Goal: Task Accomplishment & Management: Complete application form

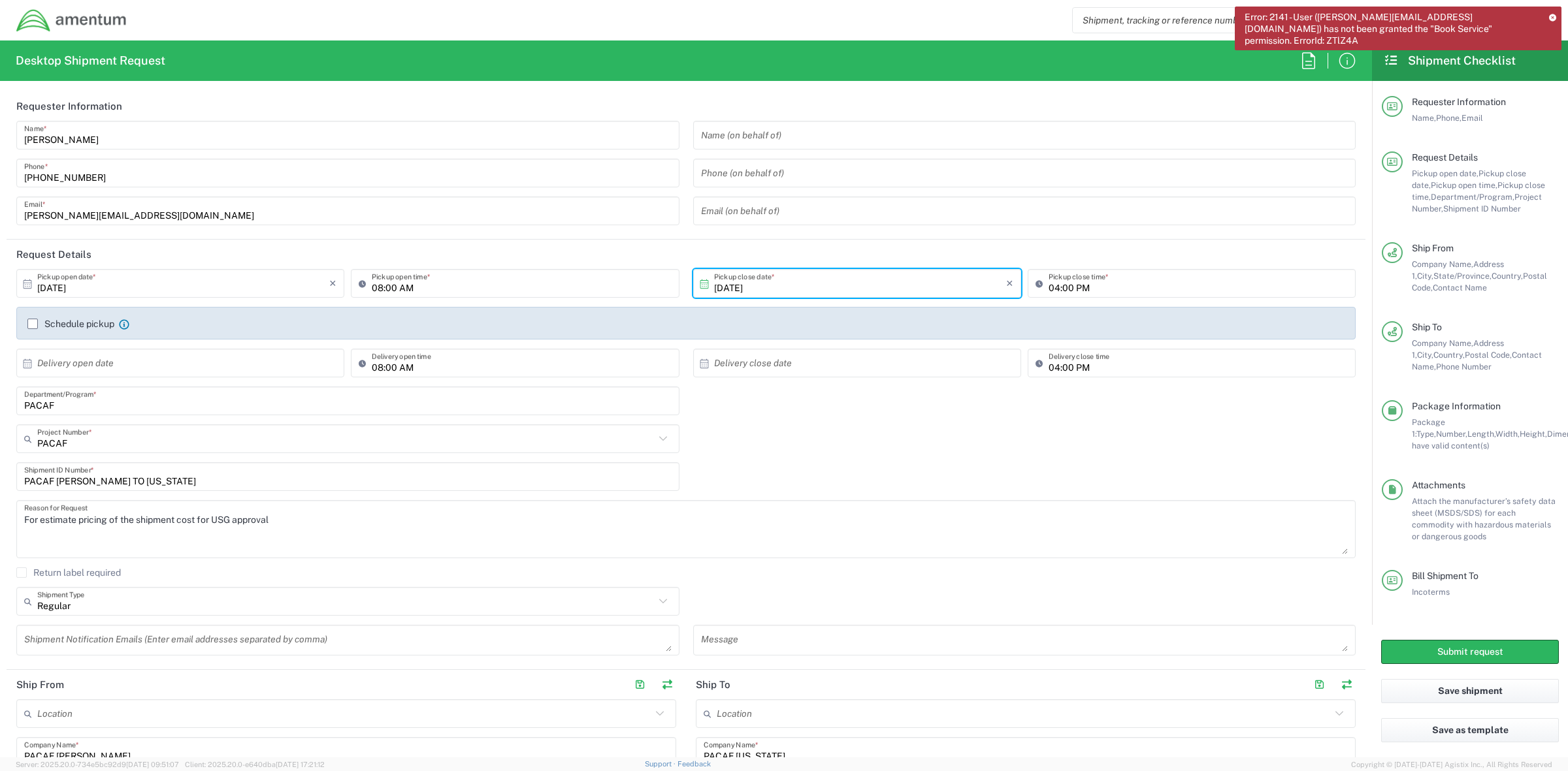
click at [1550, 20] on icon at bounding box center [1553, 17] width 8 height 8
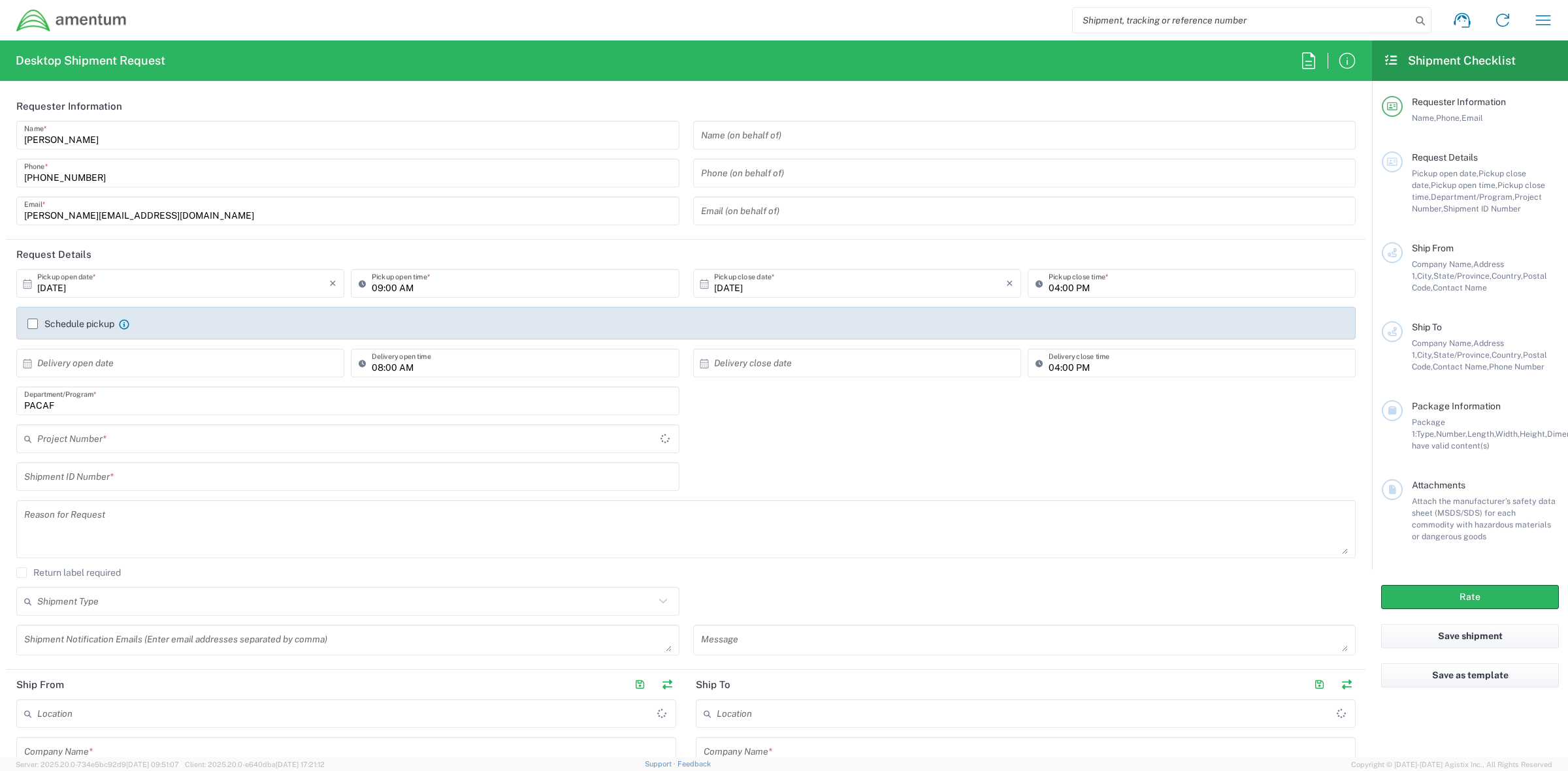
type input "[GEOGRAPHIC_DATA]"
type input "PACAF"
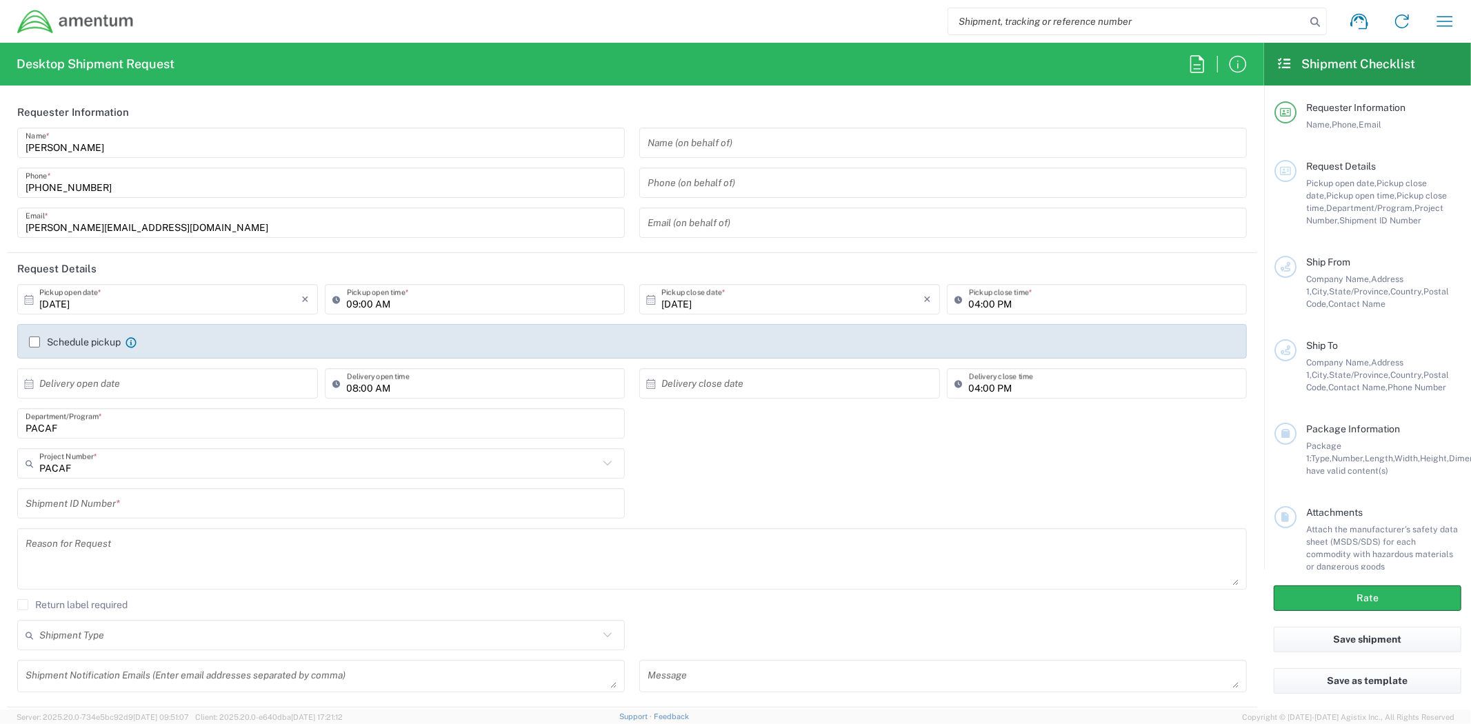
drag, startPoint x: 299, startPoint y: 301, endPoint x: 315, endPoint y: 316, distance: 22.5
click at [299, 301] on input "10/10/2025" at bounding box center [170, 300] width 263 height 24
click at [237, 304] on input "10/10/2025" at bounding box center [170, 300] width 263 height 24
click at [104, 292] on input "10/10/2025" at bounding box center [170, 300] width 263 height 24
click at [208, 407] on span "17" at bounding box center [209, 406] width 20 height 19
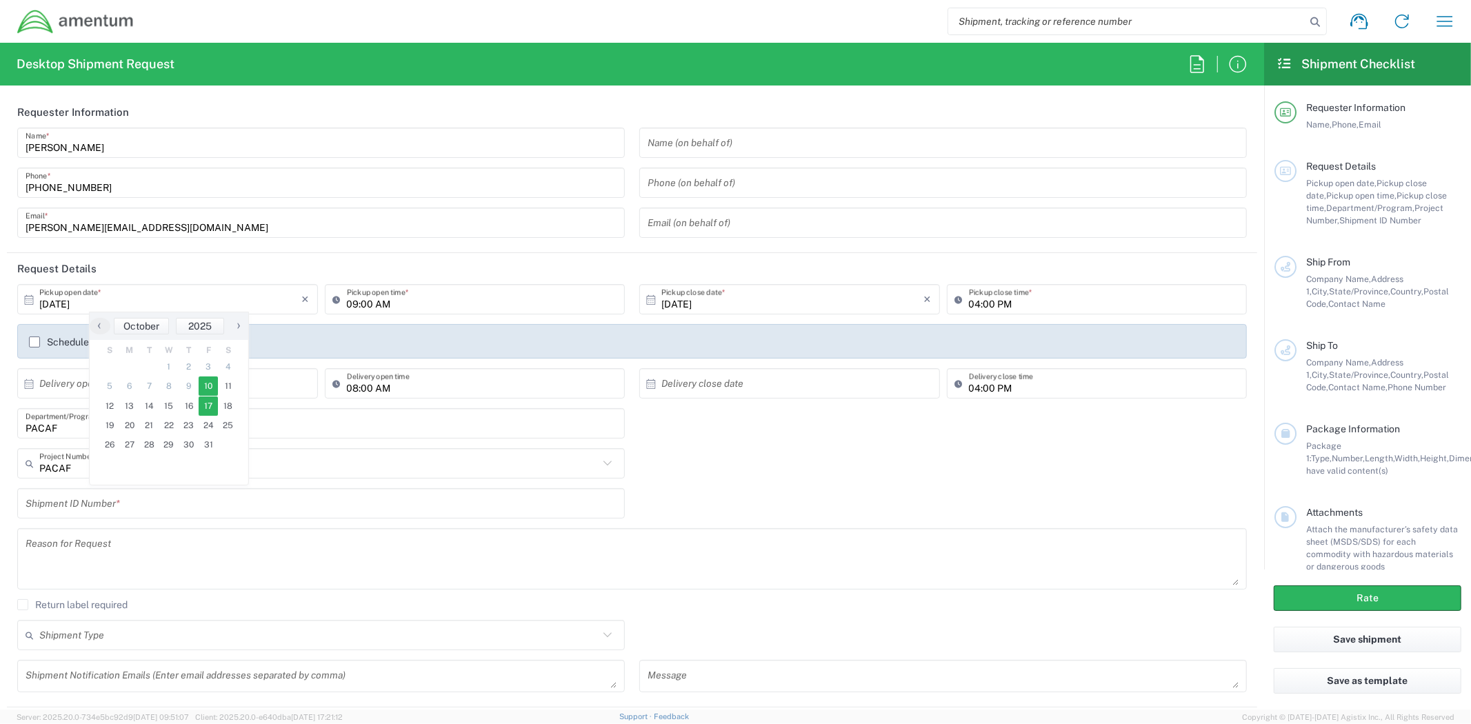
type input "[DATE]"
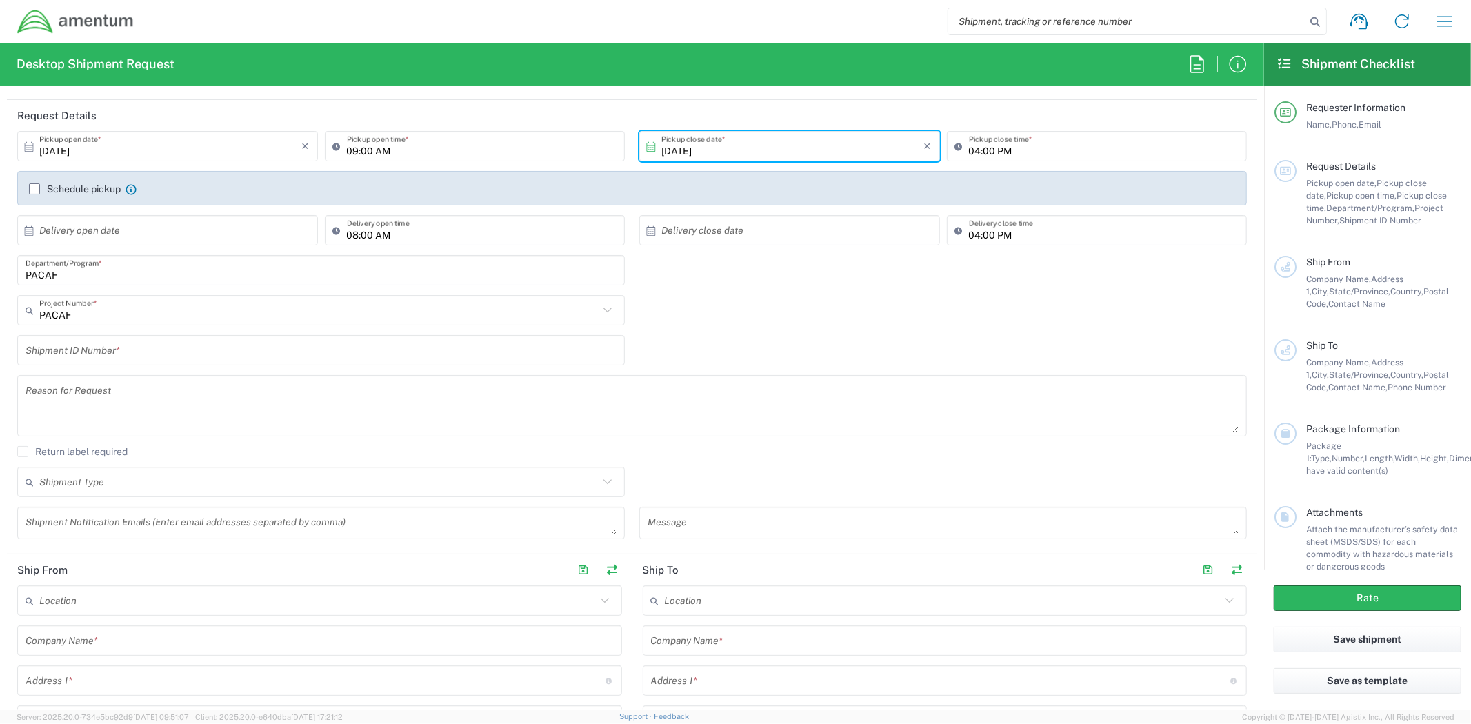
scroll to position [230, 0]
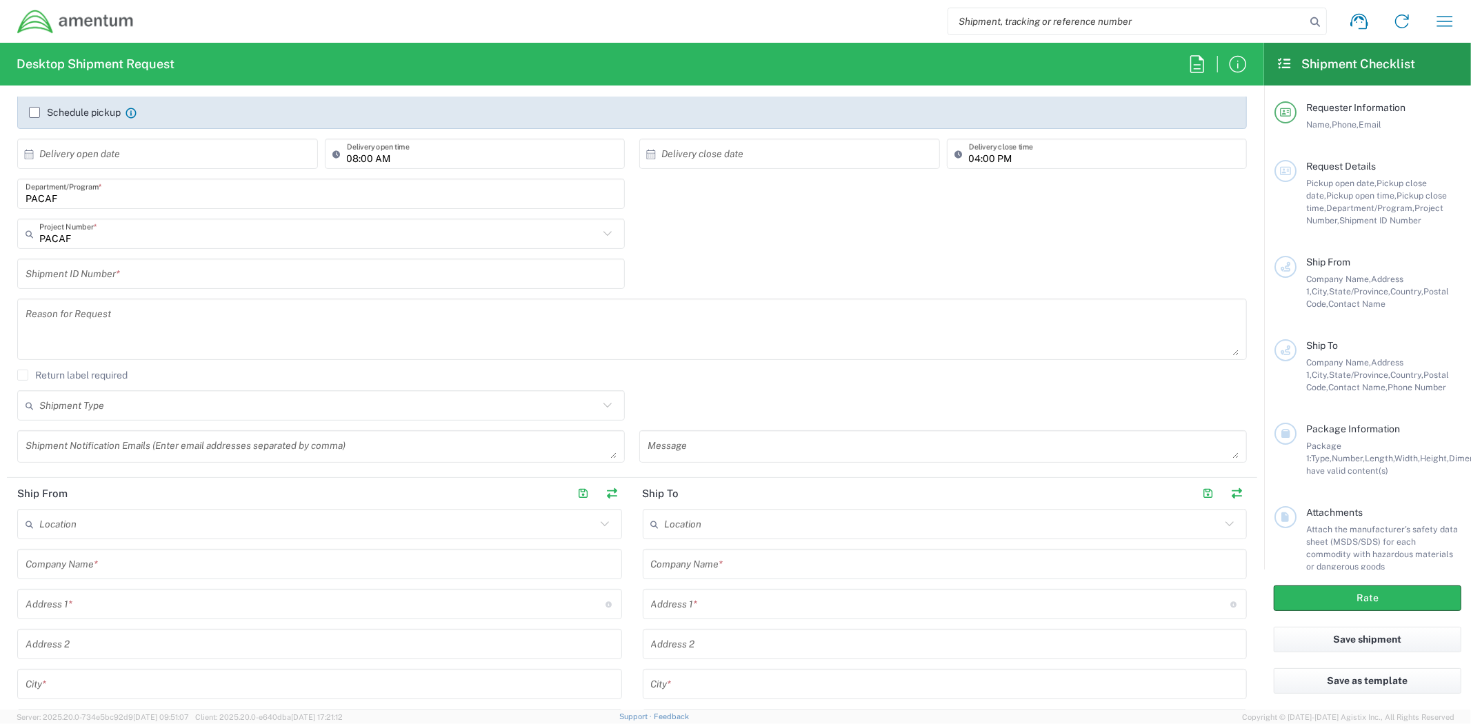
click at [321, 263] on input "text" at bounding box center [321, 274] width 591 height 24
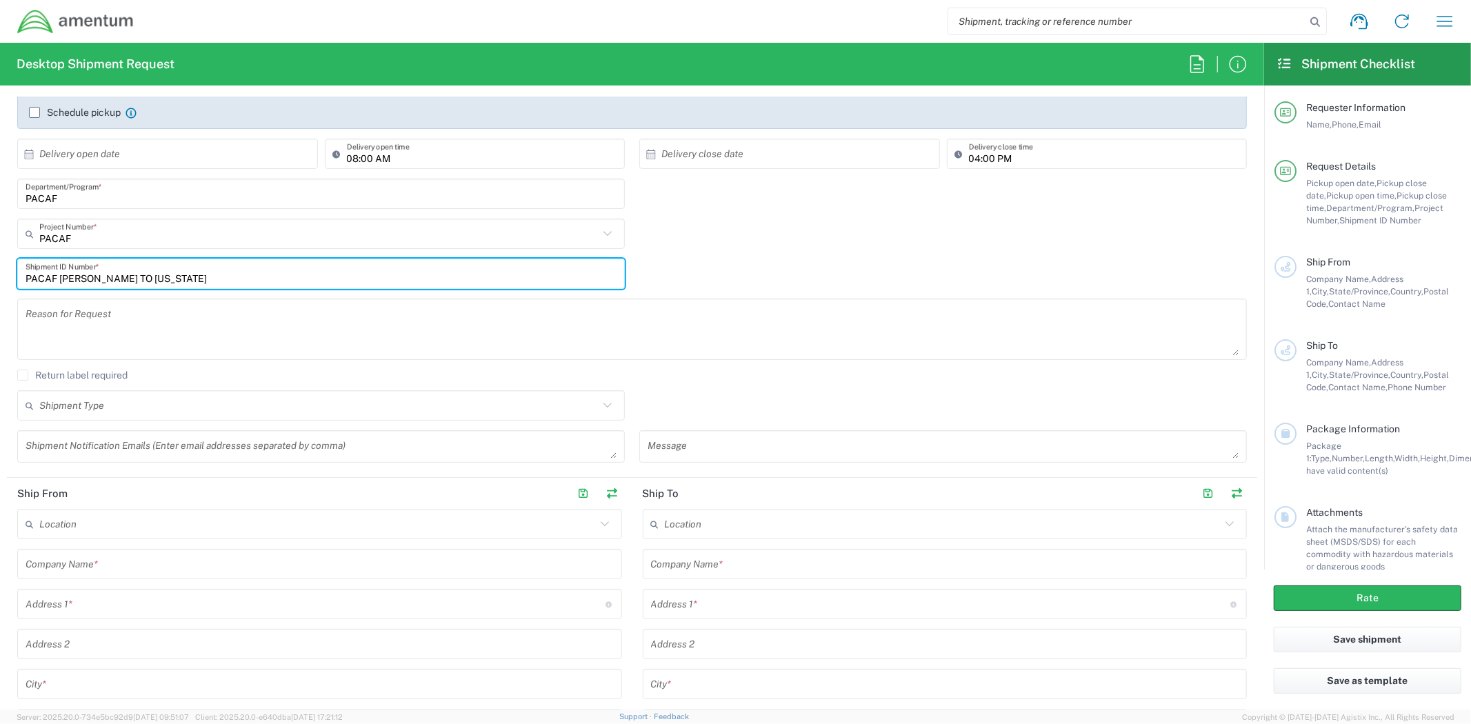
type input "PACAF [PERSON_NAME] TO [US_STATE]"
click at [297, 313] on textarea at bounding box center [632, 329] width 1213 height 53
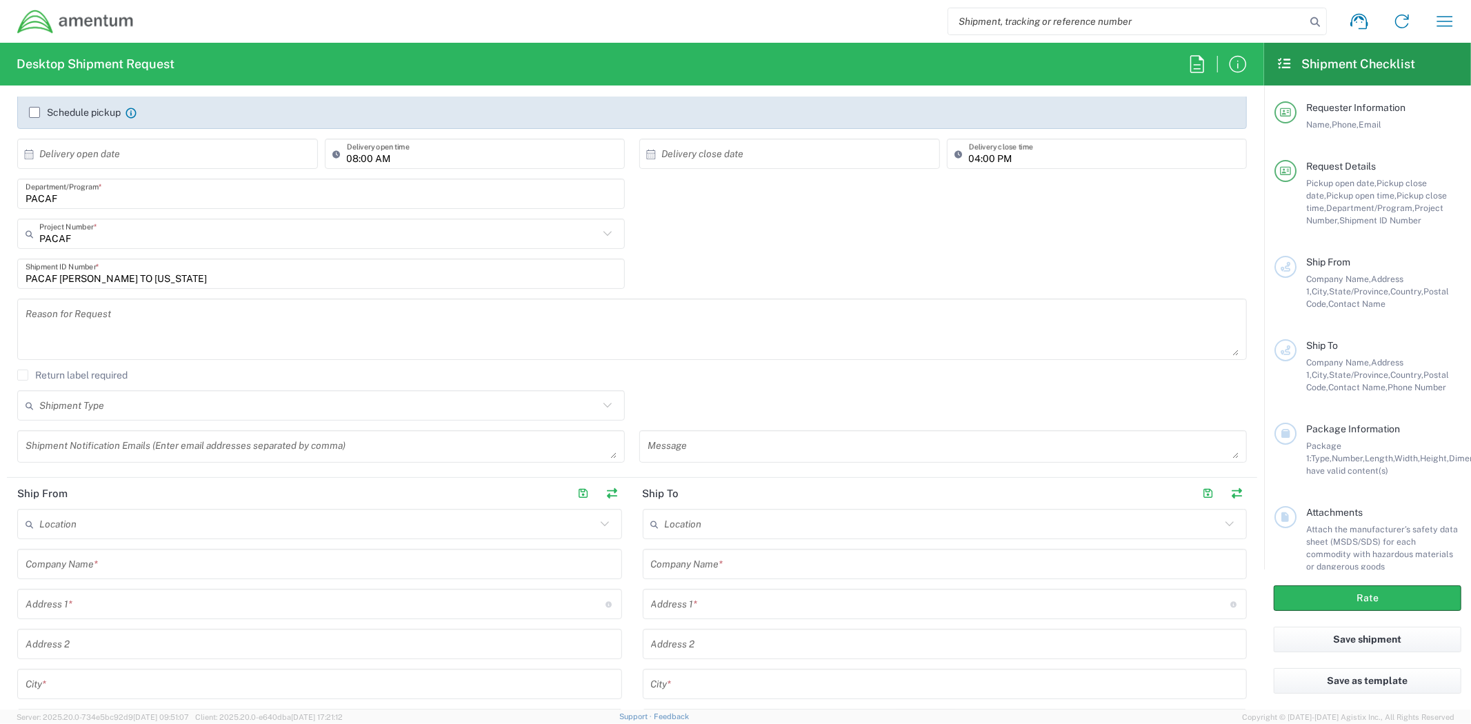
click at [171, 315] on textarea at bounding box center [632, 329] width 1213 height 53
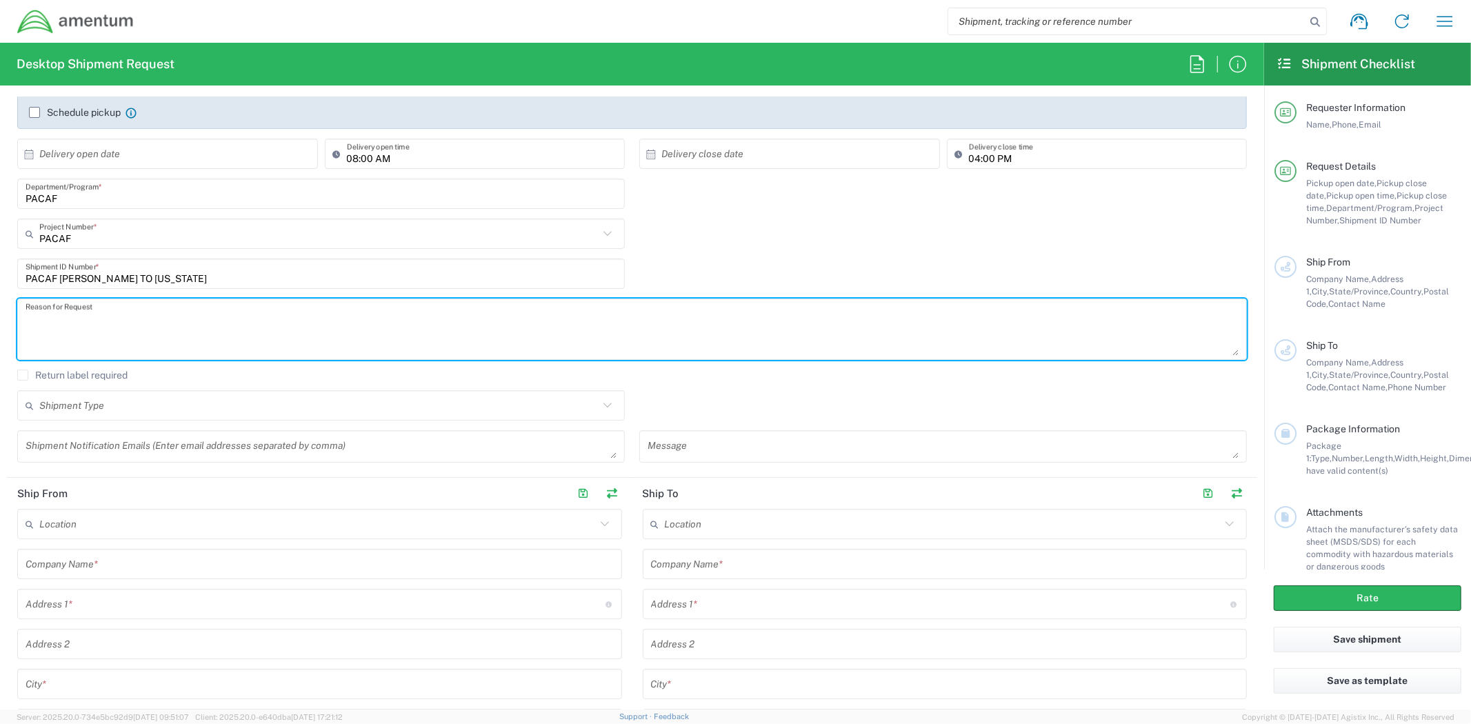
paste textarea "For estimate pricing of the shipment cost for USG approval"
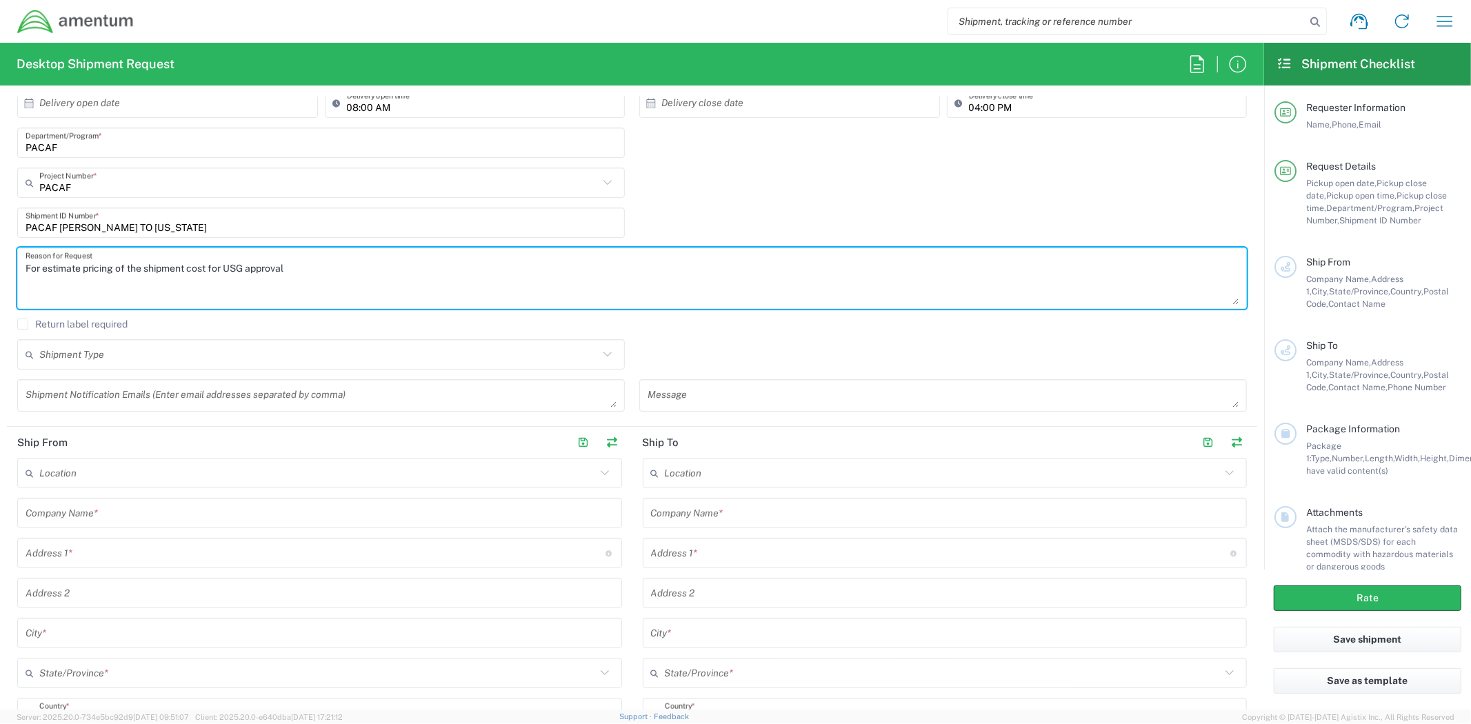
scroll to position [306, 0]
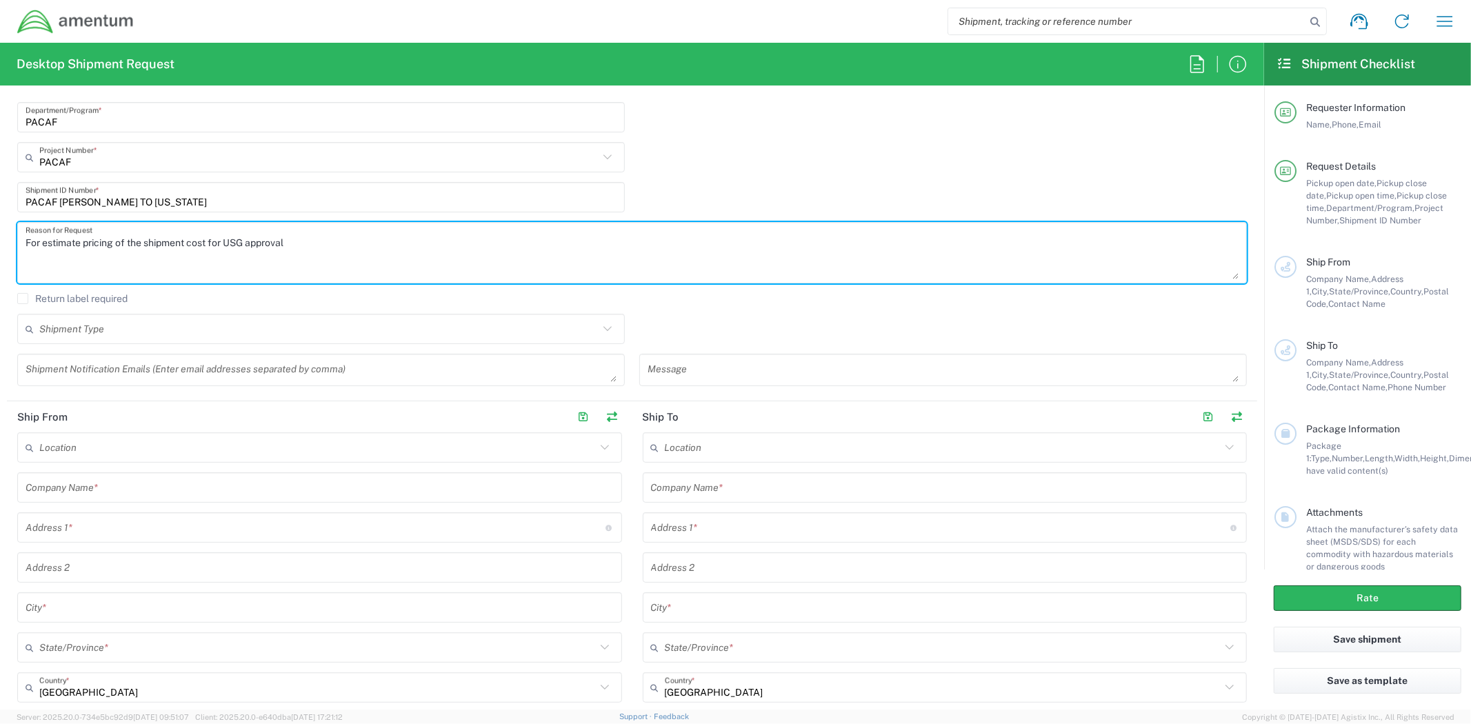
type textarea "For estimate pricing of the shipment cost for USG approval"
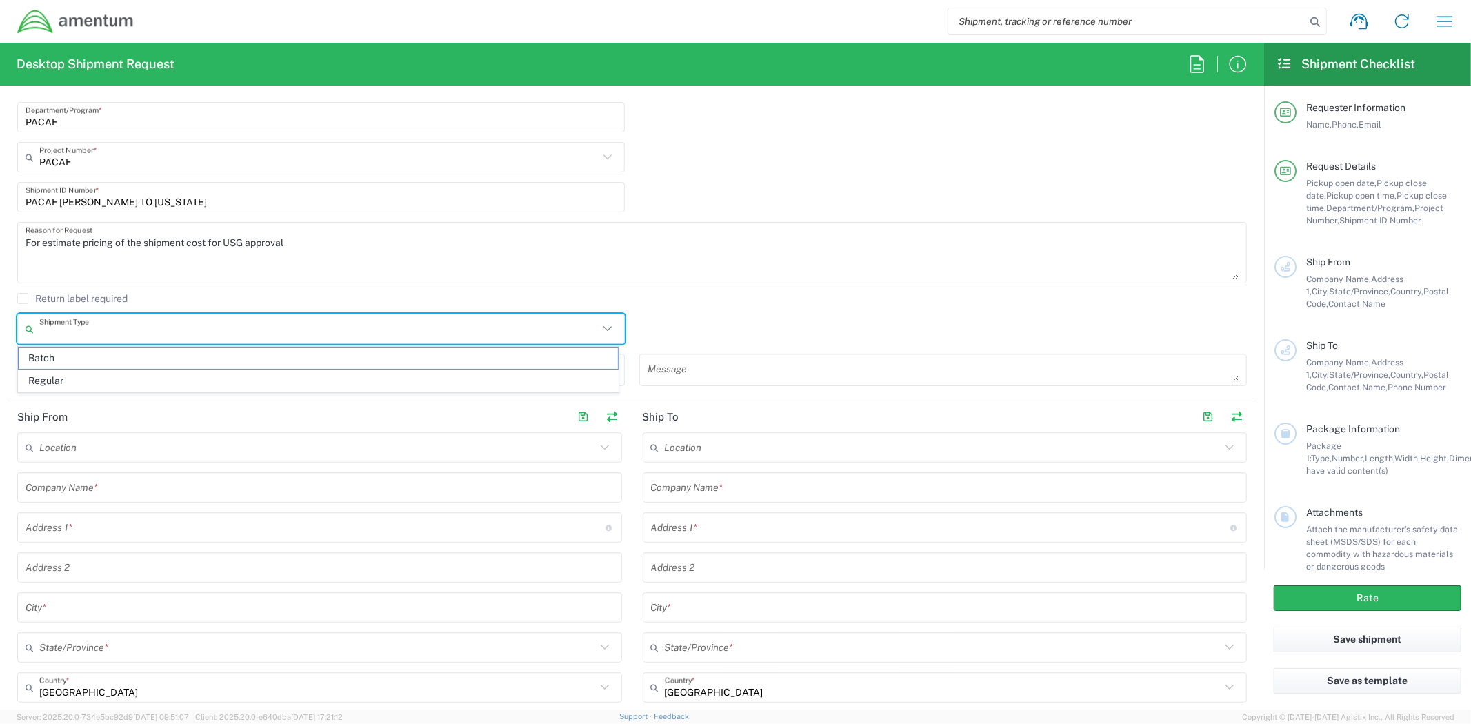
click at [320, 333] on input "text" at bounding box center [318, 329] width 559 height 24
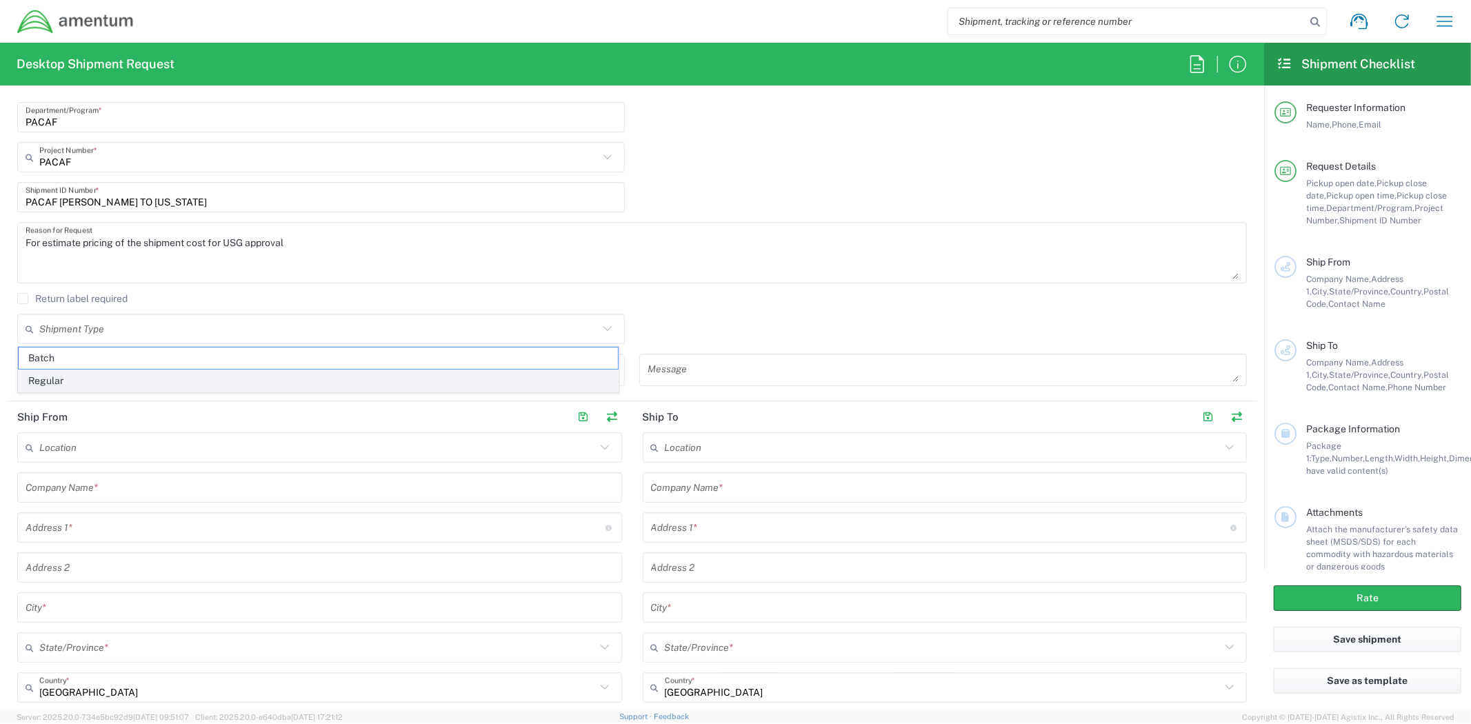
click at [258, 378] on span "Regular" at bounding box center [318, 380] width 599 height 21
type input "Regular"
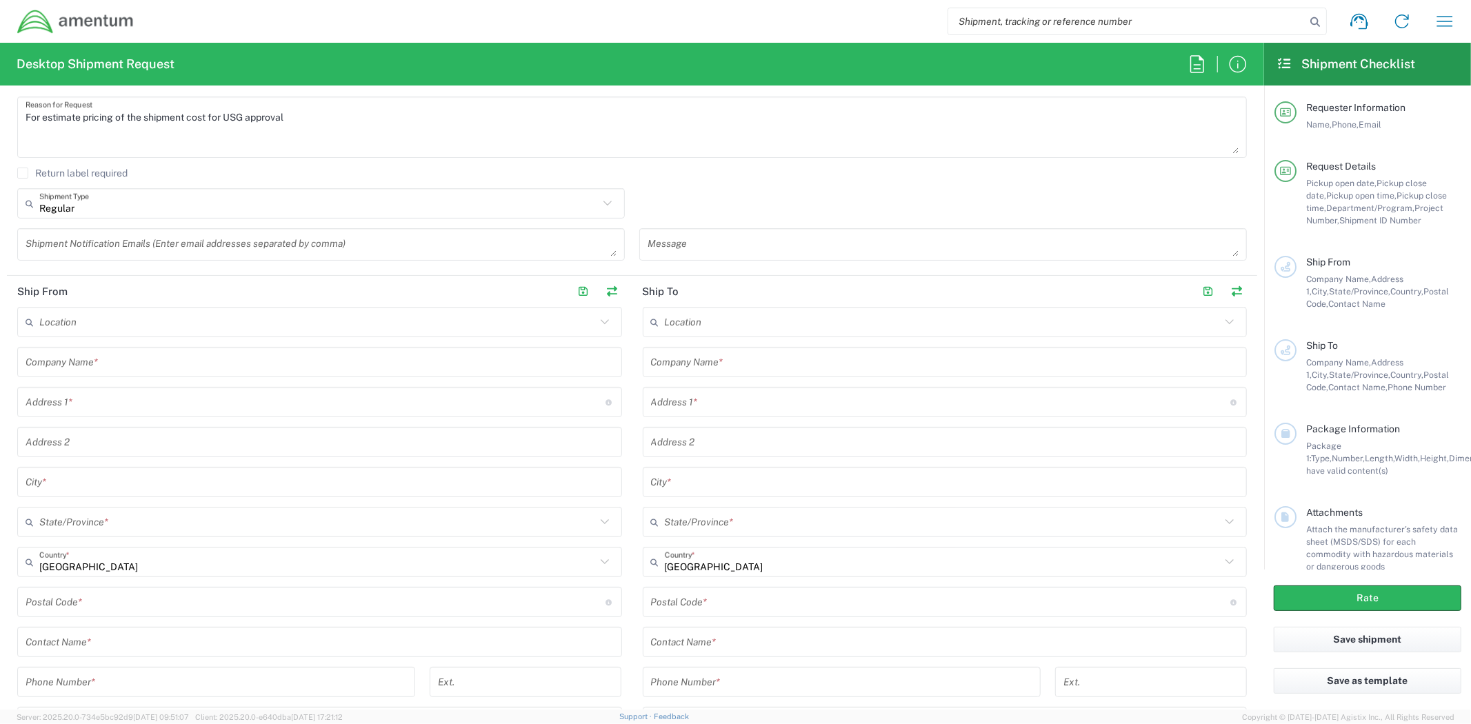
scroll to position [459, 0]
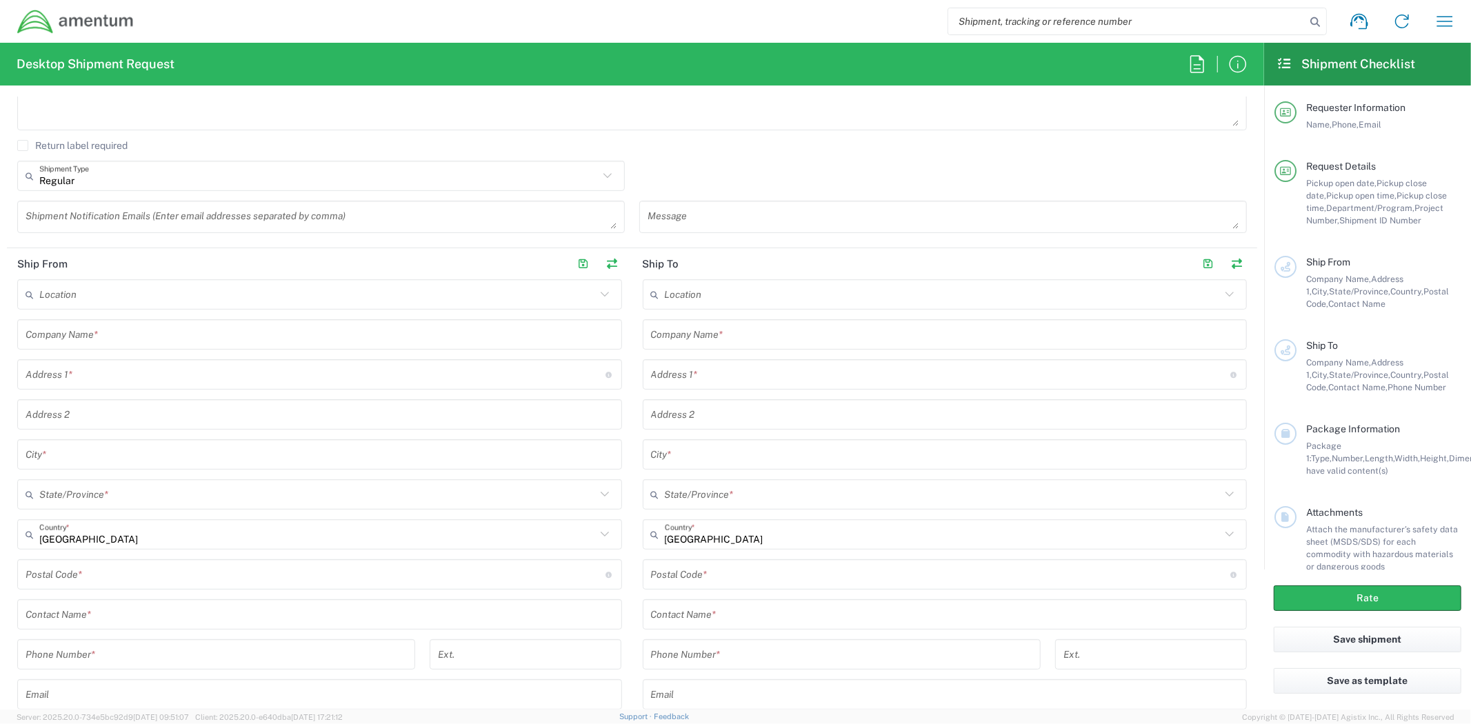
click at [288, 295] on input "text" at bounding box center [317, 295] width 556 height 24
click at [721, 156] on div "Return label required" at bounding box center [632, 150] width 1230 height 21
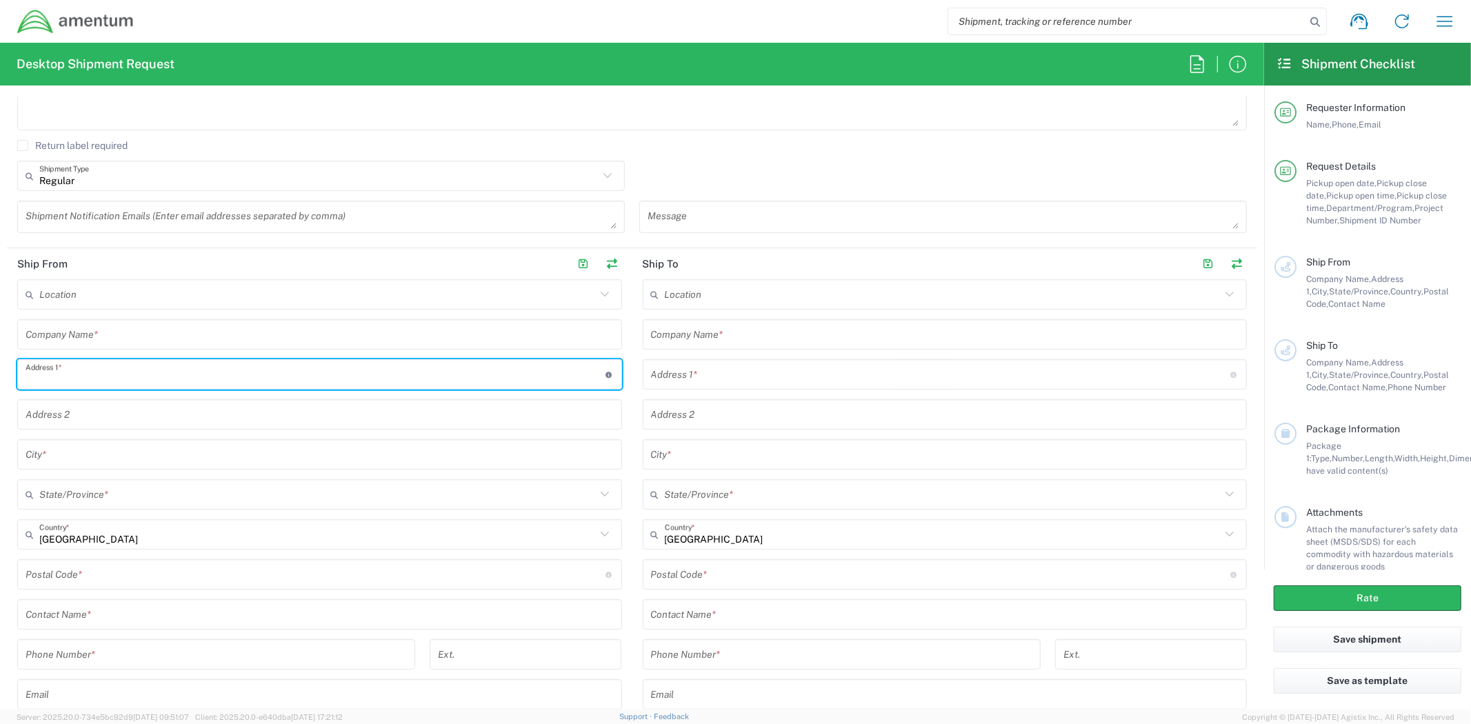
click at [291, 369] on input "text" at bounding box center [316, 375] width 580 height 24
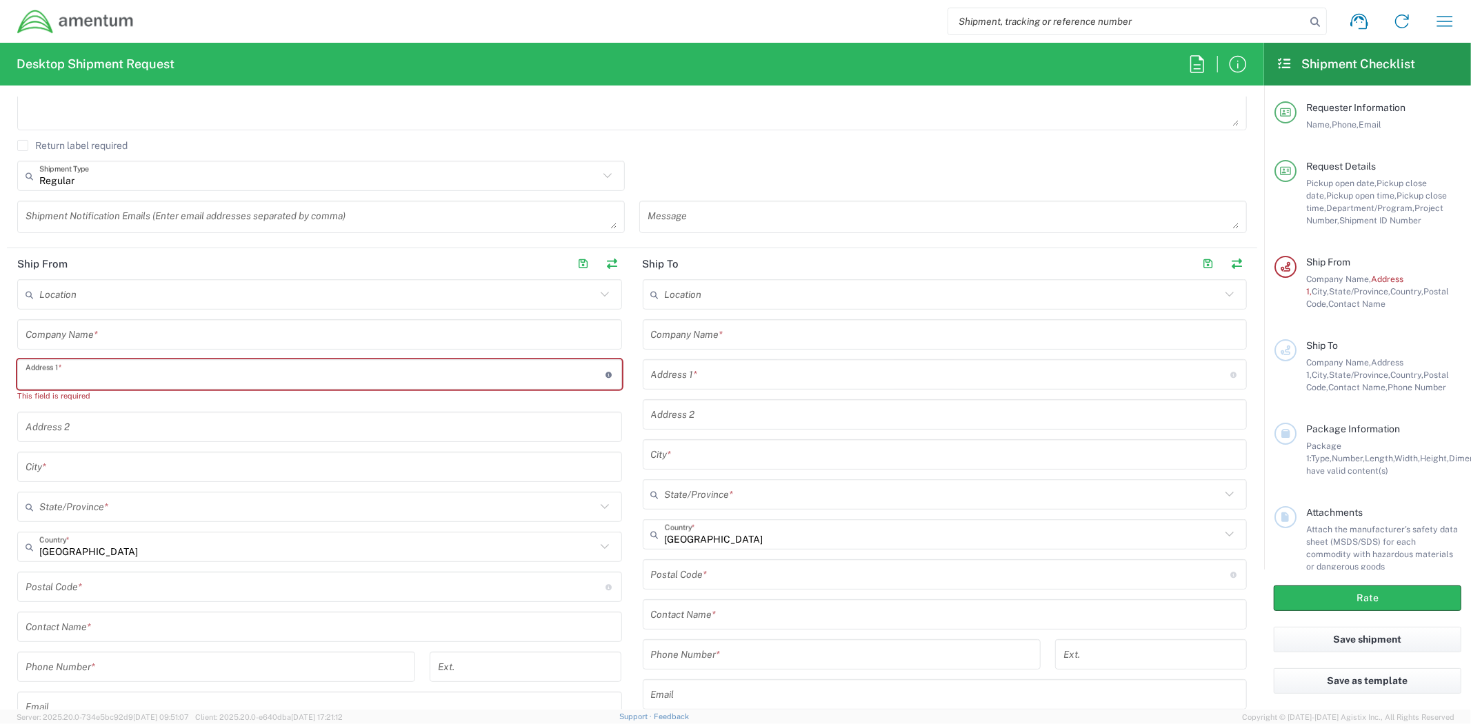
click at [118, 370] on input "text" at bounding box center [316, 375] width 580 height 24
paste input "[STREET_ADDRESS]"
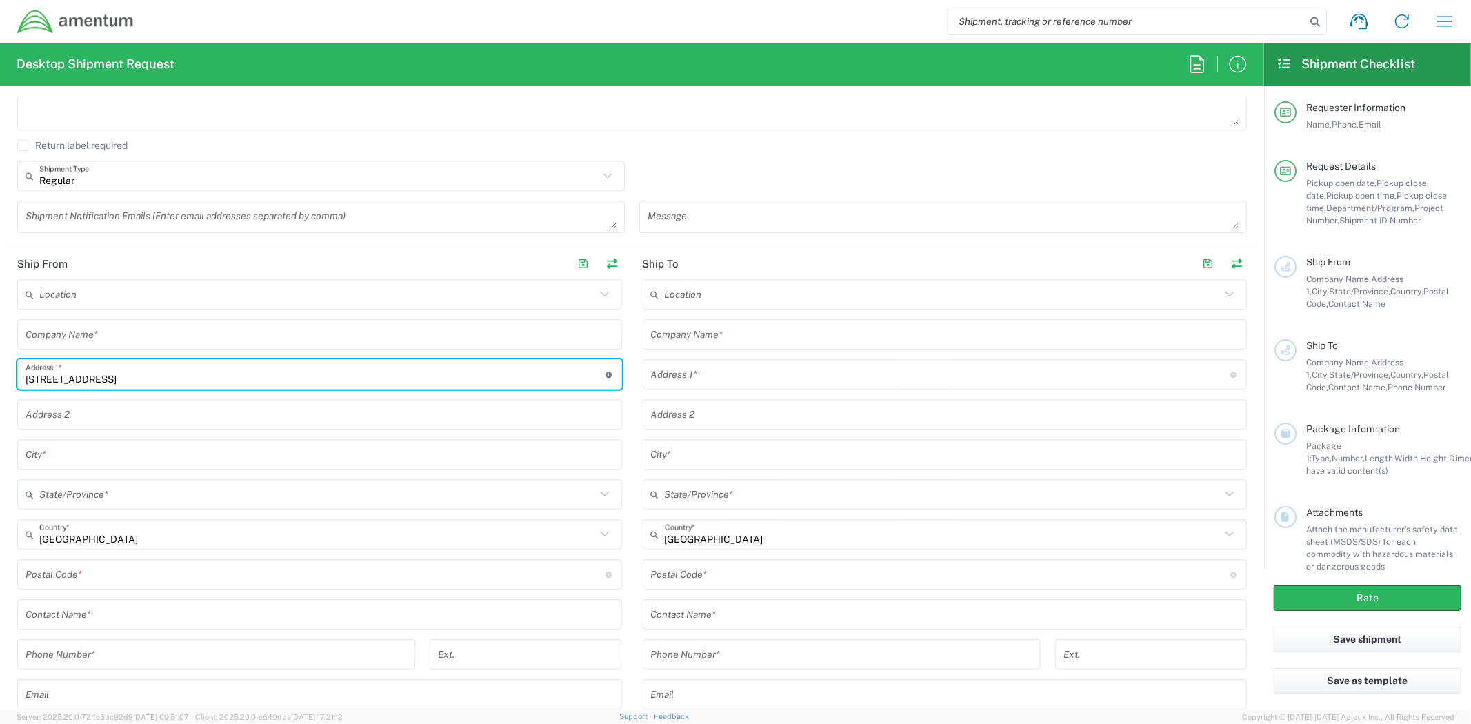
type input "[STREET_ADDRESS]"
click at [85, 443] on input "text" at bounding box center [320, 455] width 588 height 24
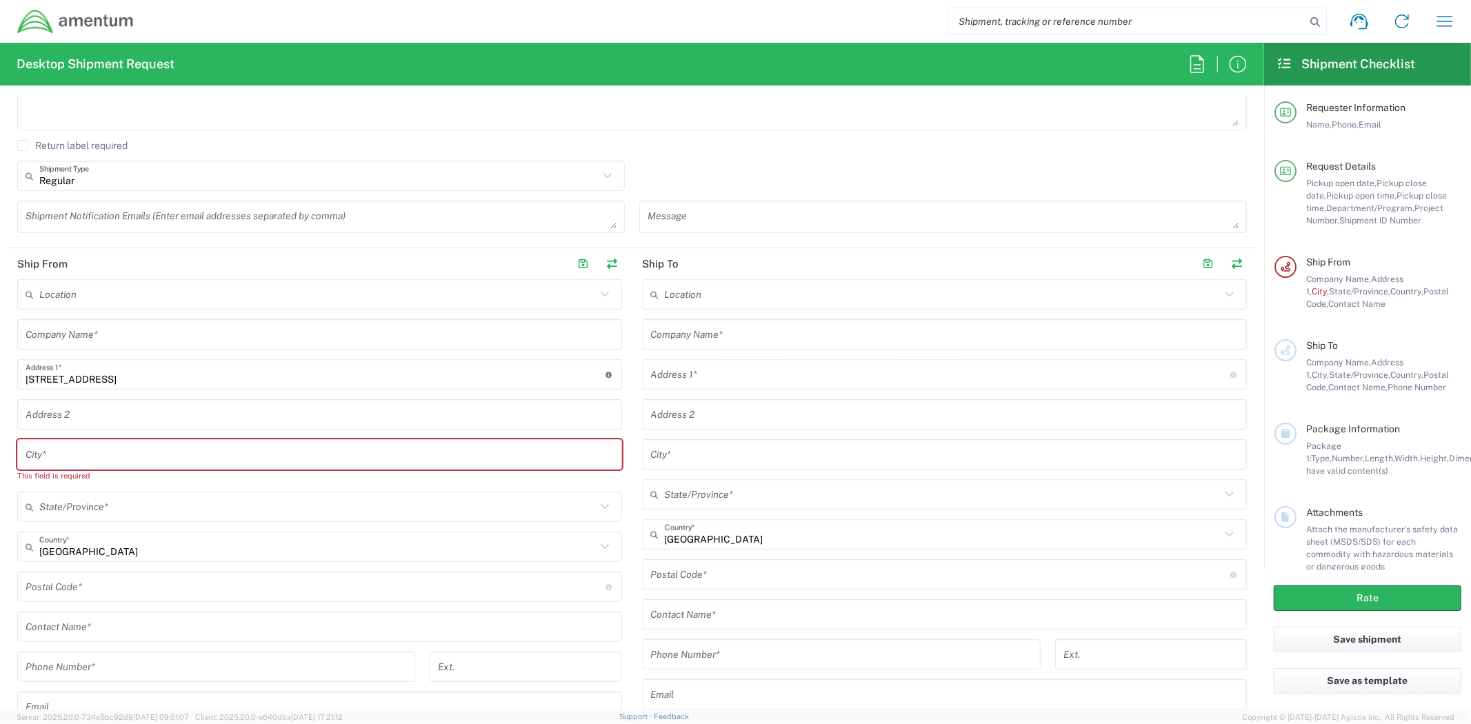
click at [154, 458] on input "text" at bounding box center [320, 455] width 588 height 24
paste input "Holloman AFB"
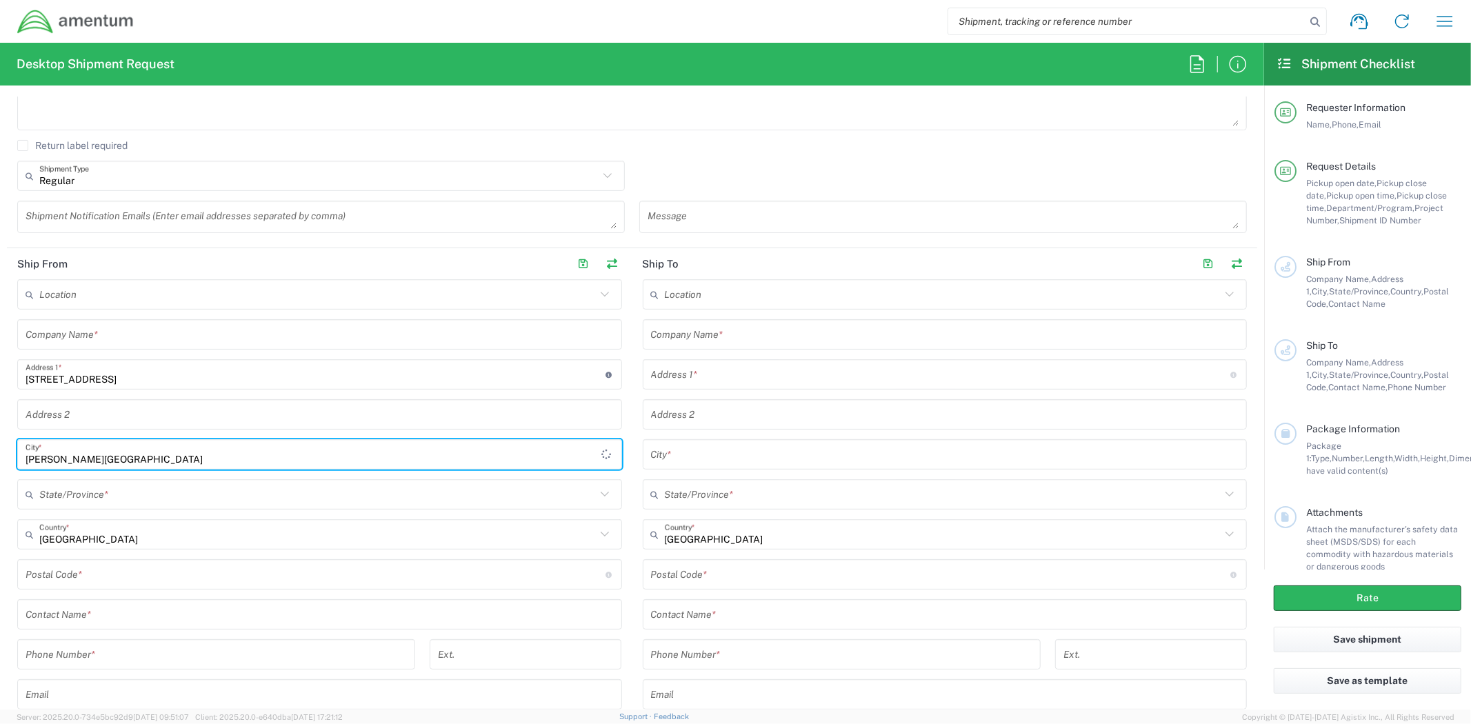
type input "Holloman AFB"
click at [263, 404] on input "text" at bounding box center [320, 415] width 588 height 24
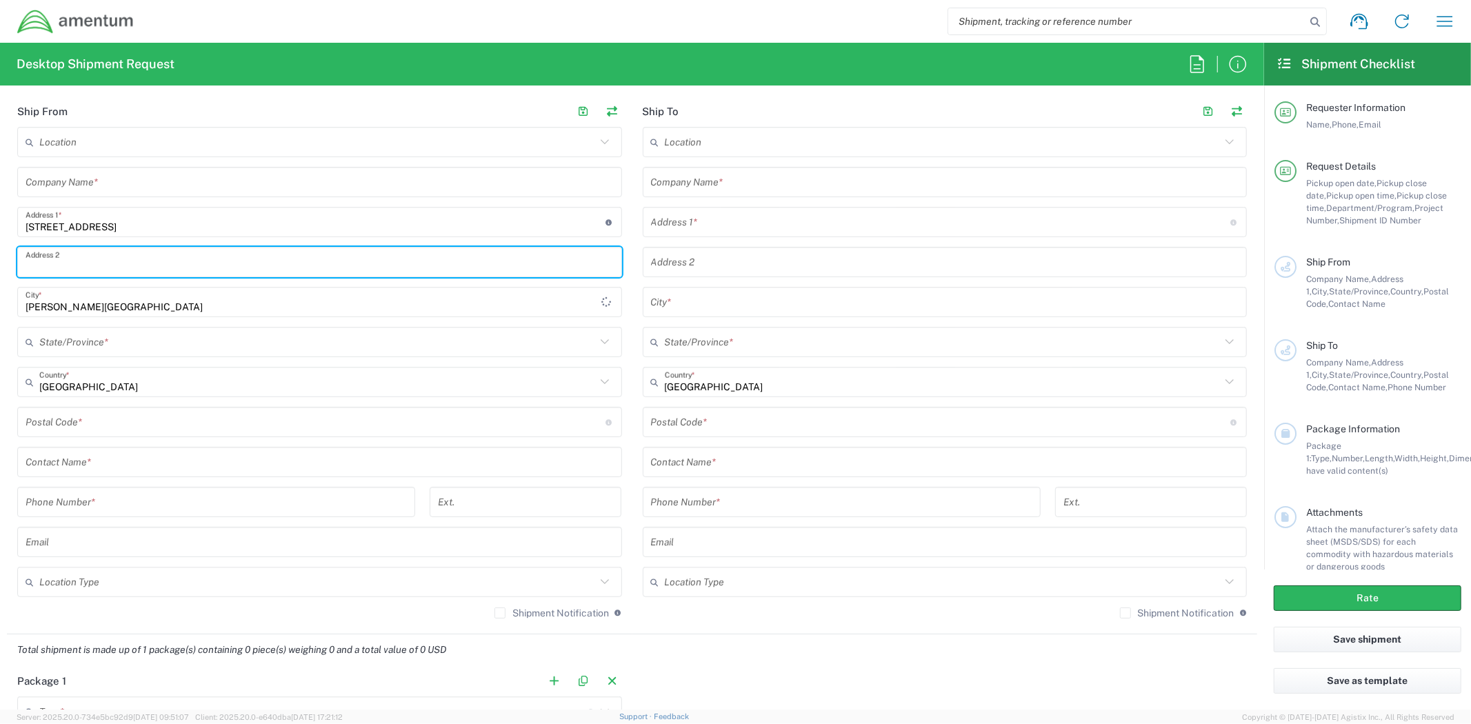
scroll to position [612, 0]
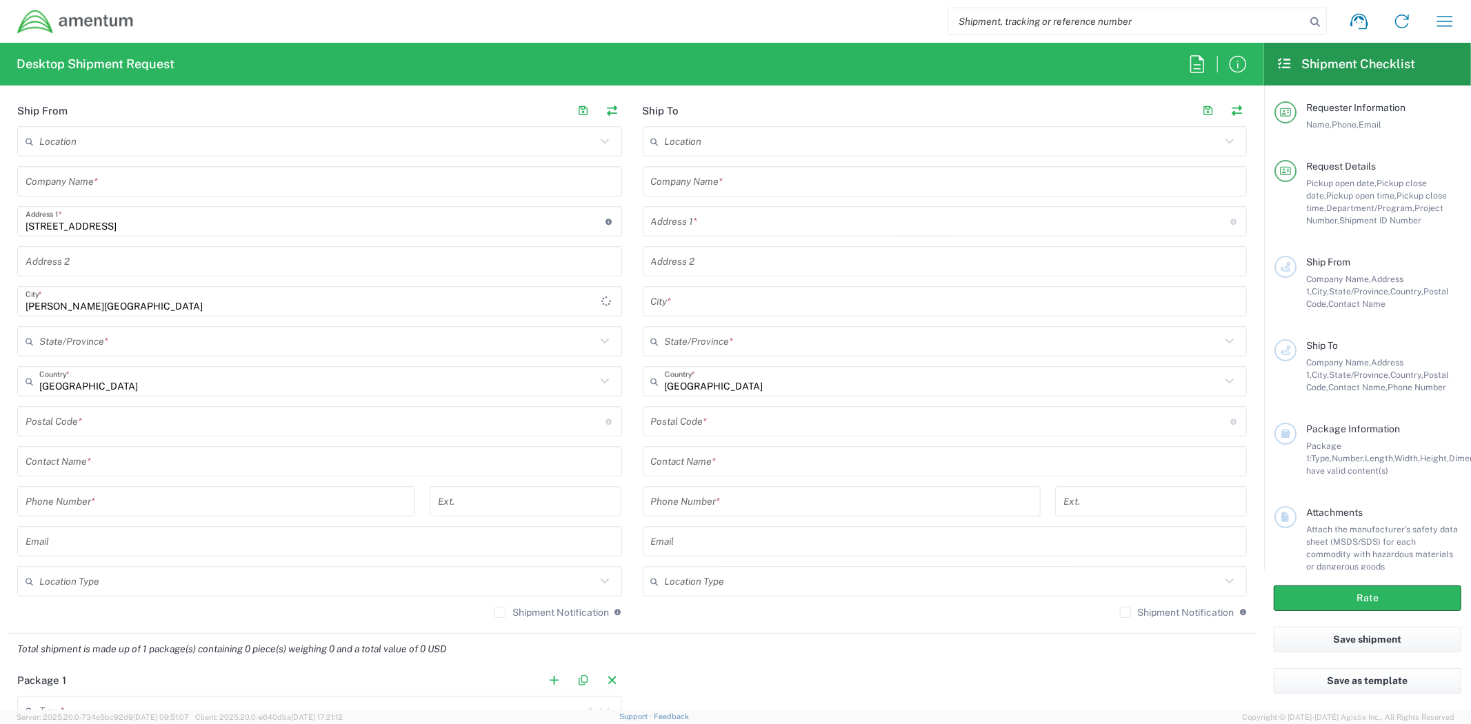
click at [136, 416] on input "undefined" at bounding box center [316, 422] width 580 height 24
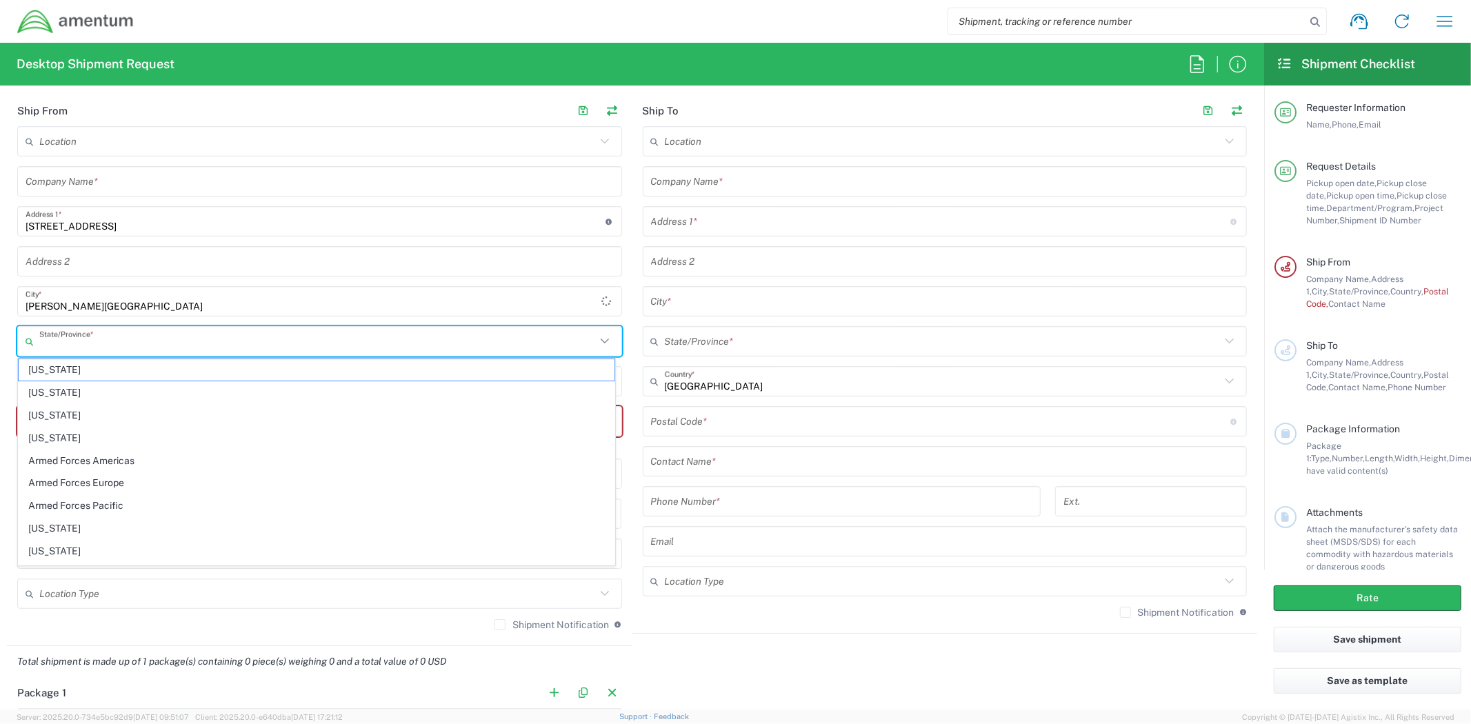
click at [146, 330] on input "text" at bounding box center [317, 342] width 556 height 24
paste input "[US_STATE]"
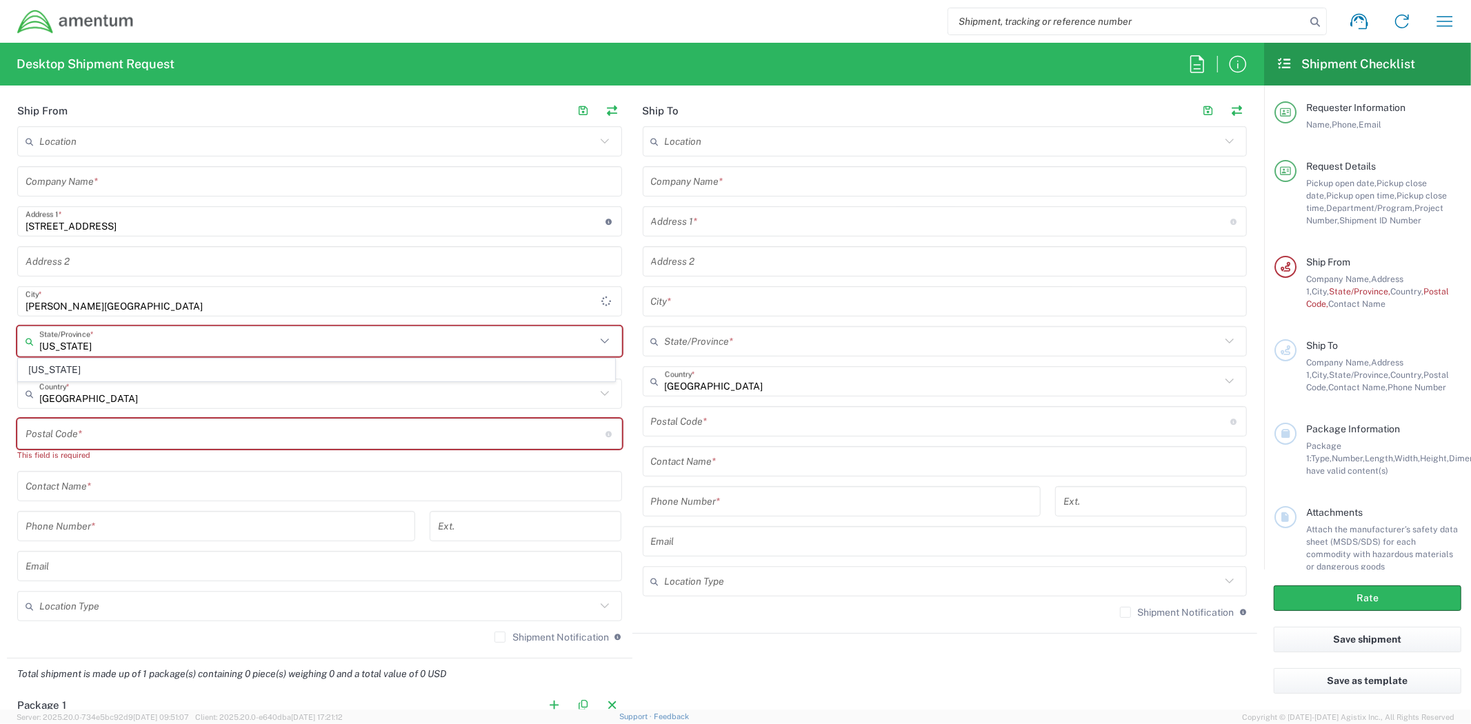
type input "[US_STATE]"
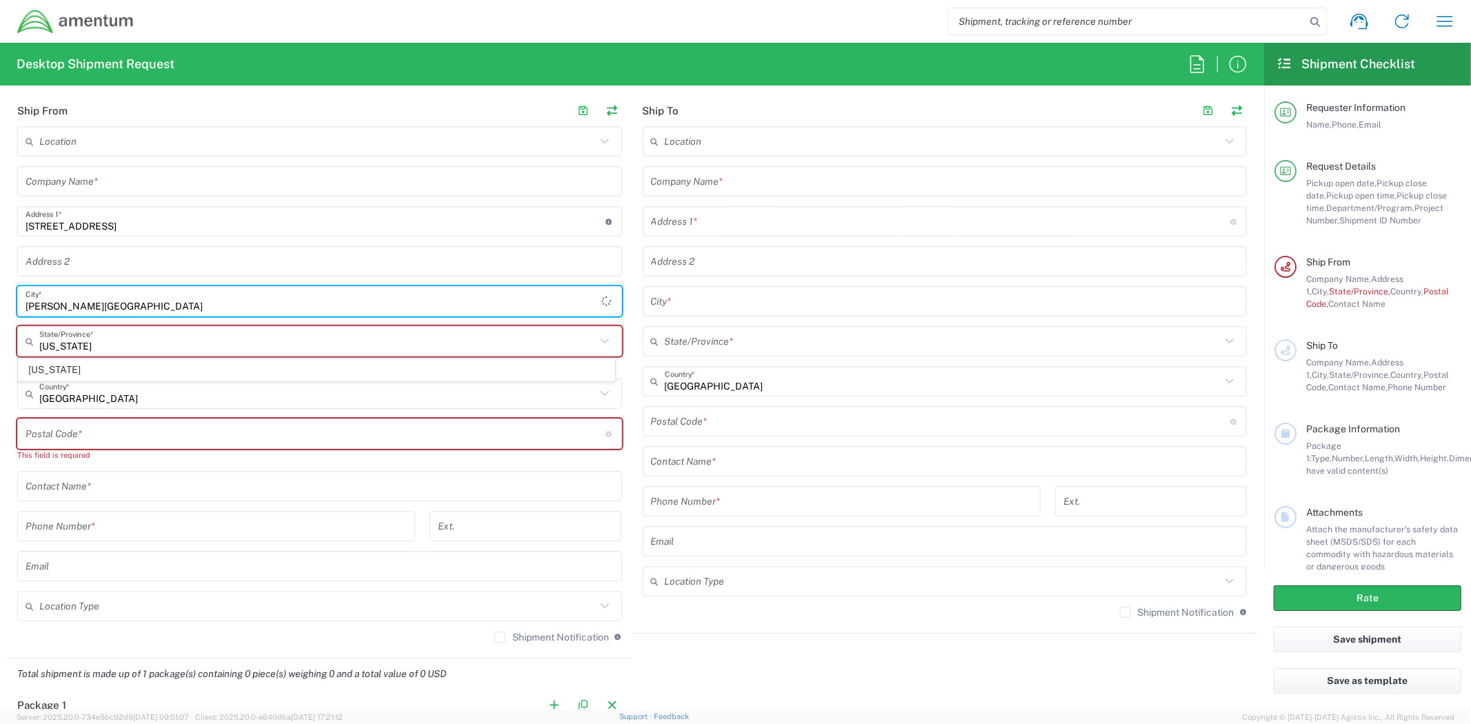
click at [256, 308] on input "Holloman AFB" at bounding box center [314, 302] width 576 height 24
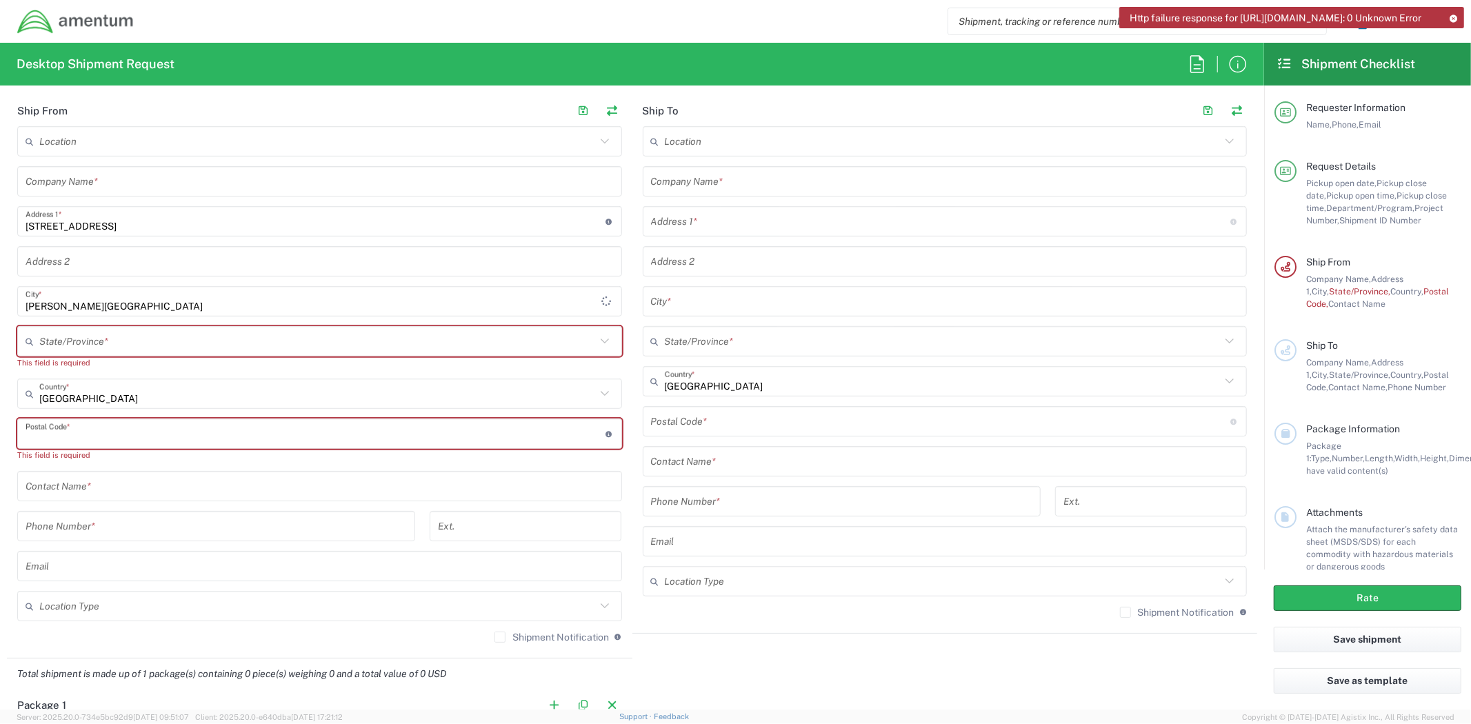
click at [105, 430] on input "undefined" at bounding box center [316, 434] width 580 height 24
paste input "88330"
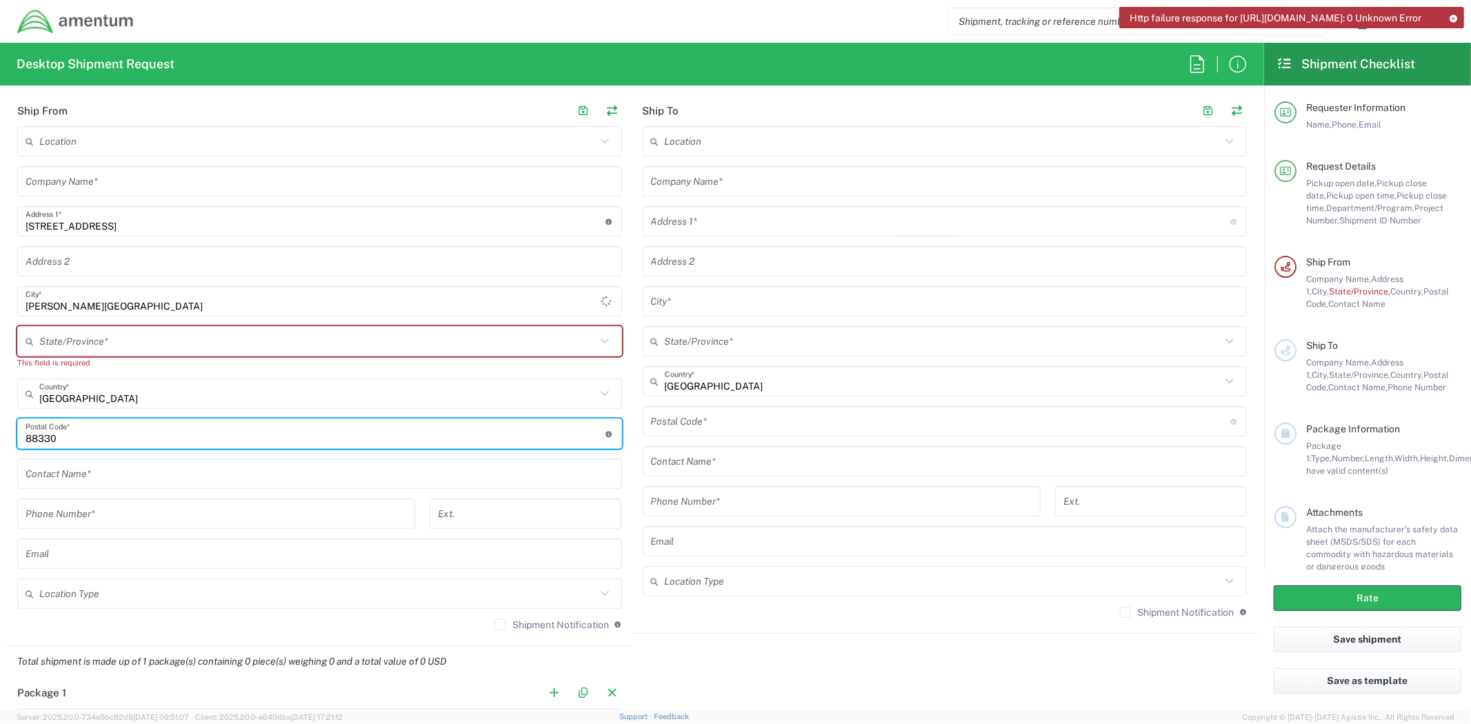
type input "88330"
click at [119, 346] on input "text" at bounding box center [317, 342] width 556 height 24
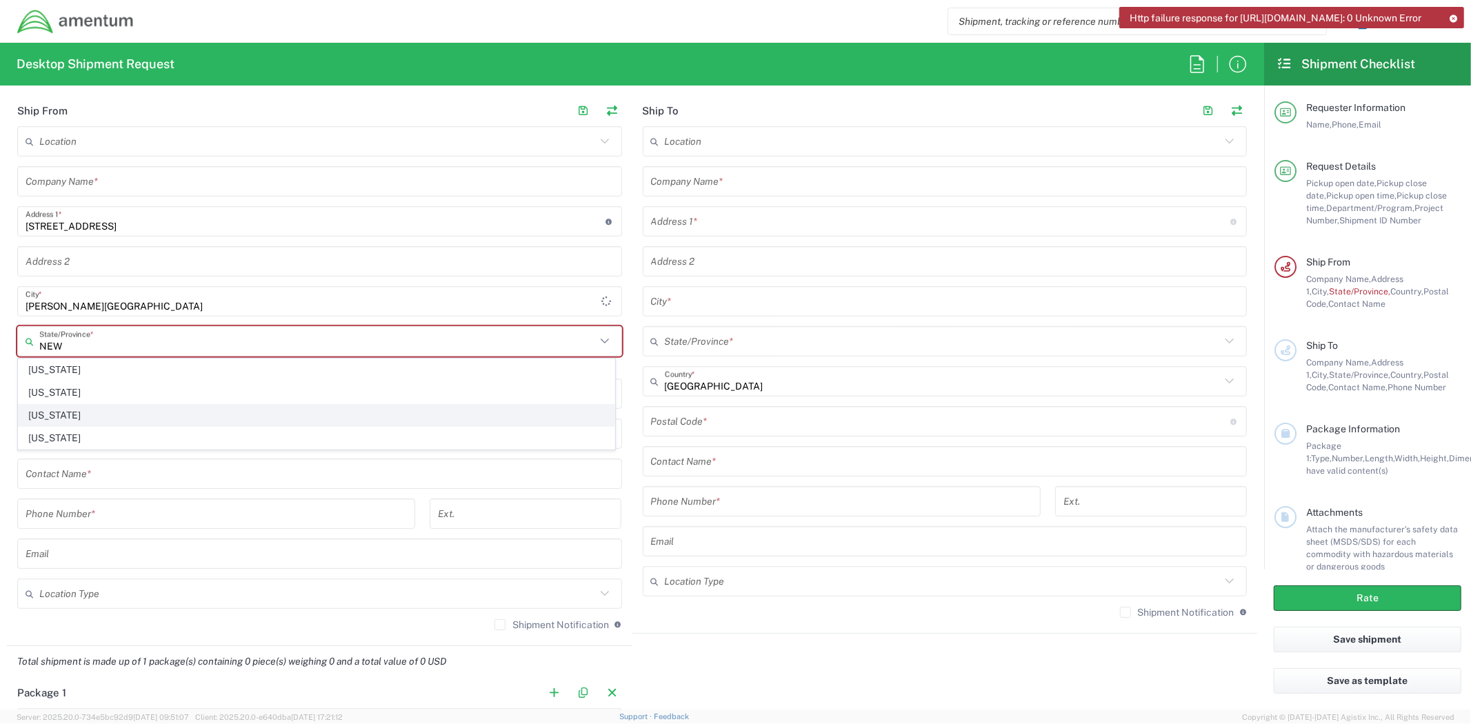
click at [99, 417] on span "[US_STATE]" at bounding box center [317, 415] width 596 height 21
type input "[US_STATE]"
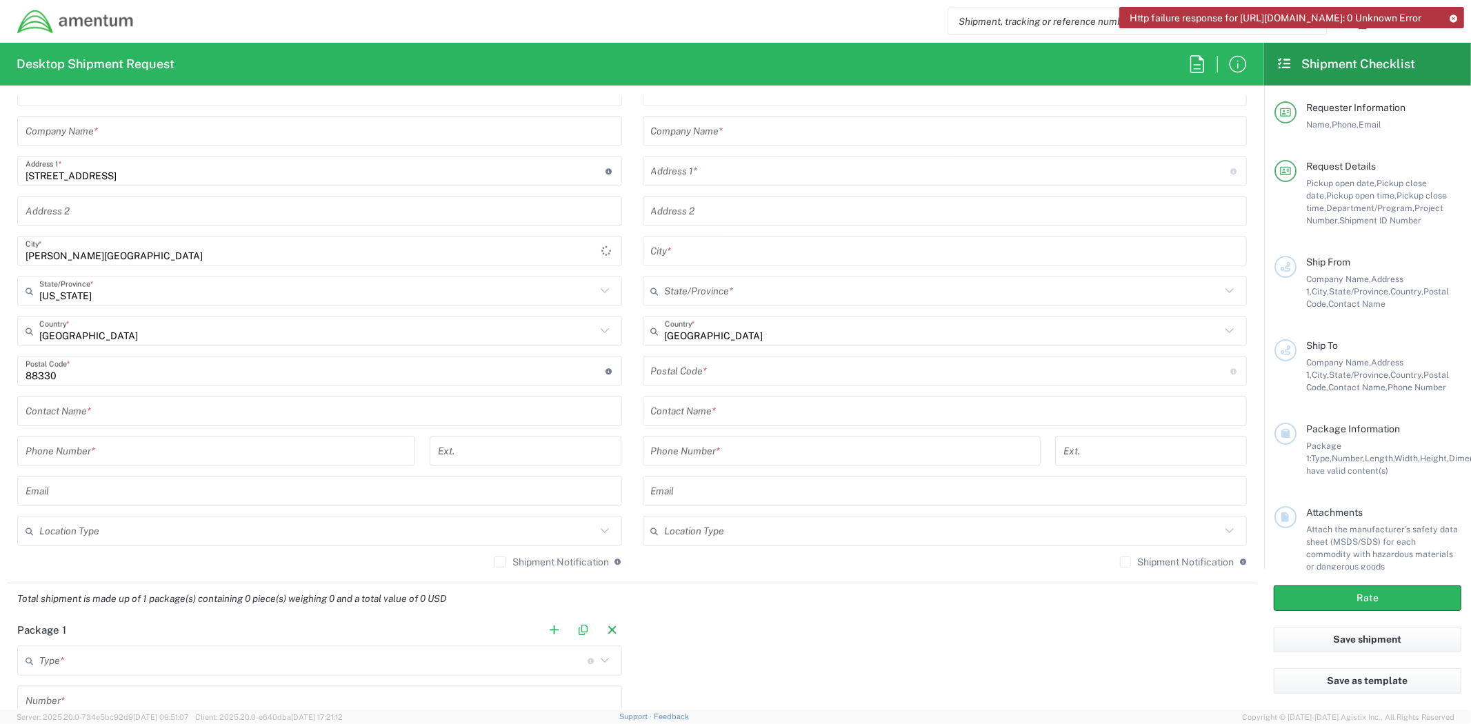
scroll to position [690, 0]
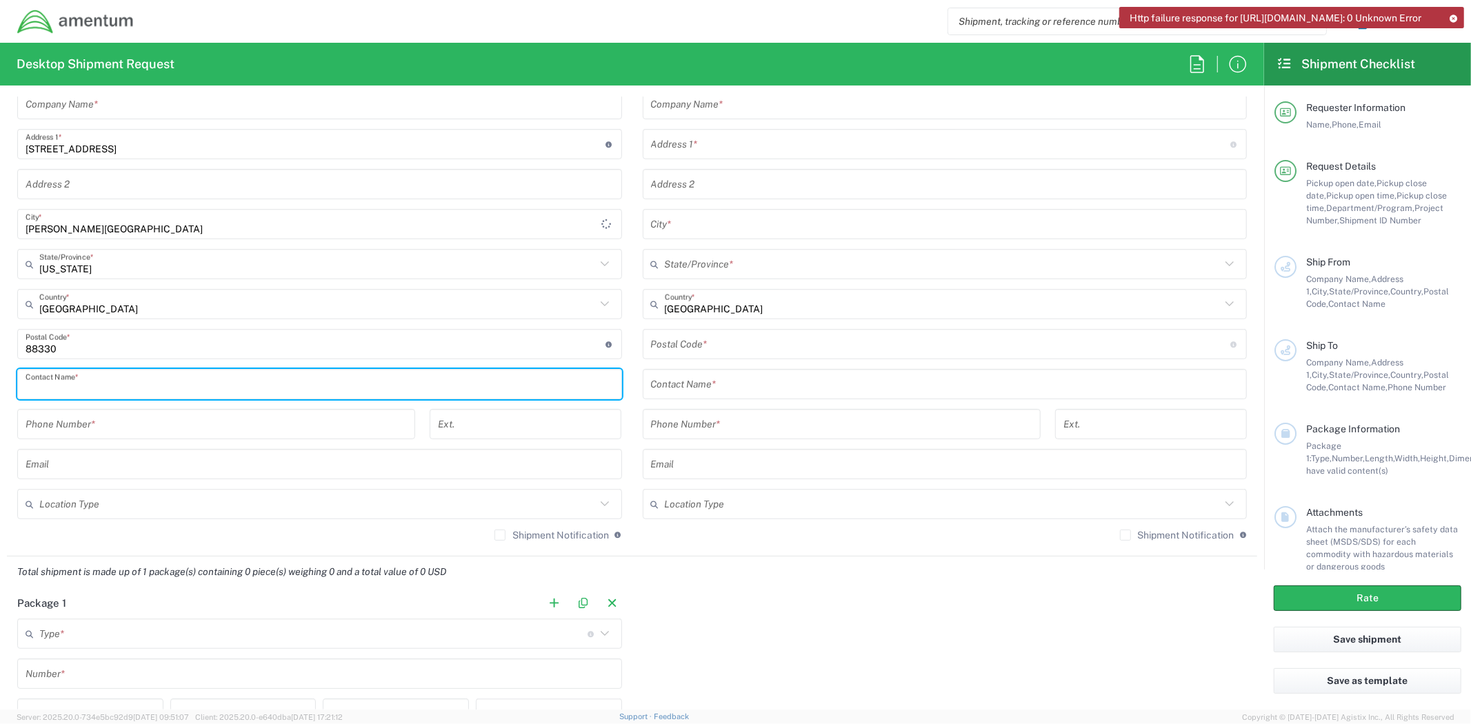
click at [120, 374] on input "text" at bounding box center [320, 384] width 588 height 24
paste input "[PERSON_NAME]"
type input "[PERSON_NAME]"
click at [97, 465] on input "text" at bounding box center [320, 464] width 588 height 24
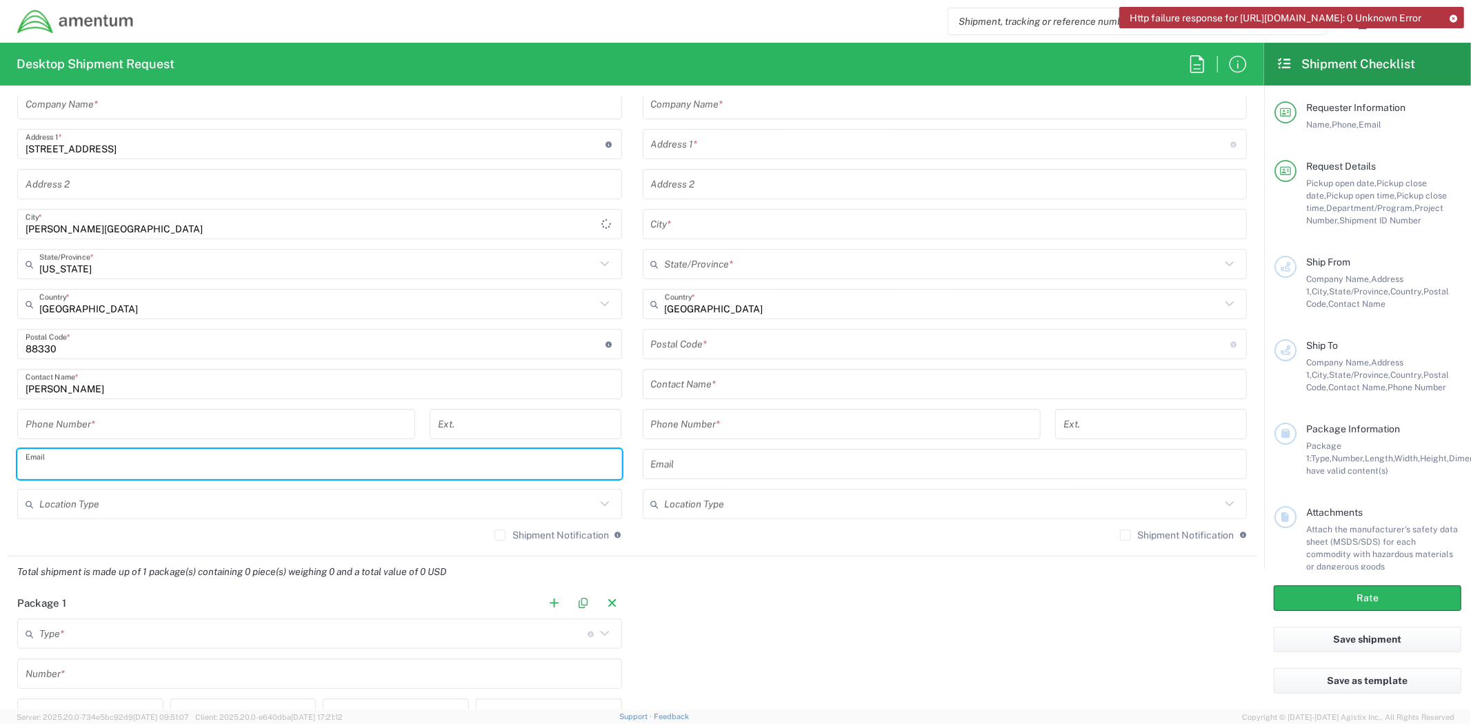
paste input "[PERSON_NAME][EMAIL_ADDRESS][PERSON_NAME][DOMAIN_NAME]"
type input "[PERSON_NAME][EMAIL_ADDRESS][PERSON_NAME][DOMAIN_NAME]"
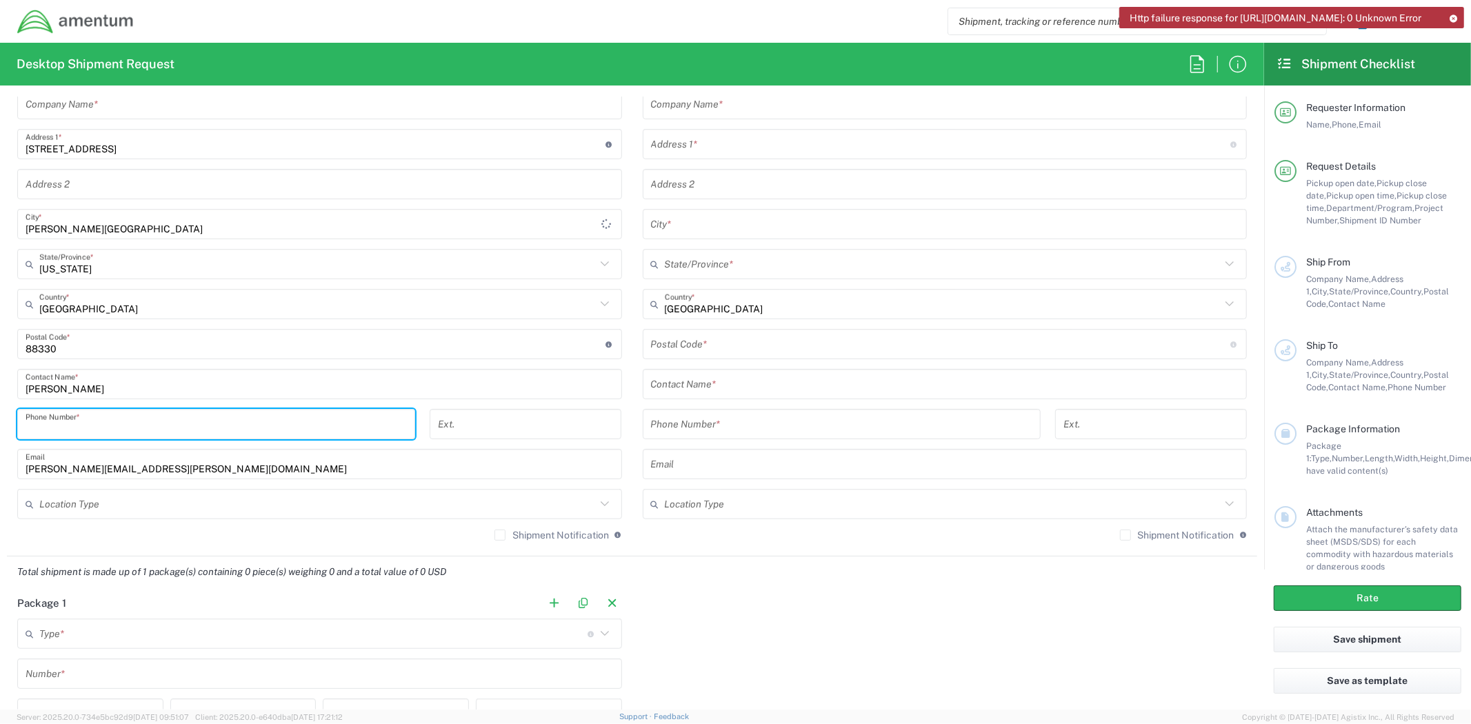
click at [69, 422] on input "tel" at bounding box center [216, 424] width 381 height 24
paste input "[PHONE_NUMBER]"
type input "[PHONE_NUMBER]"
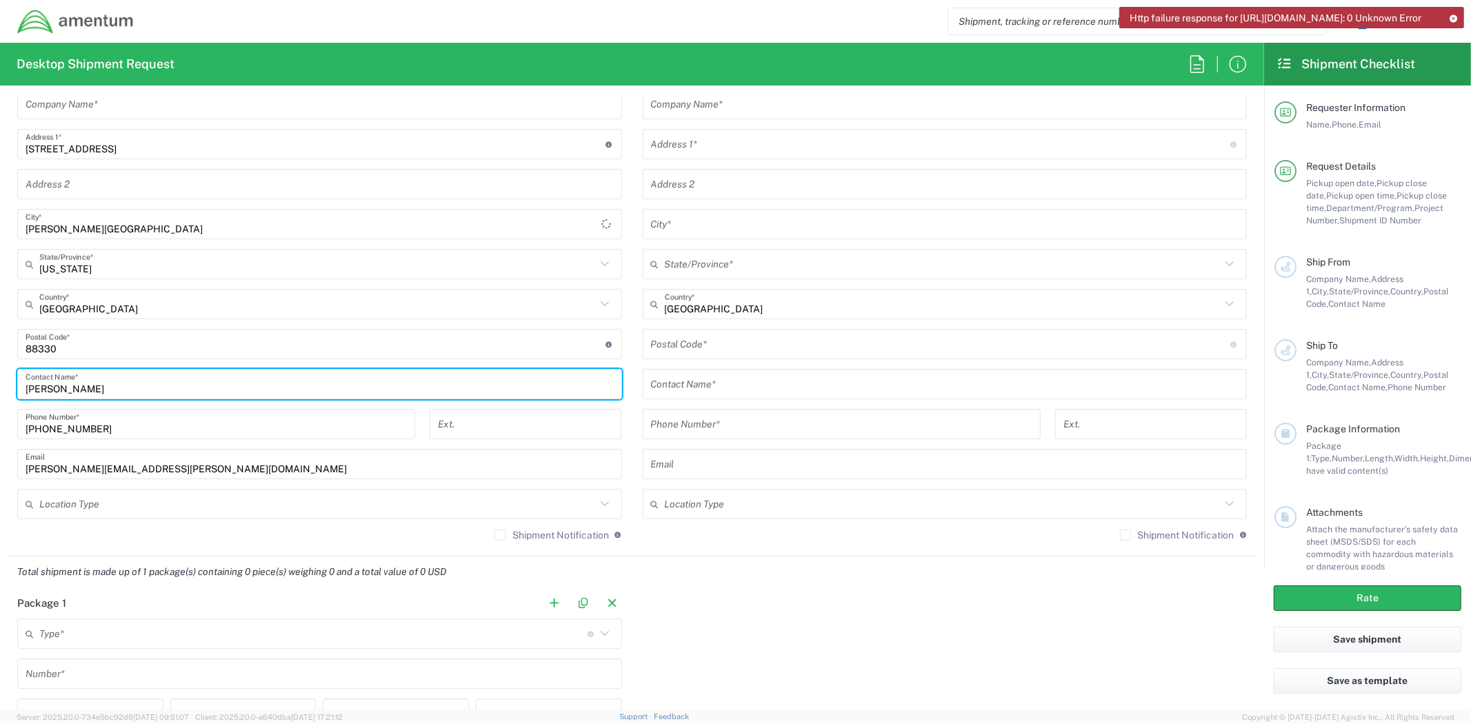
click at [237, 384] on input "[PERSON_NAME]" at bounding box center [320, 384] width 588 height 24
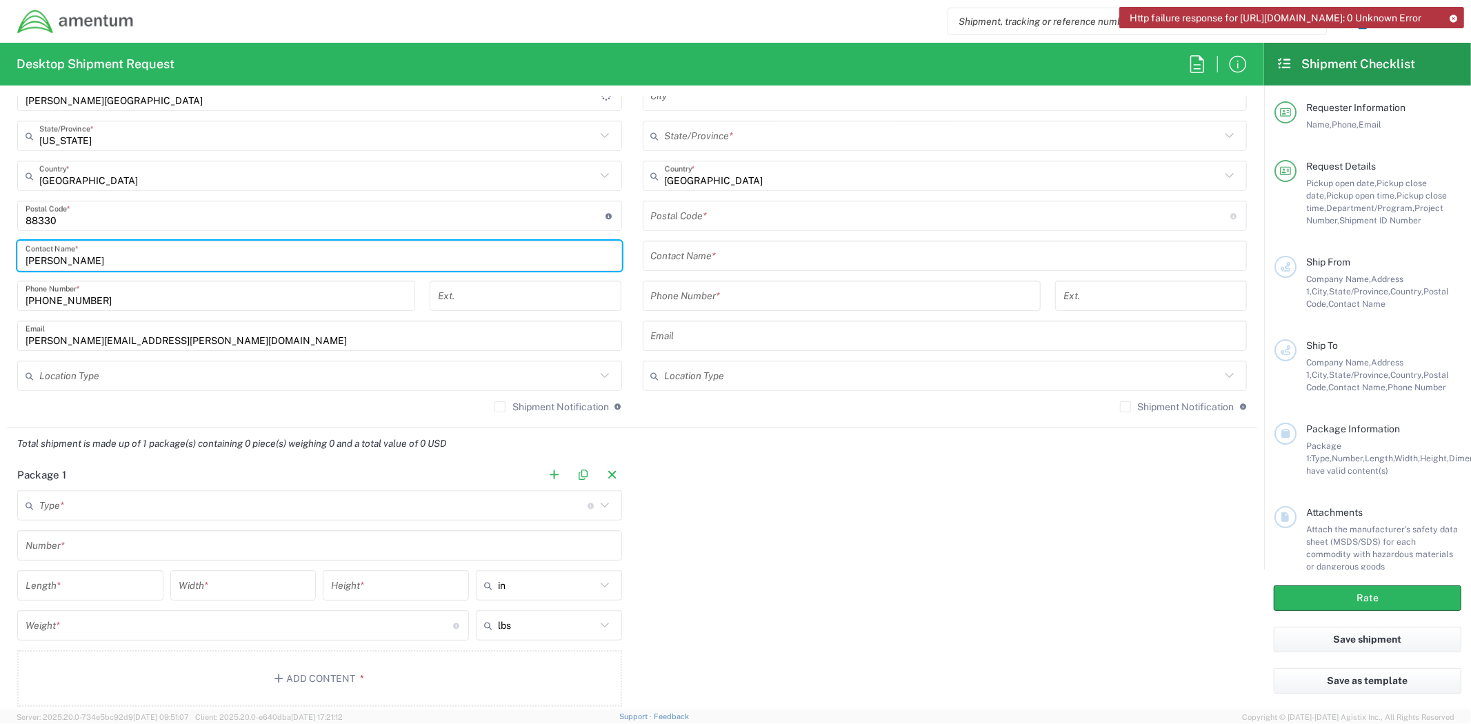
scroll to position [843, 0]
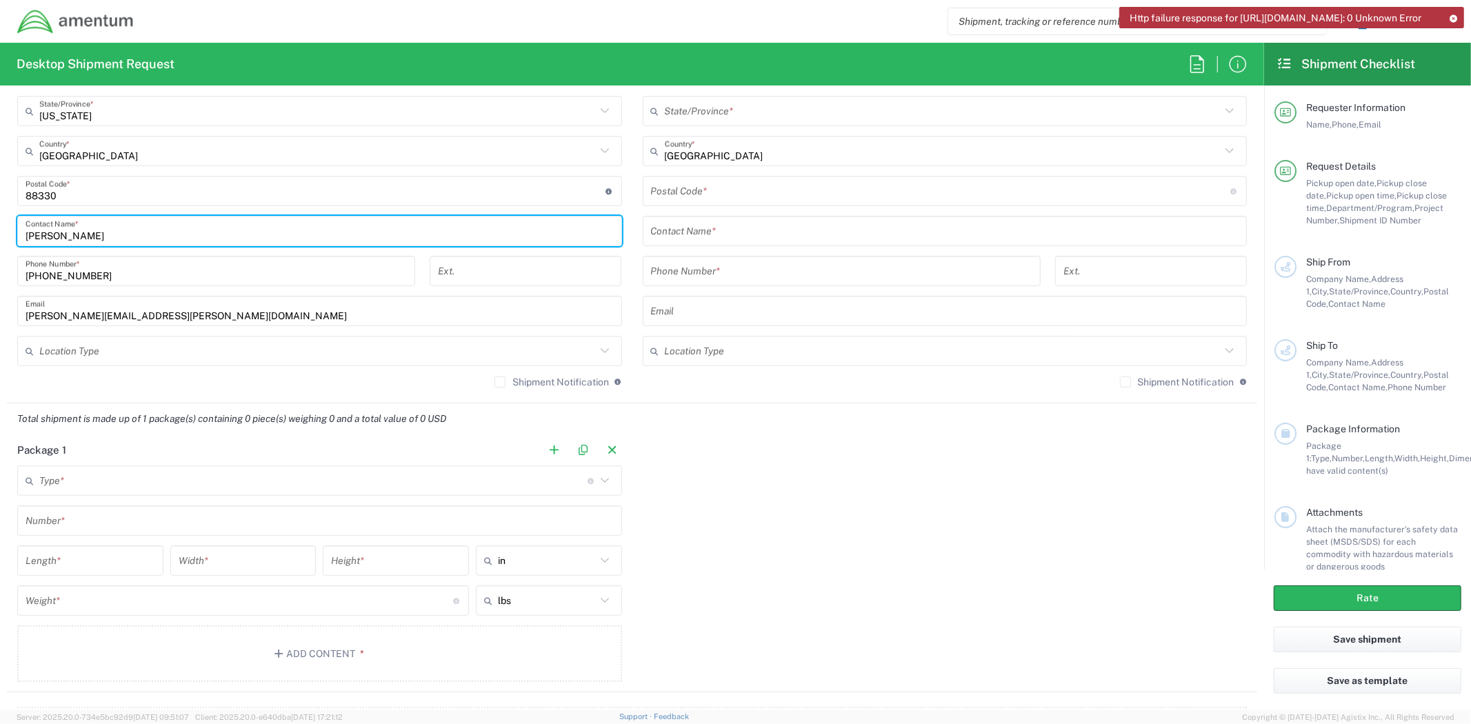
click at [832, 499] on div "Package 1 Type * Material used to package goods Crate(s) Envelope Pallet(s) Ove…" at bounding box center [632, 563] width 1250 height 258
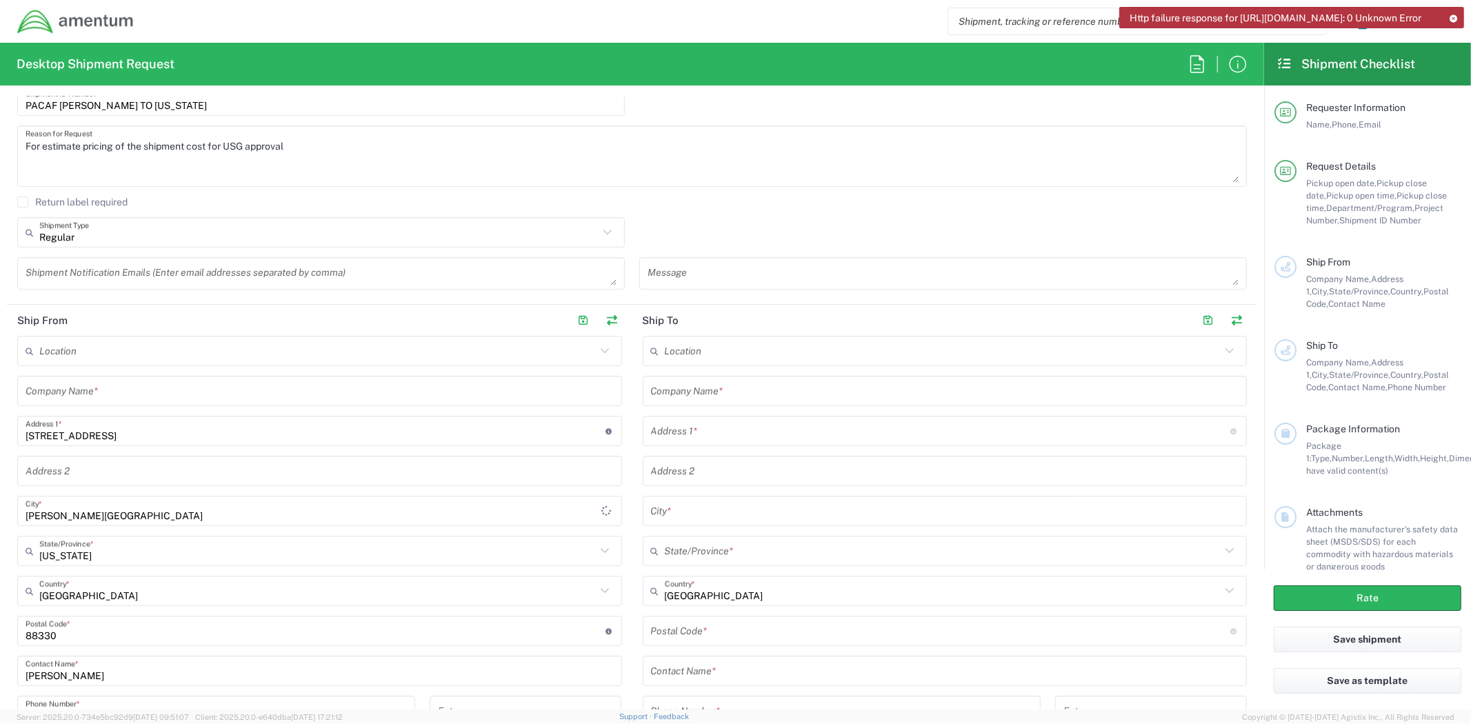
scroll to position [459, 0]
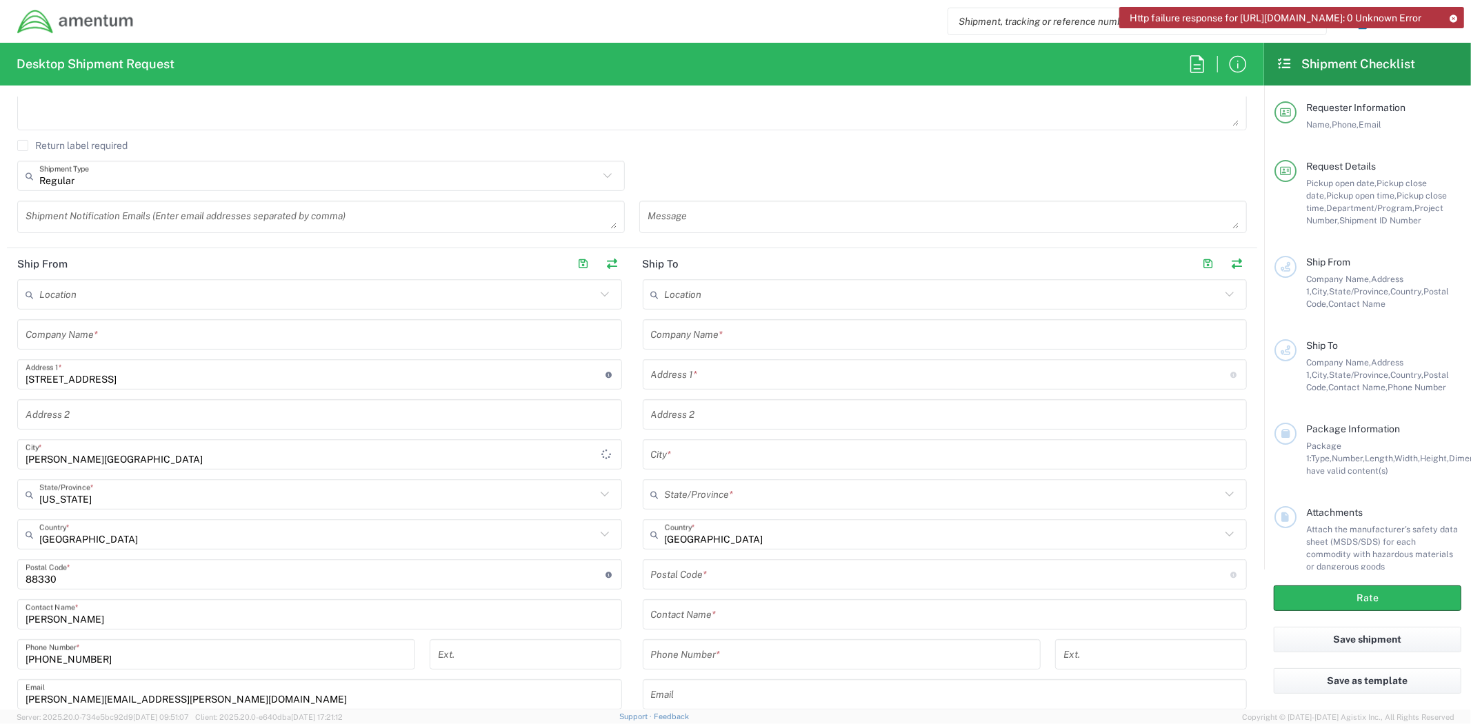
click at [497, 333] on input "text" at bounding box center [320, 335] width 588 height 24
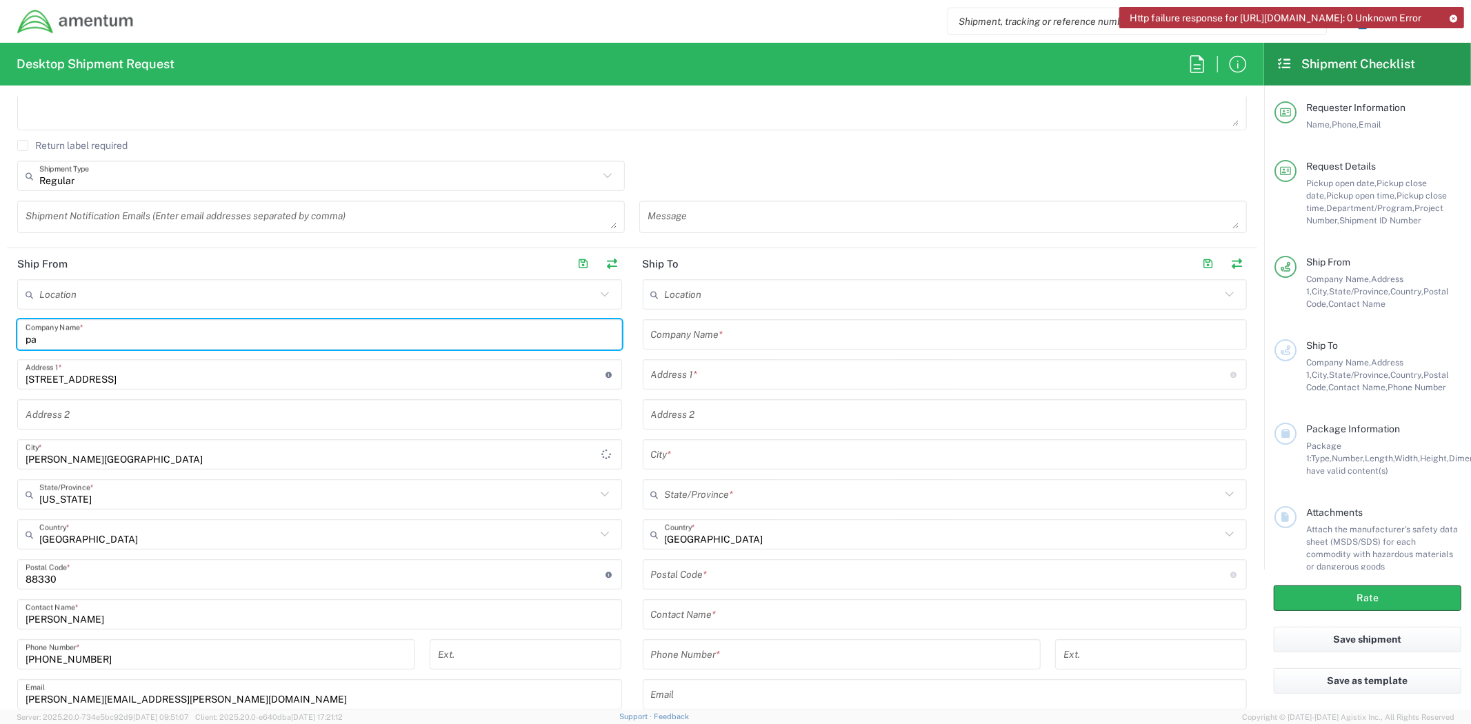
type input "p"
type input "PACAF [PERSON_NAME]"
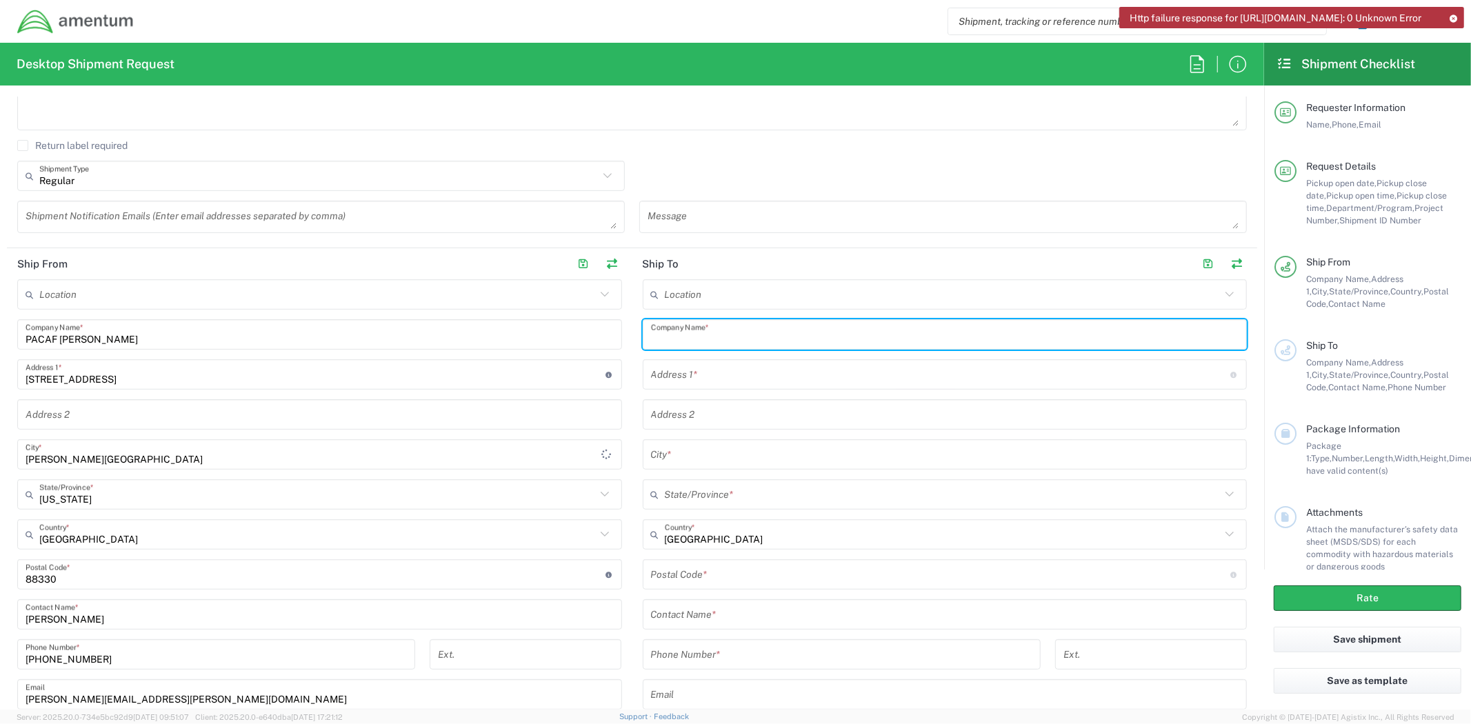
click at [841, 341] on input "text" at bounding box center [945, 335] width 588 height 24
click at [101, 342] on input "PACAF [PERSON_NAME]" at bounding box center [320, 335] width 588 height 24
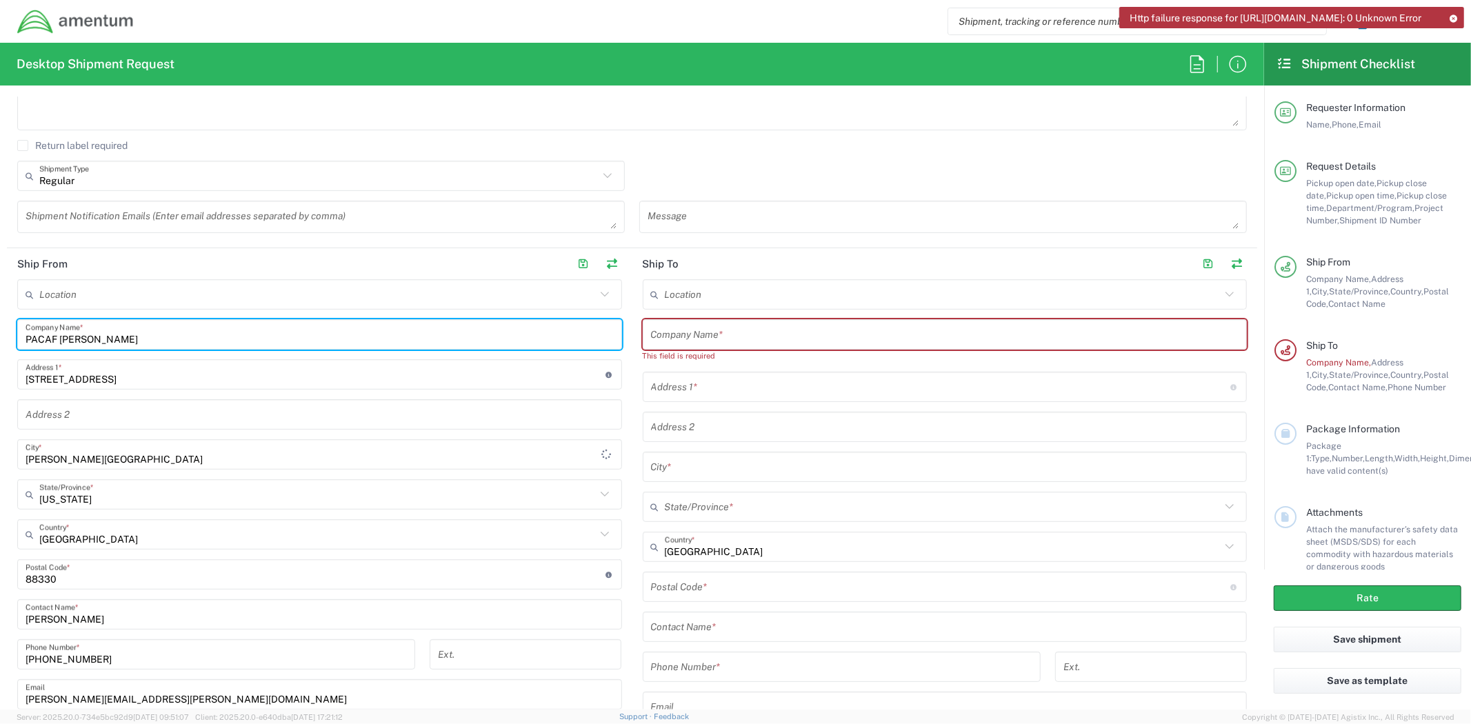
click at [101, 342] on input "PACAF [PERSON_NAME]" at bounding box center [320, 335] width 588 height 24
click at [101, 341] on input "PACAF [PERSON_NAME]" at bounding box center [320, 335] width 588 height 24
click at [777, 339] on input "text" at bounding box center [945, 335] width 588 height 24
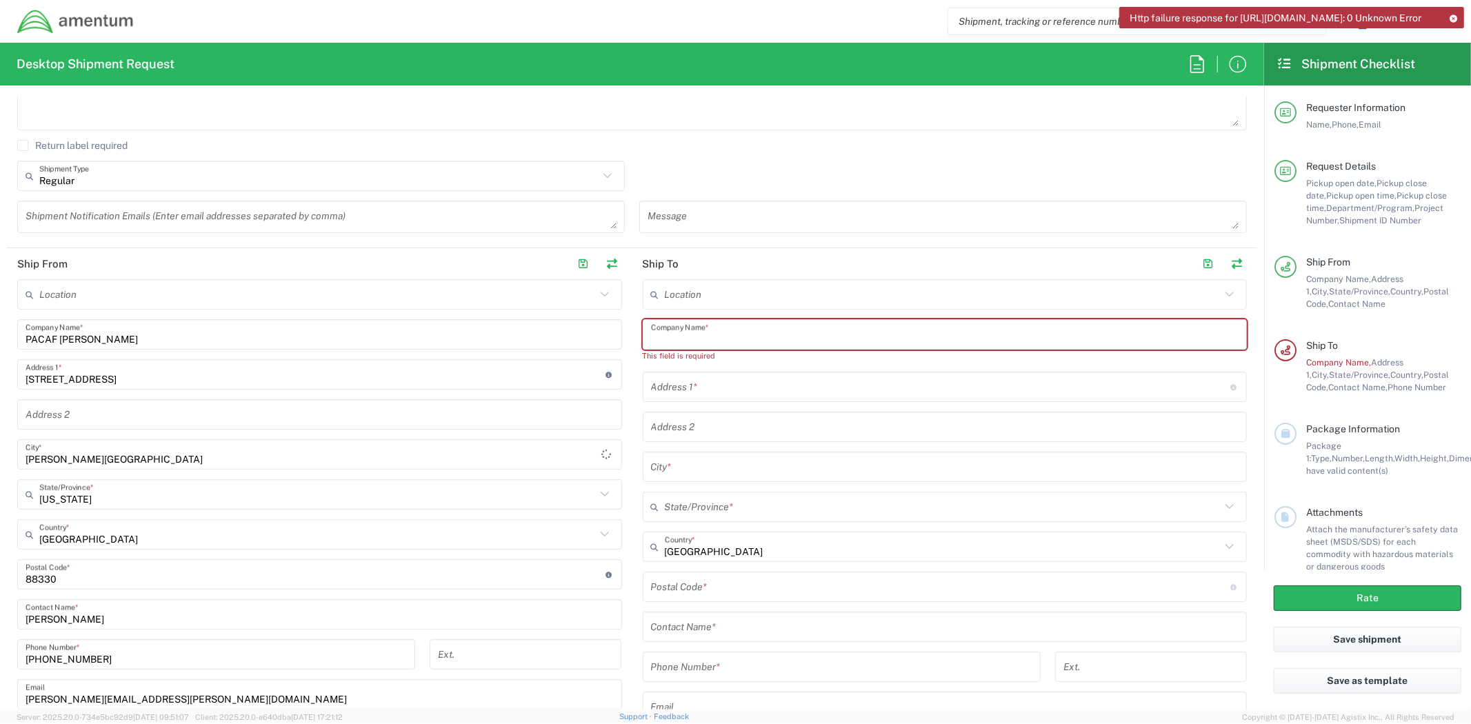
paste input "PACAF [PERSON_NAME]"
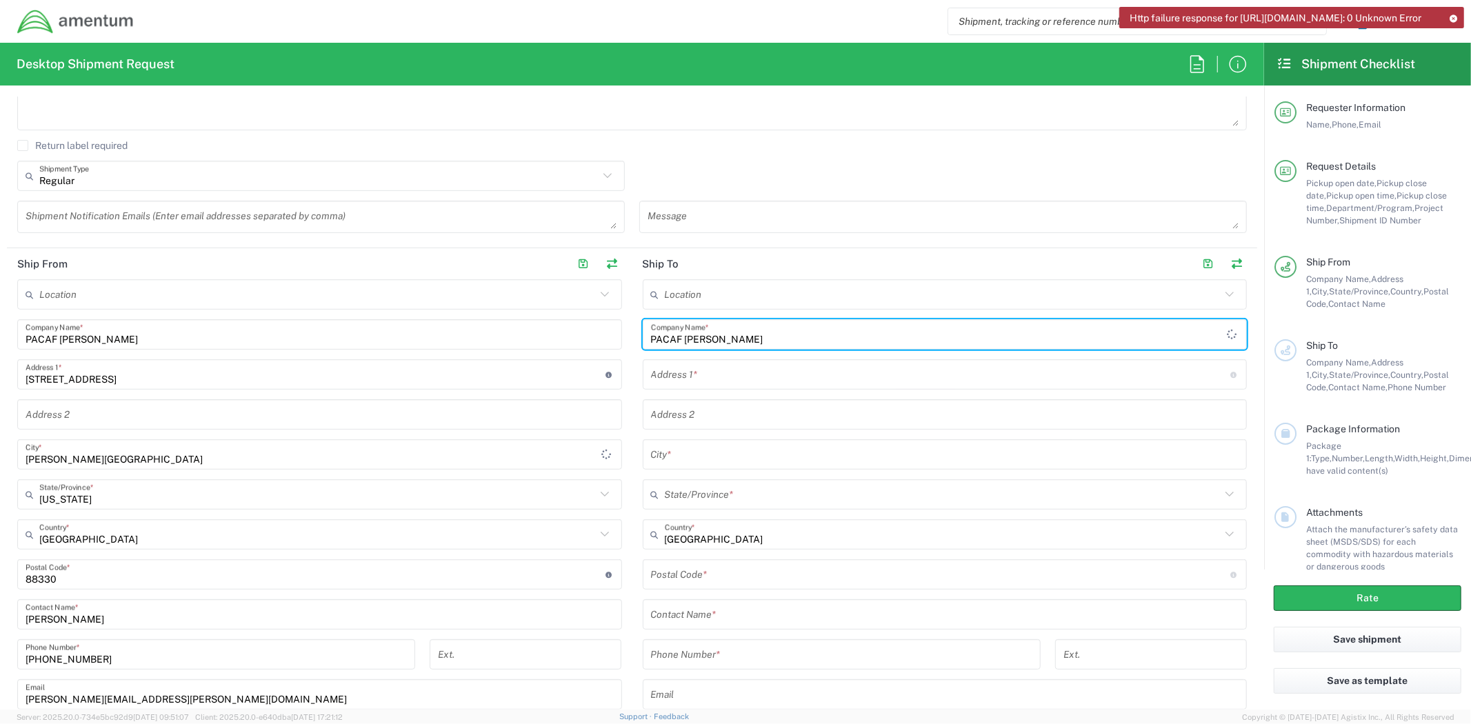
click at [680, 330] on input "PACAF [PERSON_NAME]" at bounding box center [939, 335] width 576 height 24
click at [680, 330] on input "PACAF [PERSON_NAME]" at bounding box center [945, 335] width 588 height 24
type input "PACAF [US_STATE]"
click at [728, 377] on input "text" at bounding box center [941, 375] width 580 height 24
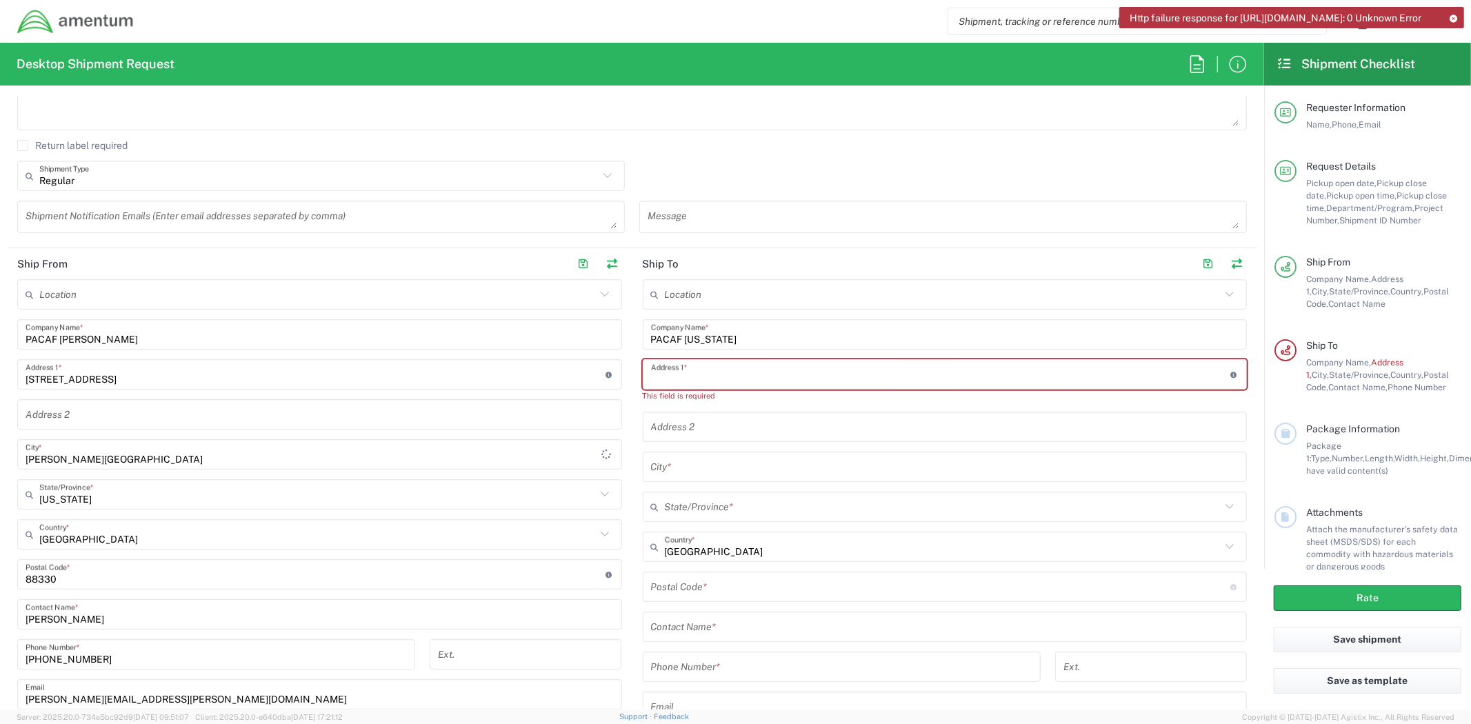
click at [688, 368] on input "text" at bounding box center [941, 375] width 580 height 24
paste input "Bldg. 18046B"
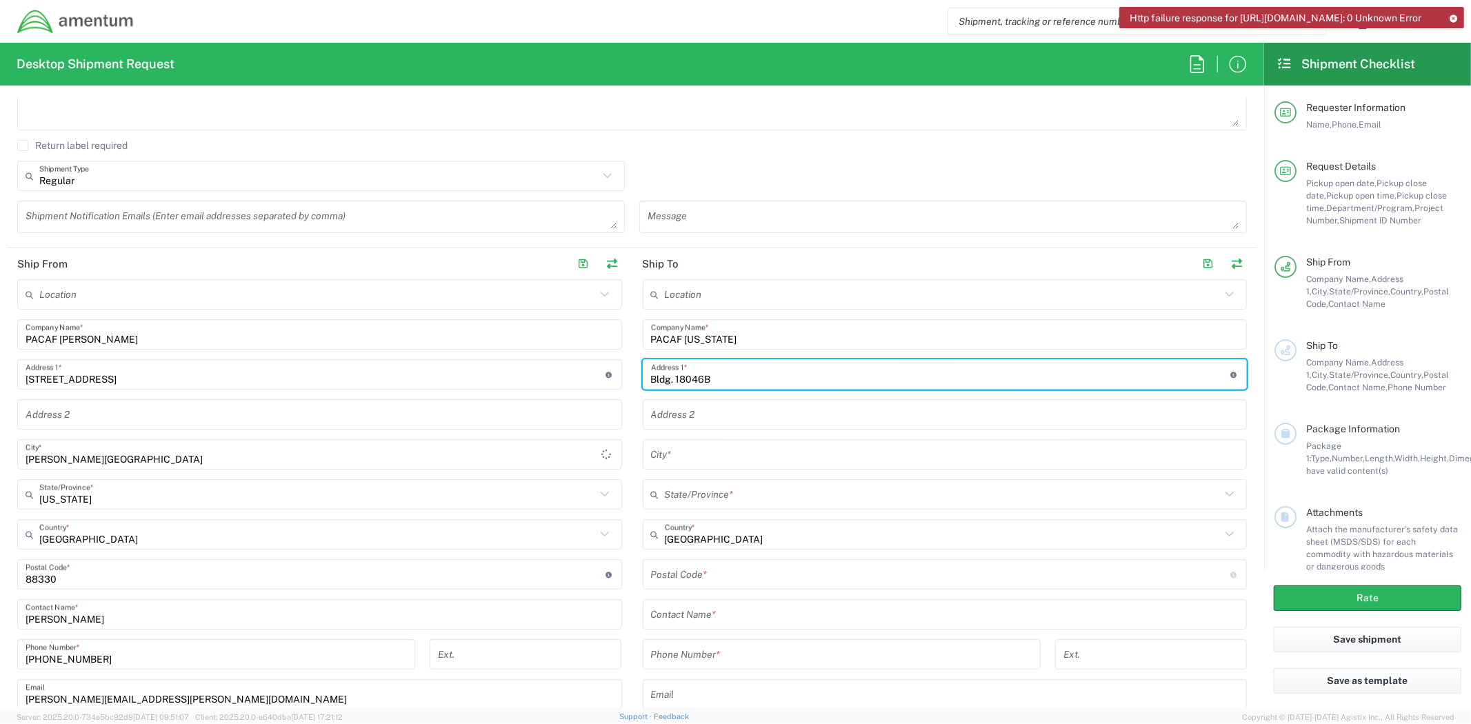
click at [781, 376] on input "Bldg. 18046B" at bounding box center [941, 375] width 580 height 24
paste input "Arc Light Blvd. AAFB"
type input "Bldg. 18046B, Arc Light Blvd. AAFB"
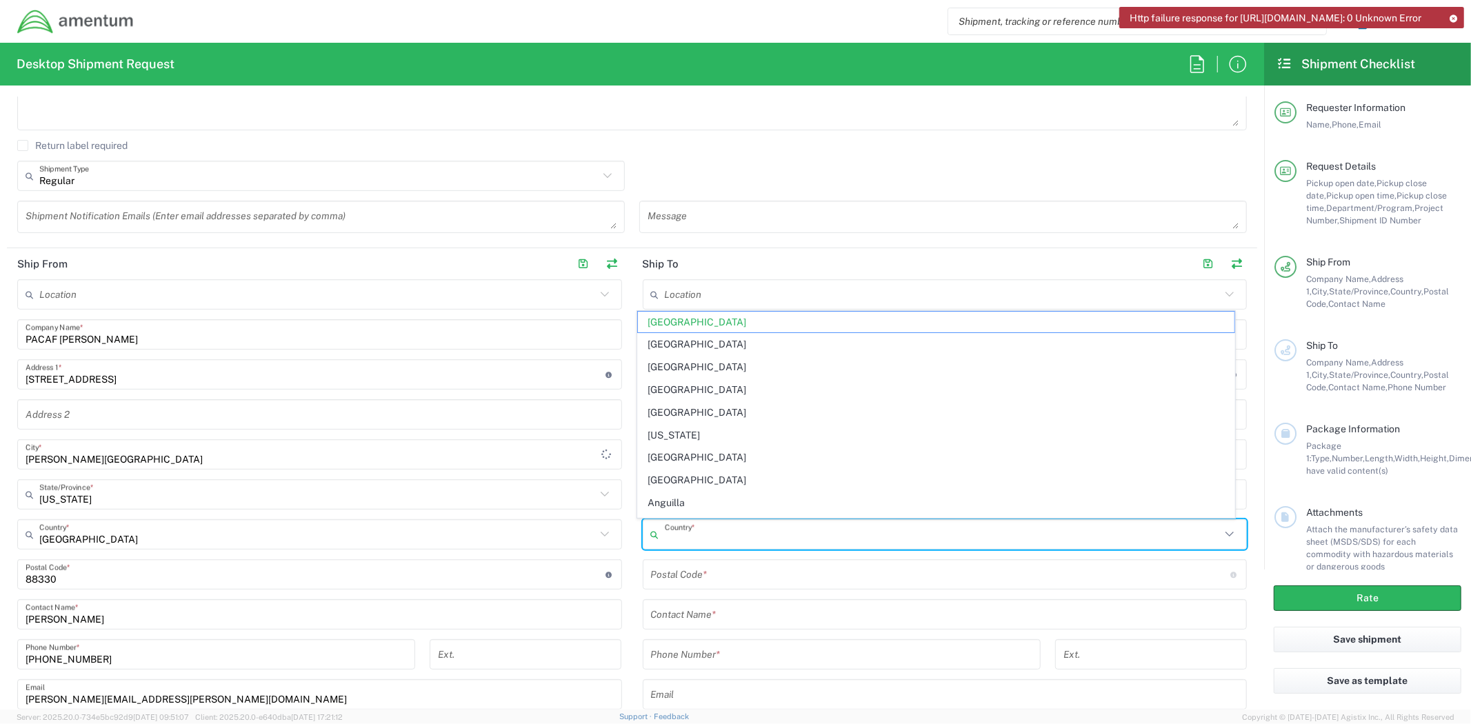
click at [732, 538] on input "text" at bounding box center [943, 535] width 556 height 24
click at [680, 418] on span "[US_STATE]" at bounding box center [936, 415] width 596 height 21
type input "[US_STATE]"
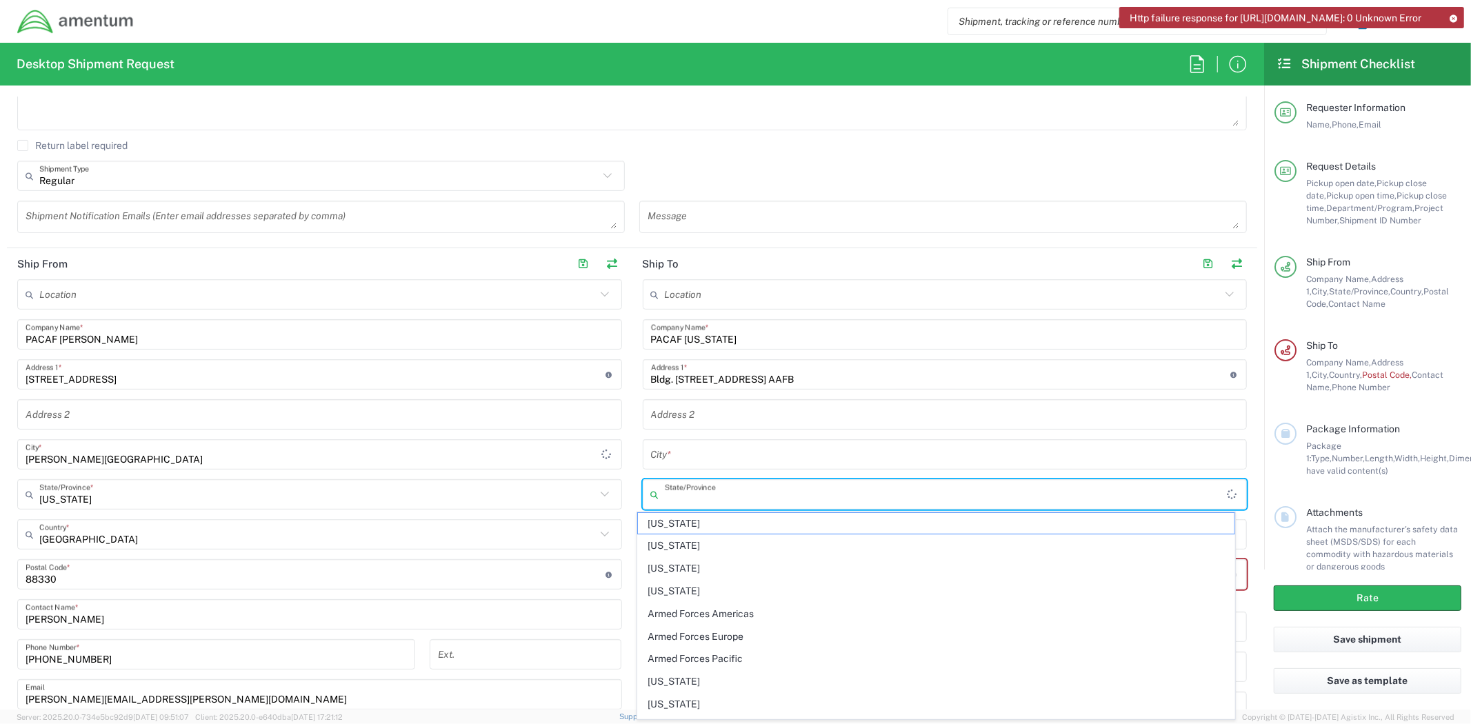
click at [715, 498] on input "text" at bounding box center [946, 495] width 563 height 24
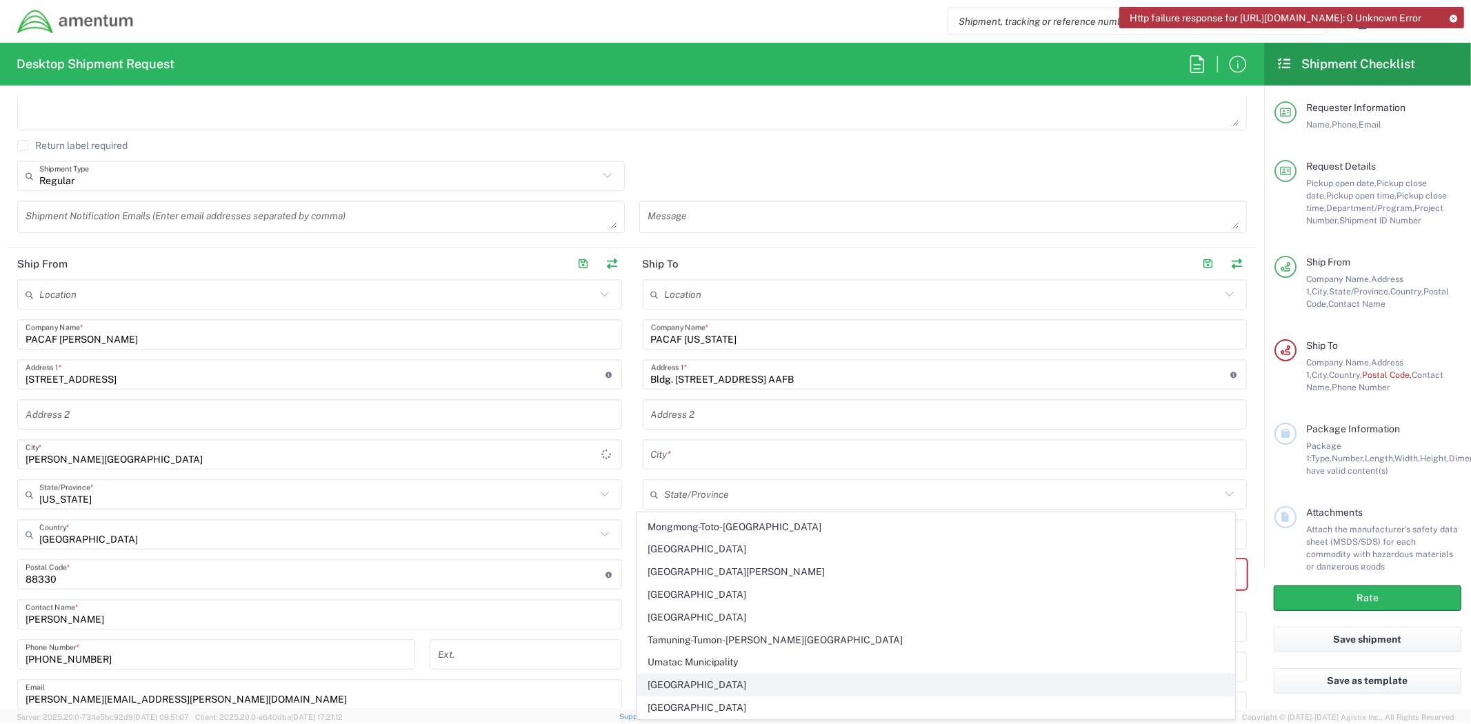
click at [692, 685] on span "[GEOGRAPHIC_DATA]" at bounding box center [936, 684] width 596 height 21
type input "[GEOGRAPHIC_DATA]"
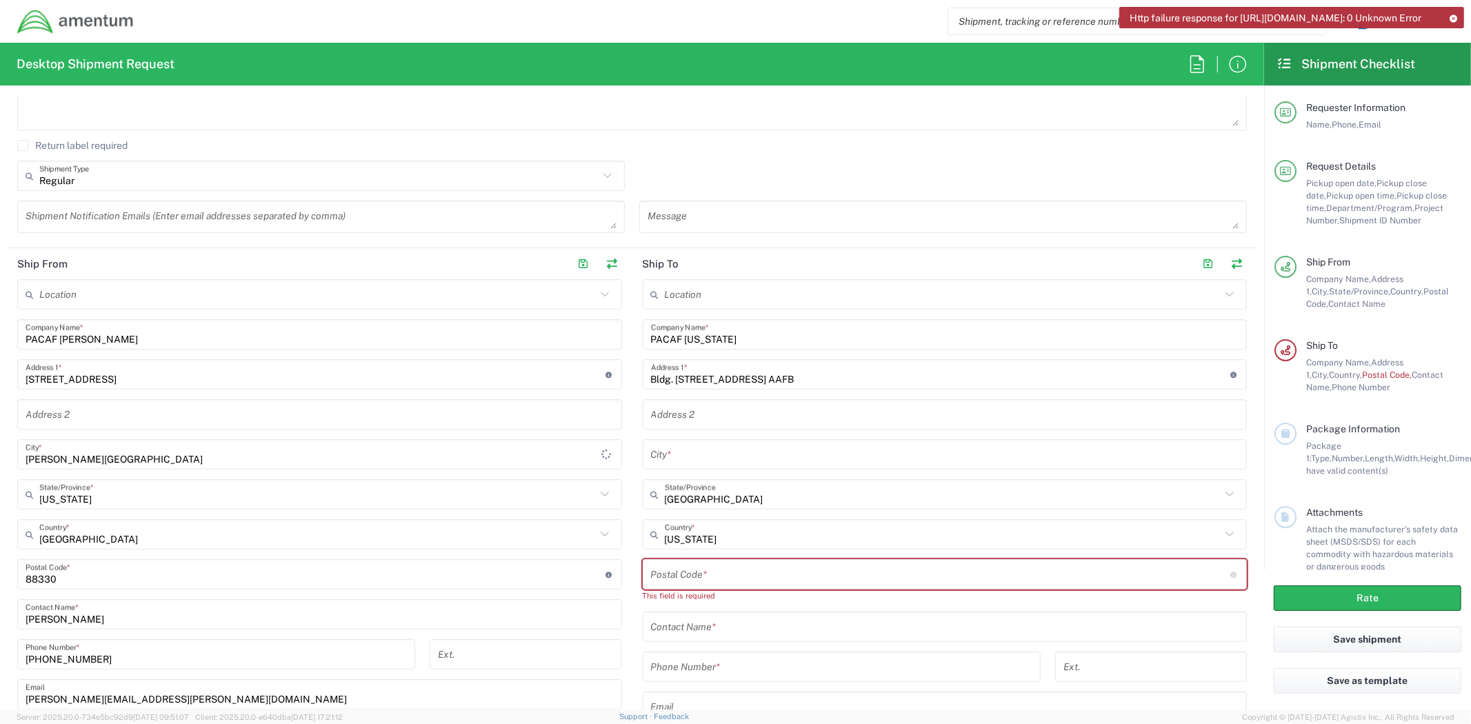
click at [714, 446] on input "text" at bounding box center [945, 455] width 588 height 24
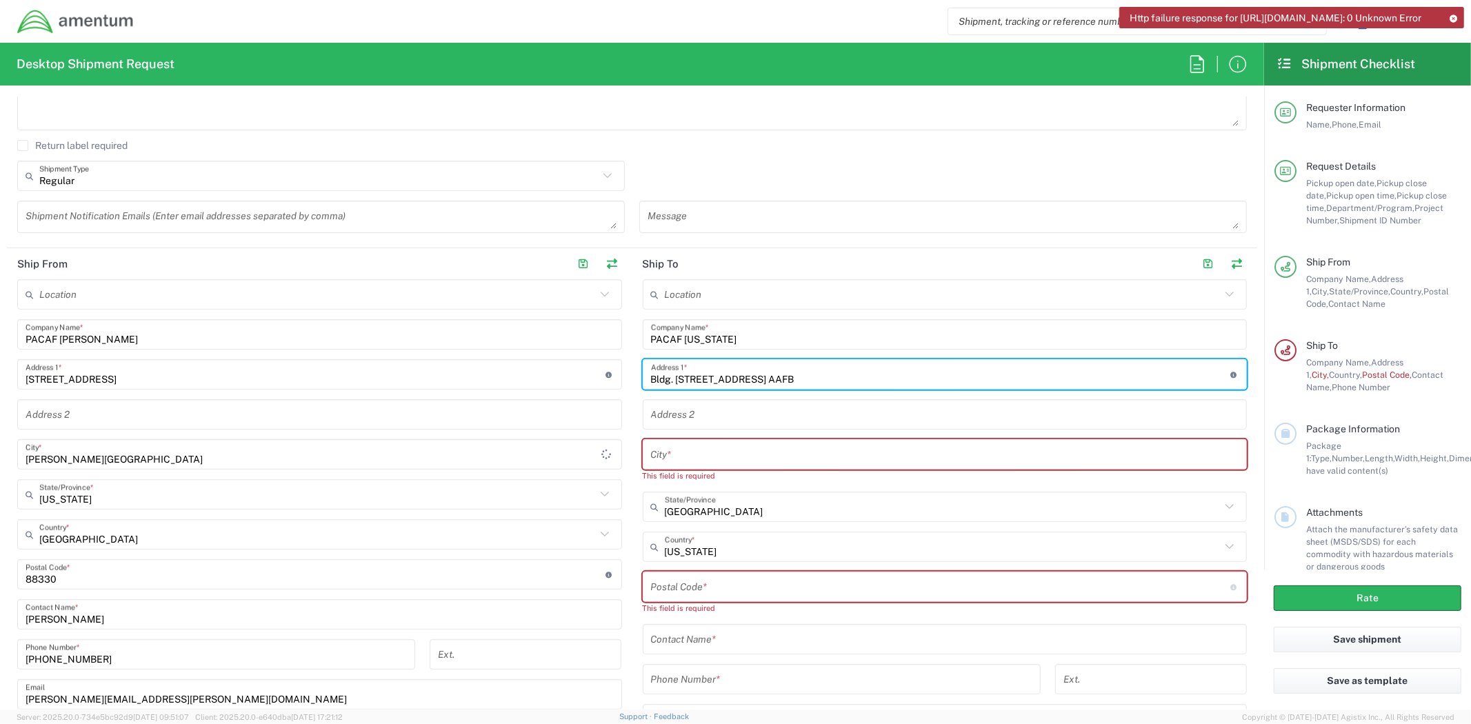
drag, startPoint x: 825, startPoint y: 379, endPoint x: 779, endPoint y: 371, distance: 46.9
click at [779, 371] on input "Bldg. 18046B, Arc Light Blvd. AAFB" at bounding box center [941, 375] width 580 height 24
type input "Bldg. [STREET_ADDRESS]"
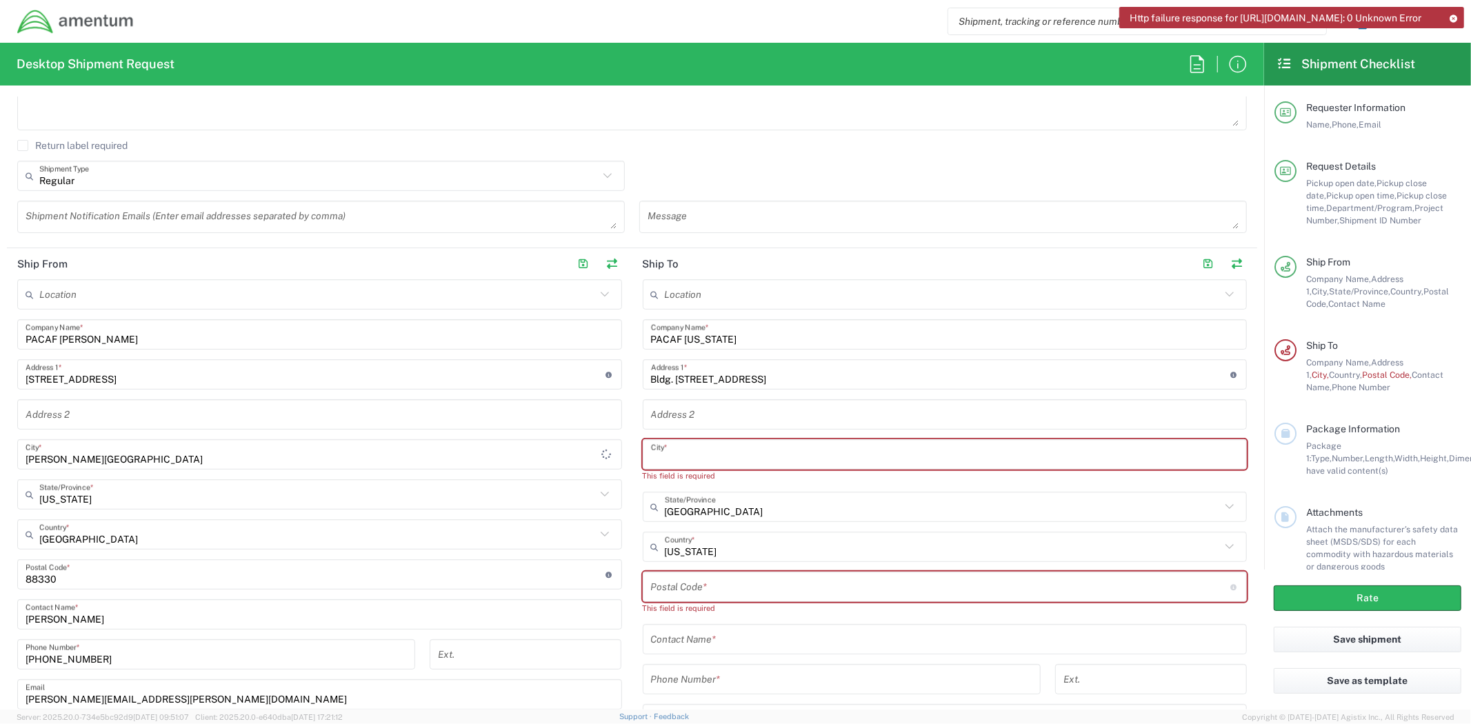
click at [727, 456] on input "text" at bounding box center [945, 455] width 588 height 24
type input "a"
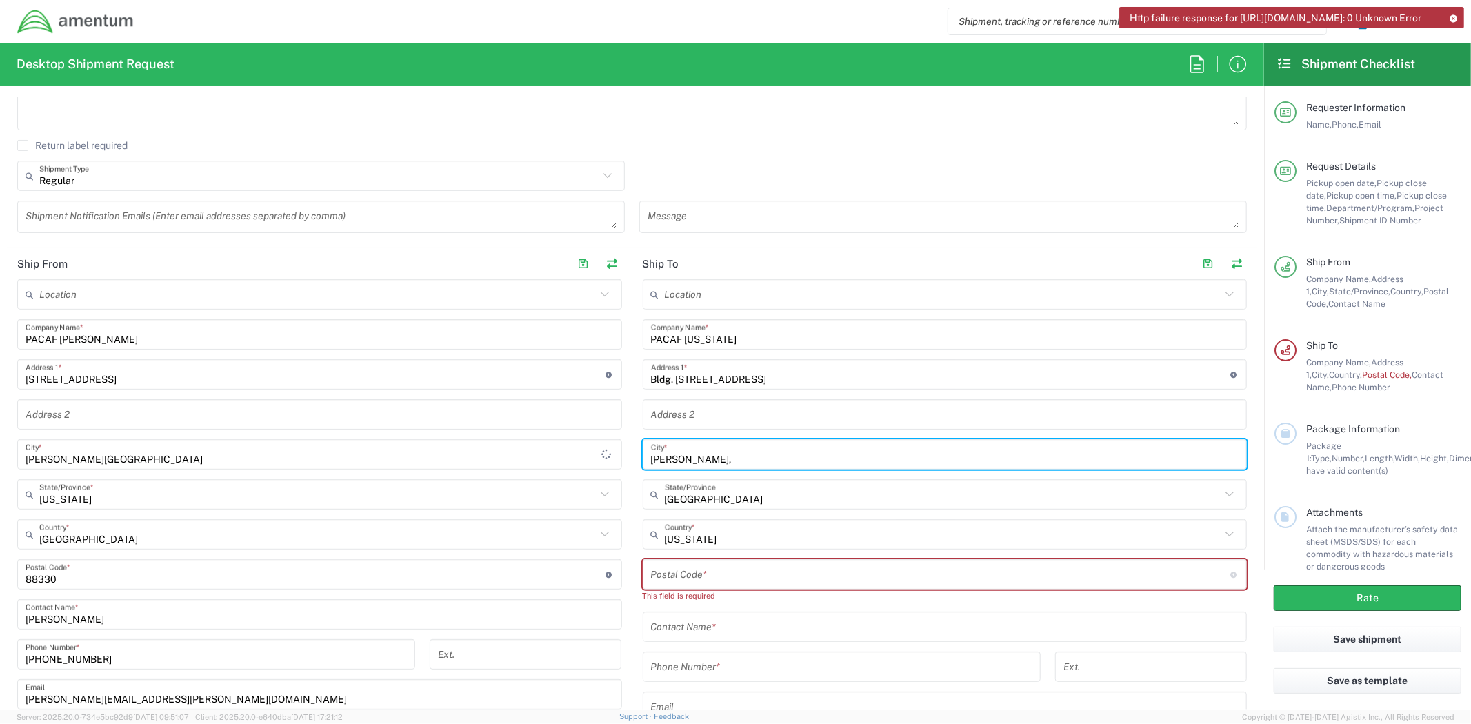
paste input "AAFB"
click at [701, 458] on input "Andersen, AAFB" at bounding box center [945, 455] width 588 height 24
type input "[PERSON_NAME], AFB"
click at [856, 410] on input "text" at bounding box center [945, 415] width 588 height 24
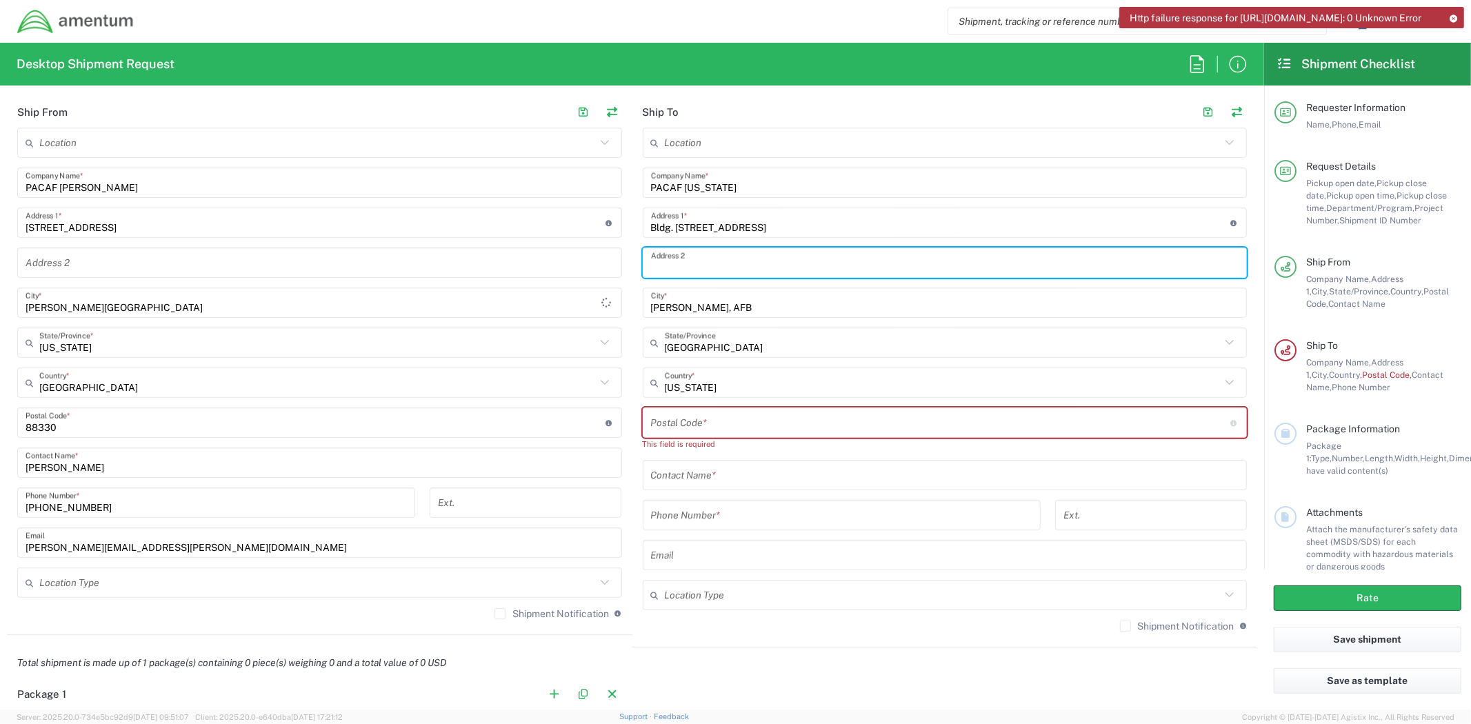
scroll to position [612, 0]
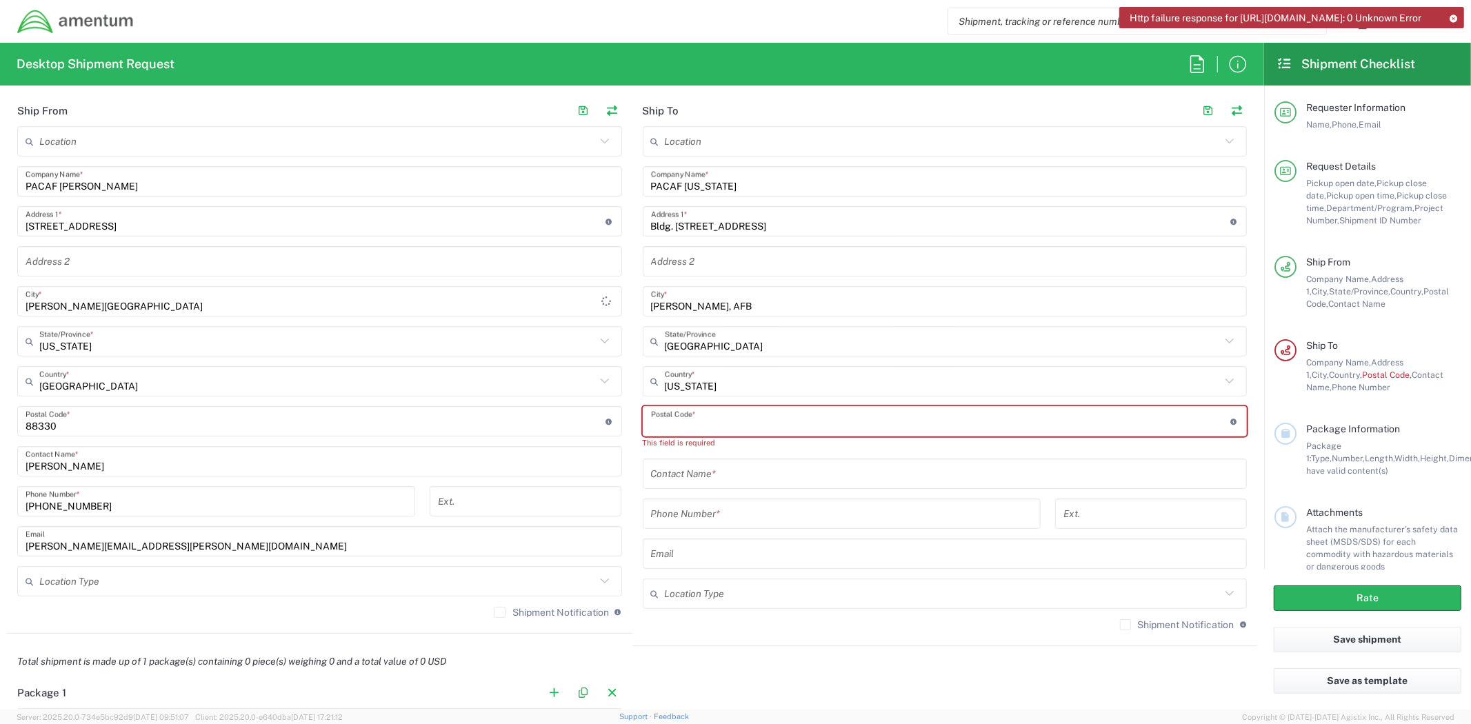
click at [726, 415] on input "undefined" at bounding box center [941, 422] width 580 height 24
paste input "96929"
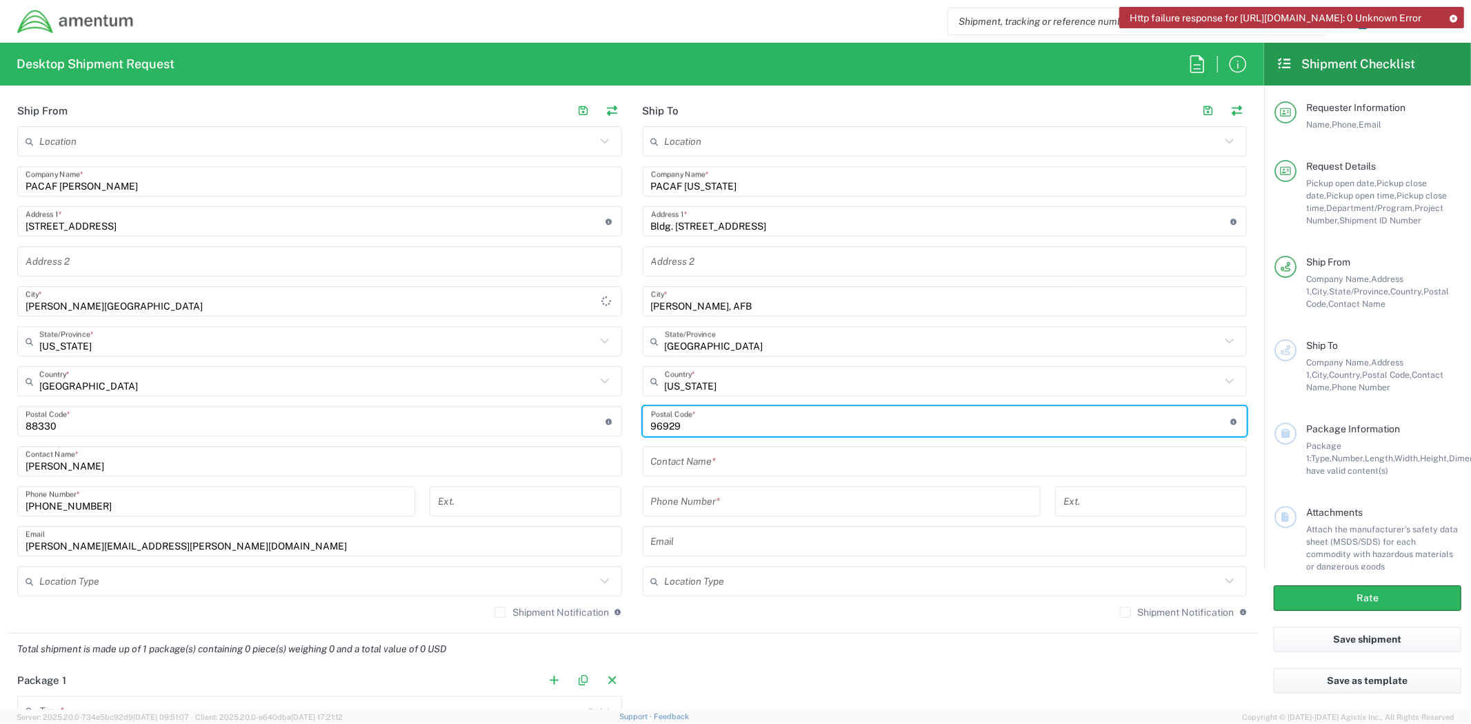
type input "96929"
click at [687, 462] on input "text" at bounding box center [945, 462] width 588 height 24
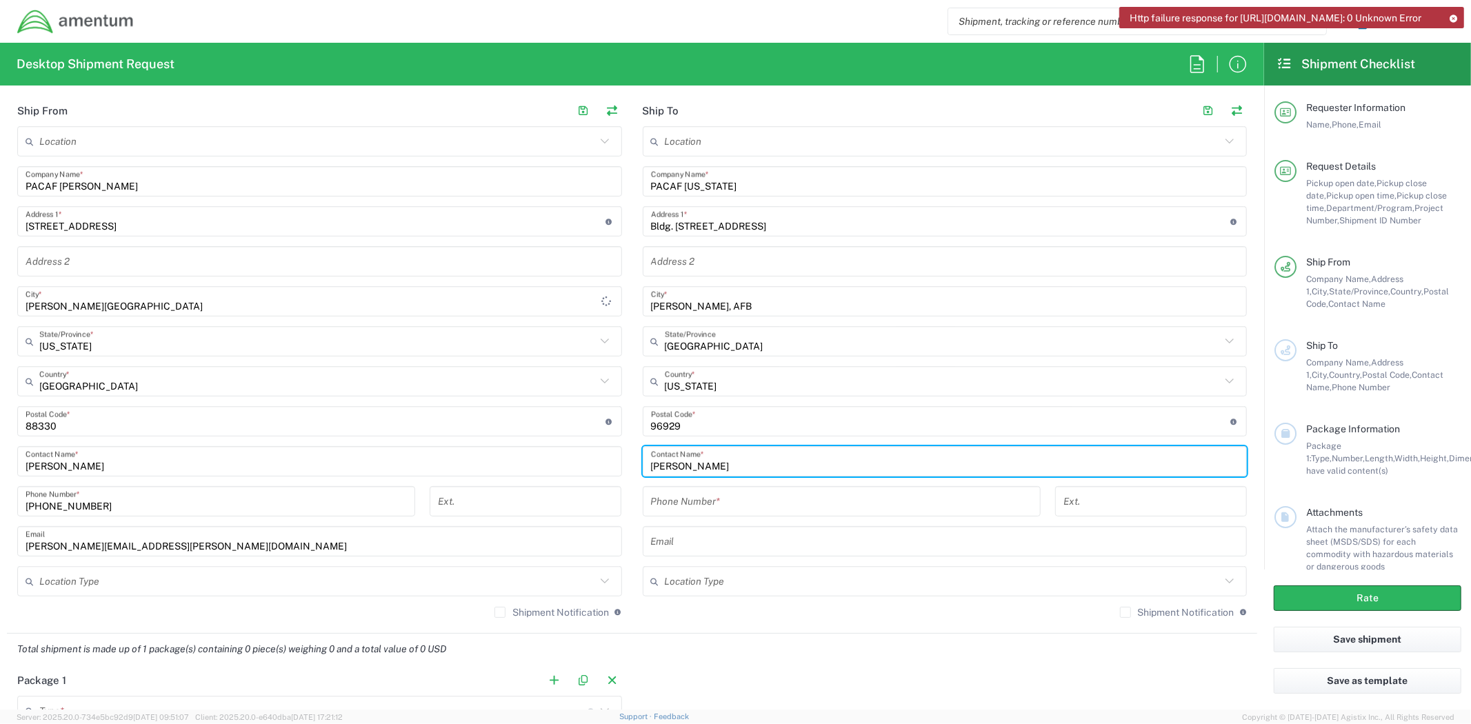
type input "[PERSON_NAME]"
click at [734, 500] on input "tel" at bounding box center [841, 502] width 381 height 24
paste input "[PHONE_NUMBER]"
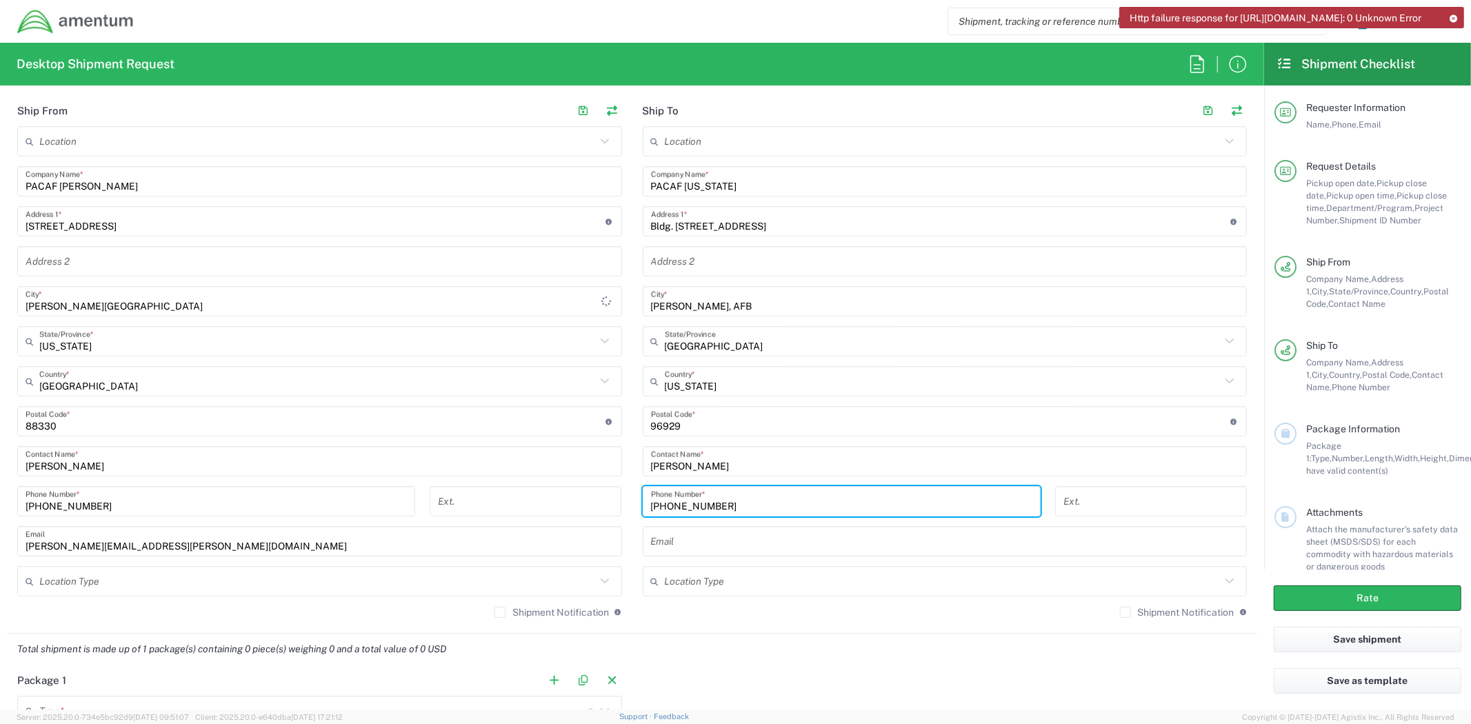
click at [656, 499] on input "[PHONE_NUMBER]" at bounding box center [841, 502] width 381 height 24
type input "[PHONE_NUMBER]"
click at [770, 533] on input "text" at bounding box center [945, 542] width 588 height 24
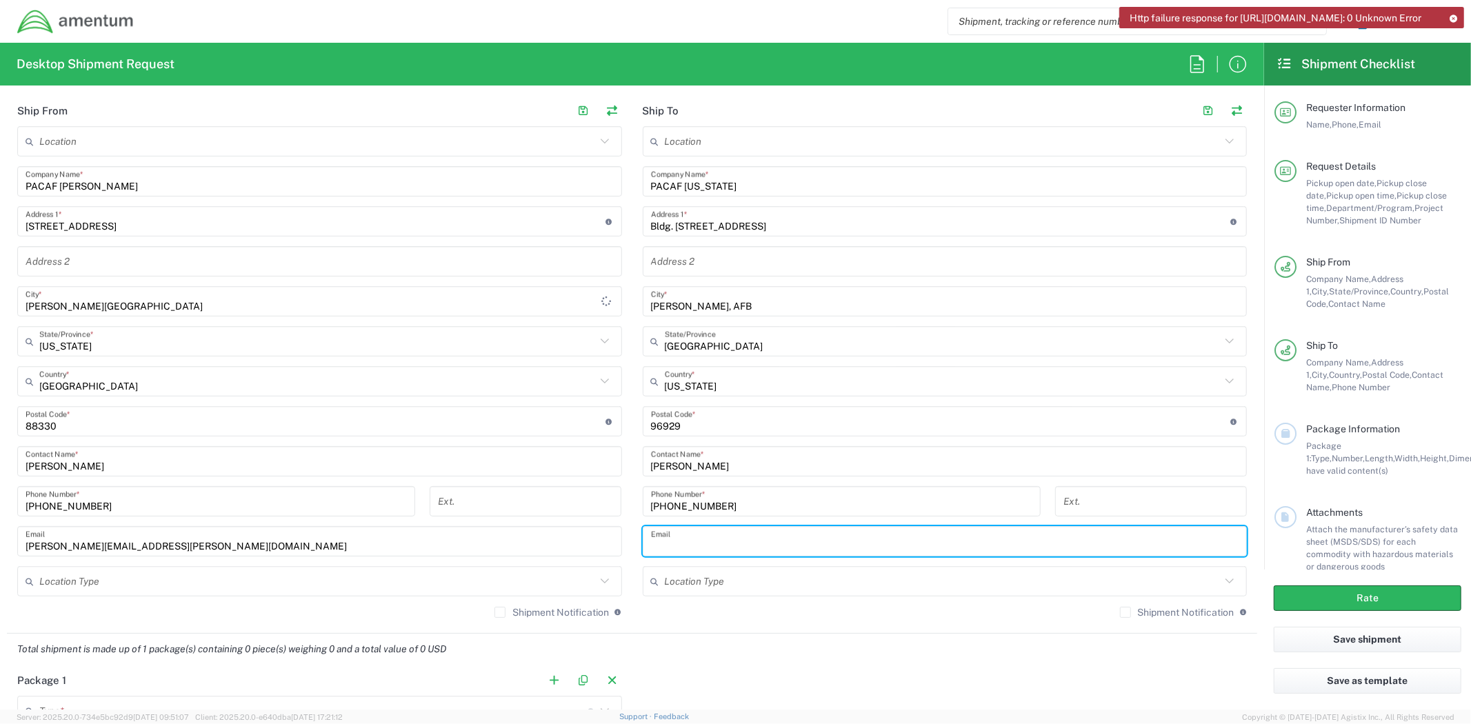
click at [703, 549] on input "text" at bounding box center [945, 542] width 588 height 24
paste input "RodPatrick.Marahay@amentum.com"
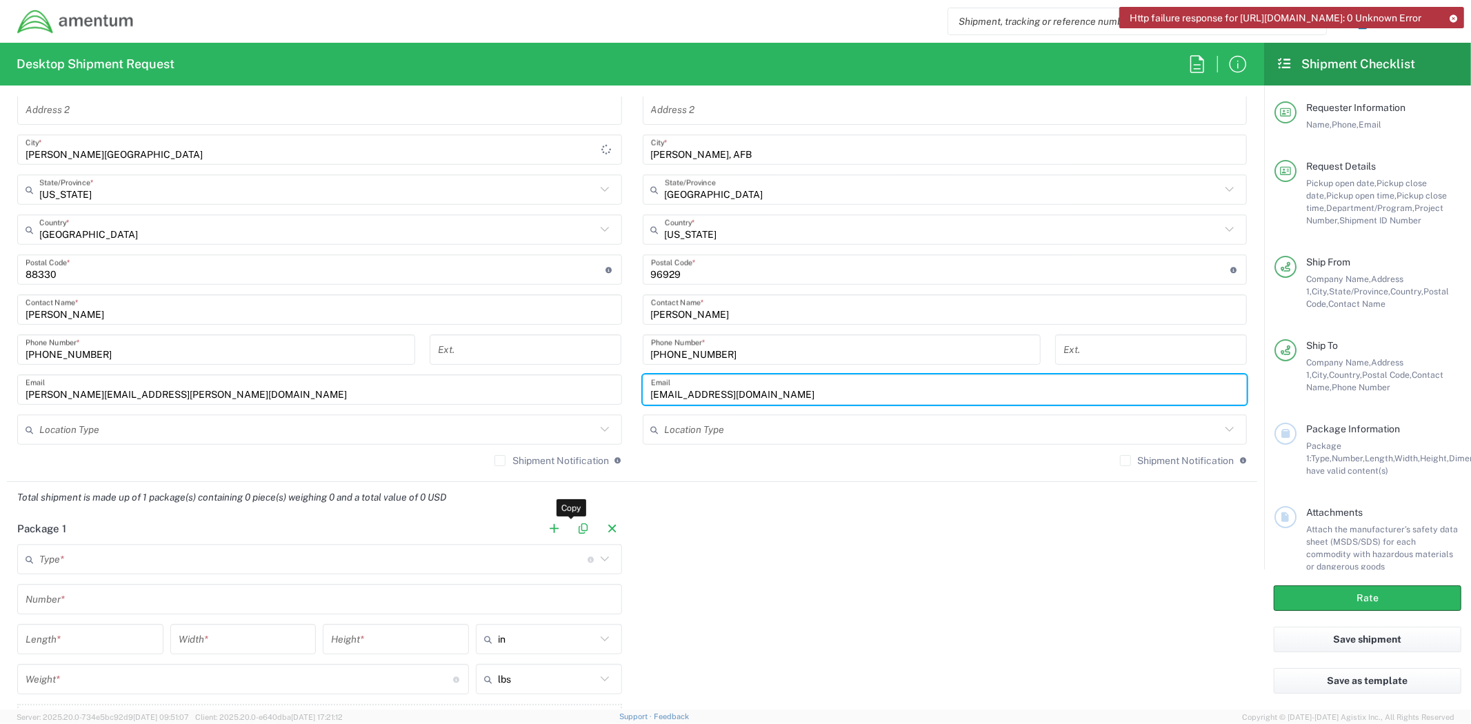
scroll to position [766, 0]
type input "RodPatrick.Marahay@amentum.com"
click at [514, 421] on input "text" at bounding box center [317, 428] width 556 height 24
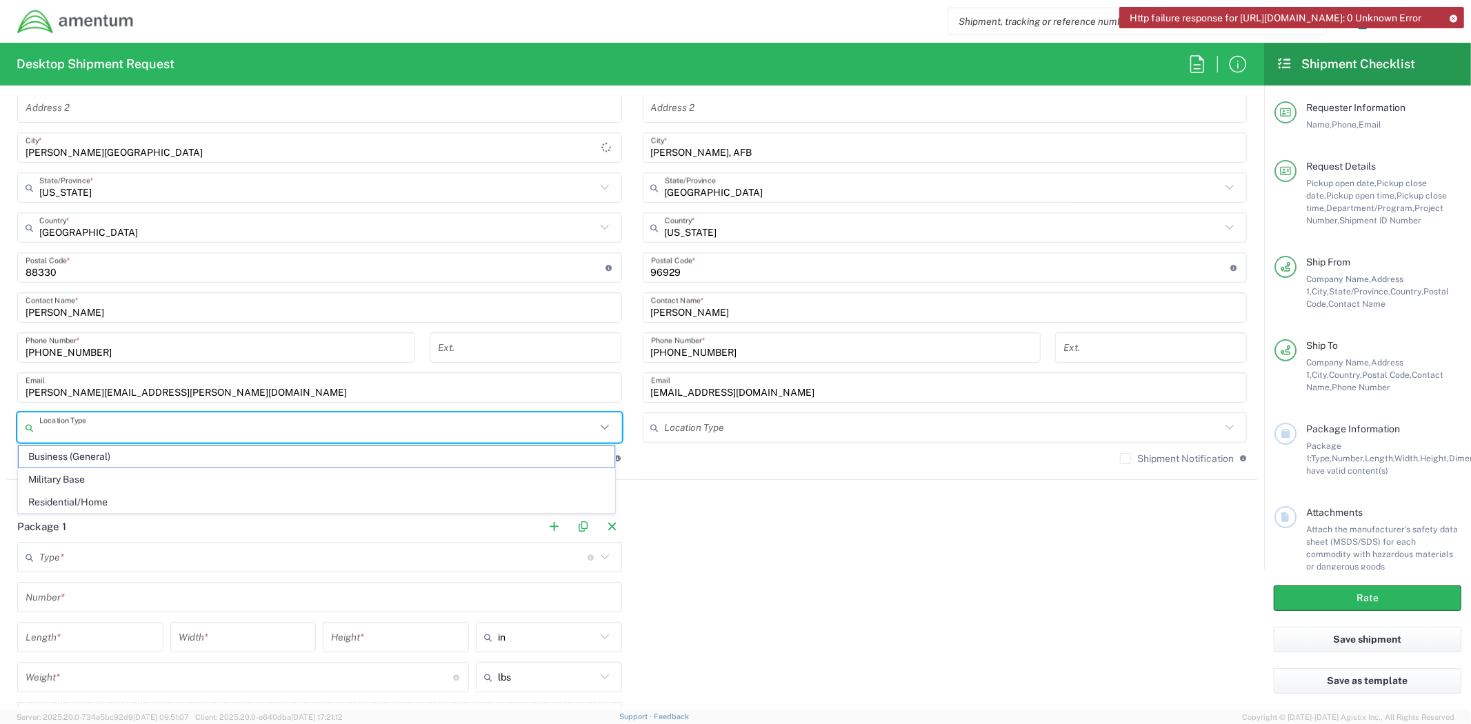
drag, startPoint x: 348, startPoint y: 483, endPoint x: 363, endPoint y: 483, distance: 15.9
click at [347, 483] on span "Military Base" at bounding box center [317, 479] width 596 height 21
type input "Military Base"
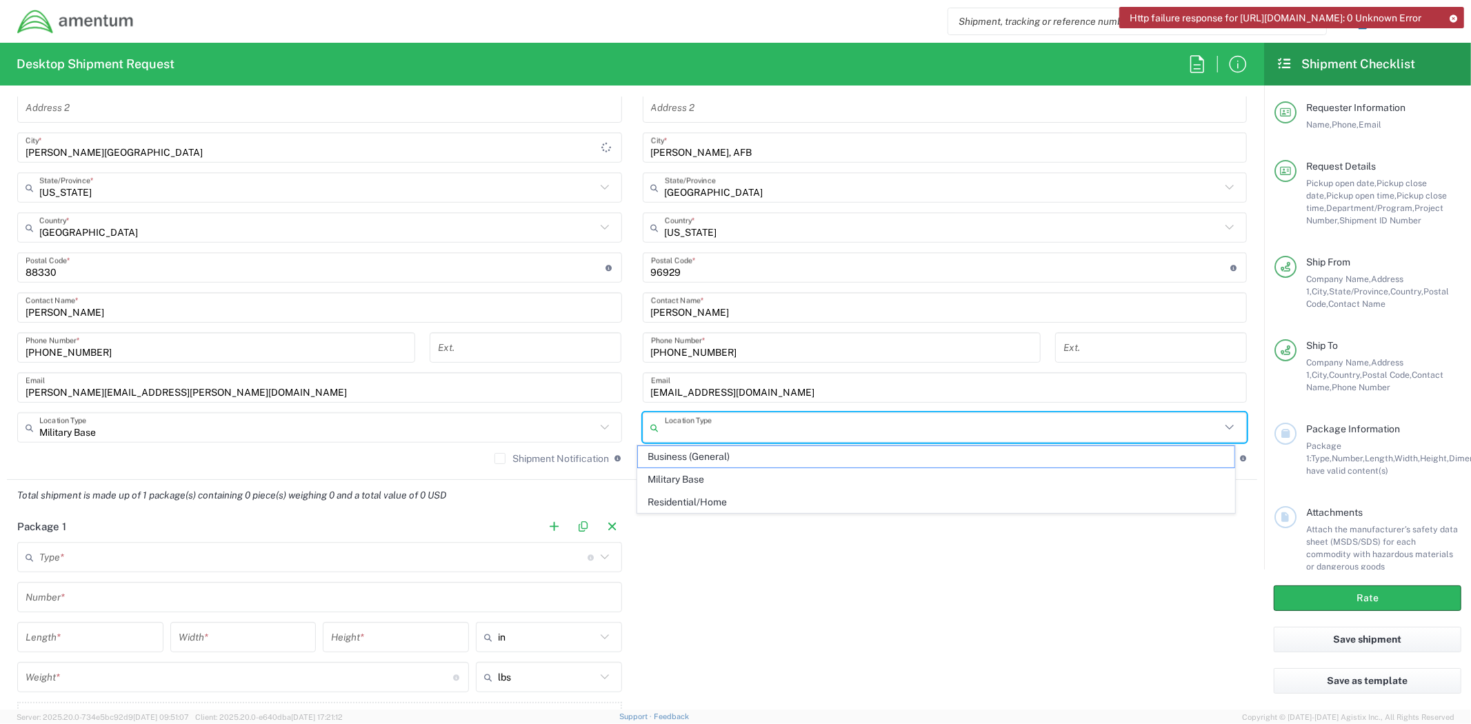
click at [798, 424] on input "text" at bounding box center [943, 428] width 556 height 24
click at [763, 483] on span "Military Base" at bounding box center [936, 479] width 596 height 21
type input "Military Base"
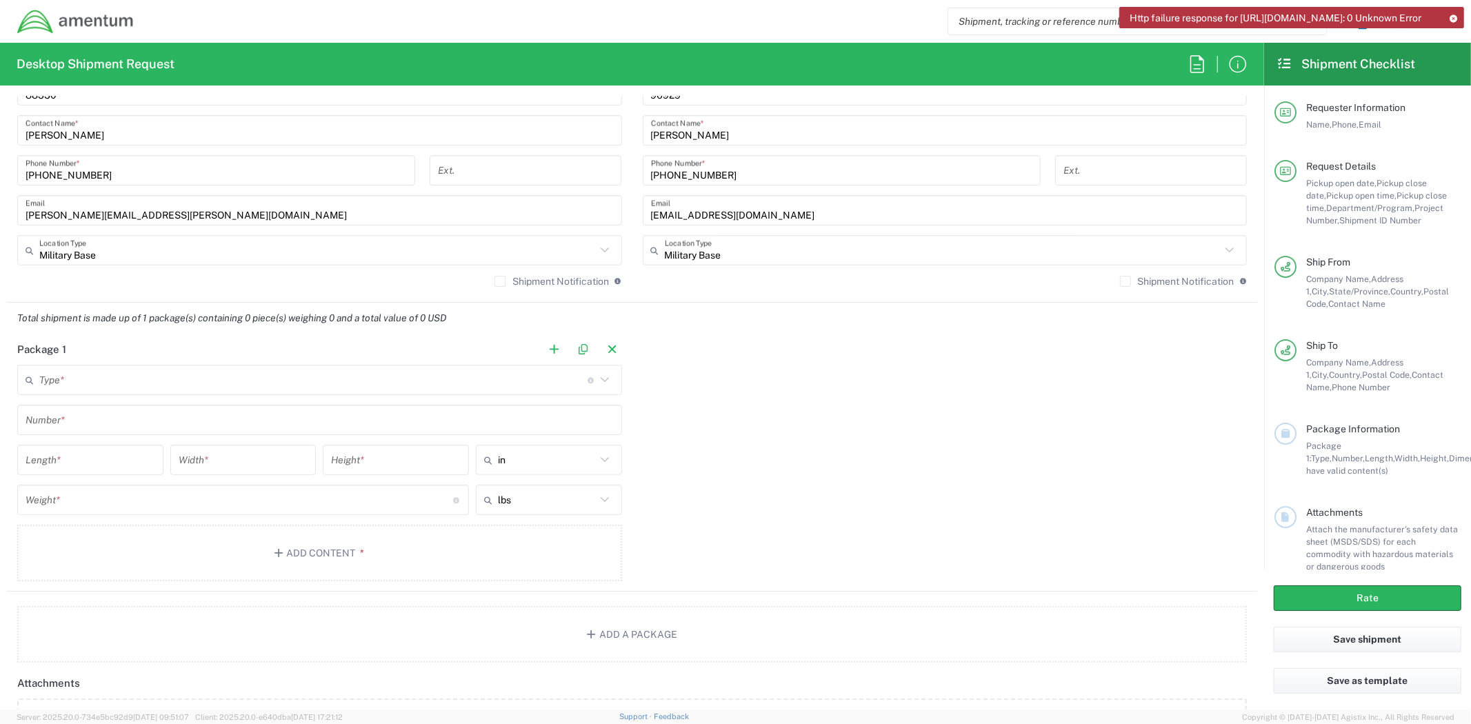
scroll to position [996, 0]
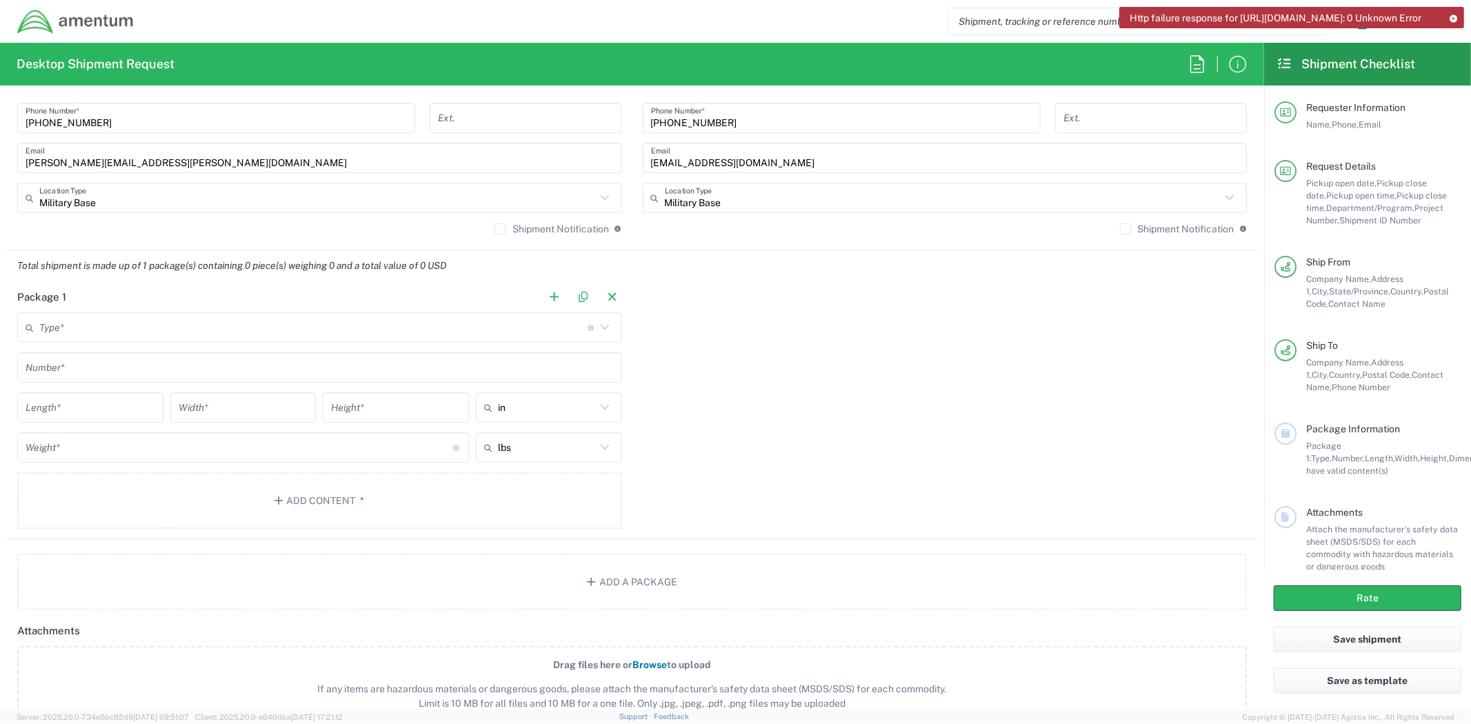
click at [183, 328] on input "text" at bounding box center [313, 328] width 548 height 24
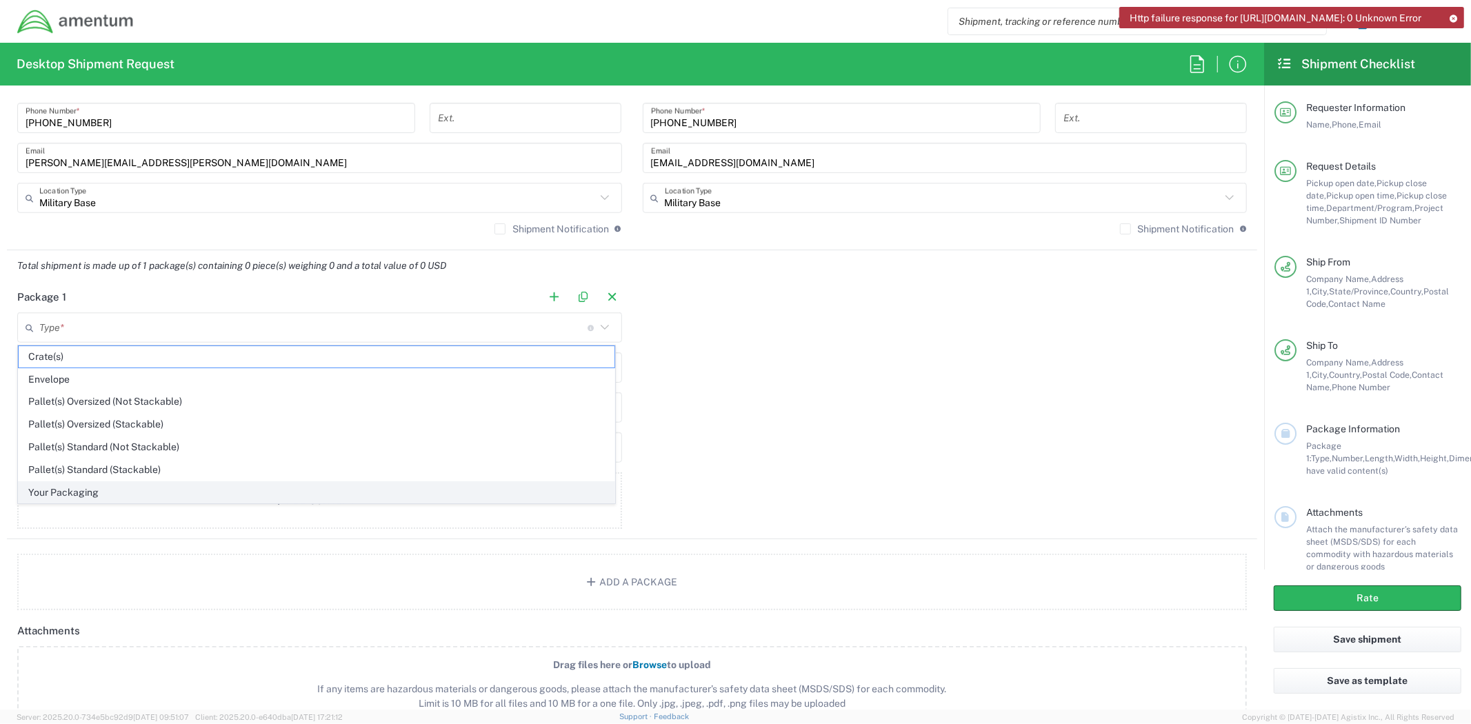
click at [114, 486] on span "Your Packaging" at bounding box center [317, 492] width 596 height 21
type input "Your Packaging"
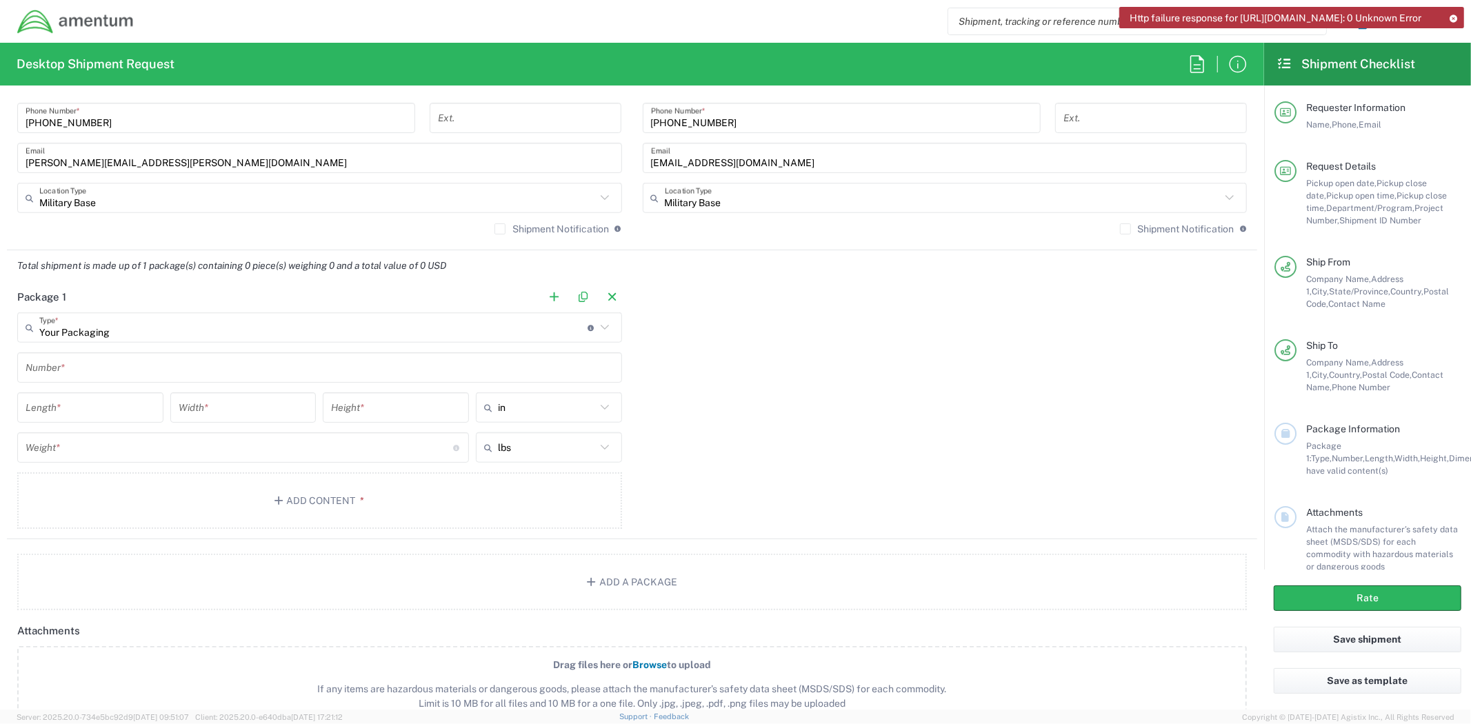
click at [112, 370] on input "text" at bounding box center [320, 368] width 588 height 24
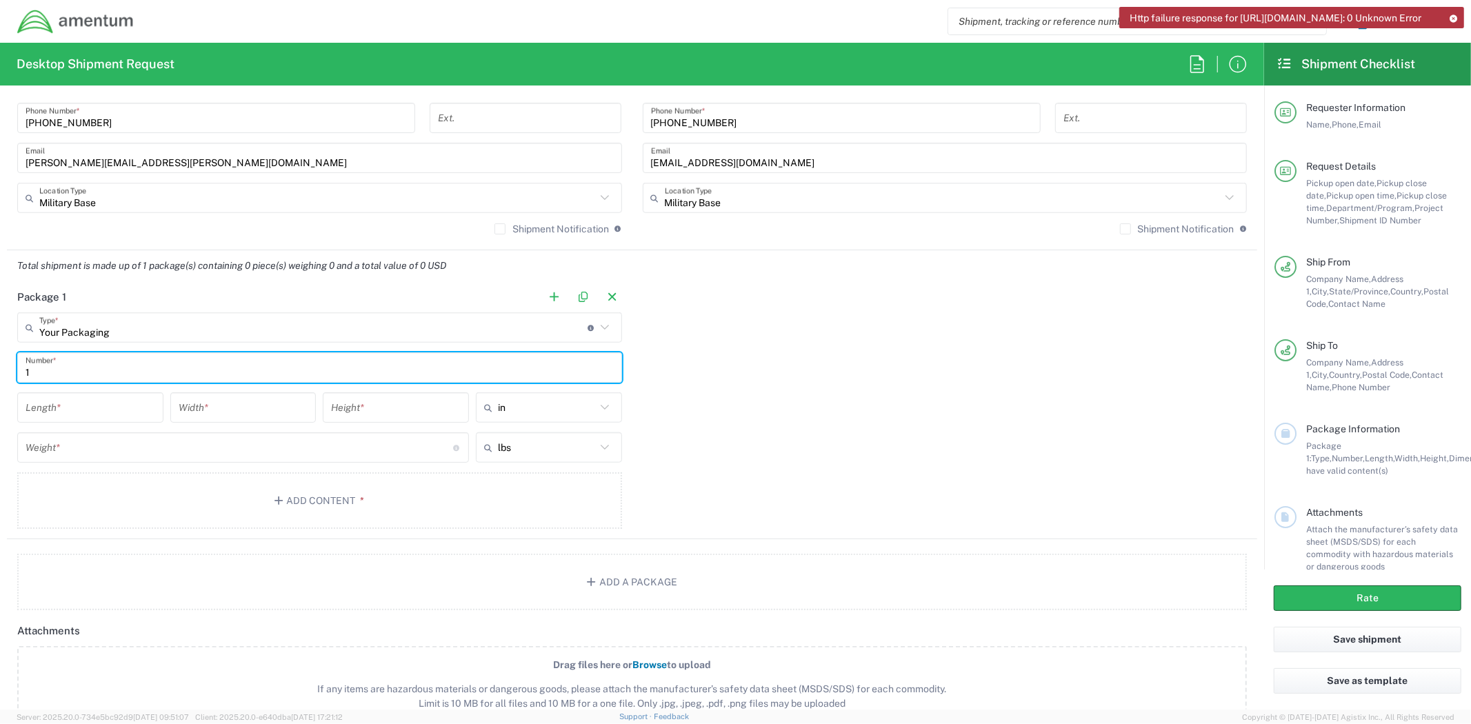
type input "1"
click at [114, 418] on input "number" at bounding box center [91, 408] width 130 height 24
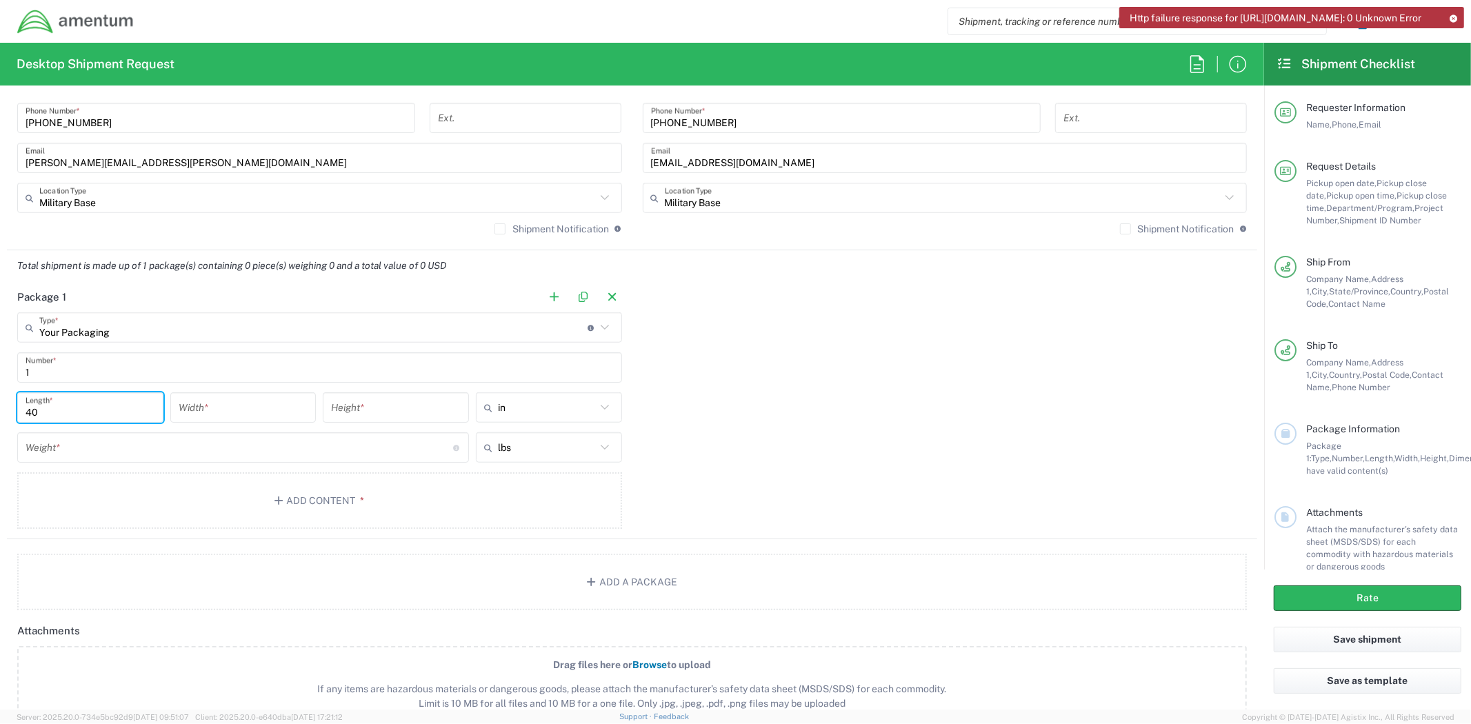
type input "40"
type input "8"
type input "9.6"
click at [511, 483] on span "ft" at bounding box center [544, 481] width 142 height 21
type input "3.33"
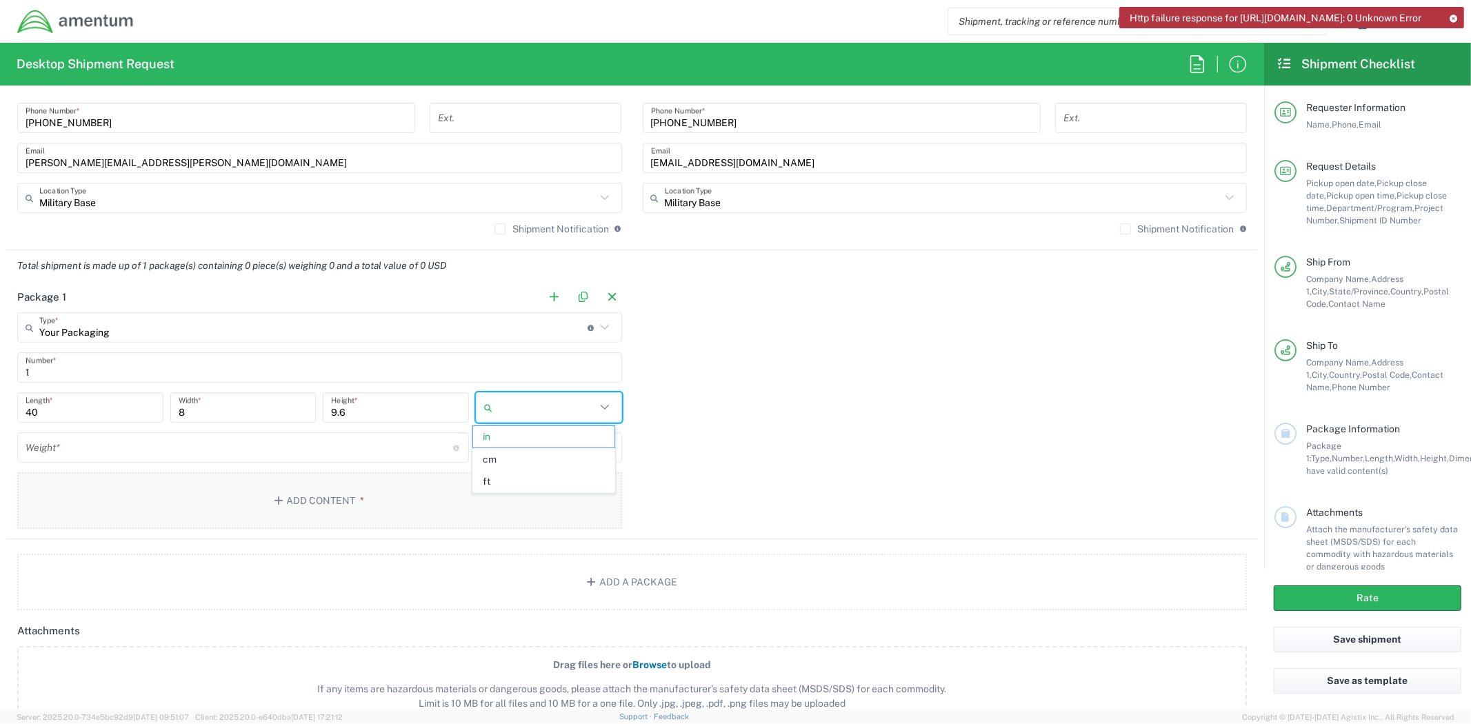
type input "0.67"
type input "0.8"
type input "ft"
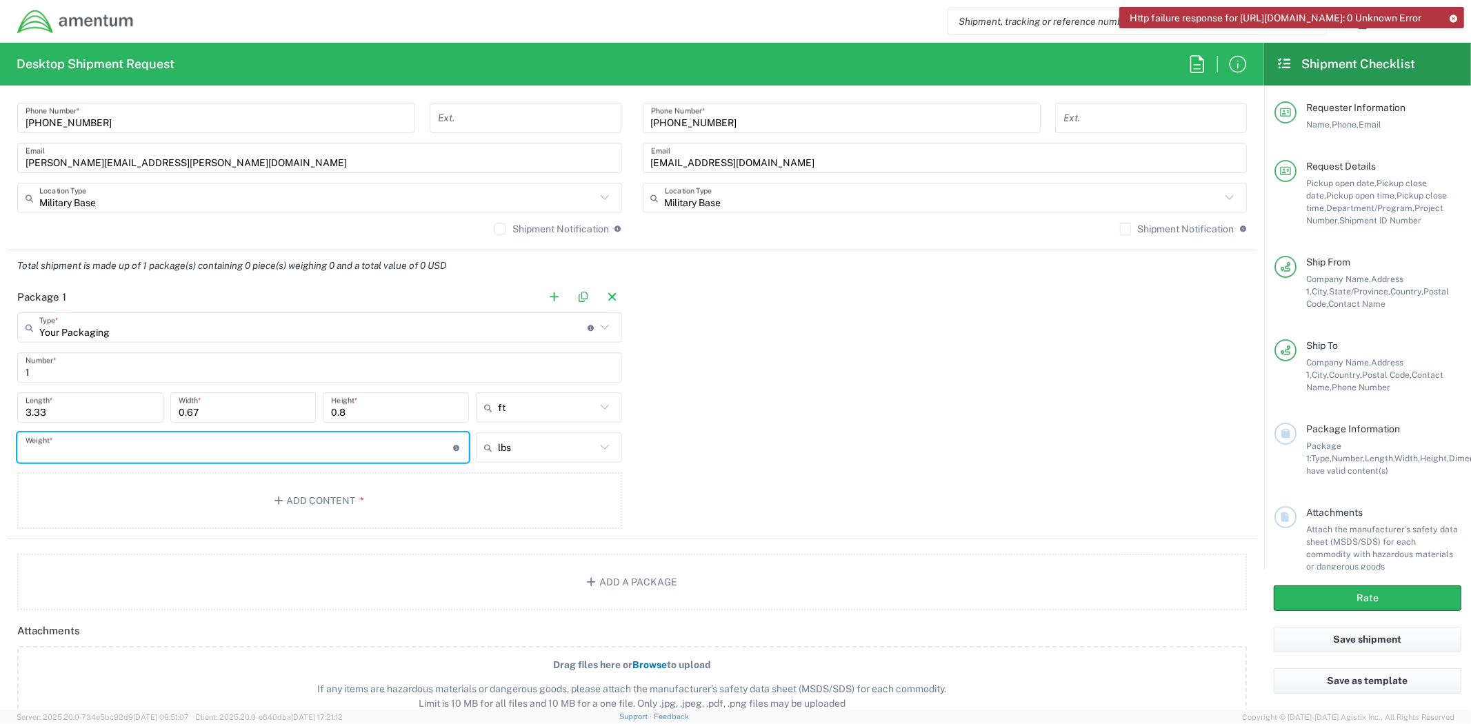
click at [157, 452] on input "number" at bounding box center [240, 448] width 428 height 24
type input "25695"
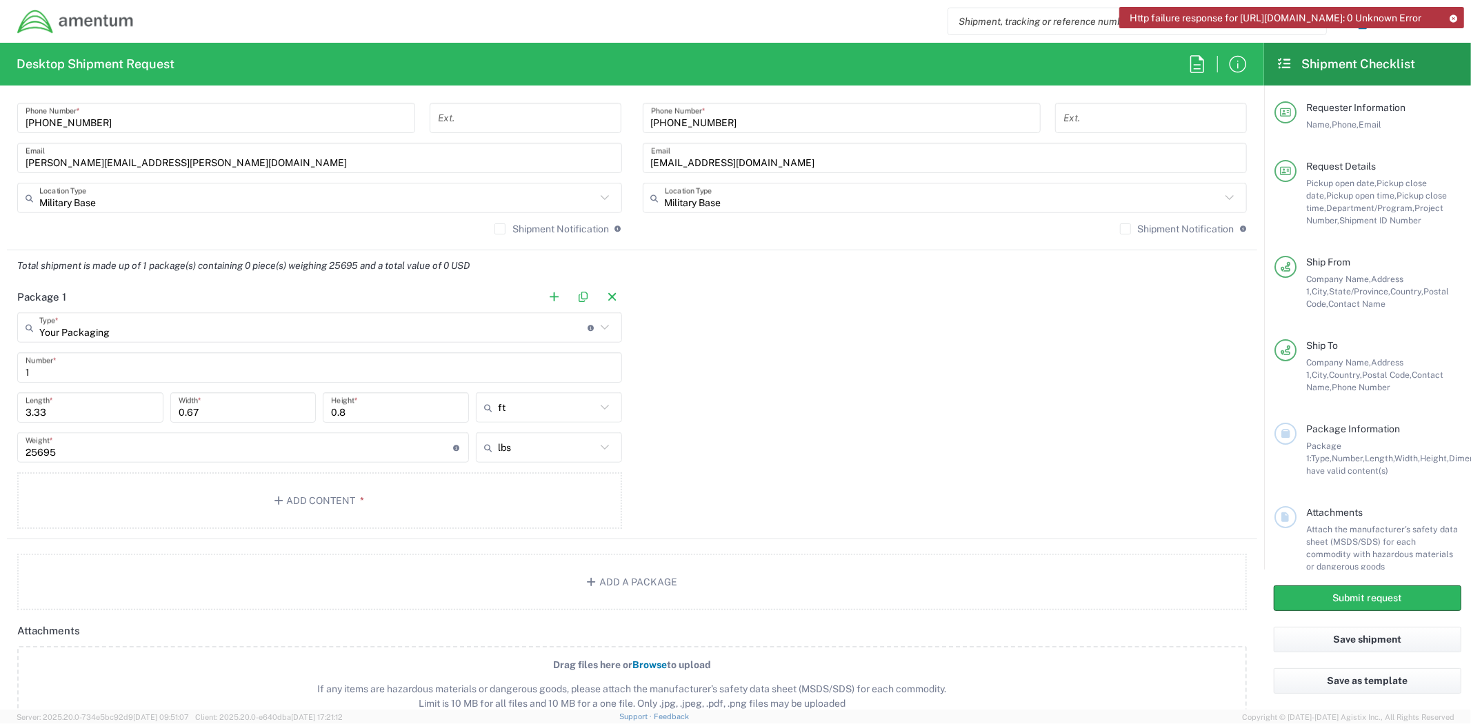
click at [823, 442] on div "Package 1 Your Packaging Type * Material used to package goods Crate(s) Envelop…" at bounding box center [632, 410] width 1250 height 258
click at [519, 522] on button "Add Content *" at bounding box center [319, 500] width 605 height 57
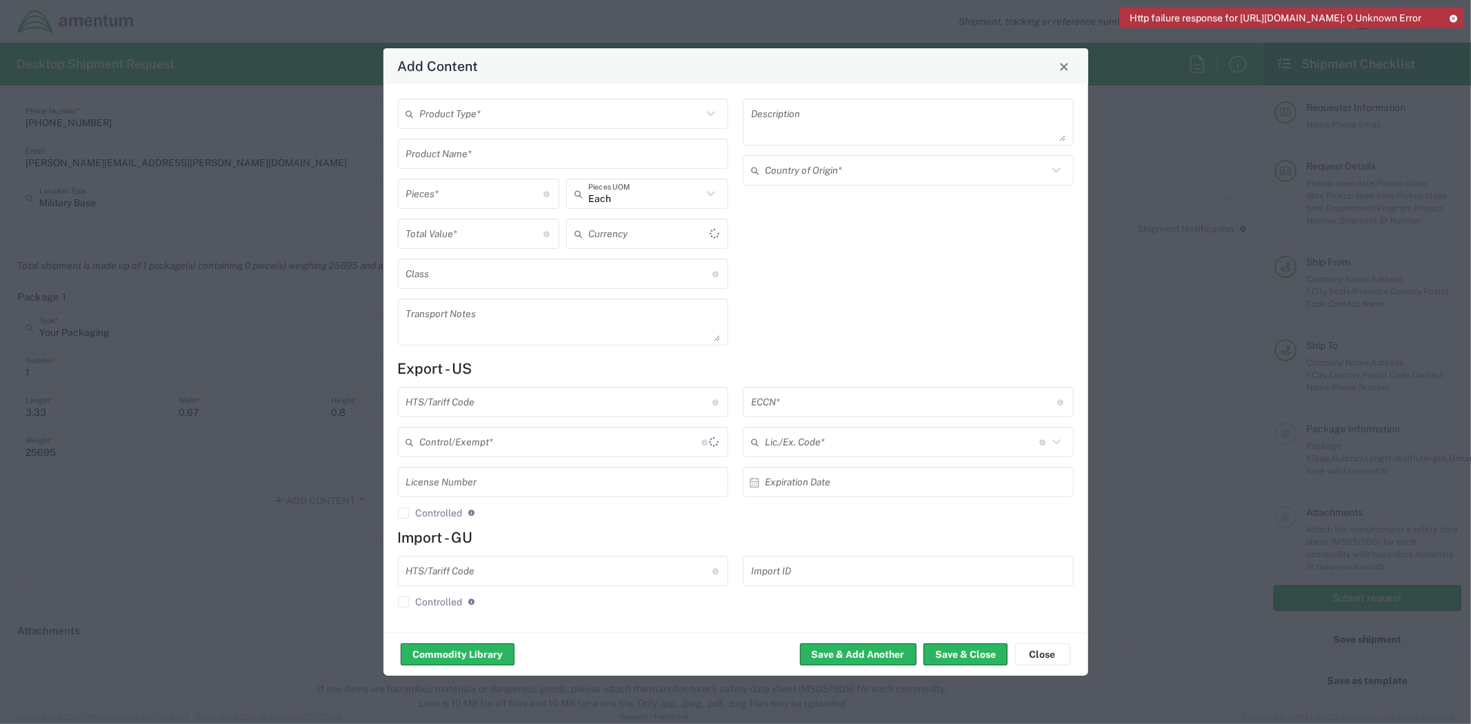
type input "US Dollar"
click at [628, 115] on input "text" at bounding box center [561, 114] width 283 height 24
click at [562, 163] on span "General Commodity" at bounding box center [563, 166] width 328 height 21
type input "General Commodity"
click at [536, 163] on input "text" at bounding box center [563, 154] width 314 height 24
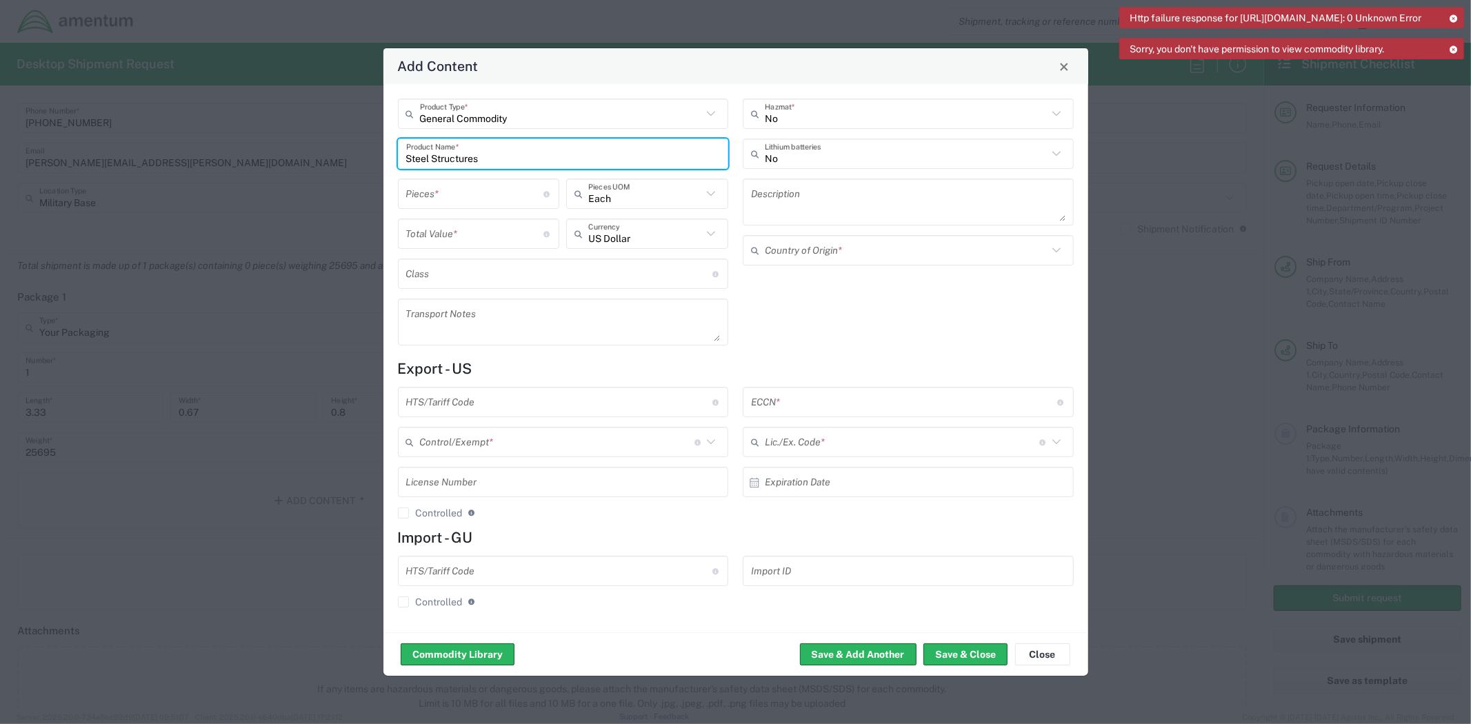
type input "Steel Structures"
click at [793, 212] on textarea at bounding box center [908, 202] width 314 height 39
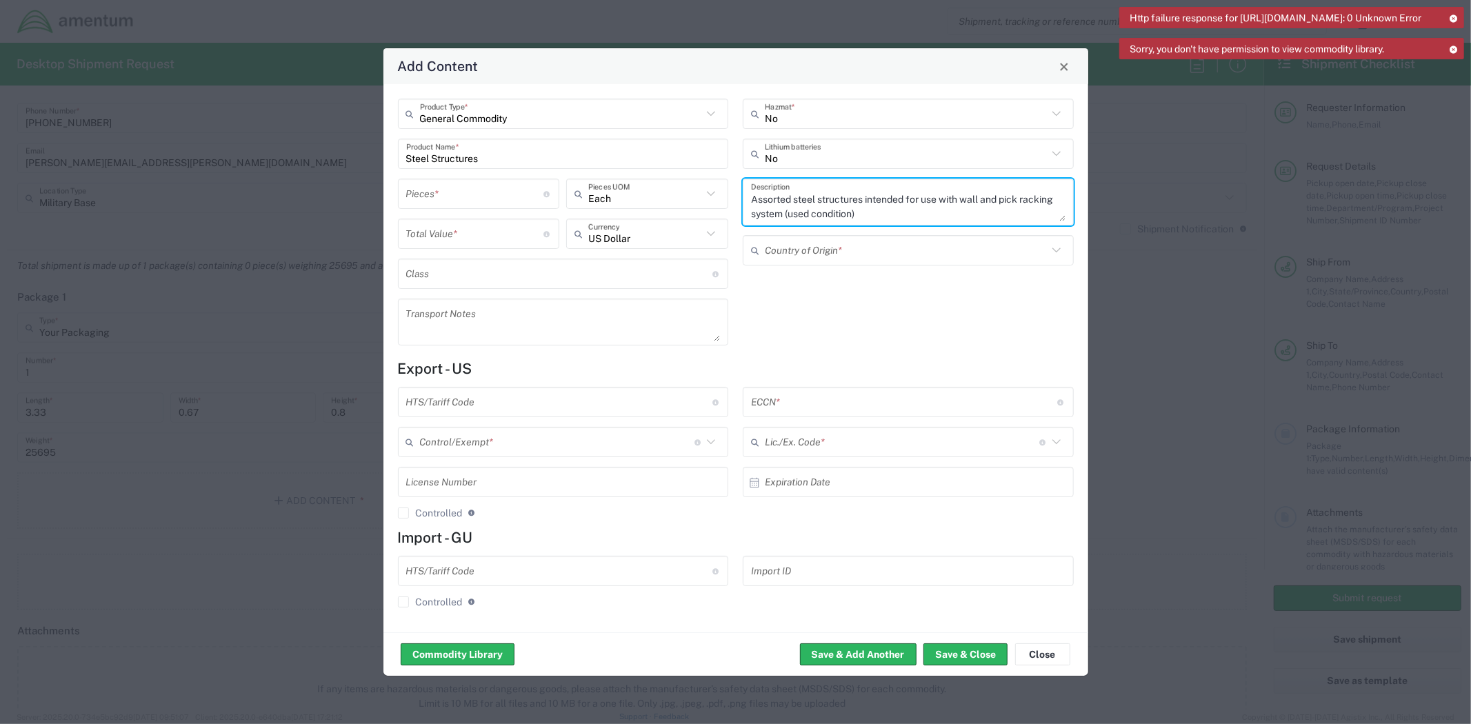
type textarea "Assorted steel structures intended for use with wall and pick racking system (u…"
drag, startPoint x: 881, startPoint y: 342, endPoint x: 876, endPoint y: 321, distance: 21.2
click at [881, 339] on div "No Hazmat * No Lithium batteries Assorted steel structures intended for use wit…" at bounding box center [908, 227] width 345 height 257
click at [864, 244] on input "text" at bounding box center [906, 251] width 283 height 24
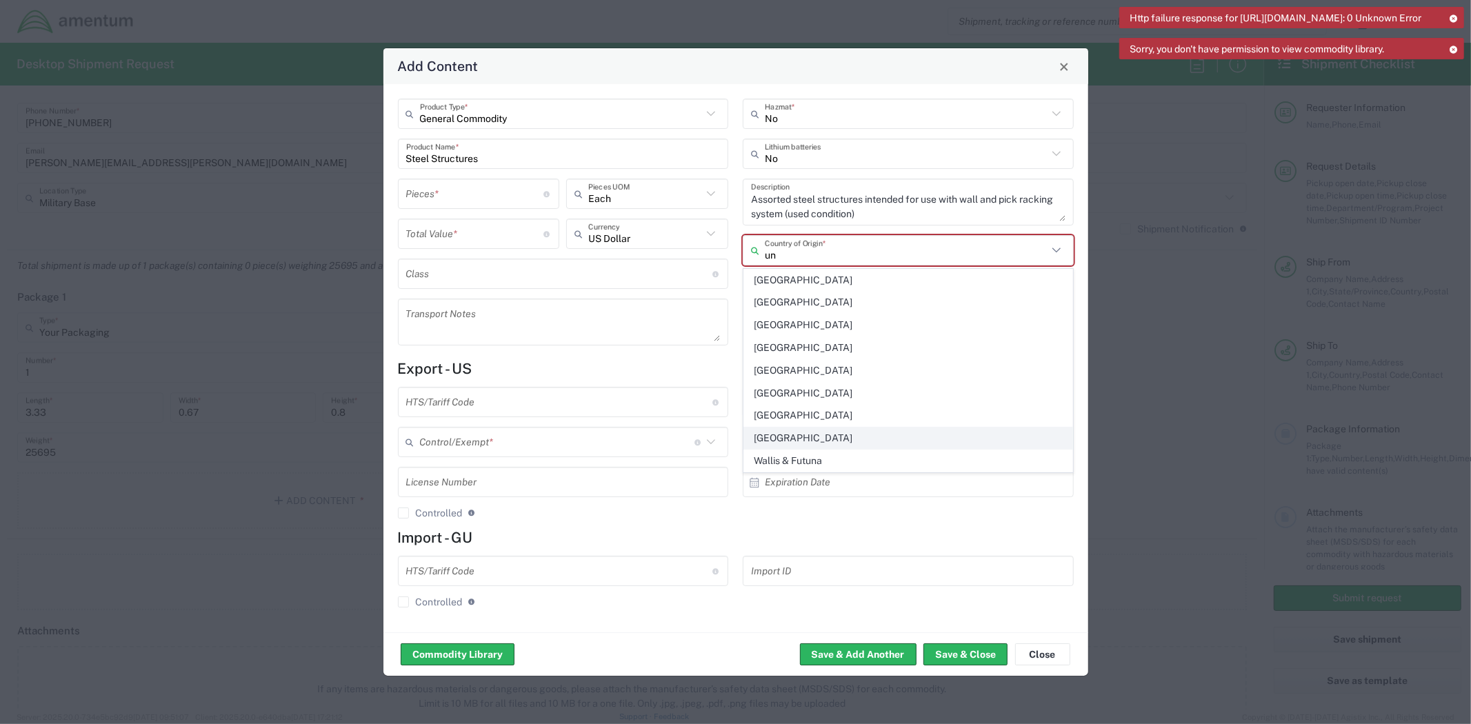
click at [812, 439] on span "[GEOGRAPHIC_DATA]" at bounding box center [908, 438] width 328 height 21
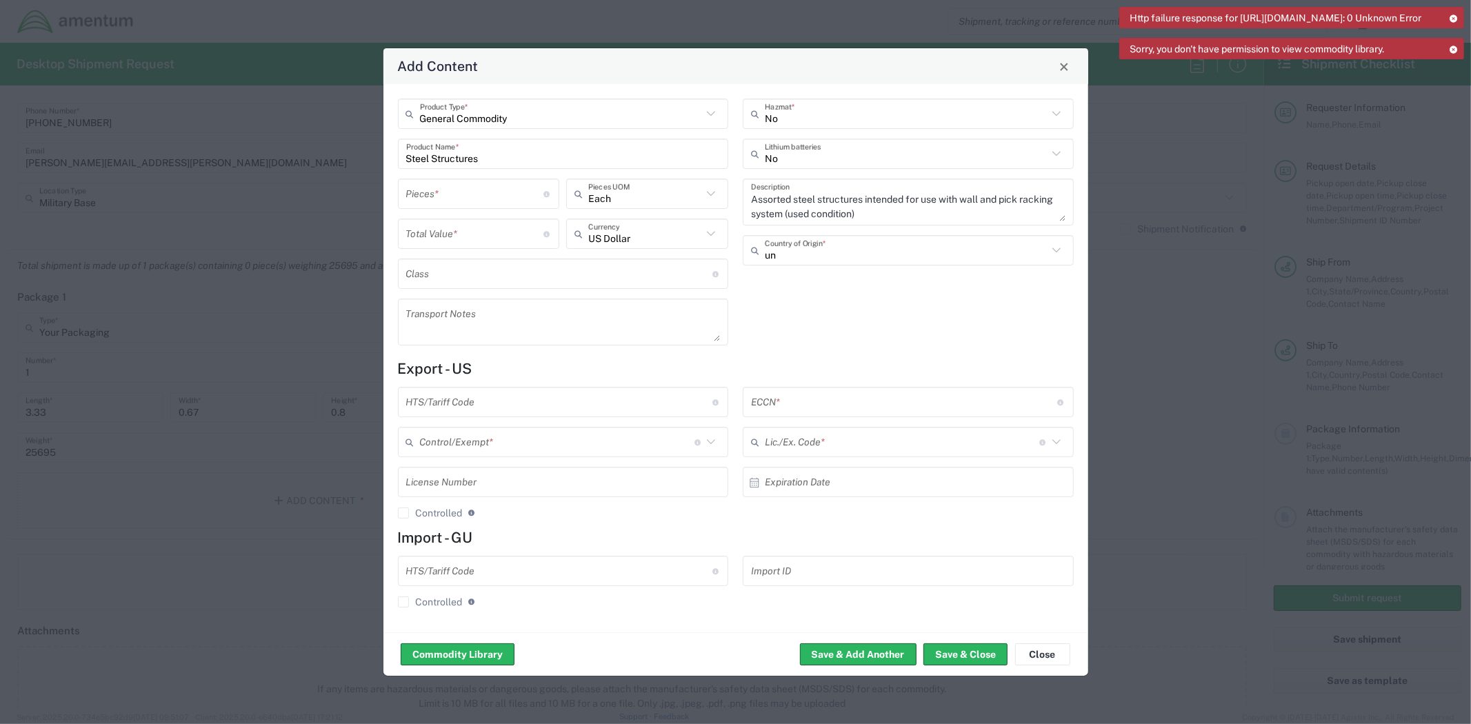
type input "[GEOGRAPHIC_DATA]"
click at [643, 401] on input "text" at bounding box center [559, 402] width 306 height 24
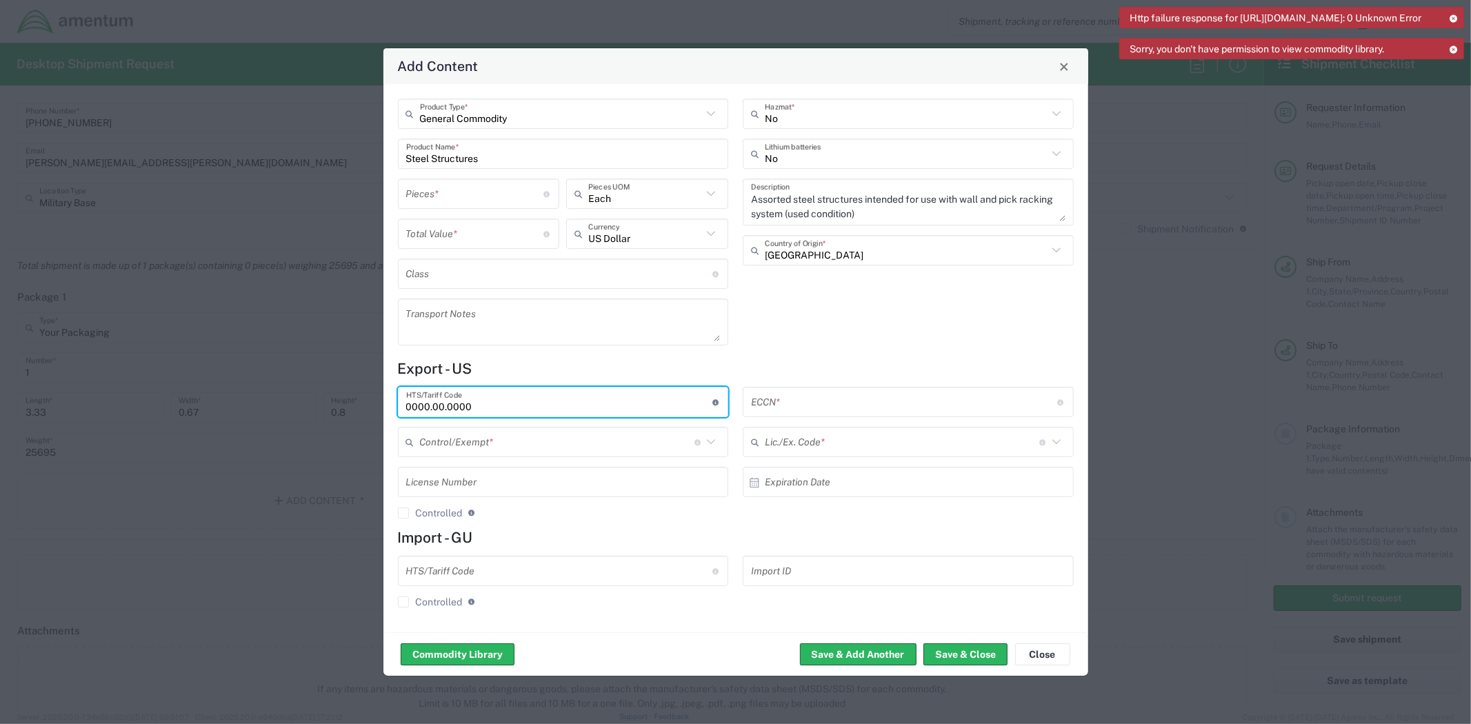
type input "0000.00.0000"
click at [610, 432] on input "text" at bounding box center [557, 442] width 274 height 24
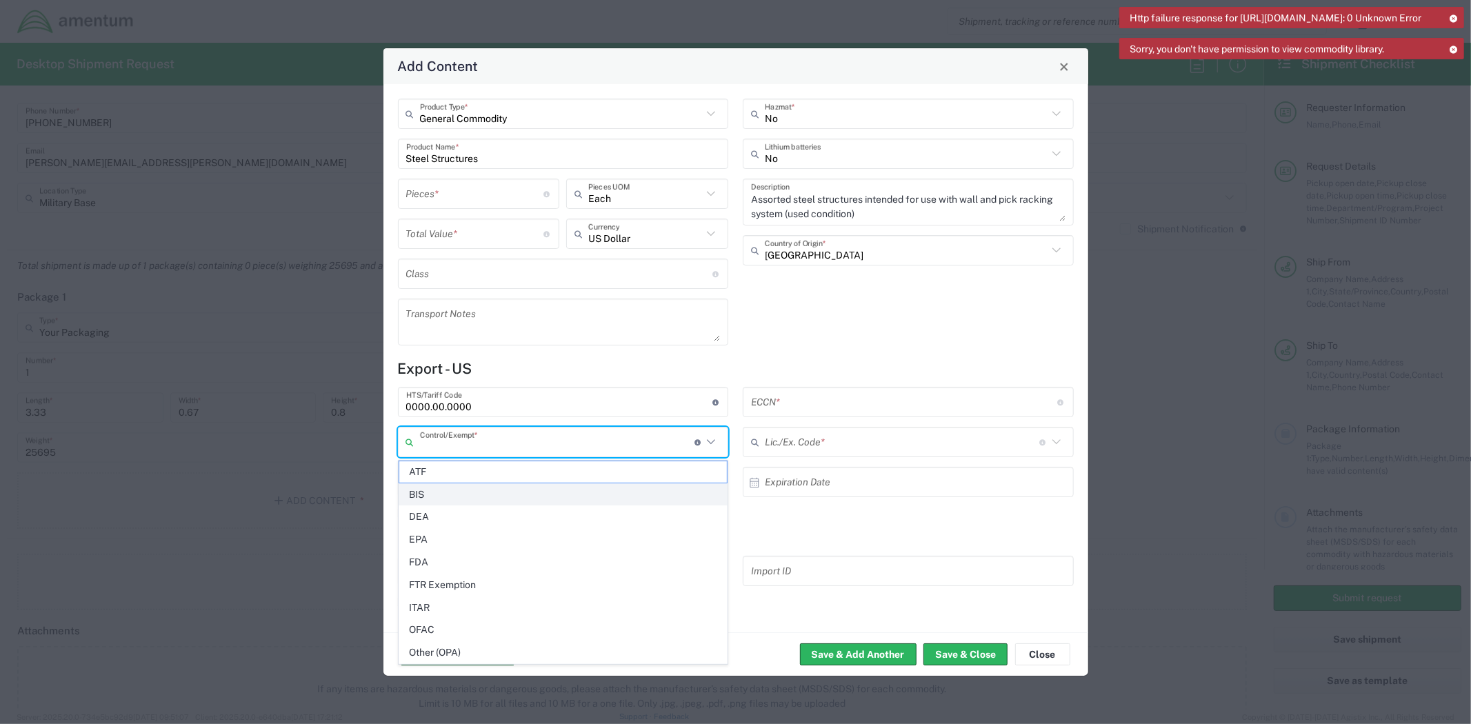
click at [486, 499] on span "BIS" at bounding box center [563, 494] width 328 height 21
type input "BIS"
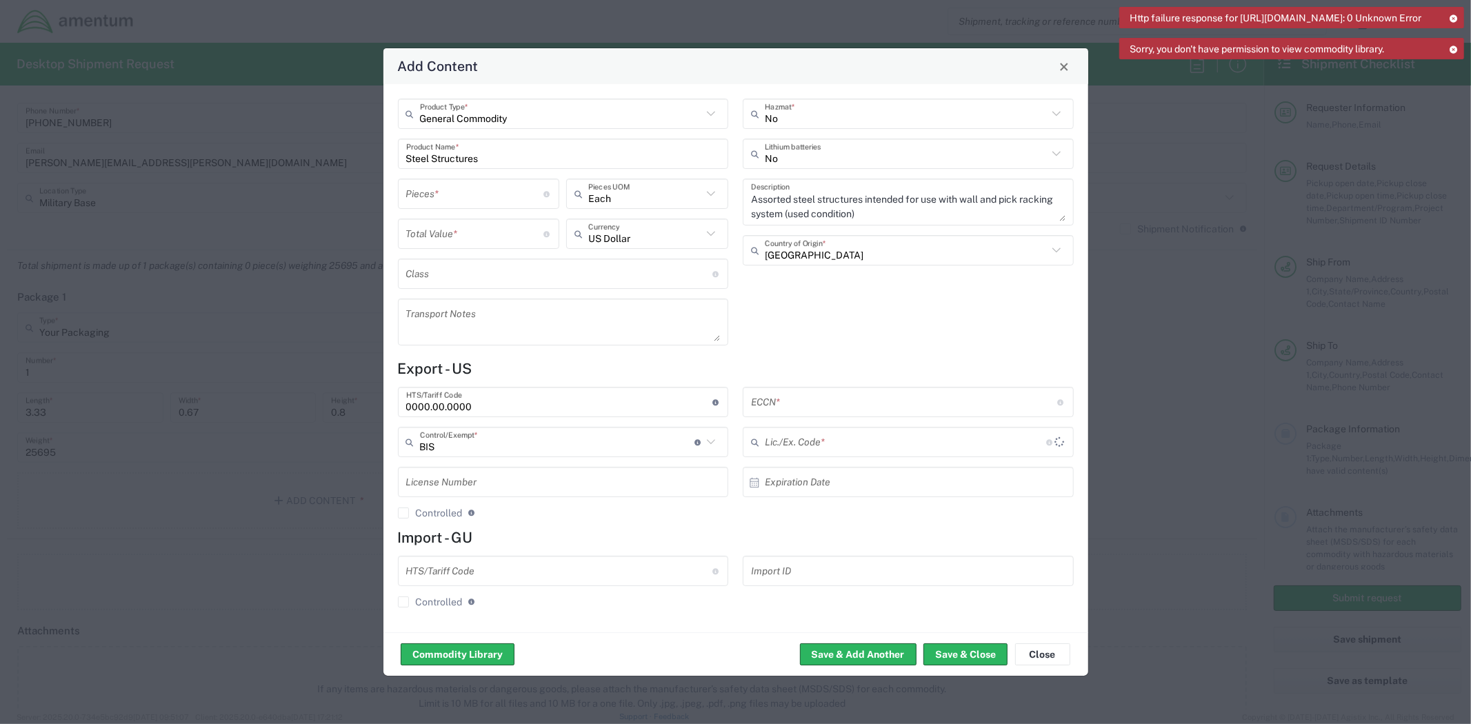
click at [861, 395] on input "text" at bounding box center [904, 402] width 306 height 24
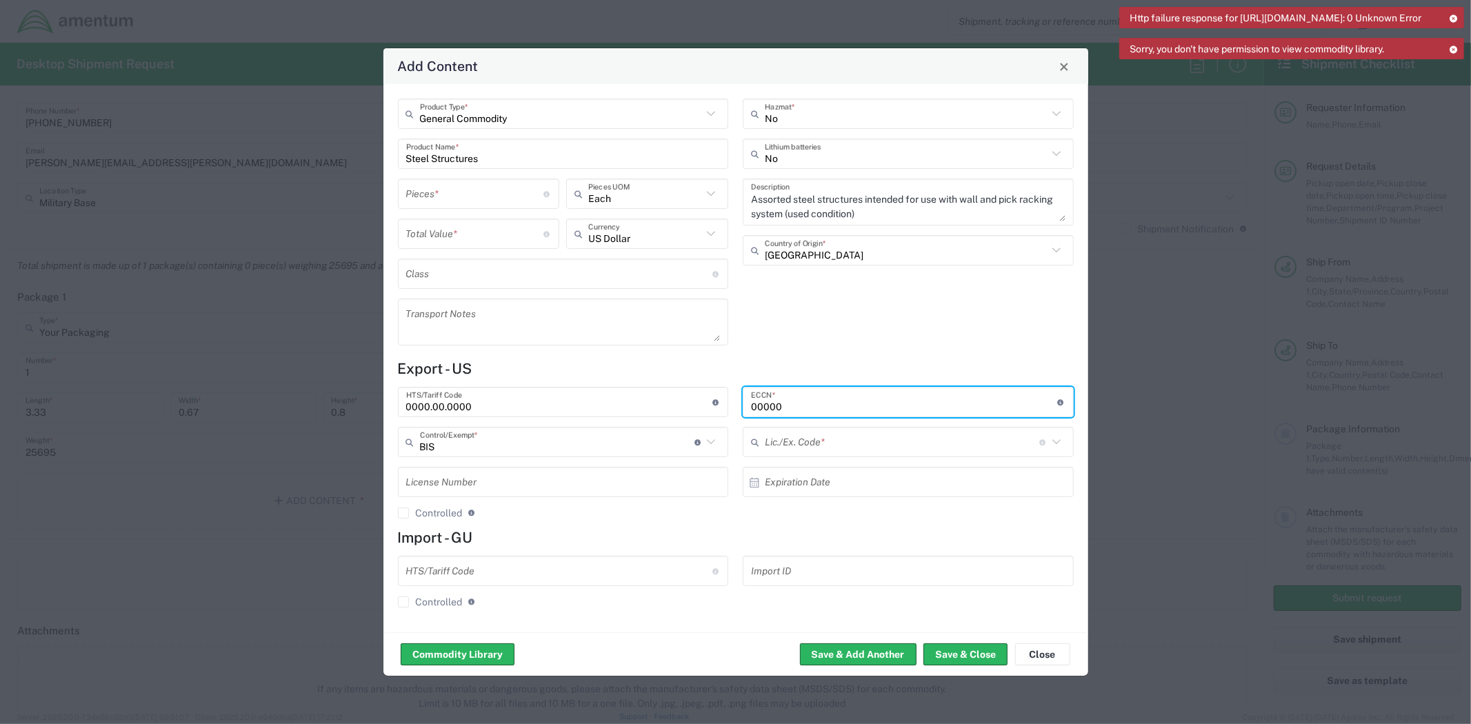
type input "00000"
click at [942, 453] on div "Lic./Ex. Code * License type for shipping controlled goods or the EEI filing ex…" at bounding box center [908, 442] width 331 height 30
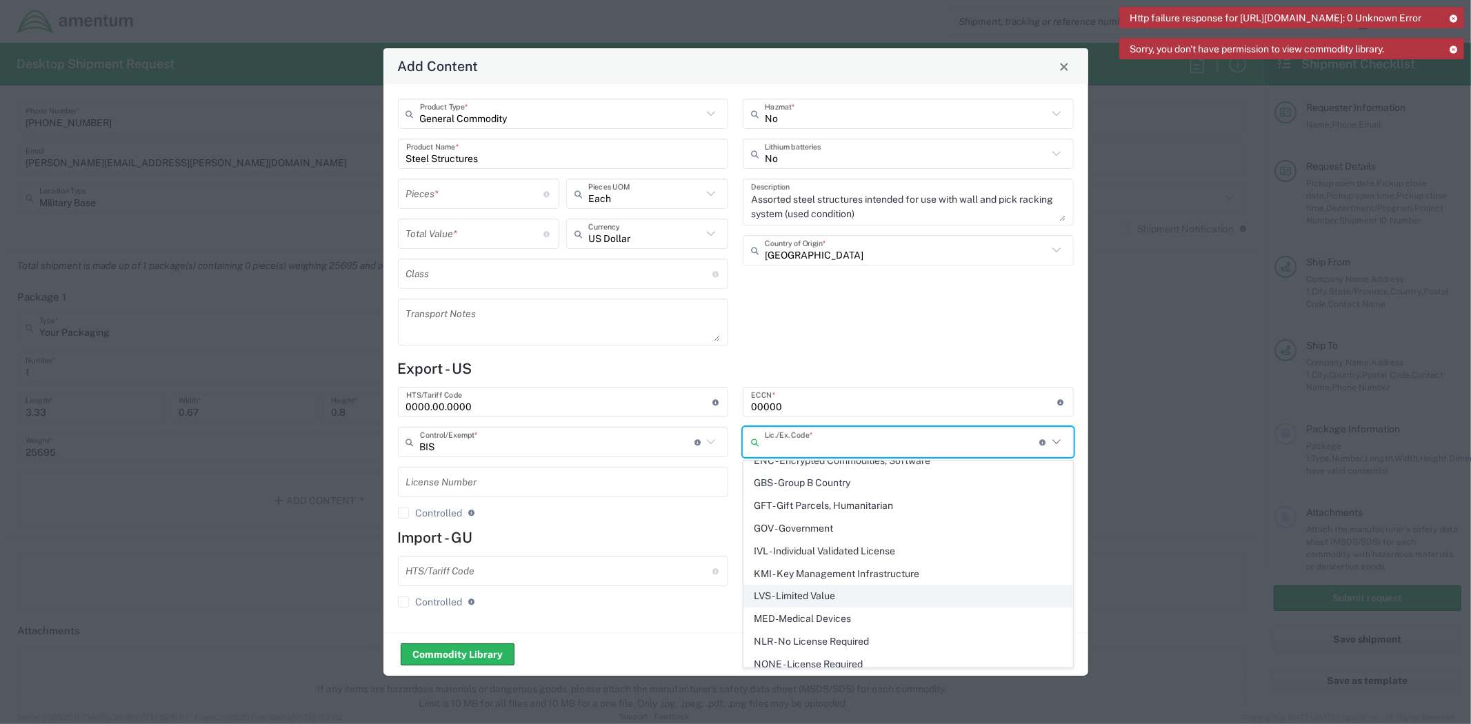
scroll to position [153, 0]
click at [829, 638] on span "NLR - No License Required" at bounding box center [908, 635] width 328 height 21
type input "NLR - No License Required"
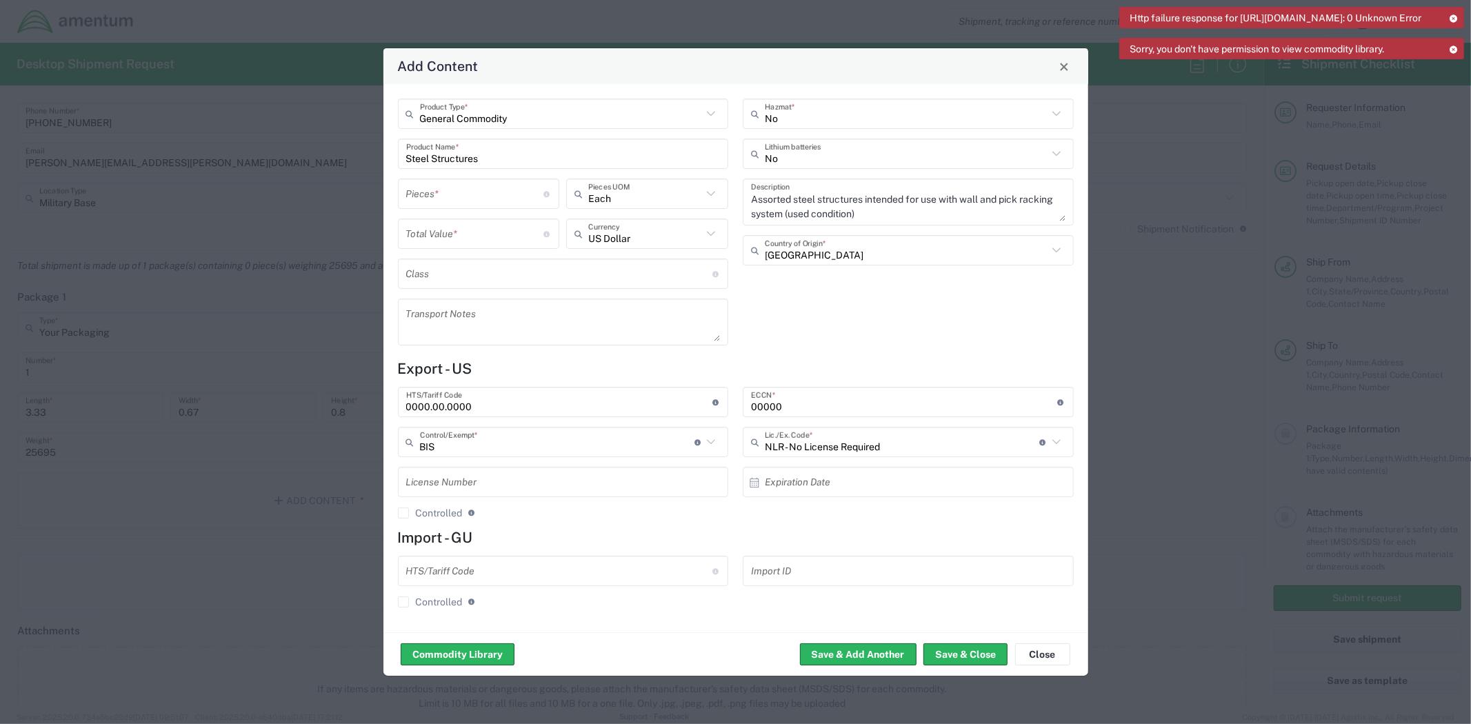
click at [536, 576] on input "text" at bounding box center [559, 571] width 306 height 24
type input "0000.00.0000"
click at [622, 626] on div "General Commodity Product Type * Steel Structures Product Name * Pieces * Numbe…" at bounding box center [735, 358] width 705 height 548
click at [976, 656] on button "Save & Close" at bounding box center [965, 654] width 84 height 22
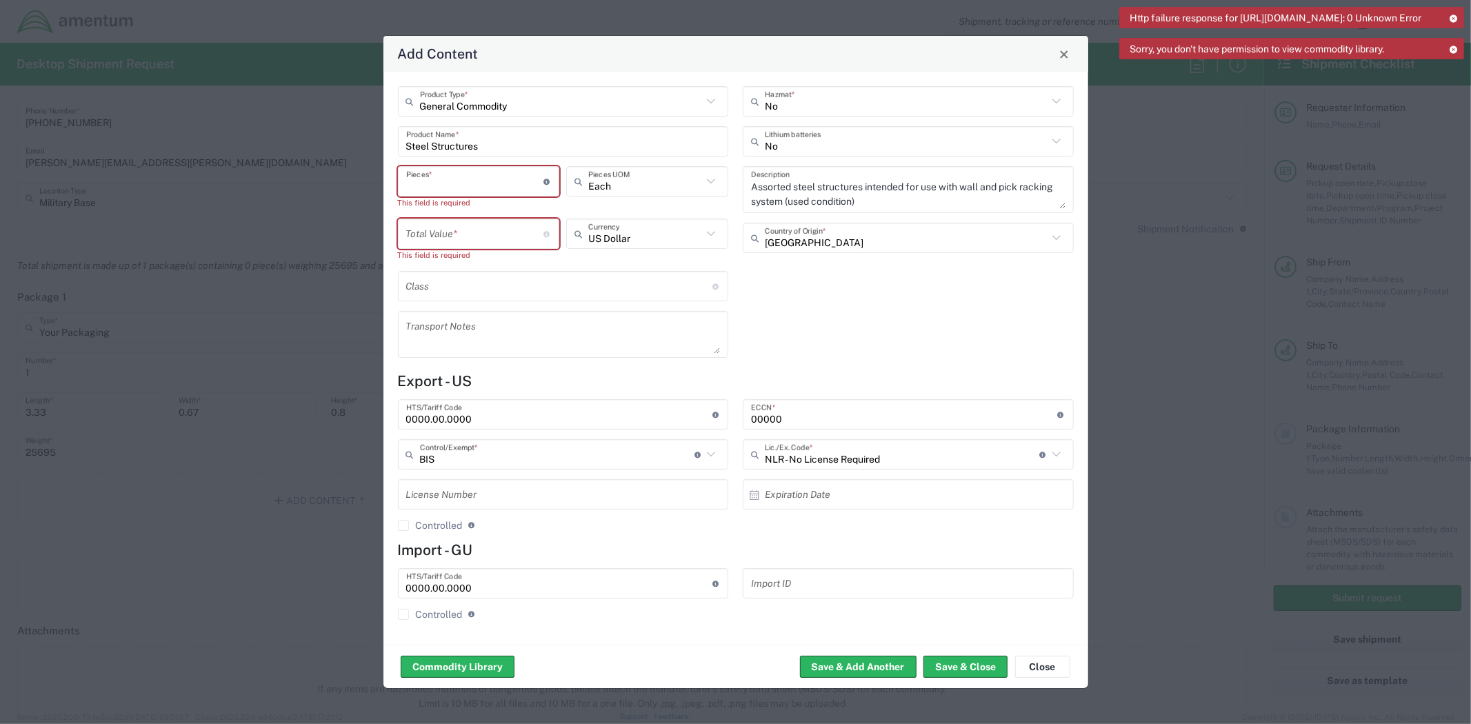
click at [519, 185] on input "number" at bounding box center [475, 182] width 138 height 24
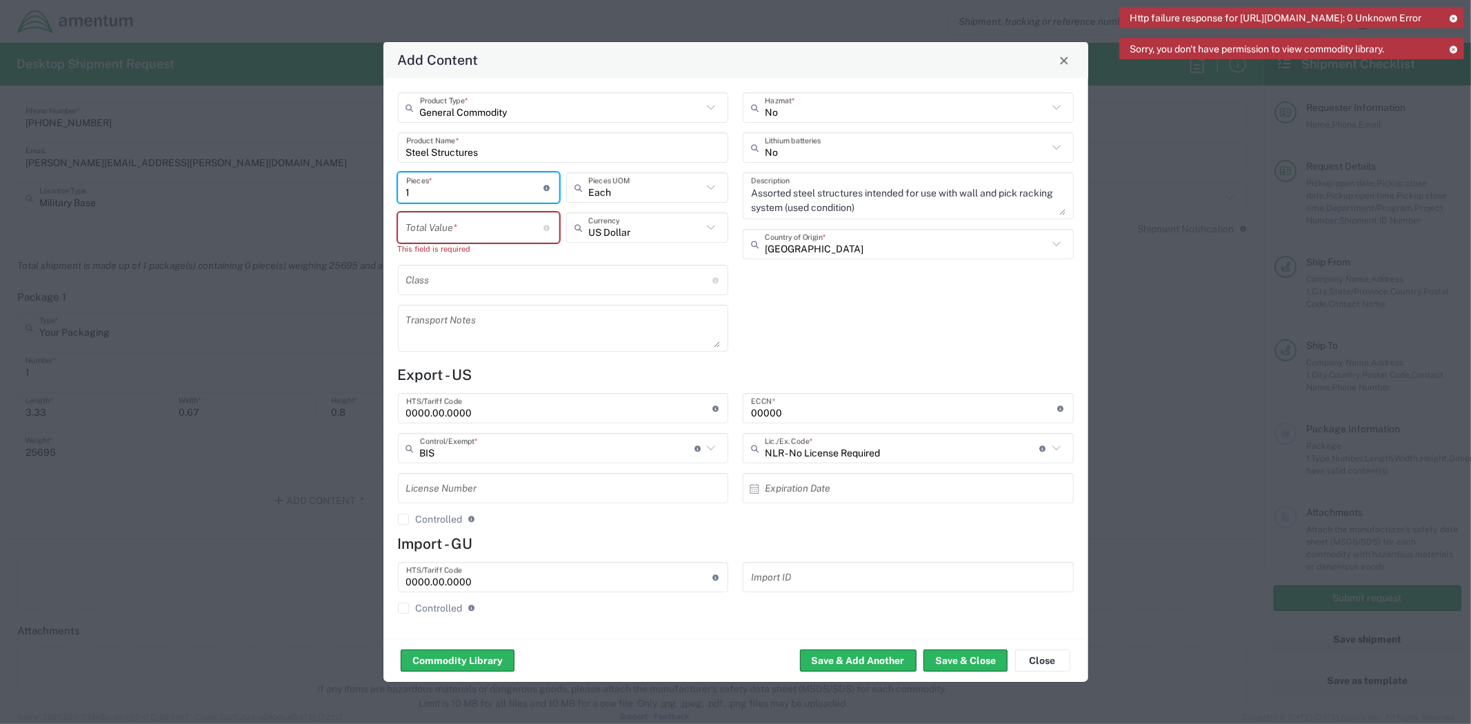
type input "1"
click at [495, 234] on input "number" at bounding box center [475, 228] width 138 height 24
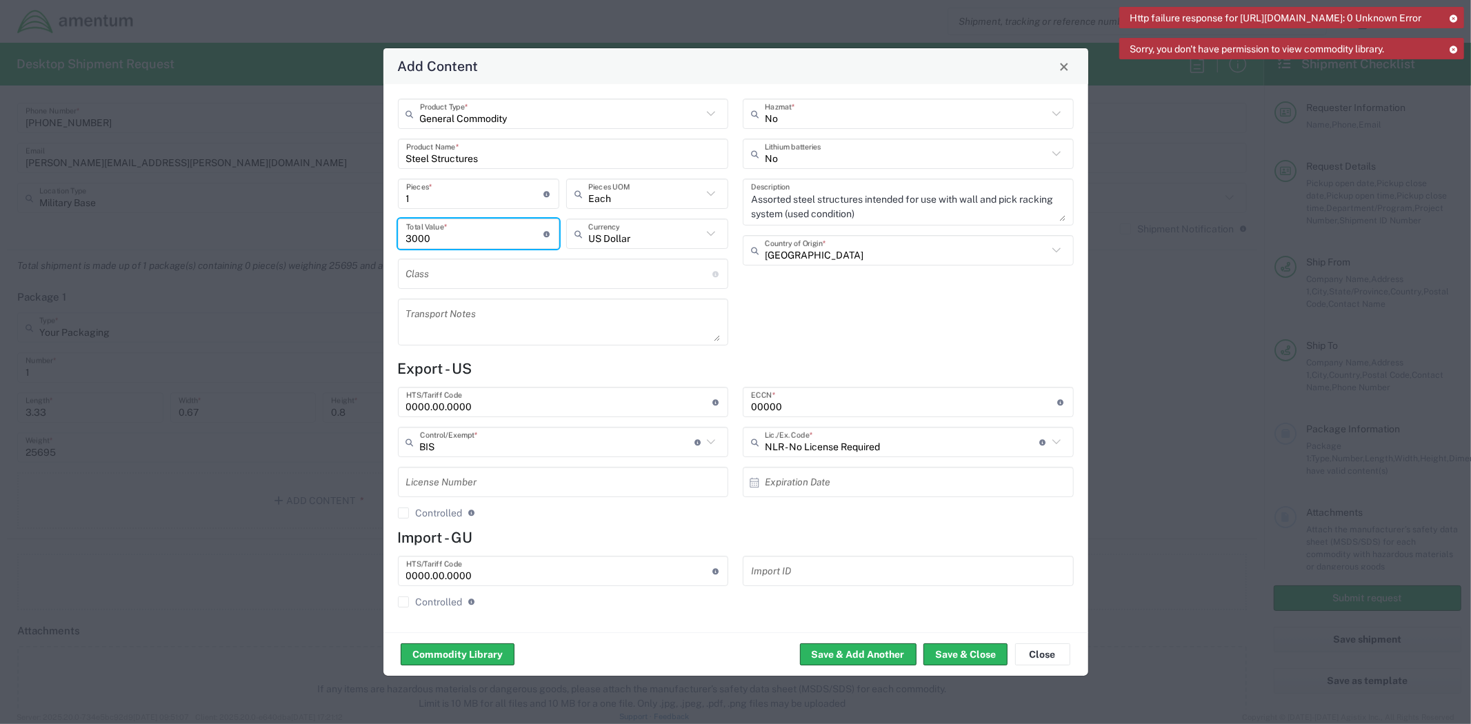
click at [448, 232] on input "3000" at bounding box center [475, 234] width 138 height 24
type input "1000"
type input "NLR - No License Required"
click at [994, 444] on input "NLR - No License Required" at bounding box center [902, 442] width 274 height 24
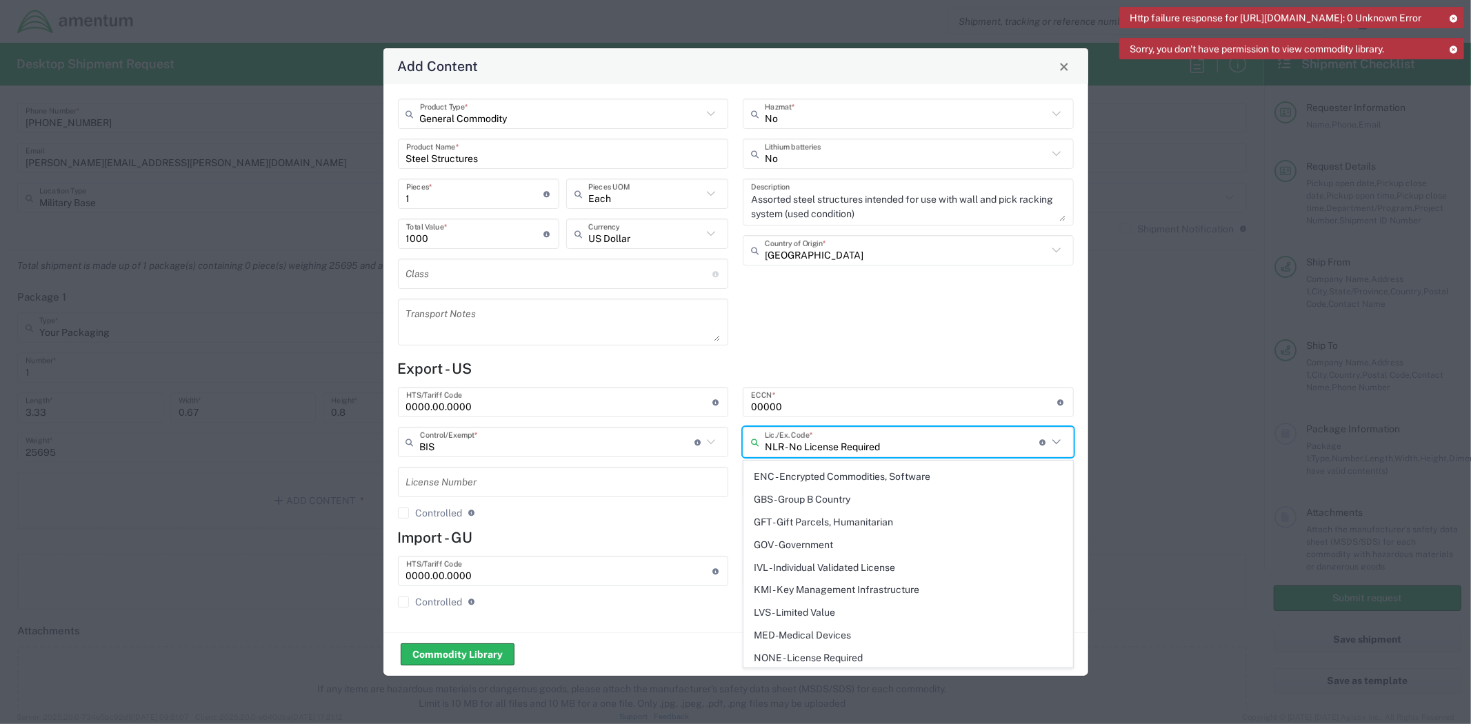
scroll to position [0, 0]
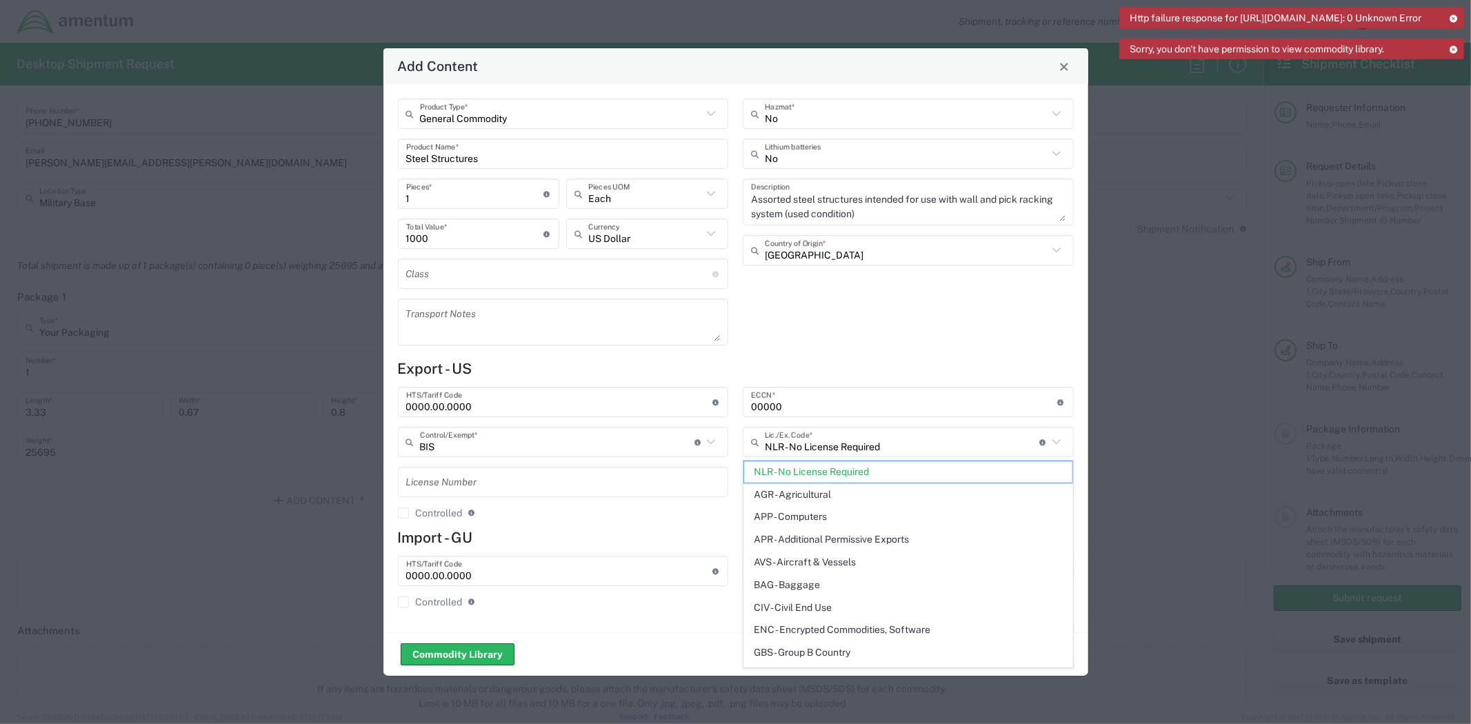
click at [871, 345] on div "No Hazmat * No Lithium batteries Assorted steel structures intended for use wit…" at bounding box center [908, 227] width 345 height 257
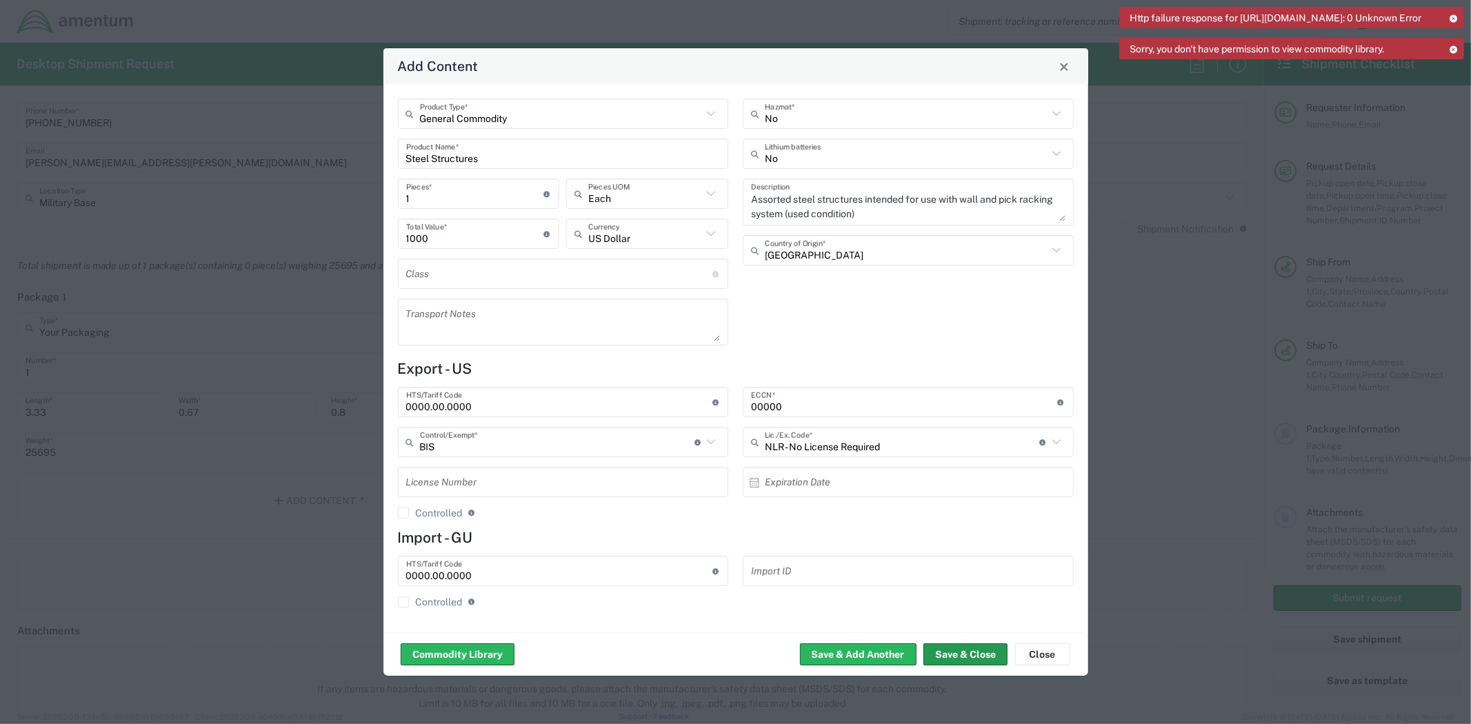
click at [982, 657] on button "Save & Close" at bounding box center [965, 654] width 84 height 22
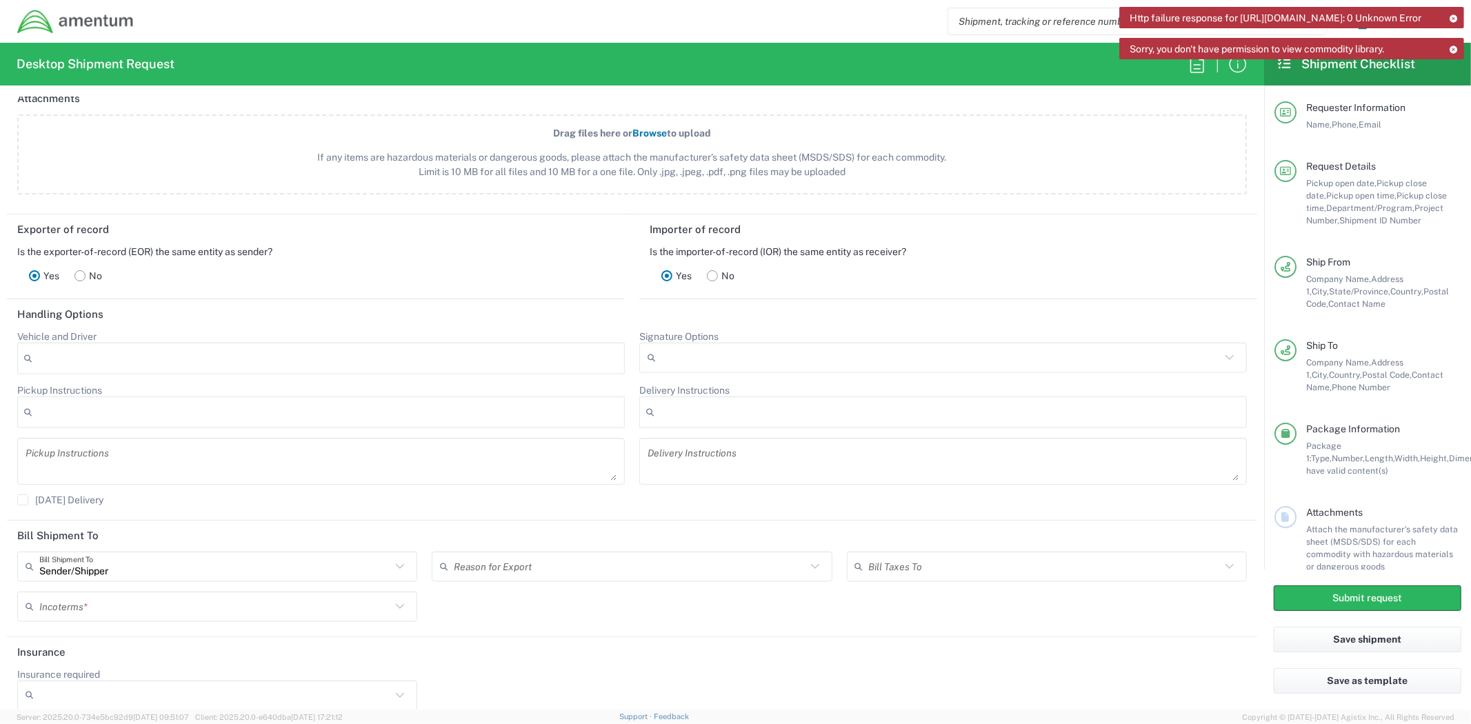
scroll to position [1621, 0]
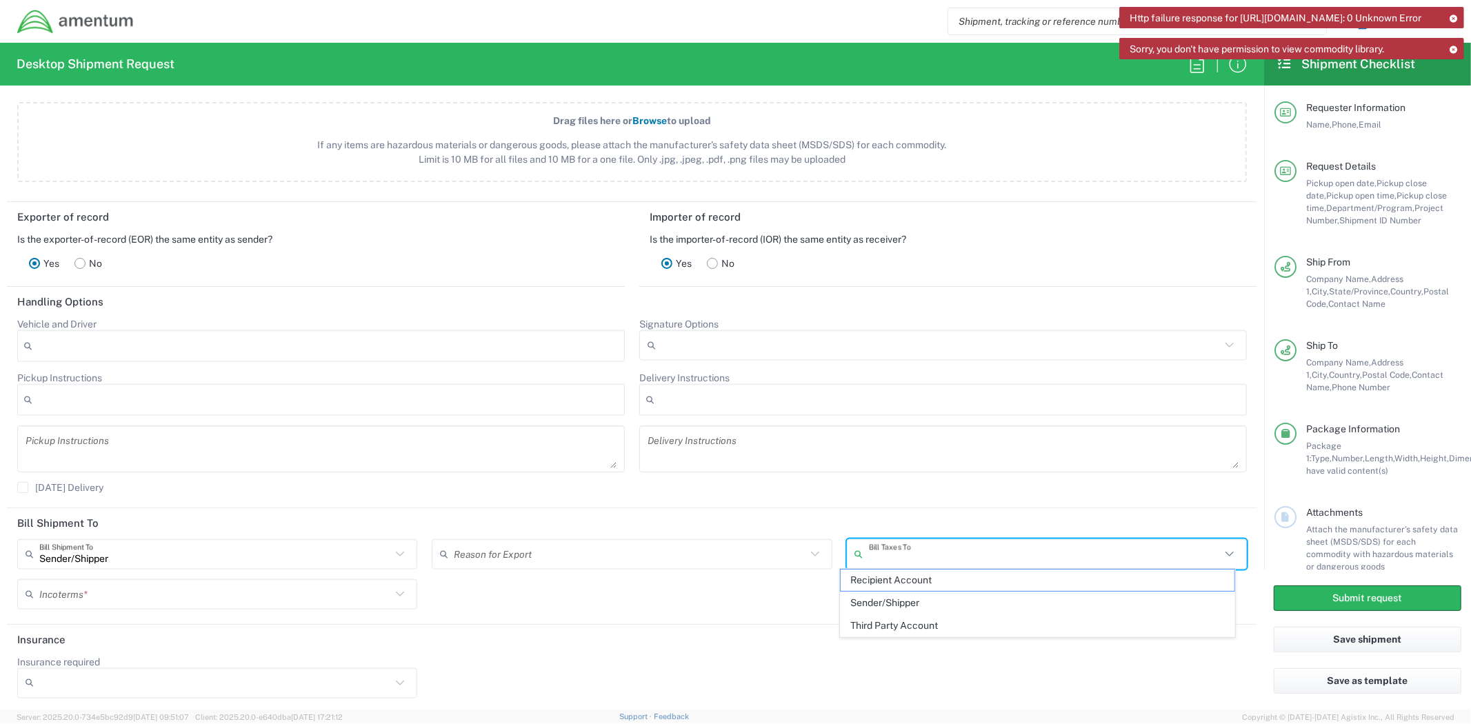
click at [894, 547] on input "text" at bounding box center [1045, 554] width 352 height 24
click at [905, 594] on span "Sender/Shipper" at bounding box center [1038, 602] width 394 height 21
type input "Sender/Shipper"
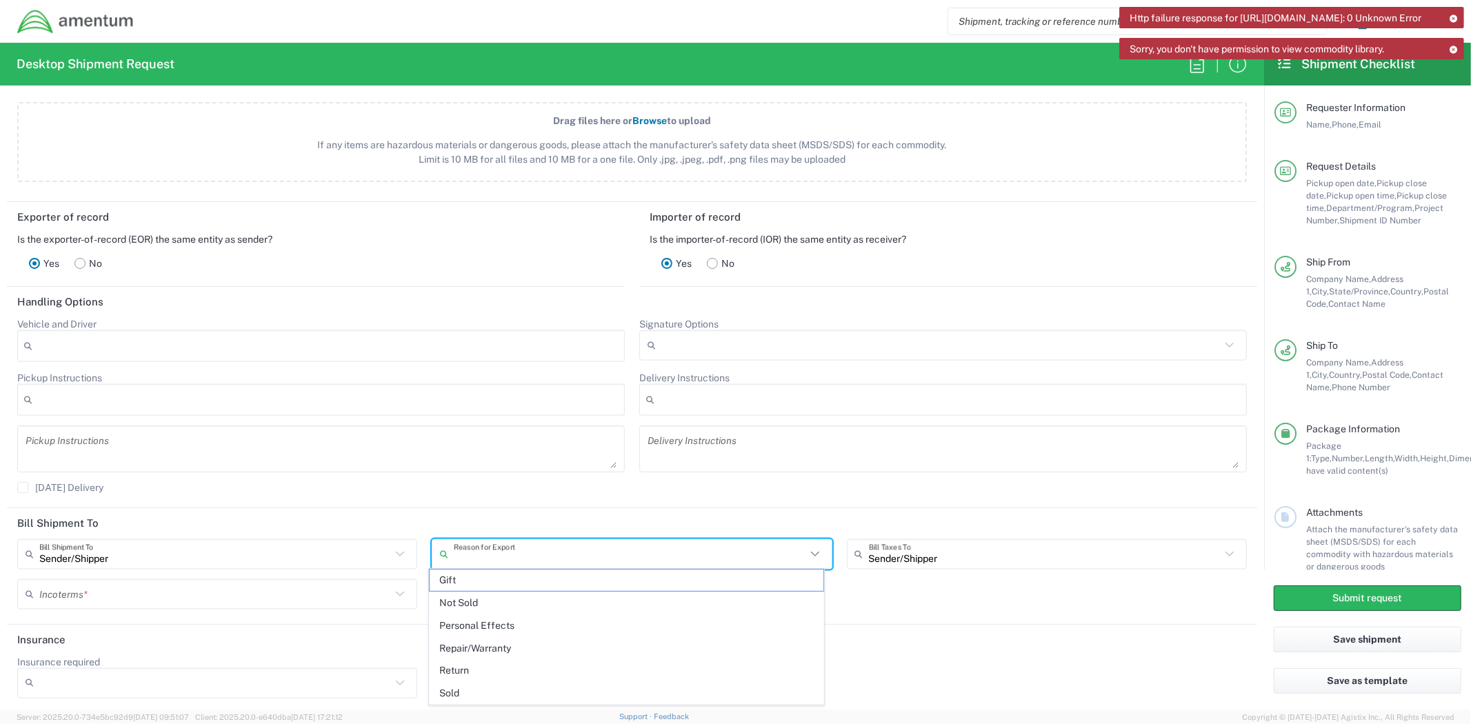
click at [707, 550] on input "text" at bounding box center [630, 554] width 352 height 24
click at [669, 615] on ul "Gift Not Sold Personal Effects Repair/Warranty Return Sold" at bounding box center [626, 637] width 395 height 136
click at [902, 648] on header "Insurance" at bounding box center [632, 640] width 1250 height 31
click at [677, 556] on input "text" at bounding box center [630, 554] width 352 height 24
click at [552, 596] on span "Not Sold" at bounding box center [627, 602] width 394 height 21
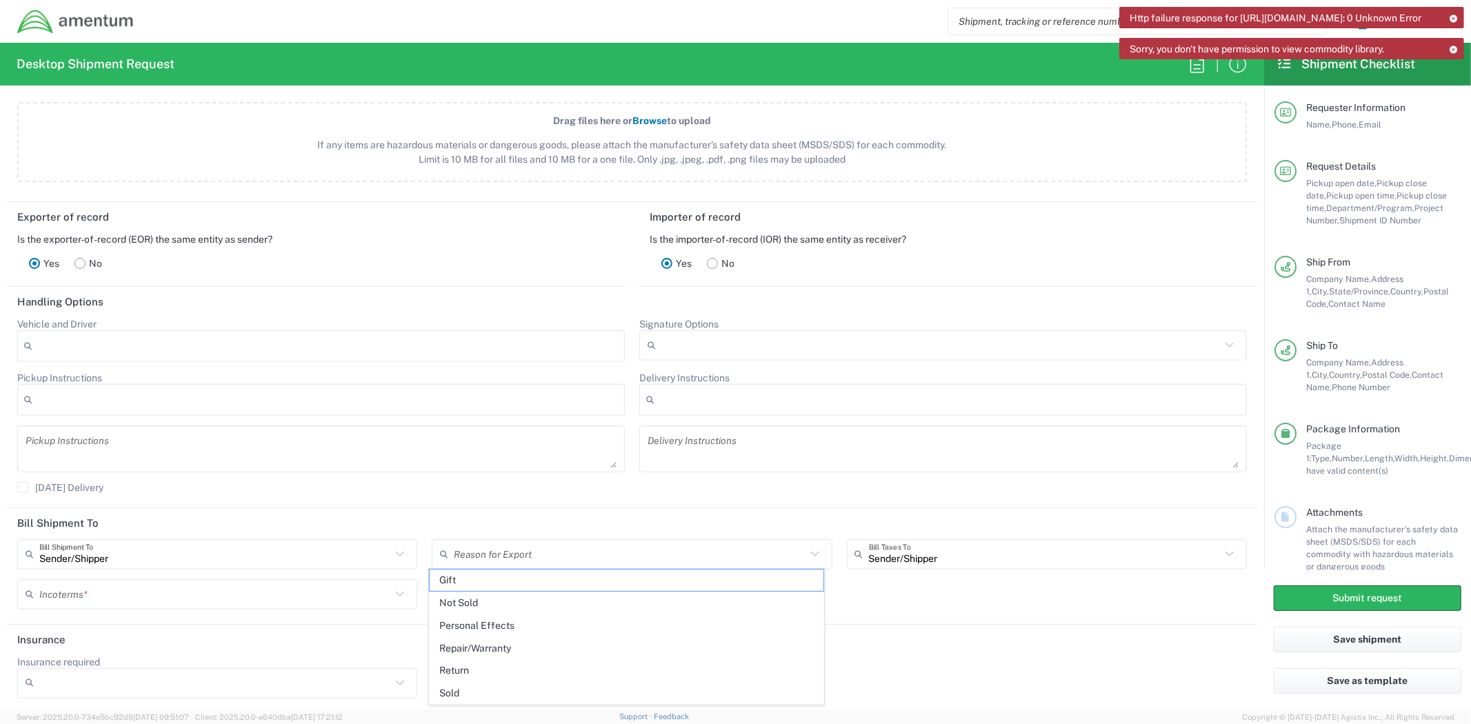
type input "Not Sold"
click at [846, 643] on header "Insurance" at bounding box center [632, 640] width 1250 height 31
click at [1450, 11] on div "Http failure response for https://app.agistix.com/fs/api/addressbooks/addresses…" at bounding box center [1291, 17] width 345 height 21
click at [1456, 18] on icon at bounding box center [1454, 18] width 10 height 8
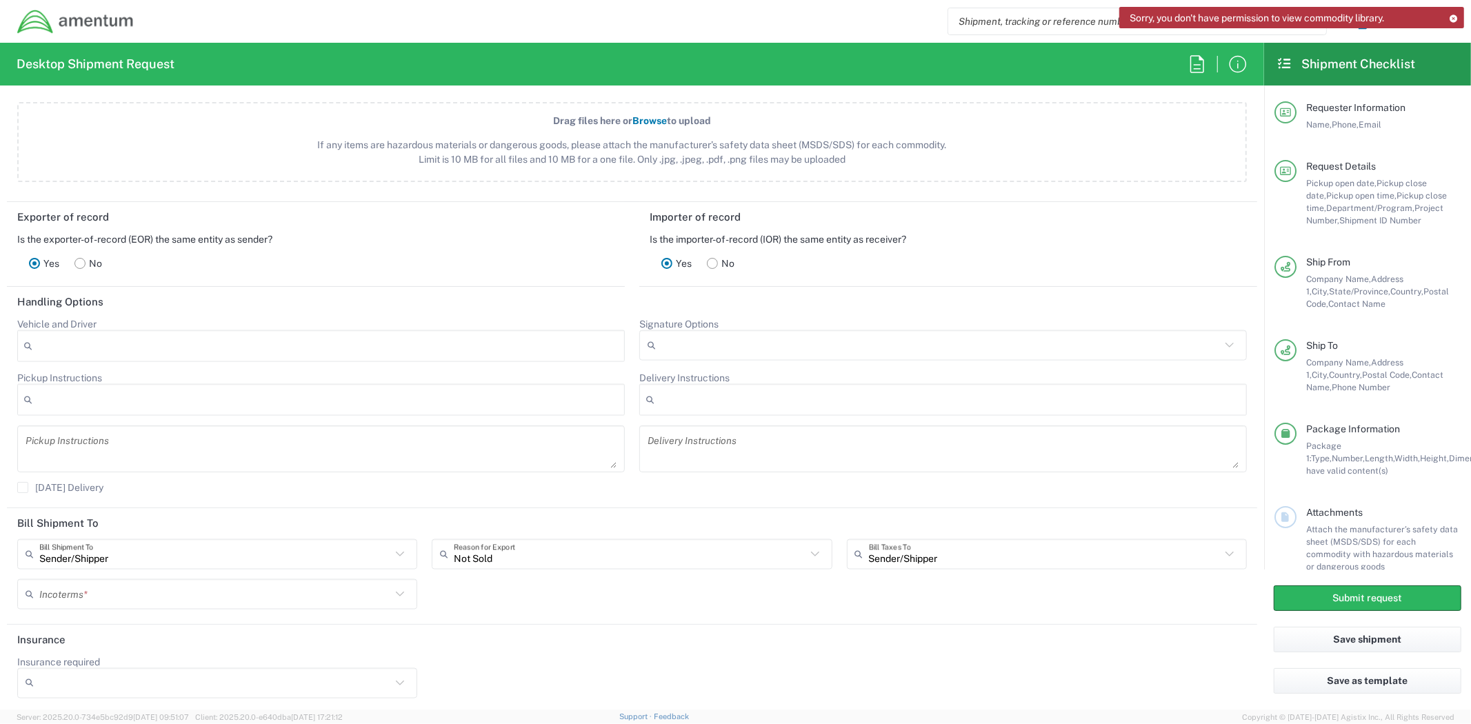
click at [1451, 15] on icon at bounding box center [1454, 18] width 10 height 8
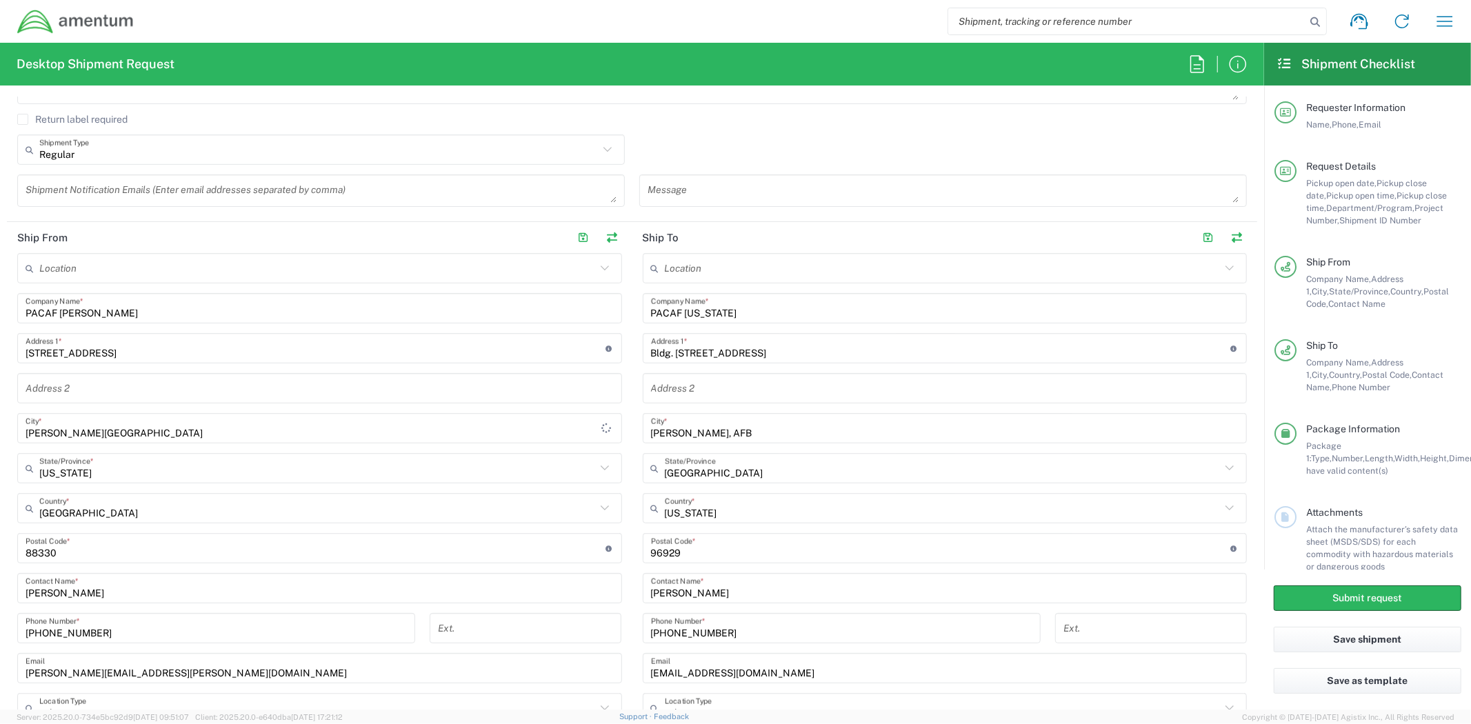
scroll to position [472, 0]
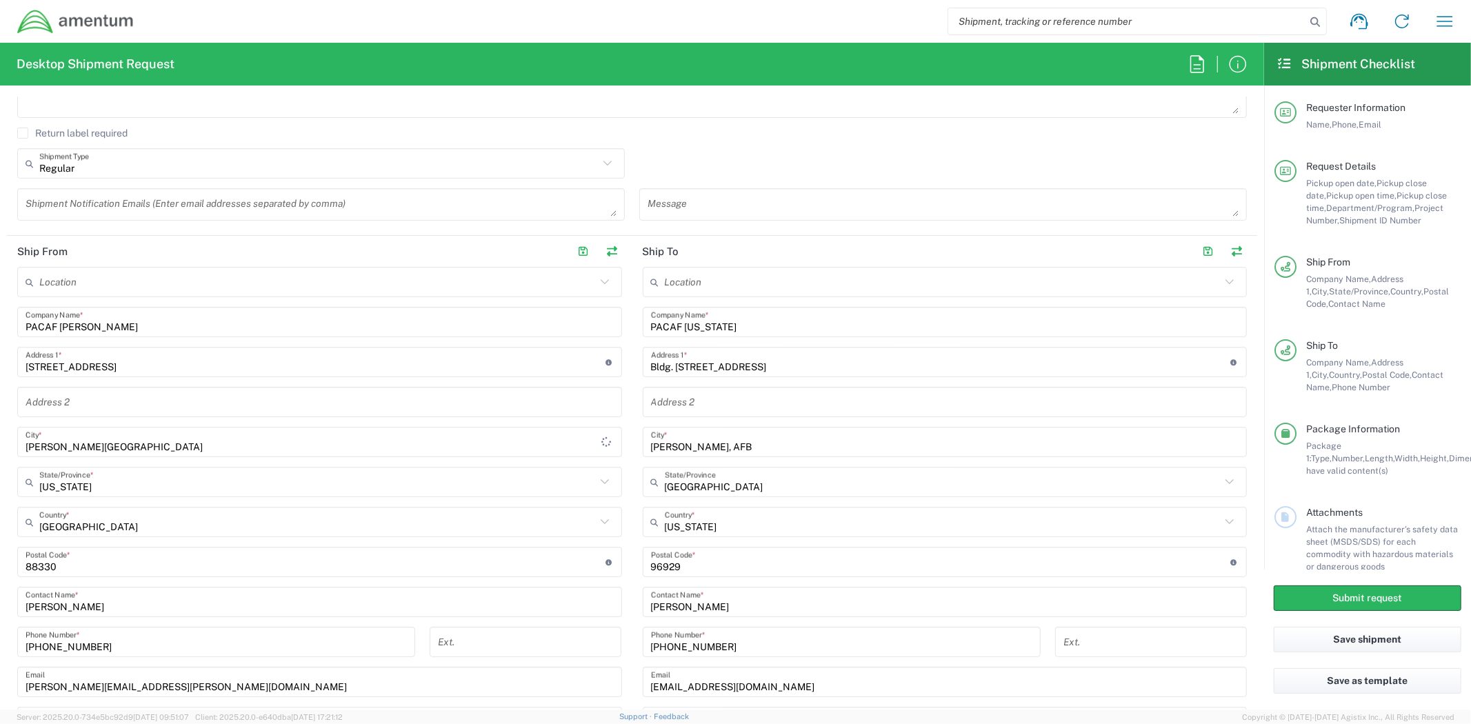
click at [542, 442] on input "Holloman AFB" at bounding box center [314, 442] width 576 height 24
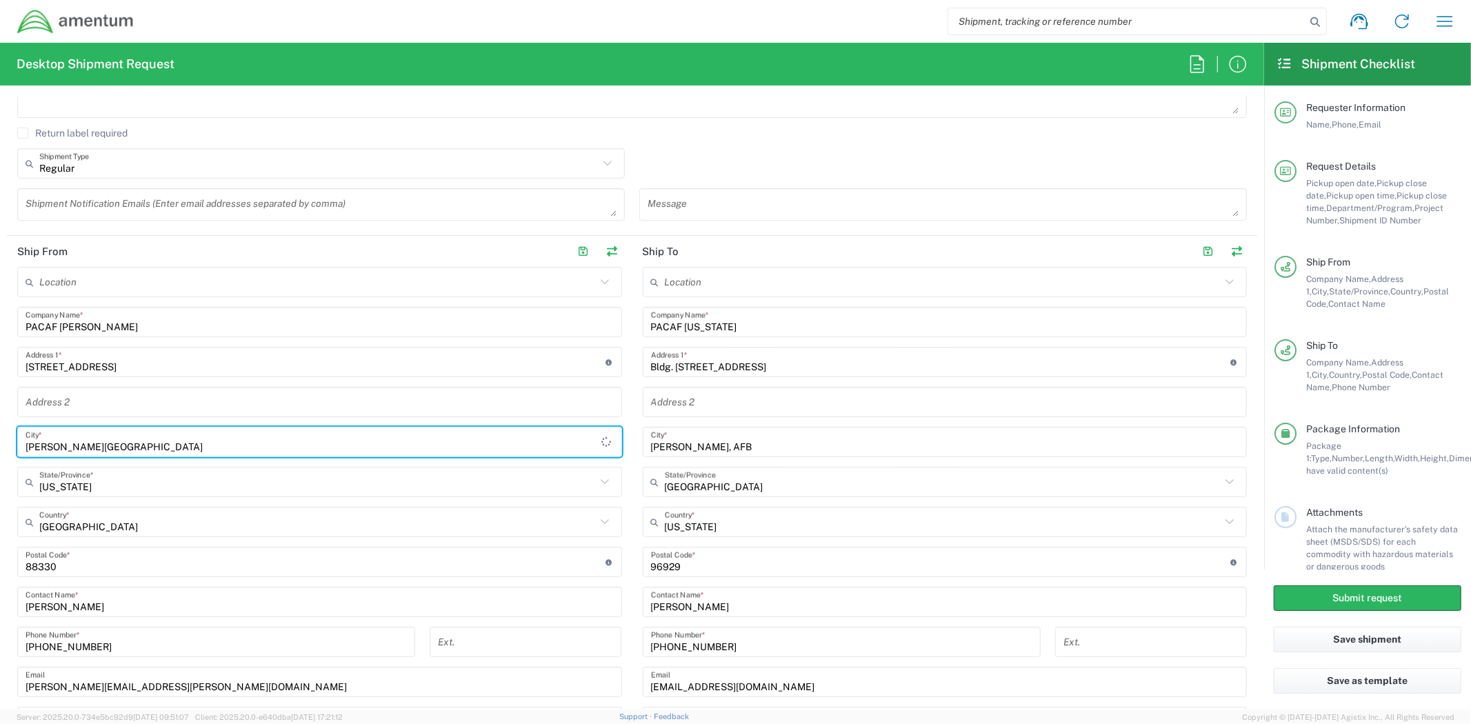
click at [541, 443] on input "Holloman AFB" at bounding box center [314, 442] width 576 height 24
type input "H"
type input "Holloman, AFB"
type input "[US_STATE]"
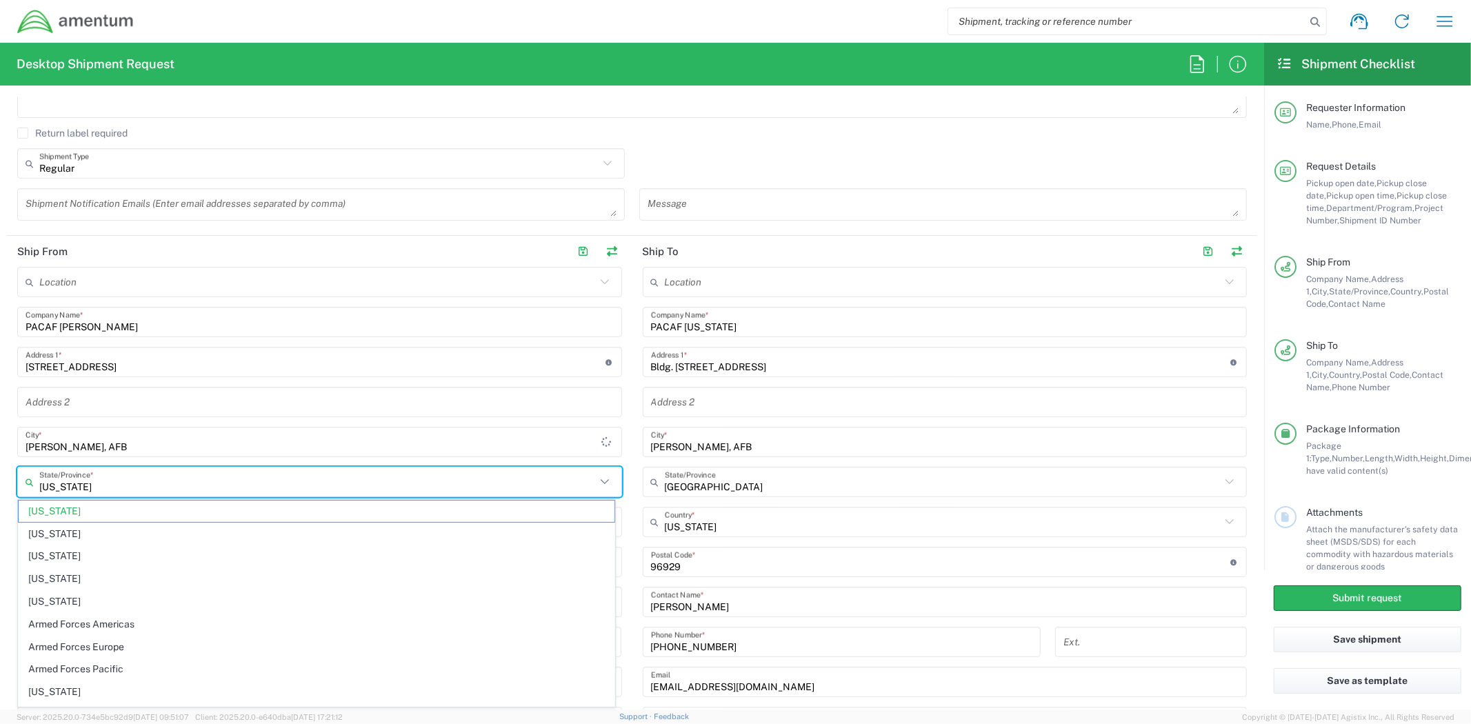
click at [498, 491] on input "[US_STATE]" at bounding box center [317, 482] width 556 height 24
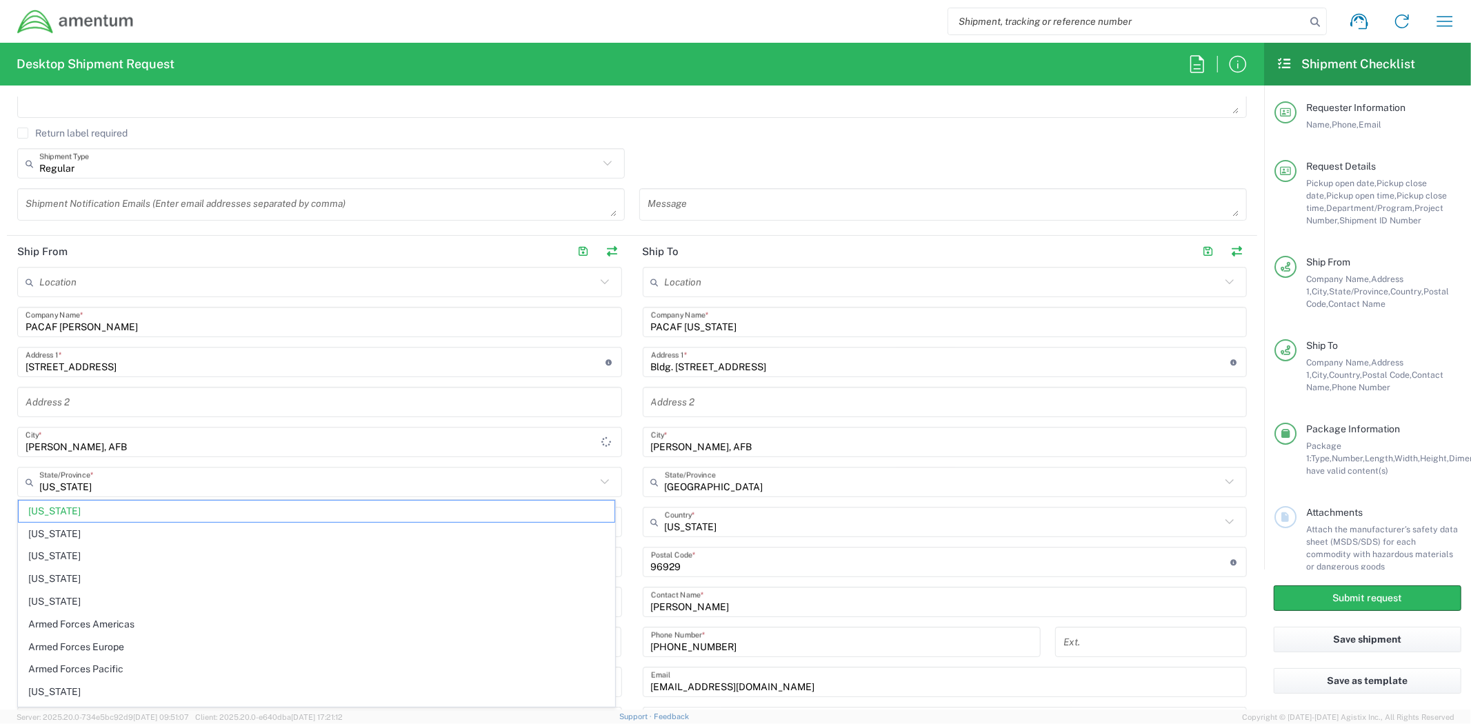
click at [692, 150] on div "Regular Shipment Type Batch Regular" at bounding box center [632, 168] width 1244 height 40
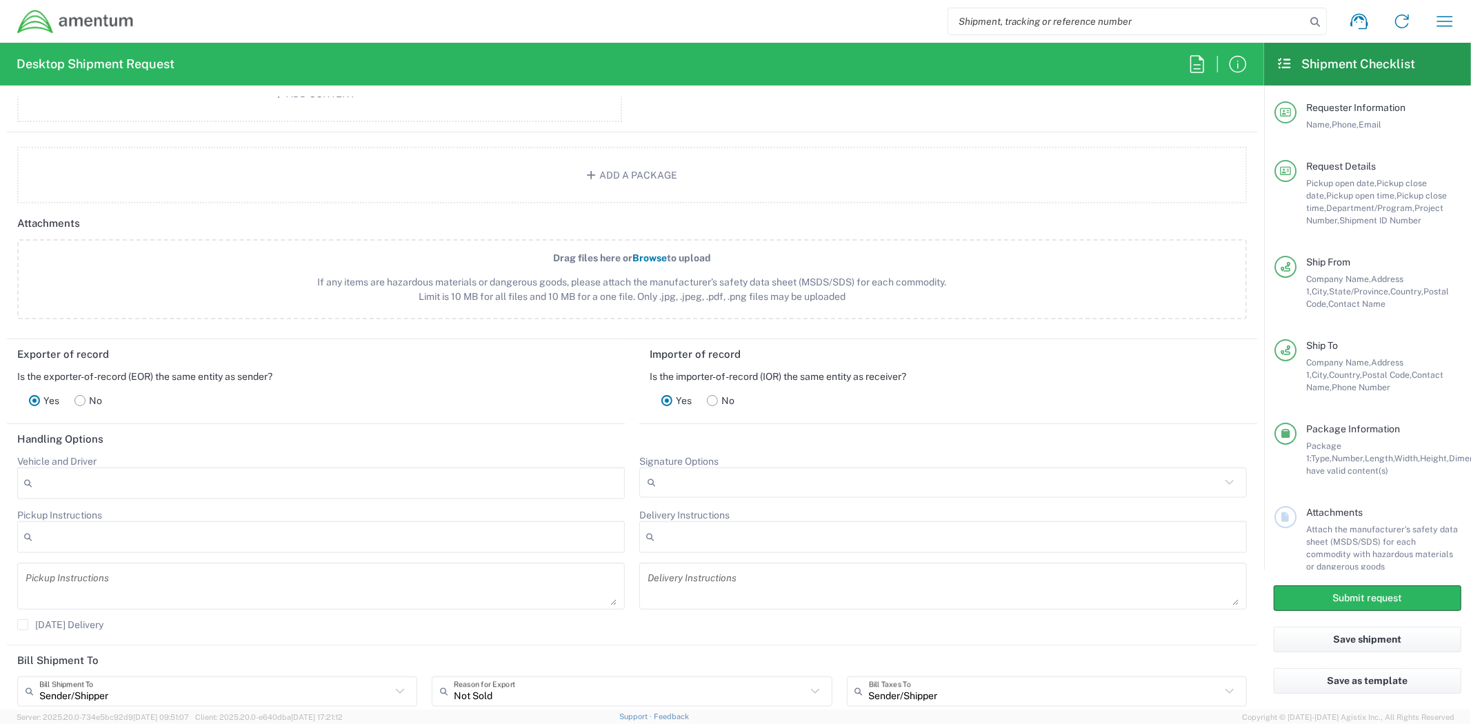
scroll to position [1621, 0]
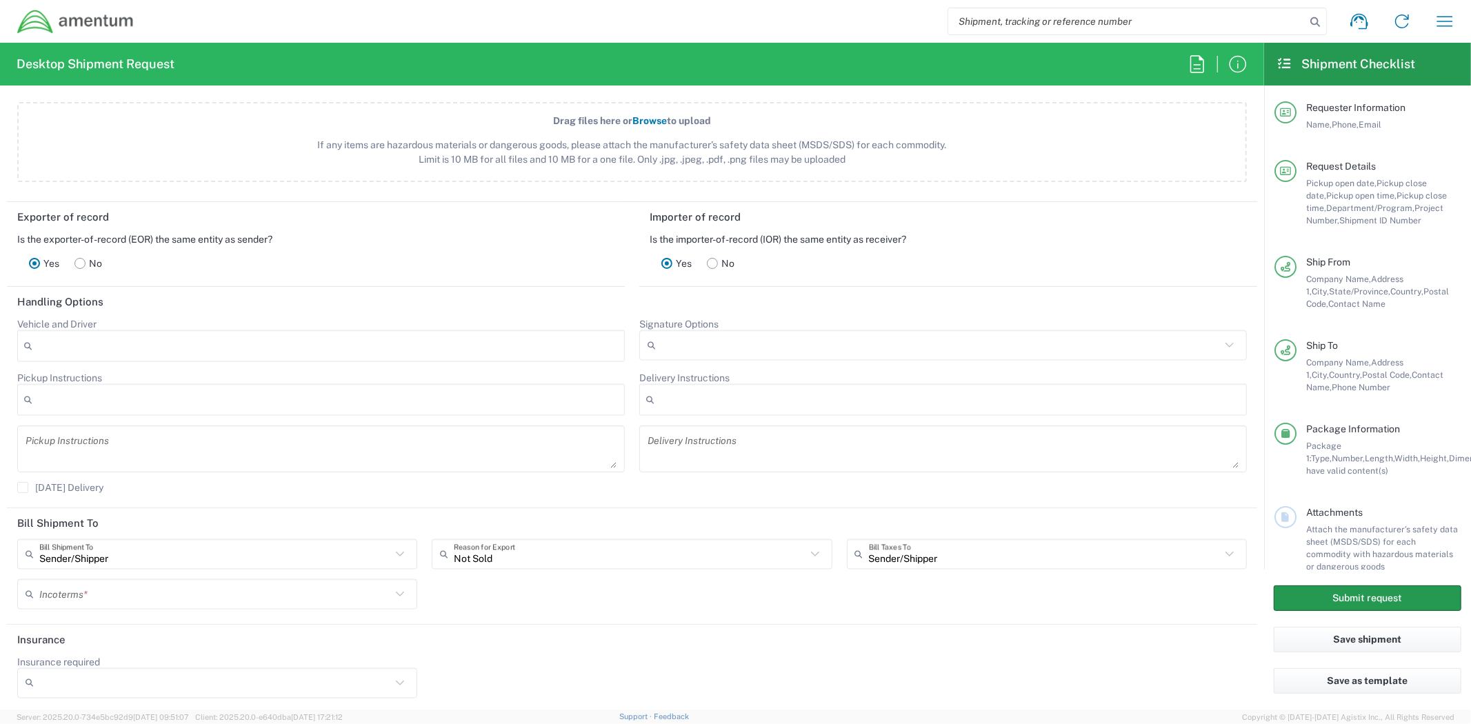
click at [1341, 598] on button "Submit request" at bounding box center [1368, 598] width 188 height 26
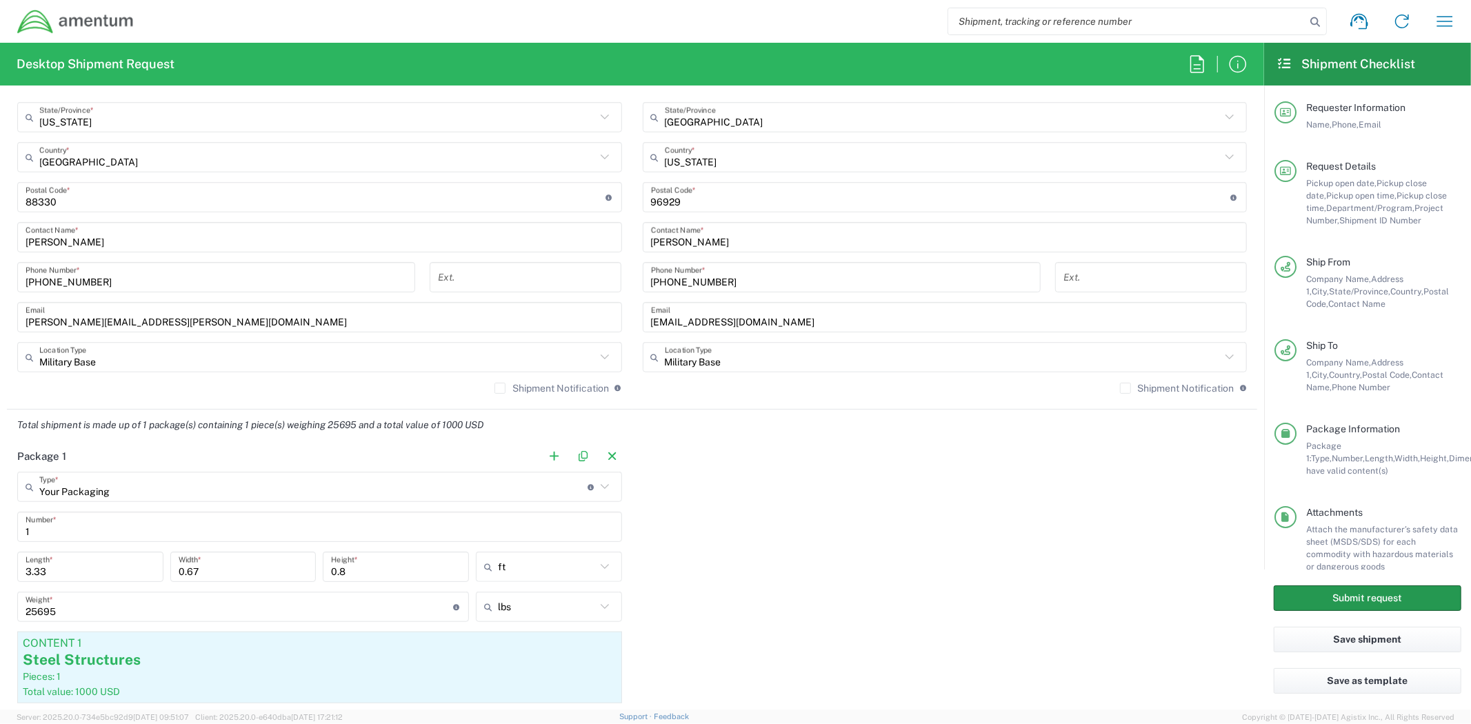
scroll to position [996, 0]
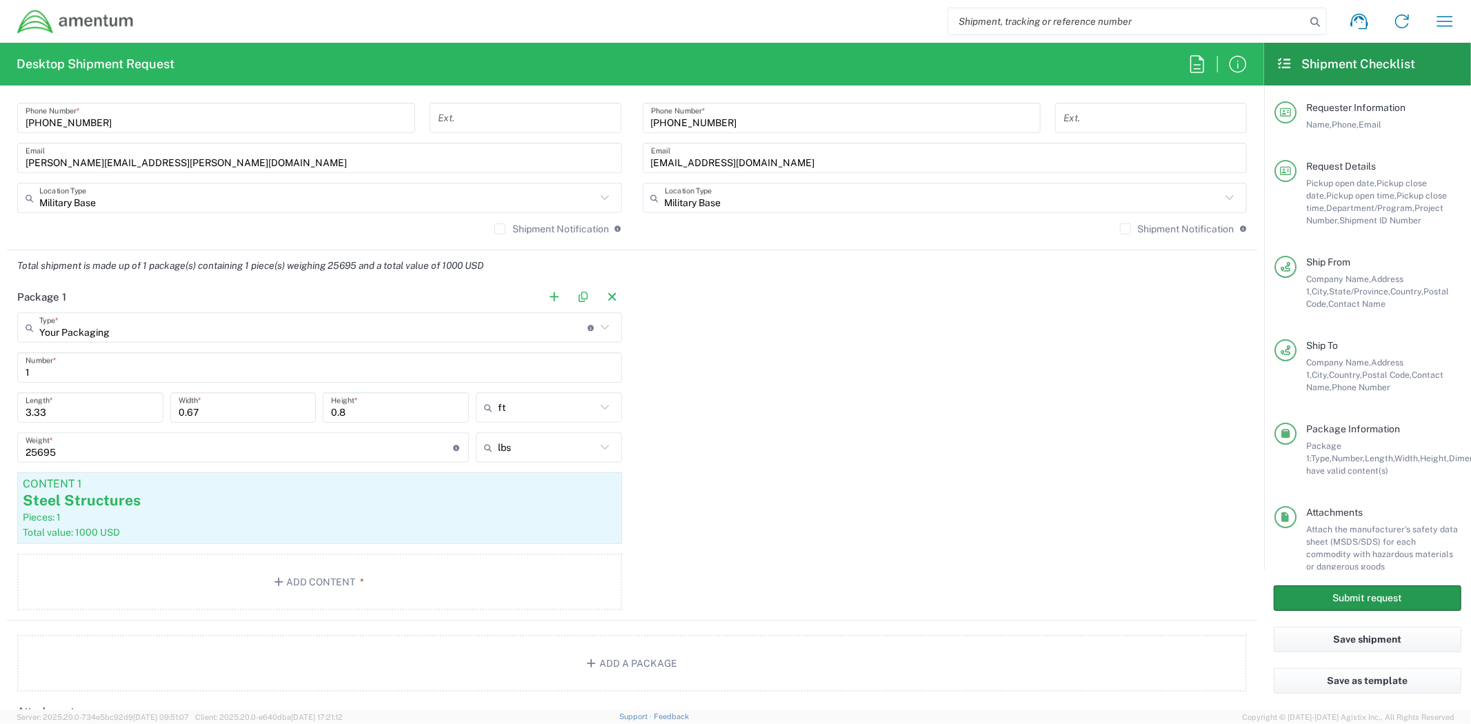
click at [1370, 602] on button "Submit request" at bounding box center [1368, 598] width 188 height 26
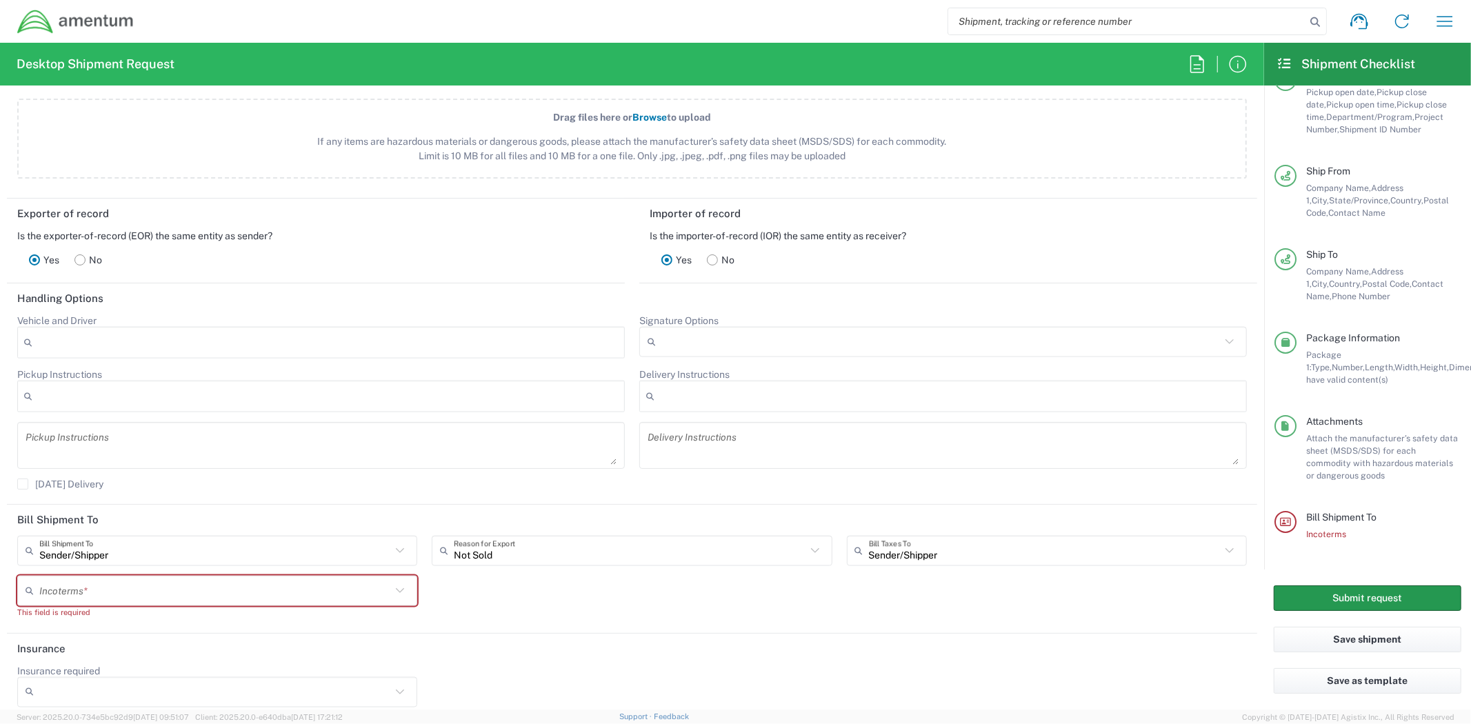
scroll to position [1634, 0]
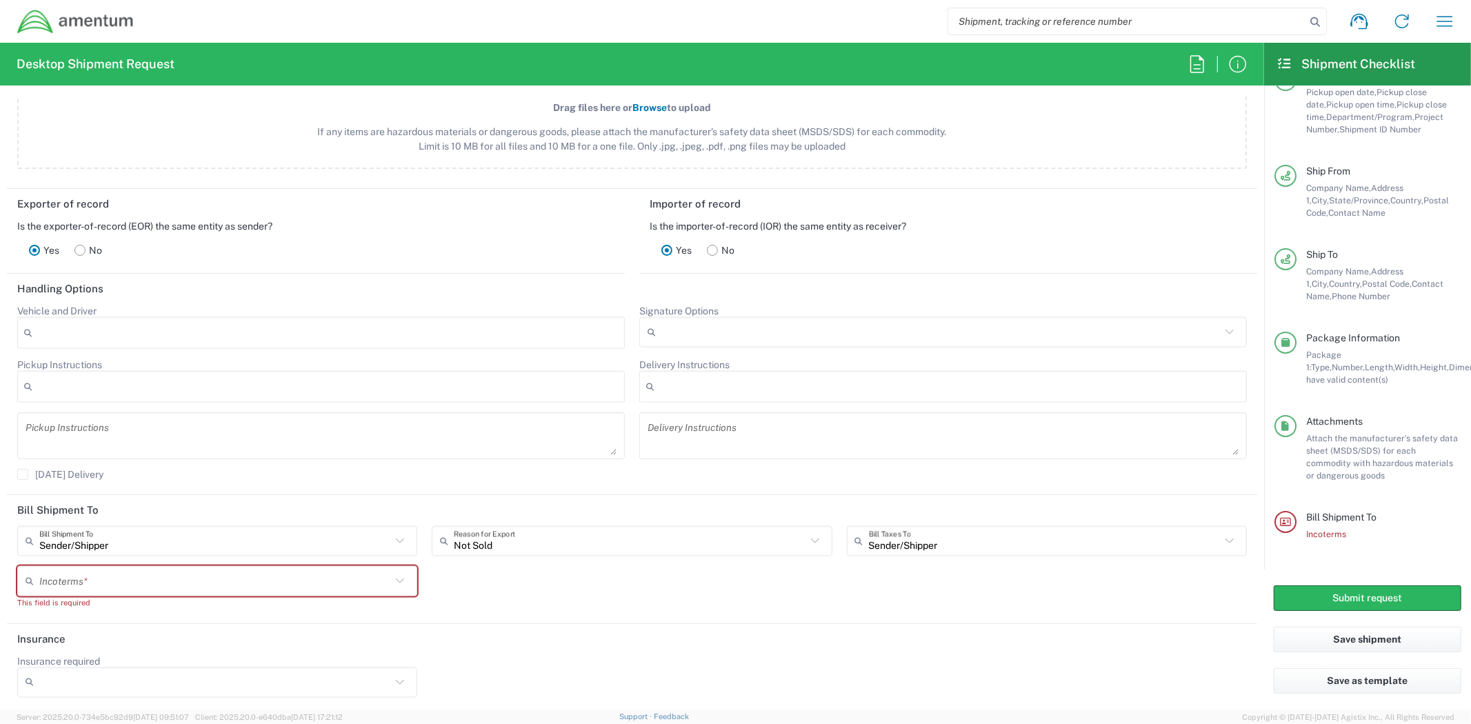
click at [250, 570] on input "text" at bounding box center [215, 581] width 352 height 24
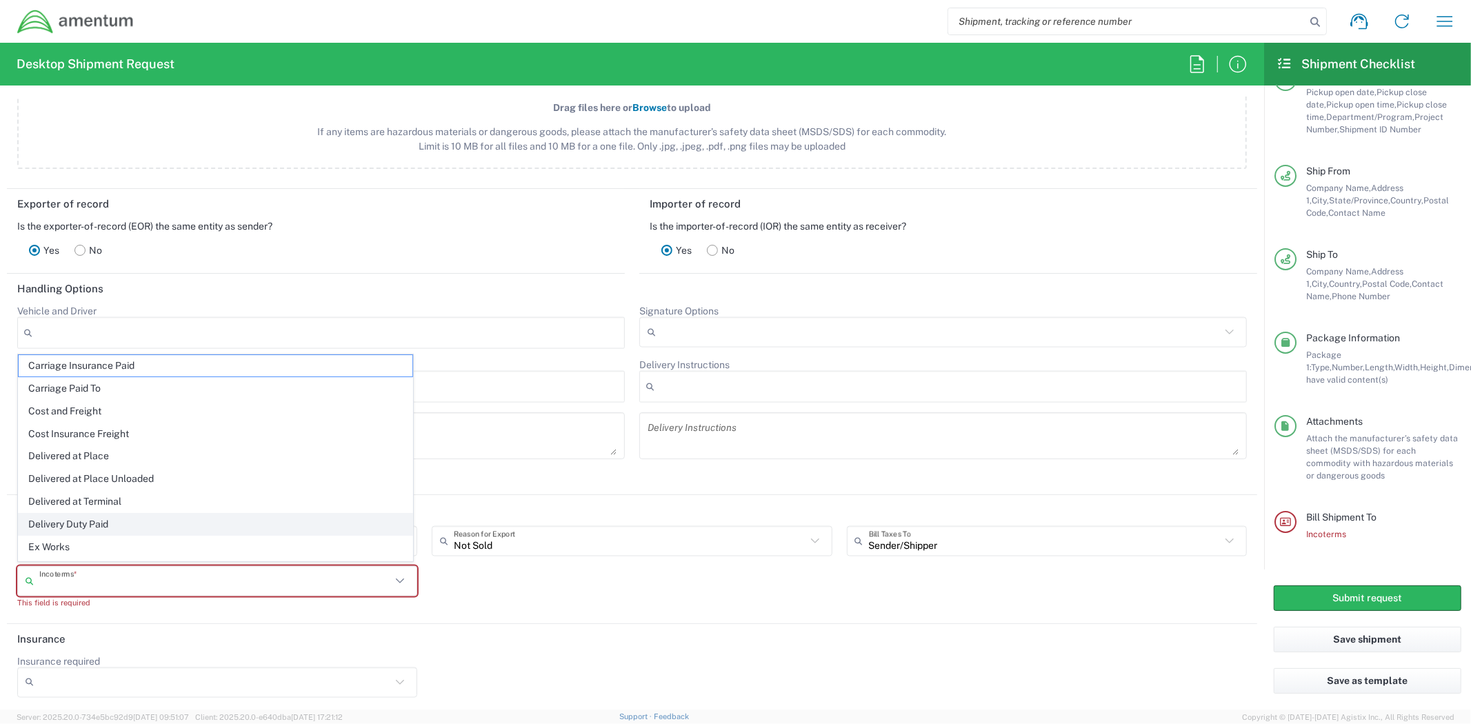
click at [132, 525] on span "Delivery Duty Paid" at bounding box center [216, 524] width 394 height 21
type input "Sender/Shipper"
type input "Delivery Duty Paid"
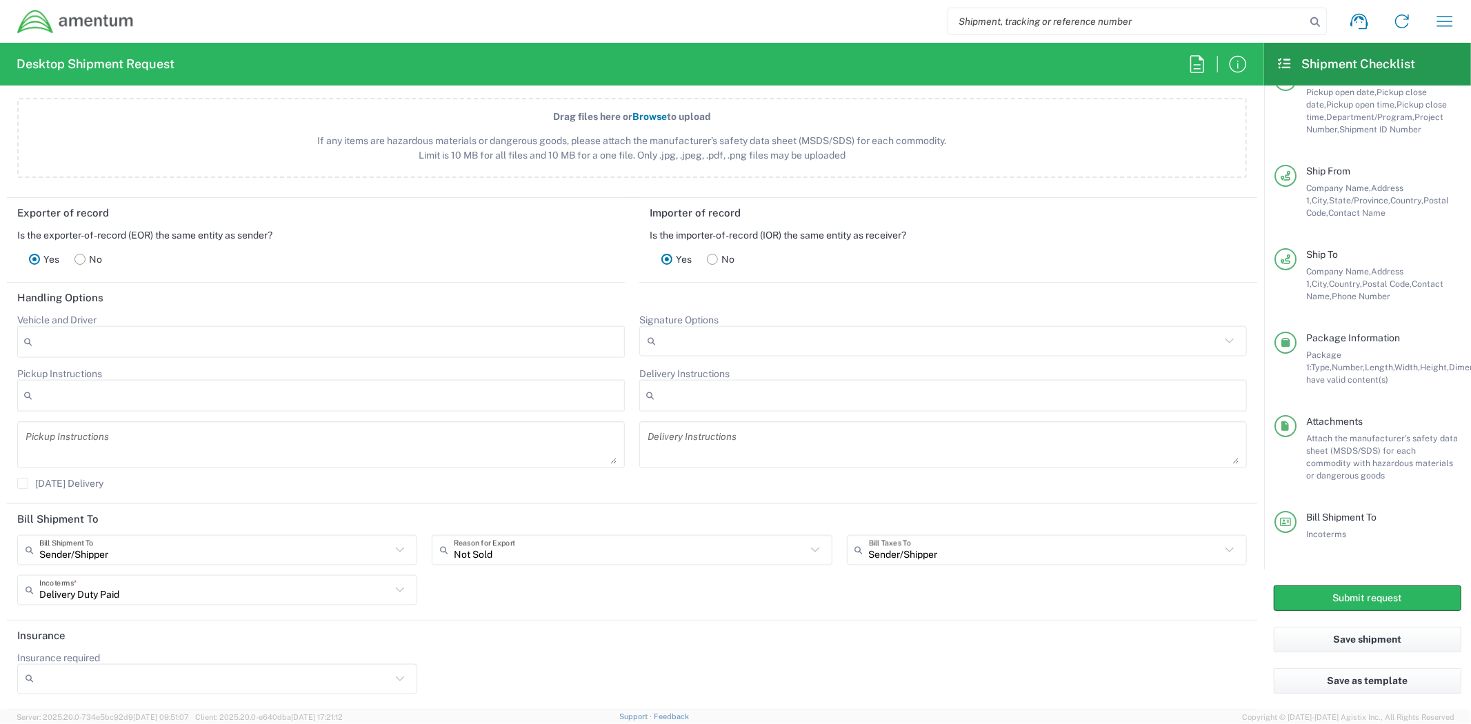
scroll to position [1621, 0]
click at [1387, 588] on button "Submit request" at bounding box center [1368, 598] width 188 height 26
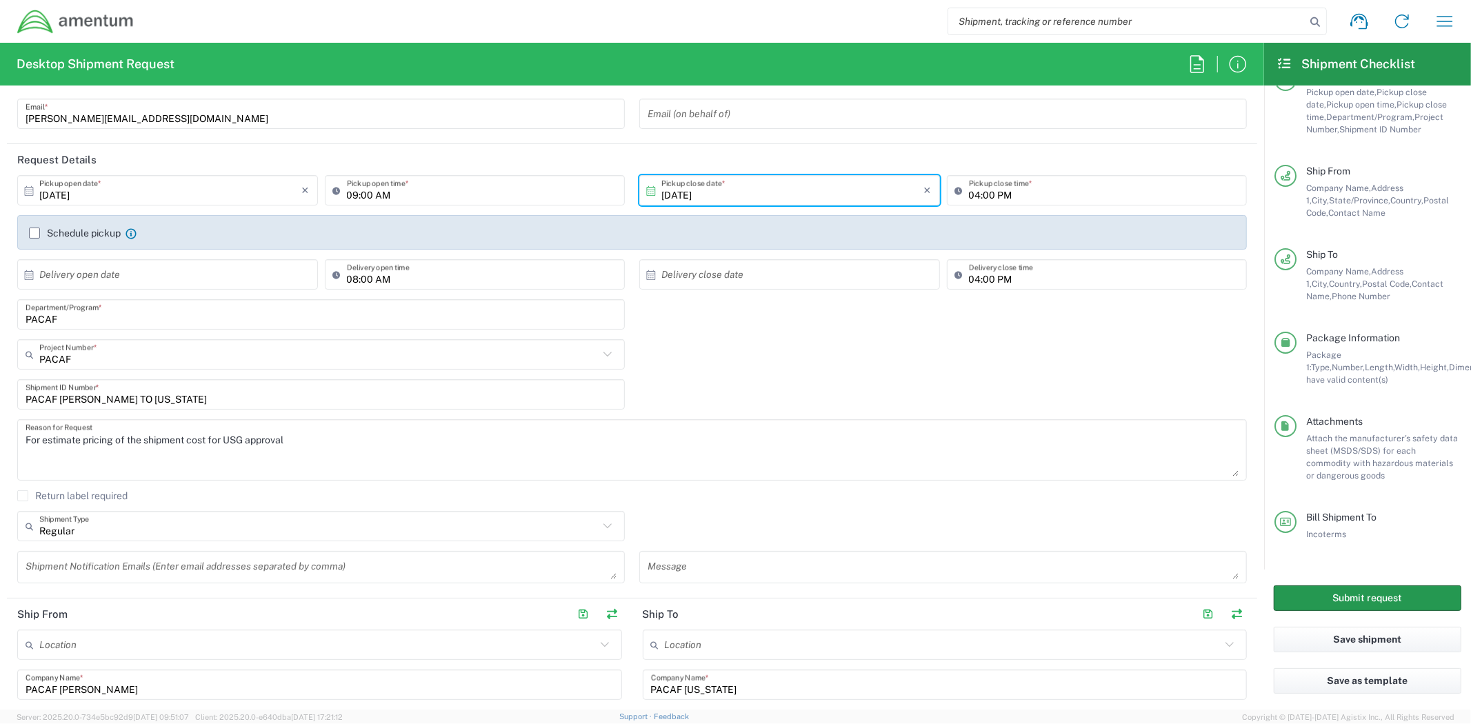
scroll to position [0, 0]
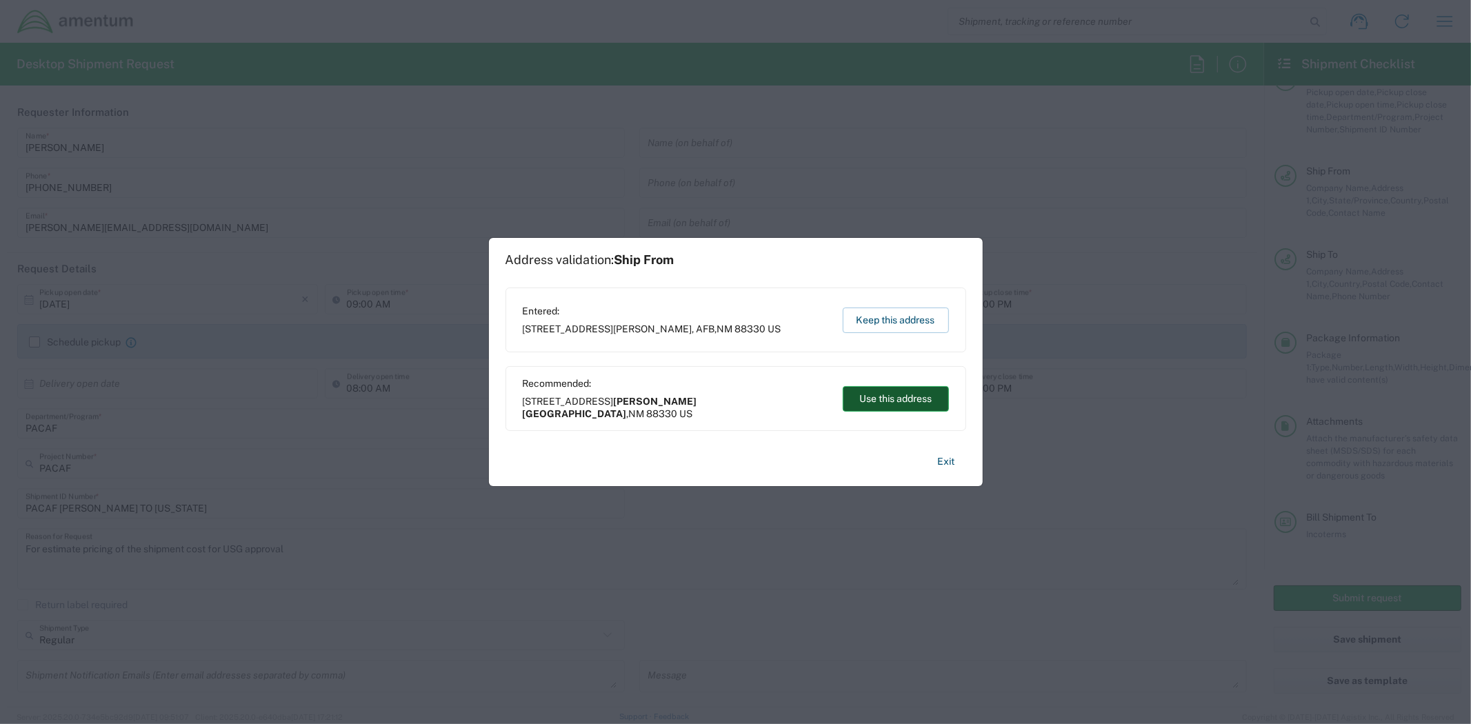
click at [902, 401] on button "Use this address" at bounding box center [896, 399] width 106 height 26
type input "[PERSON_NAME][GEOGRAPHIC_DATA]"
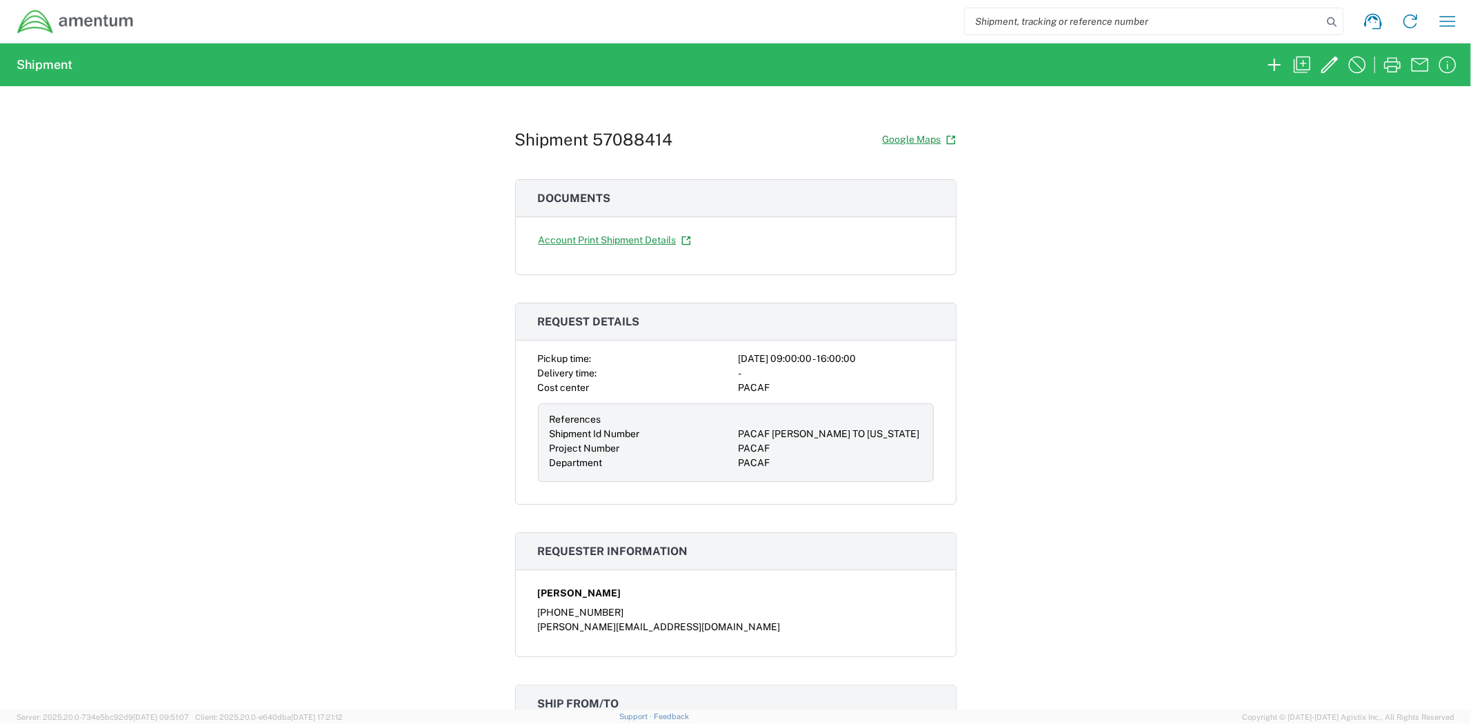
click at [612, 141] on h1 "Shipment 57088414" at bounding box center [594, 140] width 158 height 20
click at [381, 287] on div "Shipment 57088414 Google Maps Documents Account Print Shipment Details Request …" at bounding box center [735, 397] width 1471 height 623
click at [453, 265] on div "Shipment 57088414 Google Maps Documents Account Print Shipment Details Request …" at bounding box center [735, 397] width 1471 height 623
drag, startPoint x: 563, startPoint y: 141, endPoint x: 619, endPoint y: 141, distance: 55.9
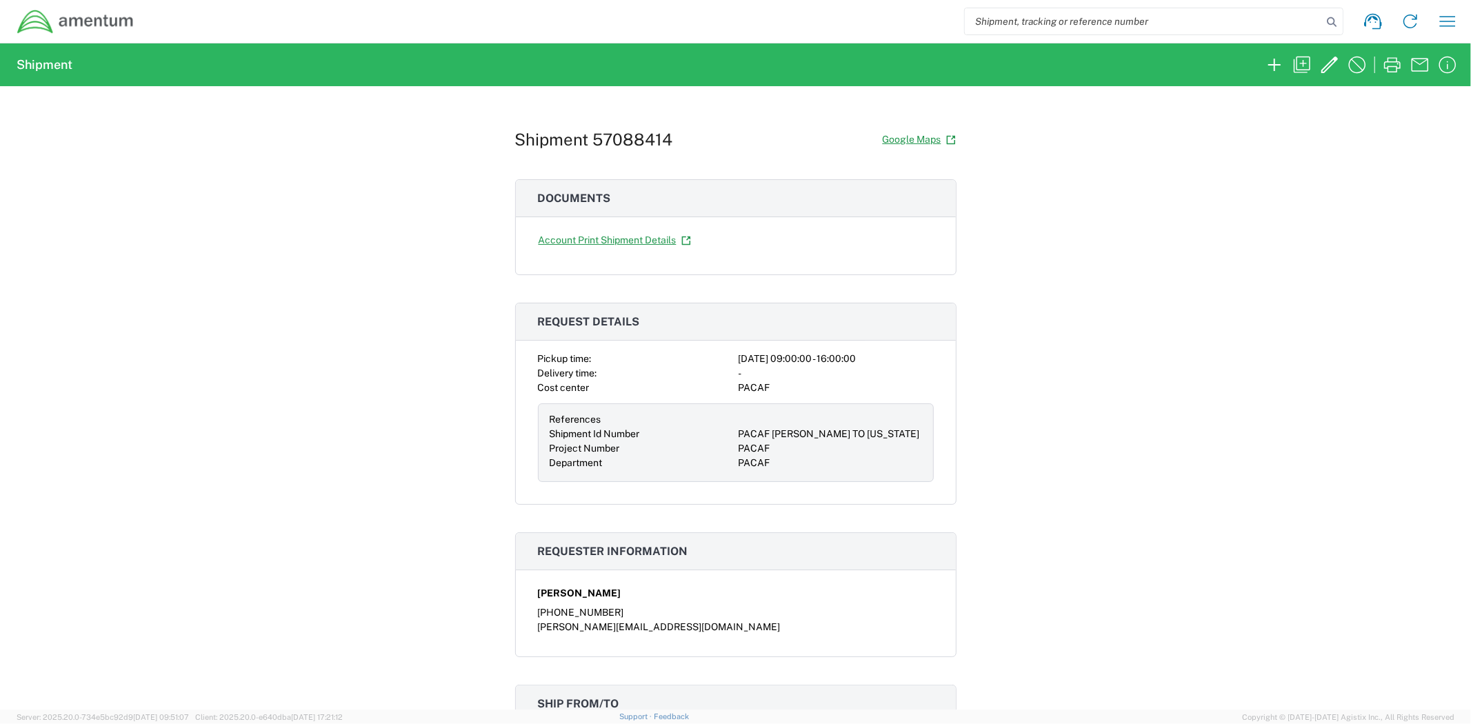
click at [564, 141] on h1 "Shipment 57088414" at bounding box center [594, 140] width 158 height 20
click at [619, 141] on h1 "Shipment 57088414" at bounding box center [594, 140] width 158 height 20
copy h1 "57088414"
click at [1299, 62] on icon "button" at bounding box center [1302, 65] width 22 height 22
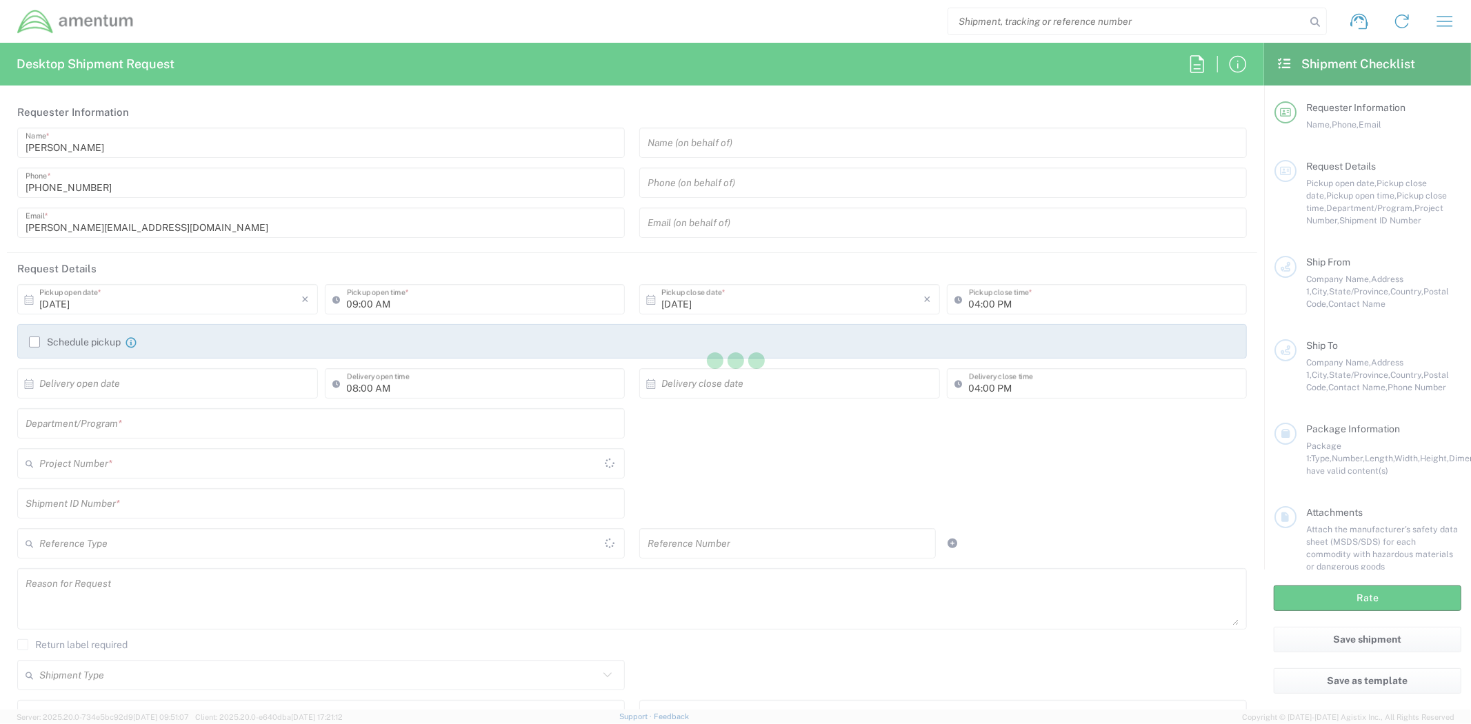
type input "[DATE]"
type input "PACAF [PERSON_NAME] TO [US_STATE]"
type textarea "For estimate pricing of the shipment cost for USG approval"
type textarea "[PERSON_NAME][EMAIL_ADDRESS][DOMAIN_NAME]"
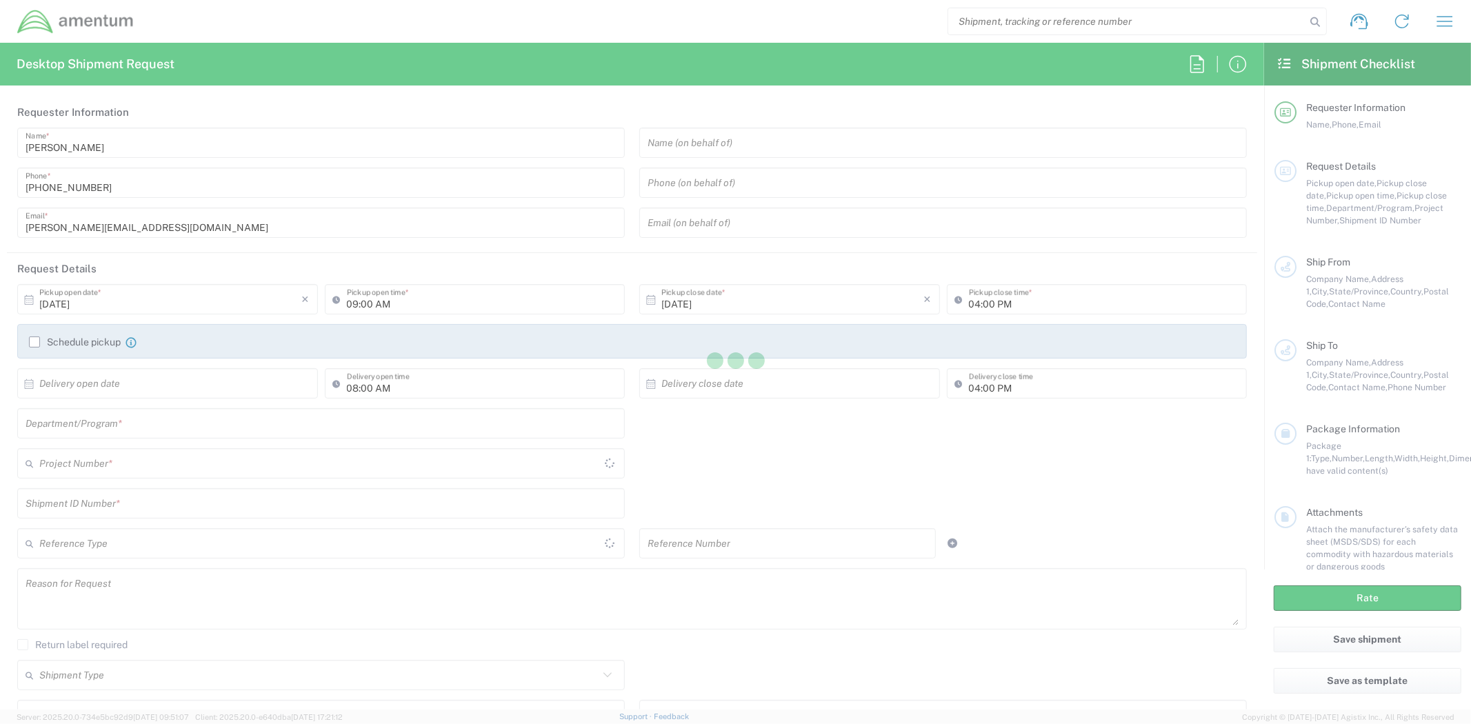
type input "PACAF [PERSON_NAME]"
type input "[STREET_ADDRESS]"
type input "[PERSON_NAME][GEOGRAPHIC_DATA]"
type input "88330"
type input "[PERSON_NAME]"
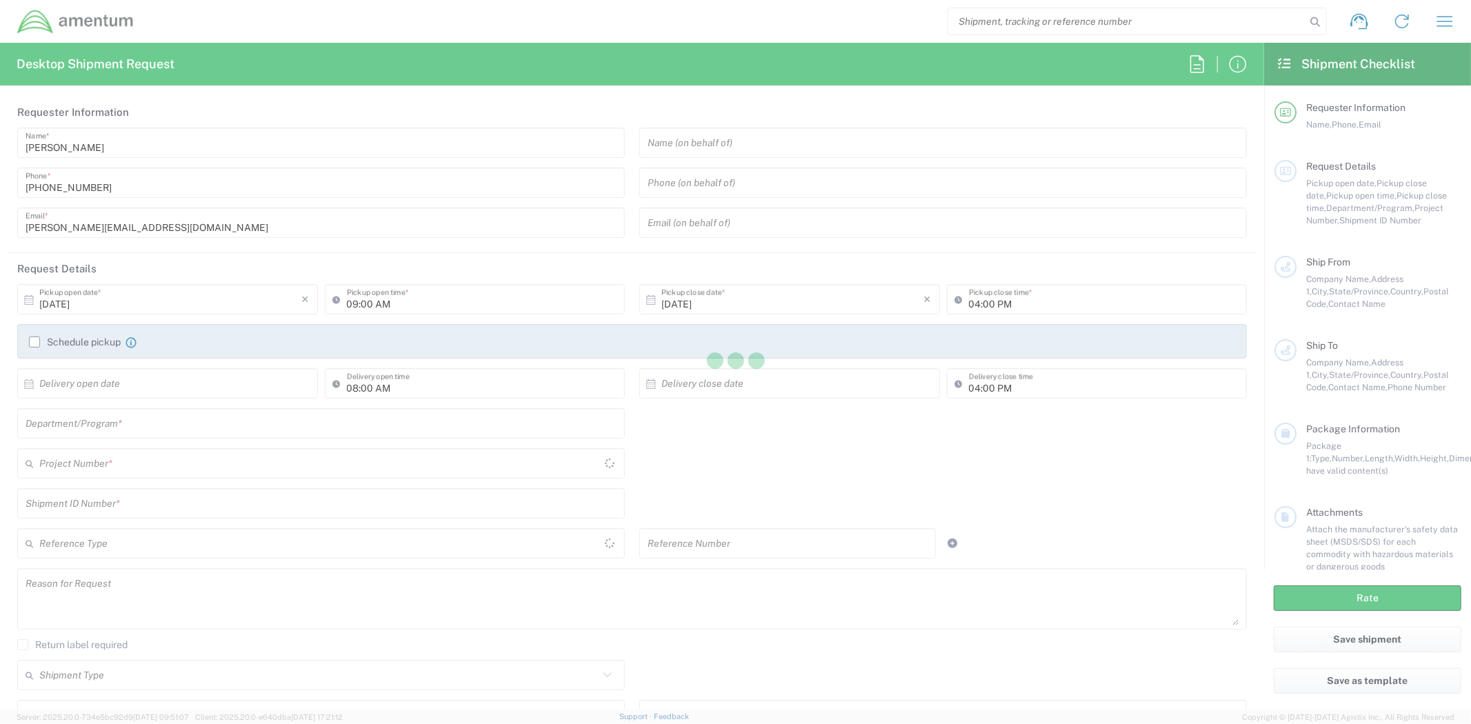
type input "[PHONE_NUMBER]"
type input "[PERSON_NAME][EMAIL_ADDRESS][PERSON_NAME][DOMAIN_NAME]"
type input "Military Base"
type input "PACAF [US_STATE]"
type input "Bldg. [STREET_ADDRESS]"
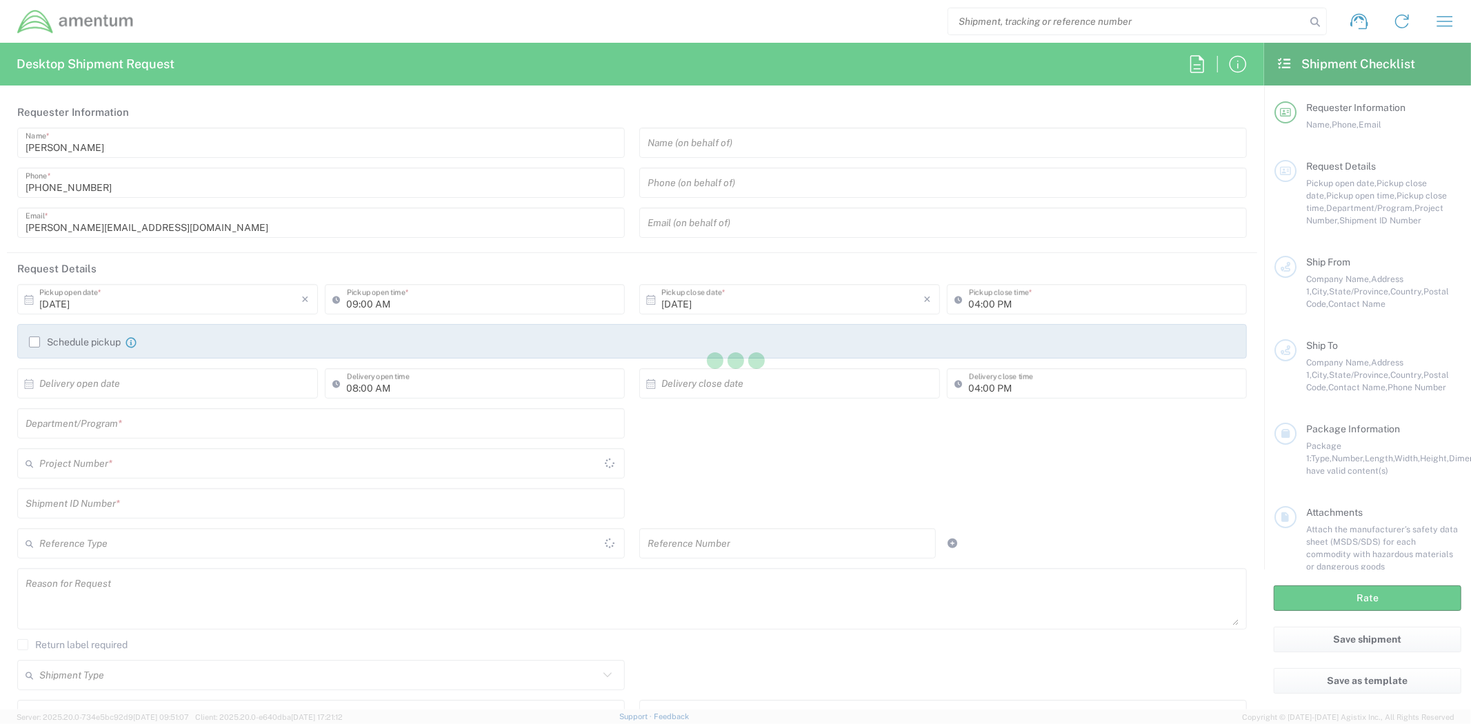
type input "[PERSON_NAME], AFB"
type input "[US_STATE]"
type input "96929"
type input "[PERSON_NAME]"
type input "[PHONE_NUMBER]"
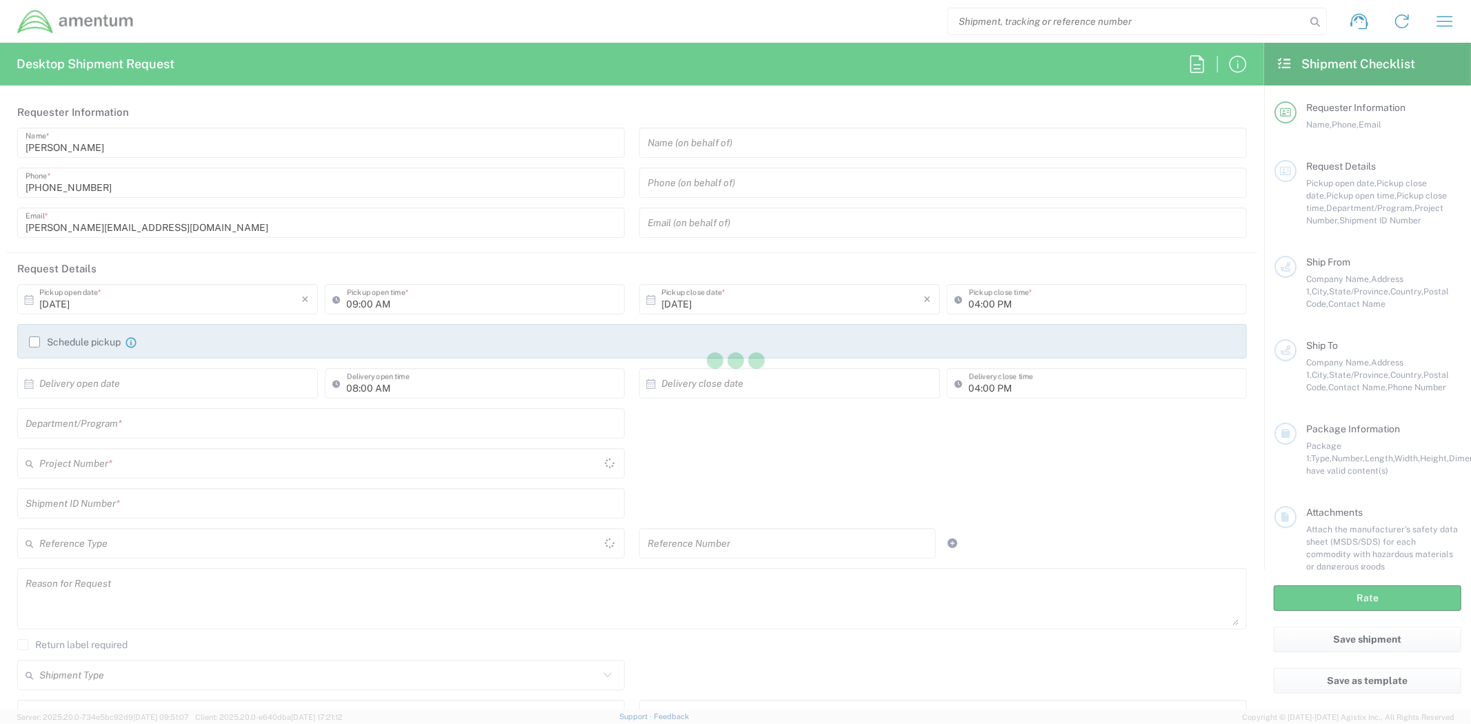
type input "[PERSON_NAME][EMAIL_ADDRESS][DOMAIN_NAME]"
type input "Military Base"
type input "Shipment Id Number"
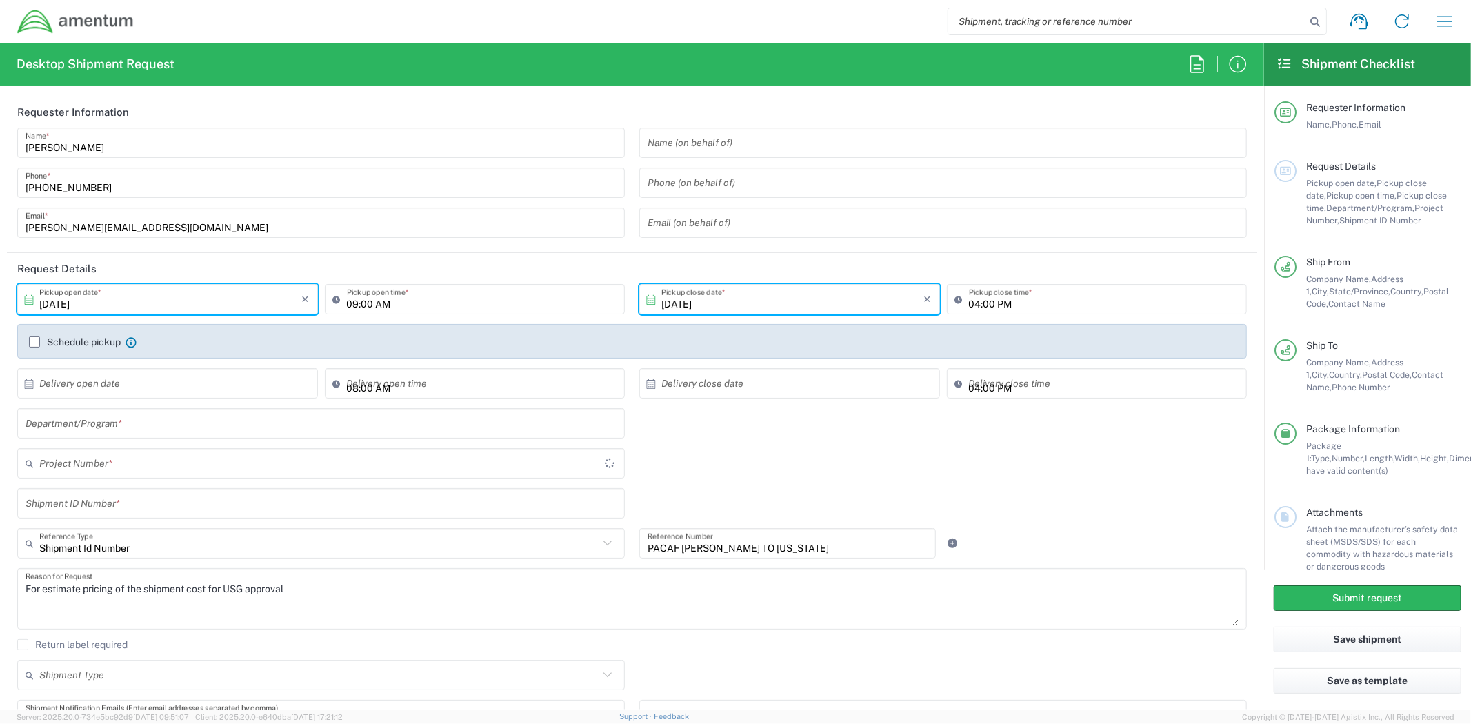
type input "[GEOGRAPHIC_DATA]"
type input "[US_STATE]"
type input "Your Packaging"
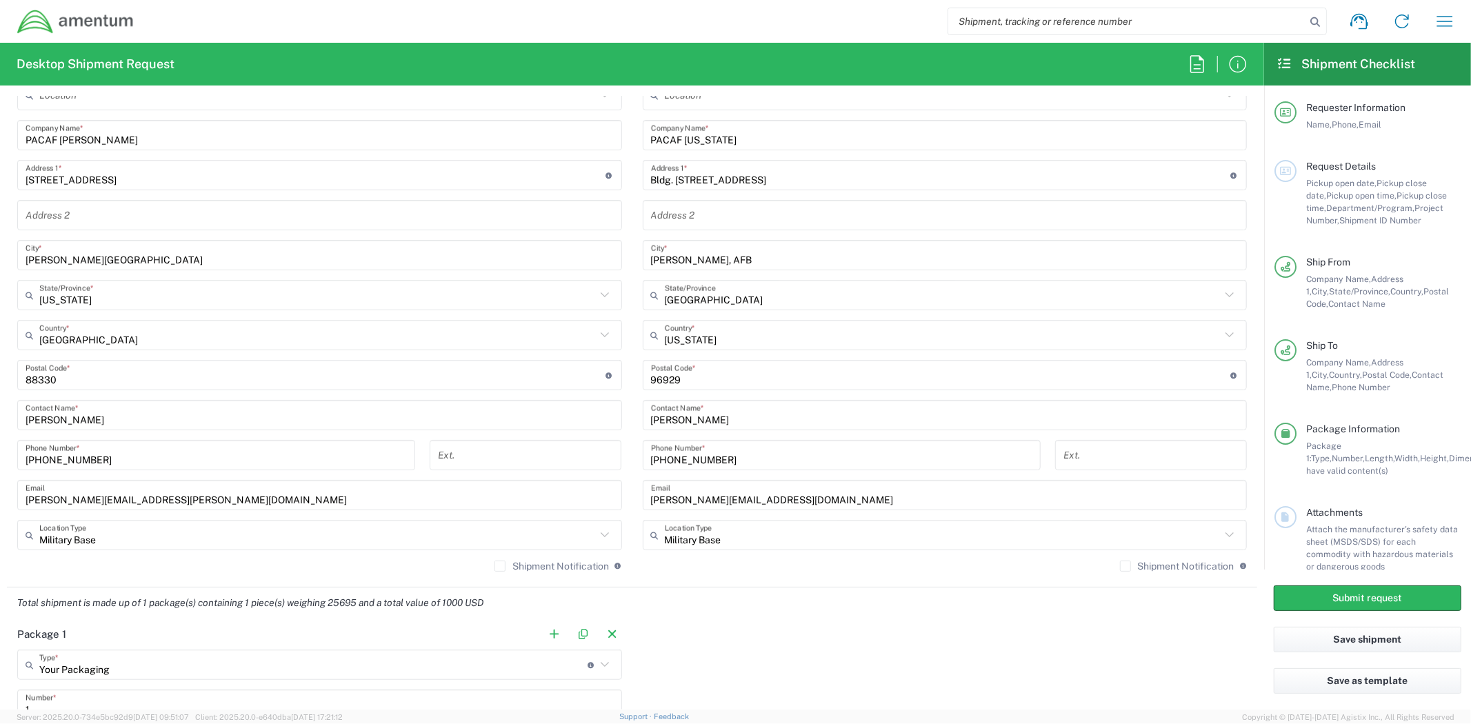
scroll to position [436, 0]
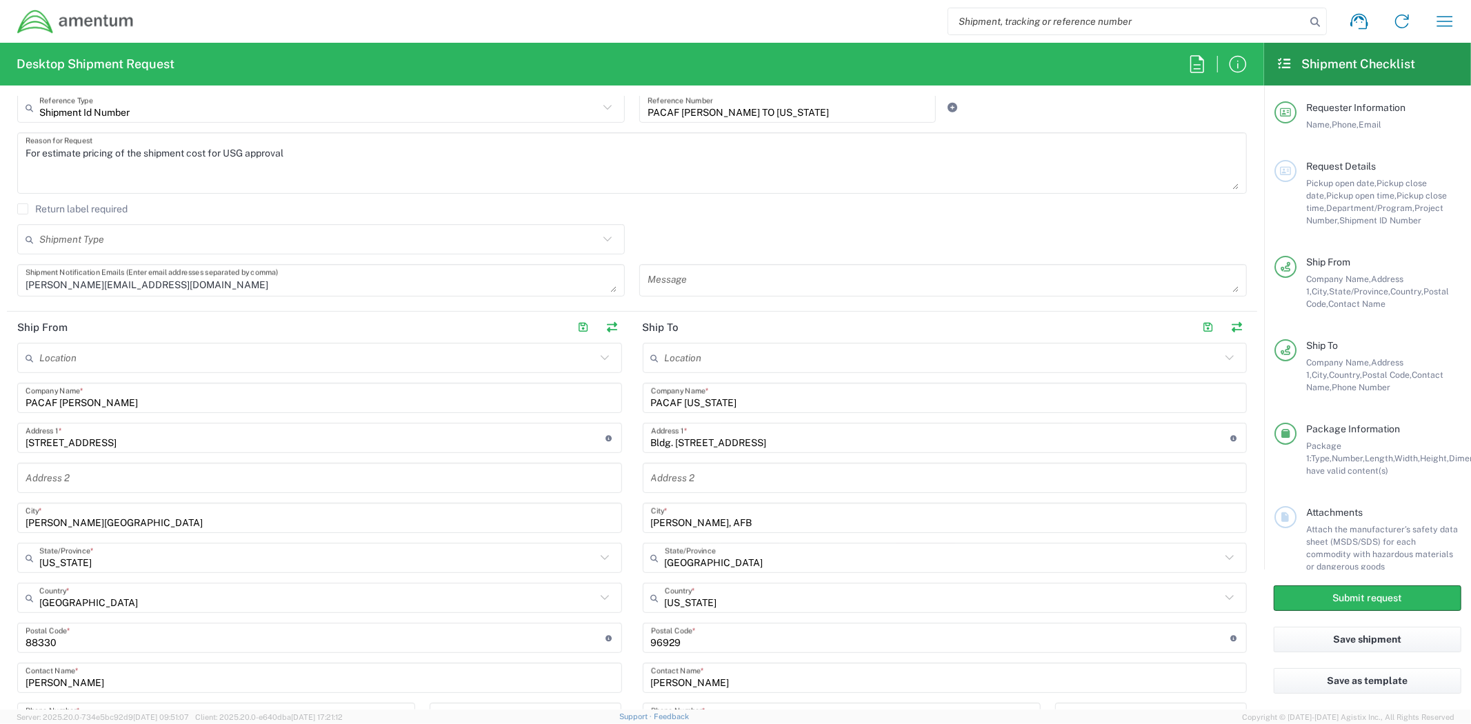
click at [1281, 65] on icon at bounding box center [1284, 63] width 16 height 12
click at [1439, 28] on icon "button" at bounding box center [1445, 21] width 22 height 22
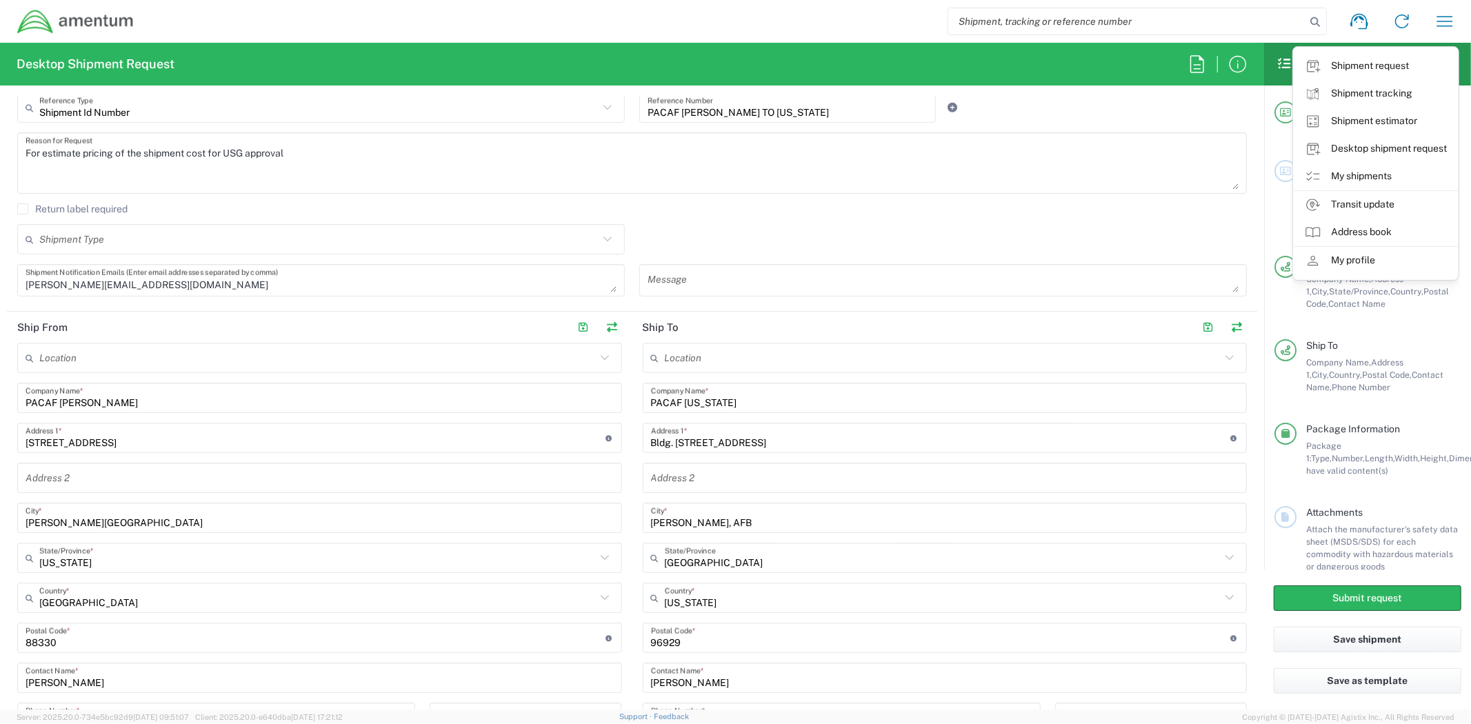
drag, startPoint x: 1397, startPoint y: 59, endPoint x: 1237, endPoint y: 86, distance: 162.1
click at [1397, 59] on link "Shipment request" at bounding box center [1376, 66] width 164 height 28
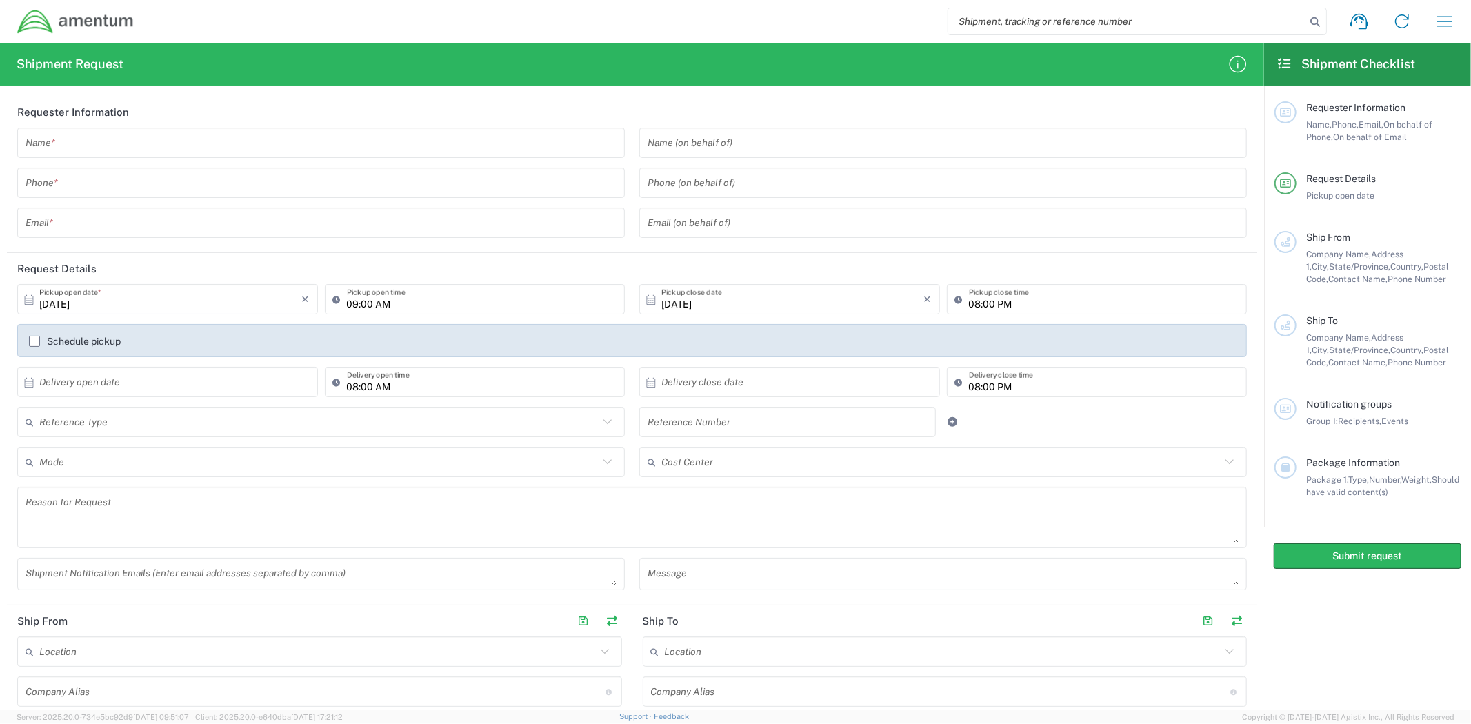
click at [77, 21] on img at bounding box center [76, 22] width 118 height 26
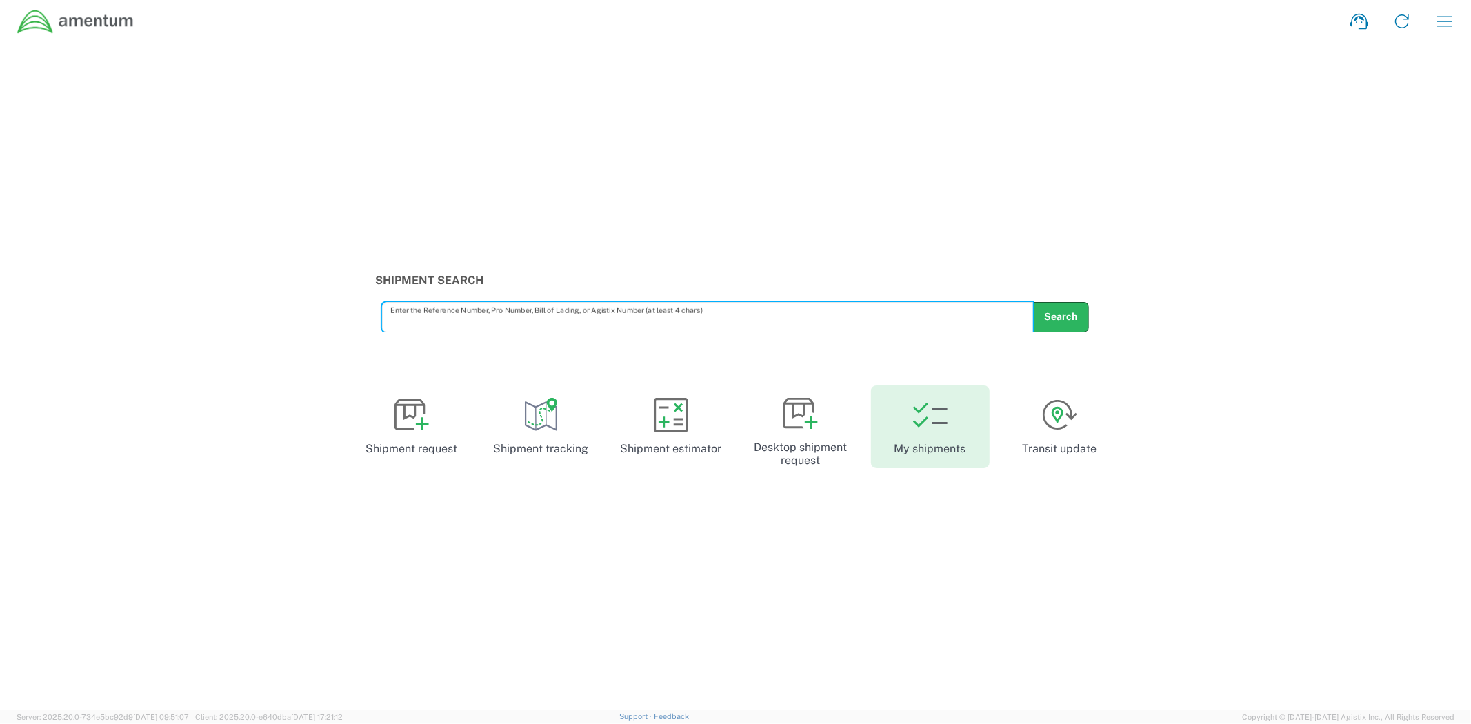
click at [947, 418] on icon at bounding box center [930, 415] width 34 height 34
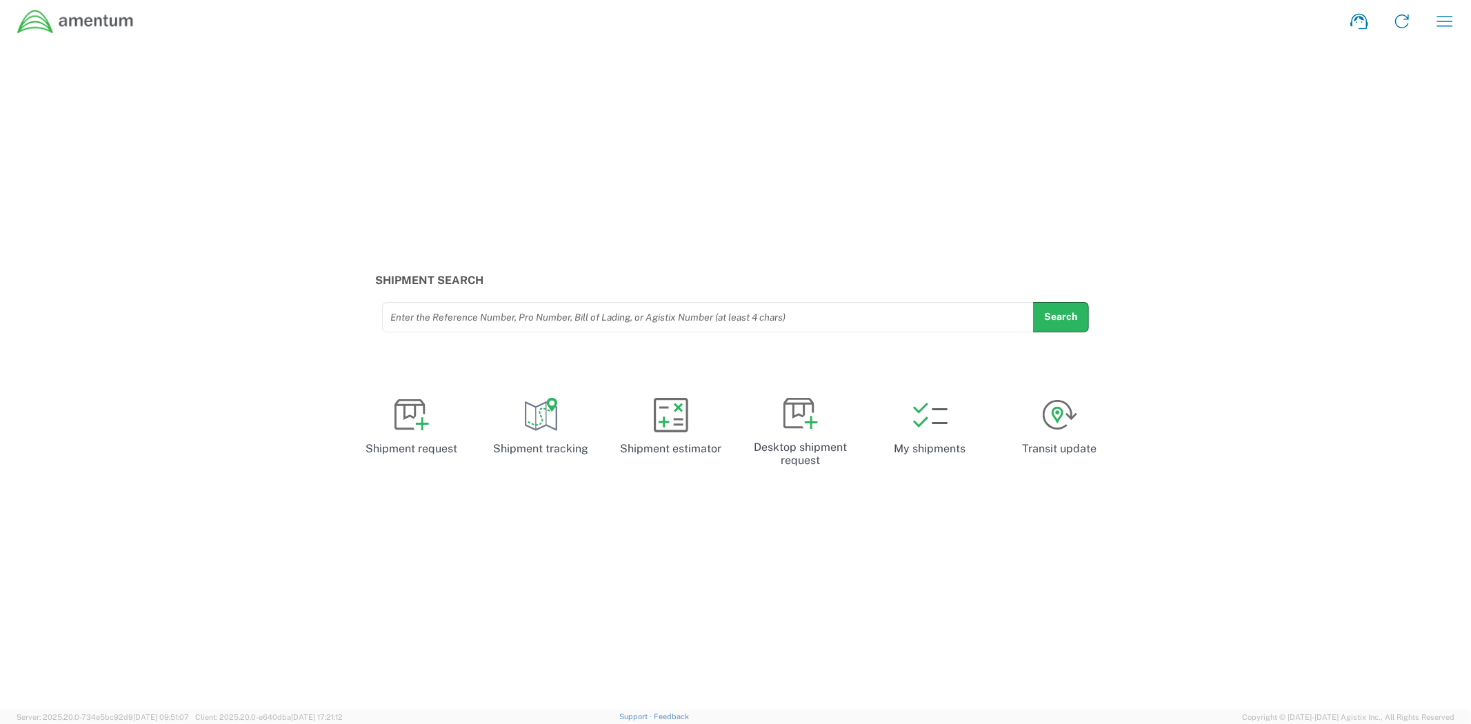
click at [815, 317] on input "text" at bounding box center [708, 317] width 636 height 24
paste input "57088414"
type input "57088414"
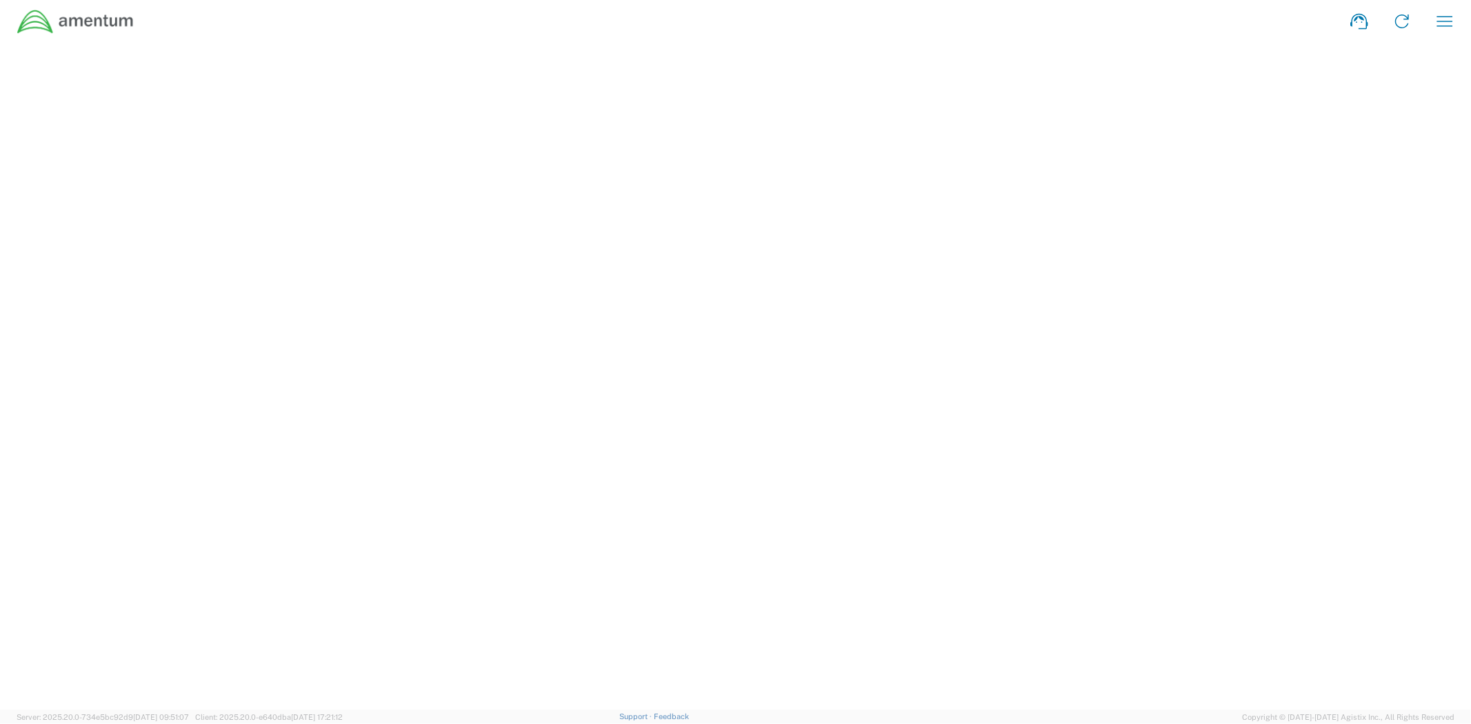
click at [1070, 319] on agx-user-shipments at bounding box center [735, 376] width 1471 height 667
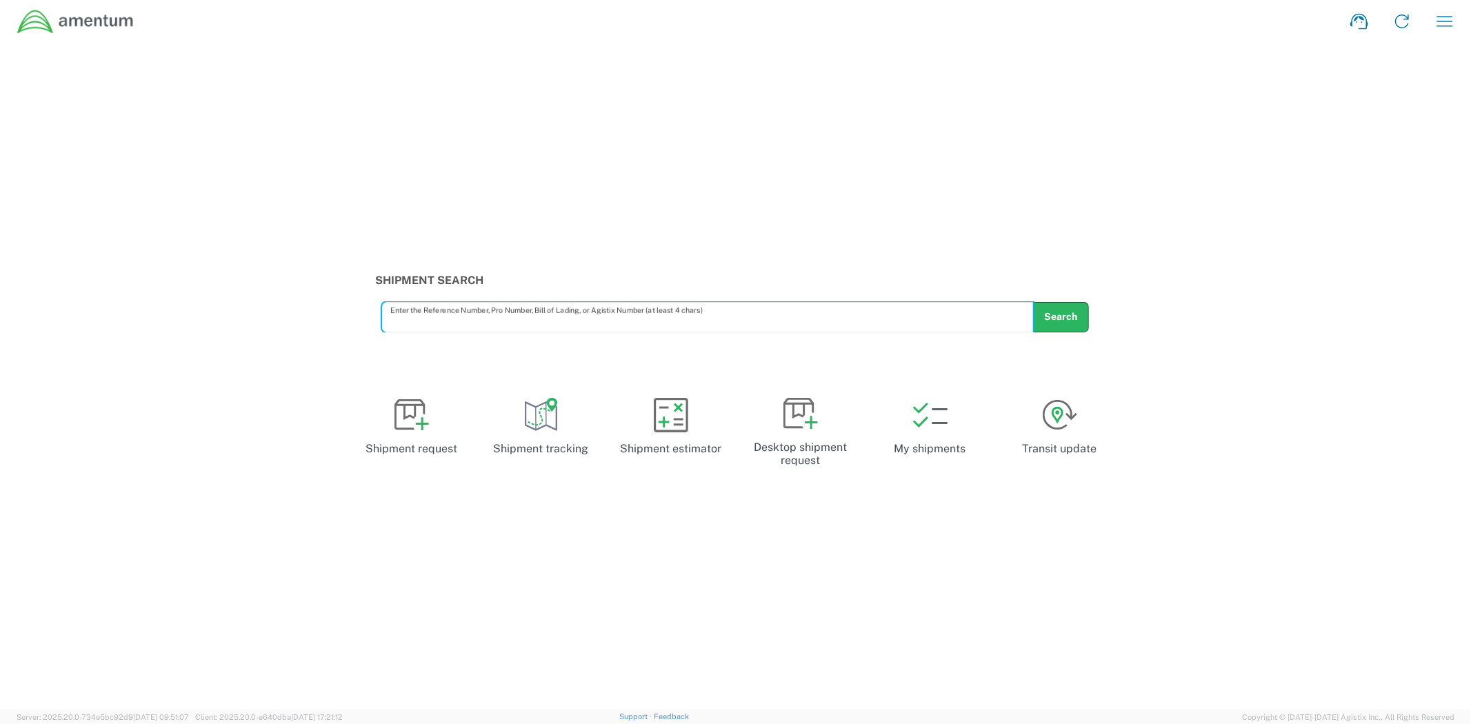
click at [748, 319] on input "text" at bounding box center [708, 317] width 636 height 24
type input "57088414"
click at [1074, 321] on button "Search" at bounding box center [1060, 317] width 57 height 30
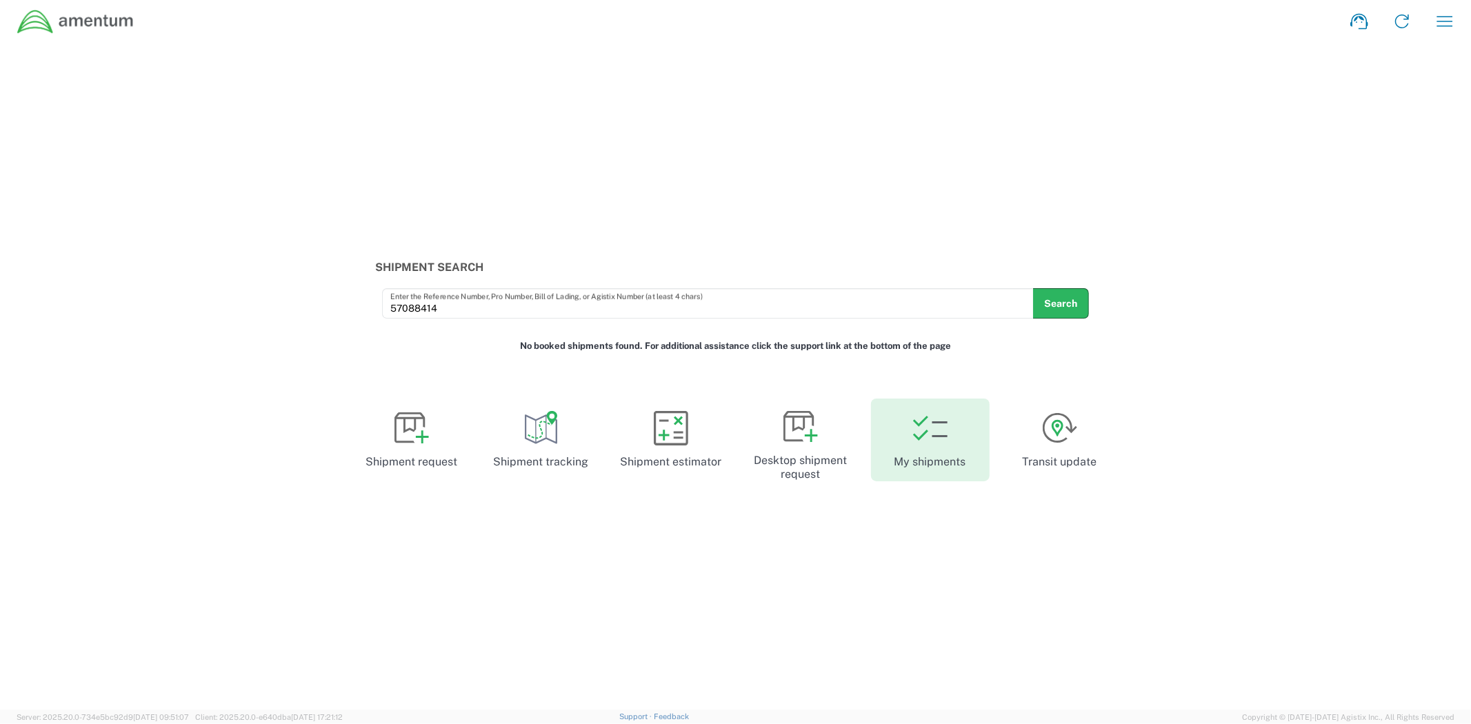
click at [943, 445] on icon at bounding box center [930, 428] width 34 height 34
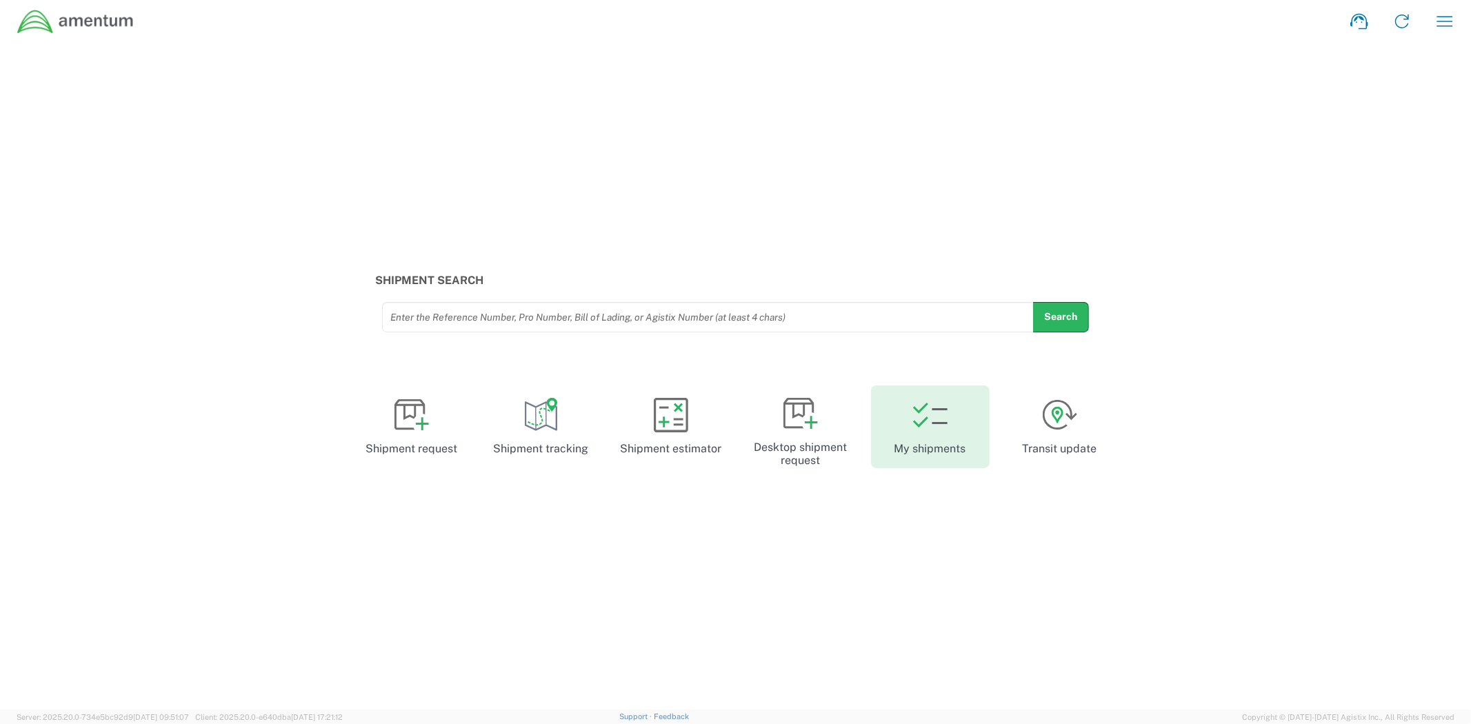
click at [936, 428] on icon at bounding box center [930, 415] width 34 height 34
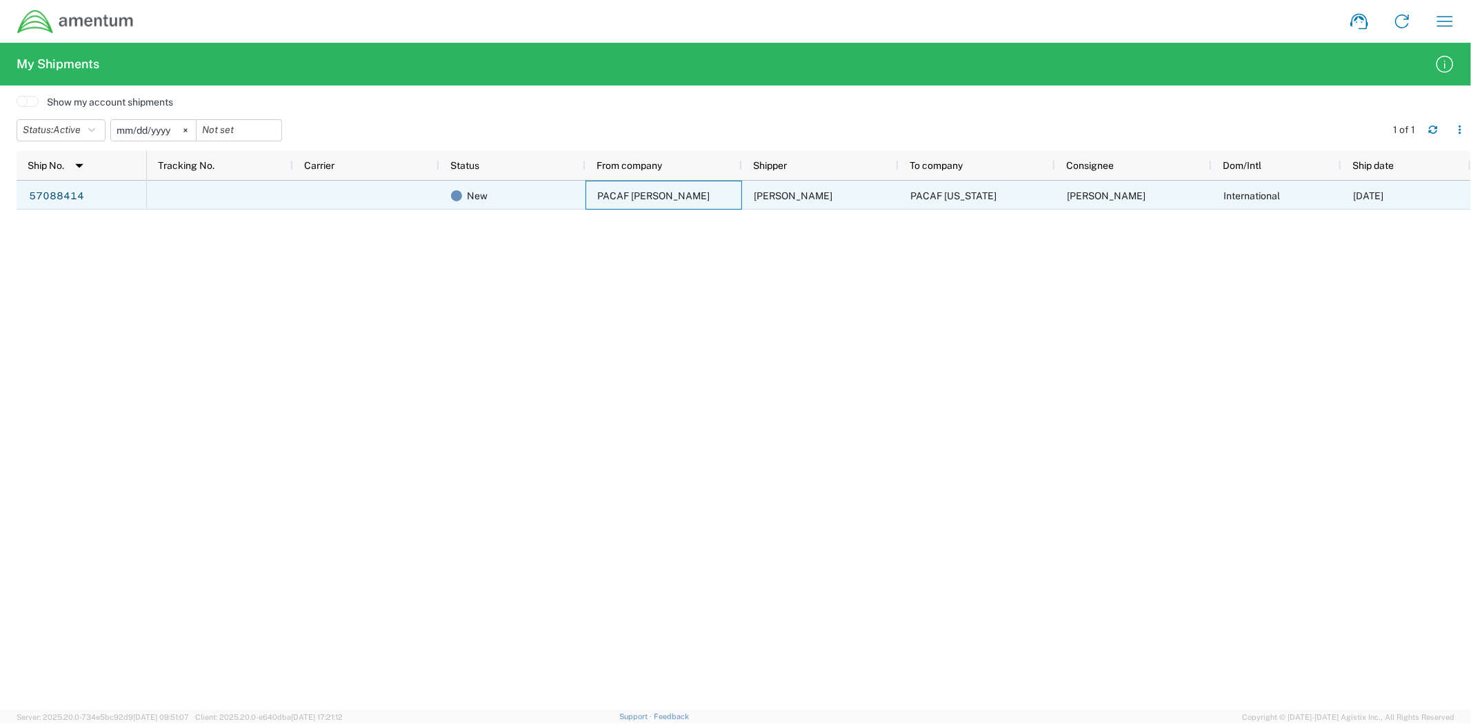
click at [652, 199] on span "PACAF [PERSON_NAME]" at bounding box center [653, 195] width 112 height 11
click at [37, 191] on link "57088414" at bounding box center [56, 196] width 57 height 22
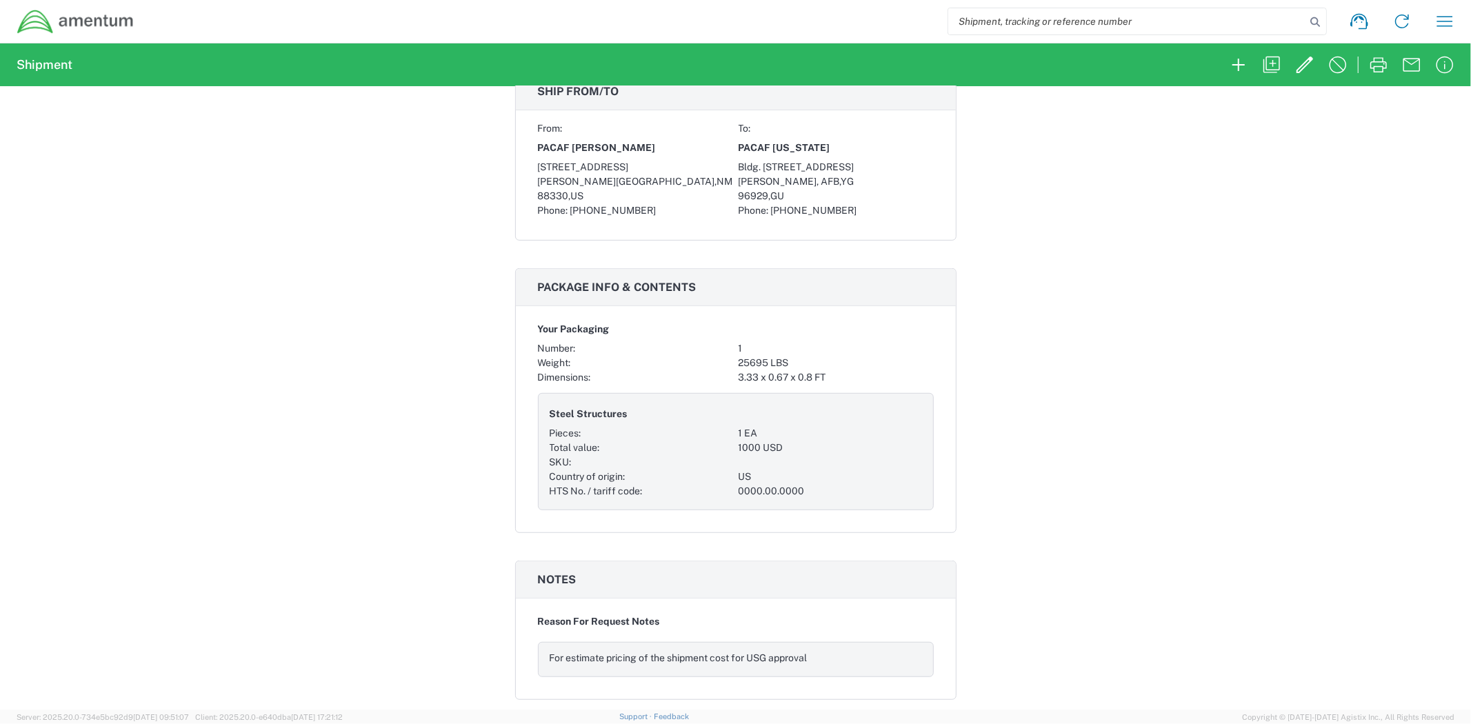
scroll to position [612, 0]
click at [640, 390] on div "Your Packaging Number: 1 Weight: 25695 LBS Dimensions: 3.33 x 0.67 x 0.8 FT Ste…" at bounding box center [736, 413] width 396 height 193
click at [656, 375] on div "Dimensions:" at bounding box center [635, 377] width 195 height 14
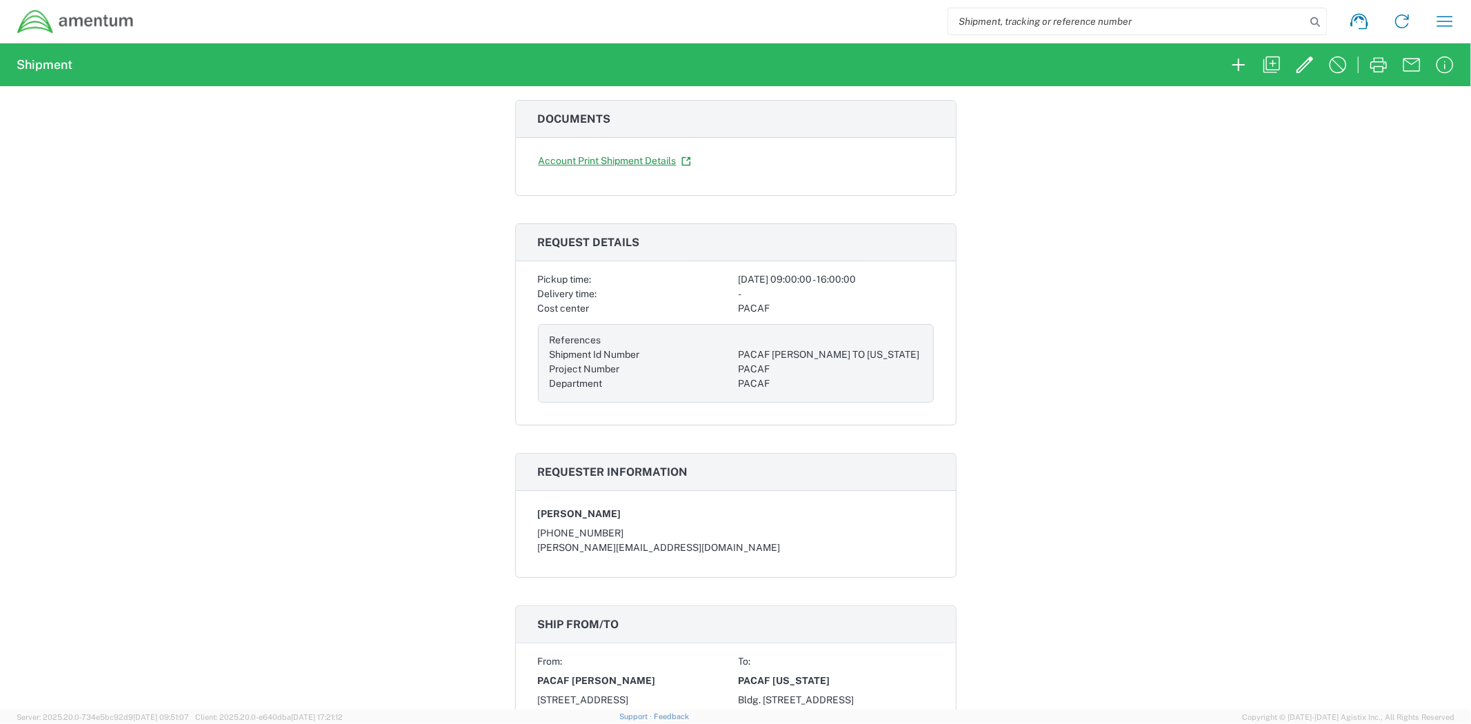
scroll to position [0, 0]
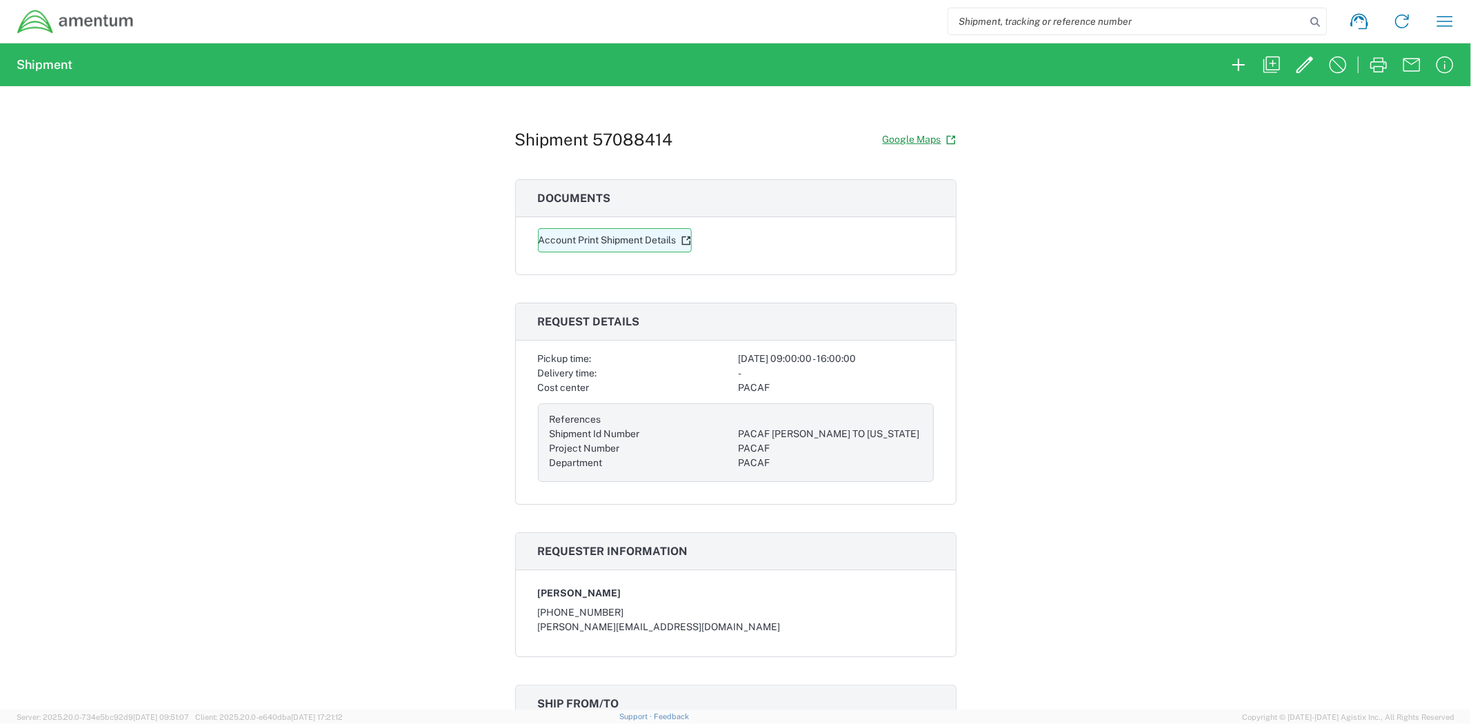
click at [626, 239] on link "Account Print Shipment Details" at bounding box center [615, 240] width 154 height 24
click at [1298, 74] on icon "button" at bounding box center [1305, 65] width 22 height 22
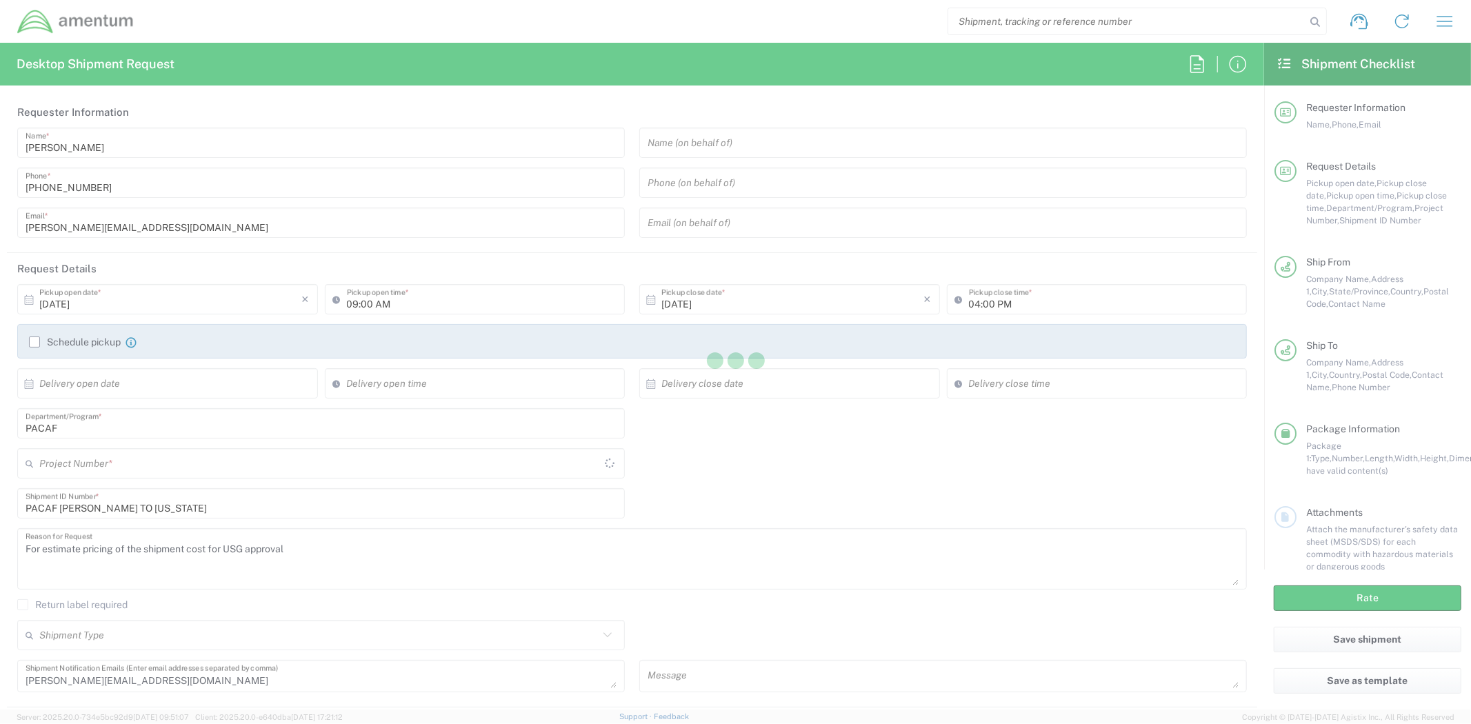
type input "[US_STATE]"
type input "Your Packaging"
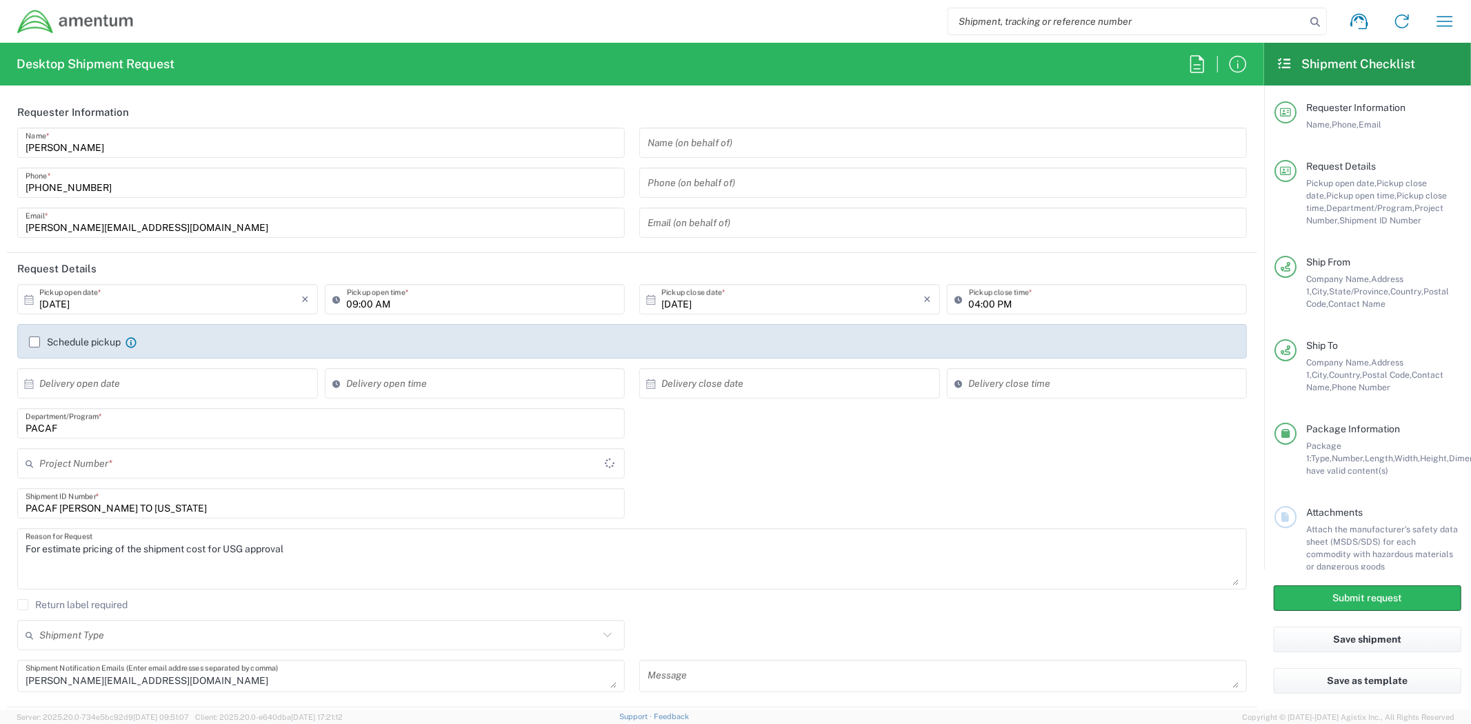
type input "[GEOGRAPHIC_DATA]"
type input "PACAF"
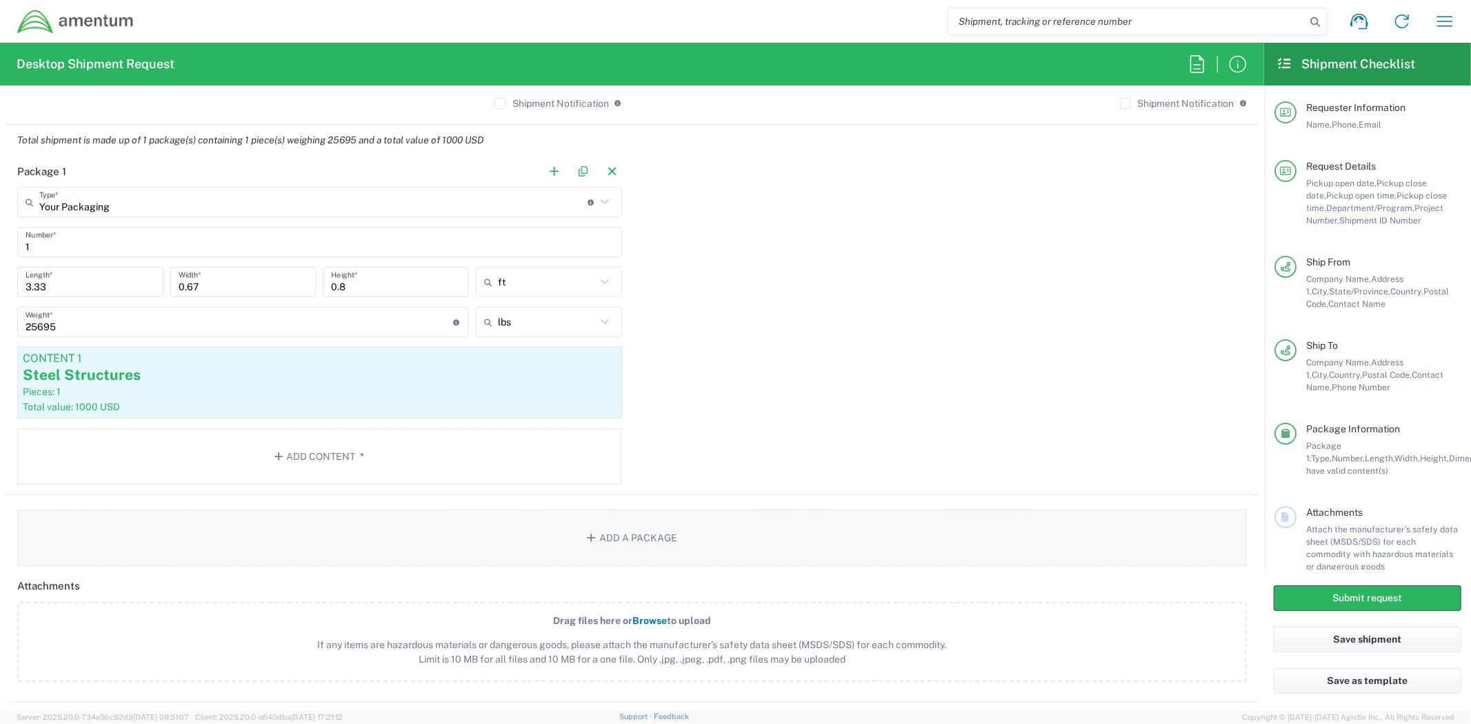
scroll to position [1149, 0]
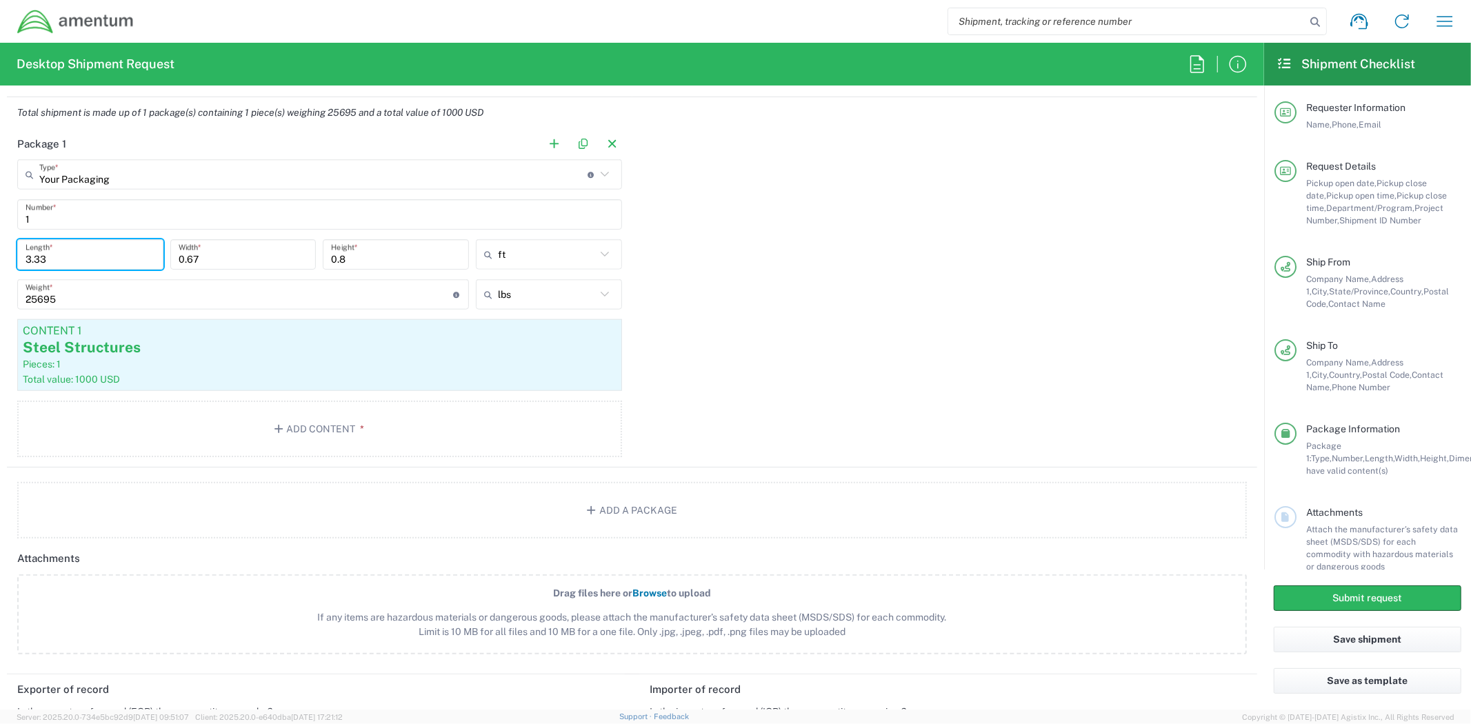
click at [98, 260] on input "3.33" at bounding box center [91, 255] width 130 height 24
click at [97, 261] on input "3.33" at bounding box center [91, 255] width 130 height 24
type input "40"
type input "8"
type input "9.6"
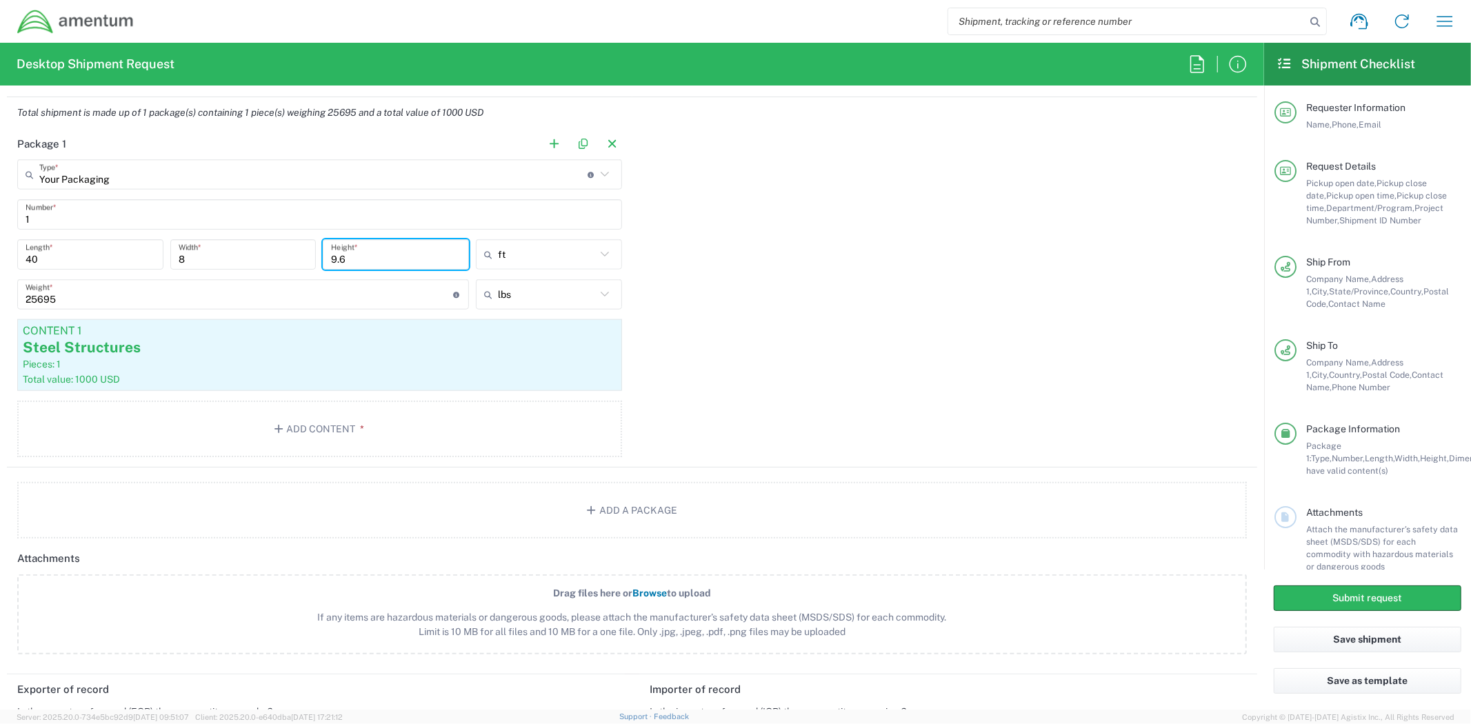
click at [847, 300] on div "Package 1 Your Packaging Type * Material used to package goods Your Packaging C…" at bounding box center [632, 297] width 1250 height 339
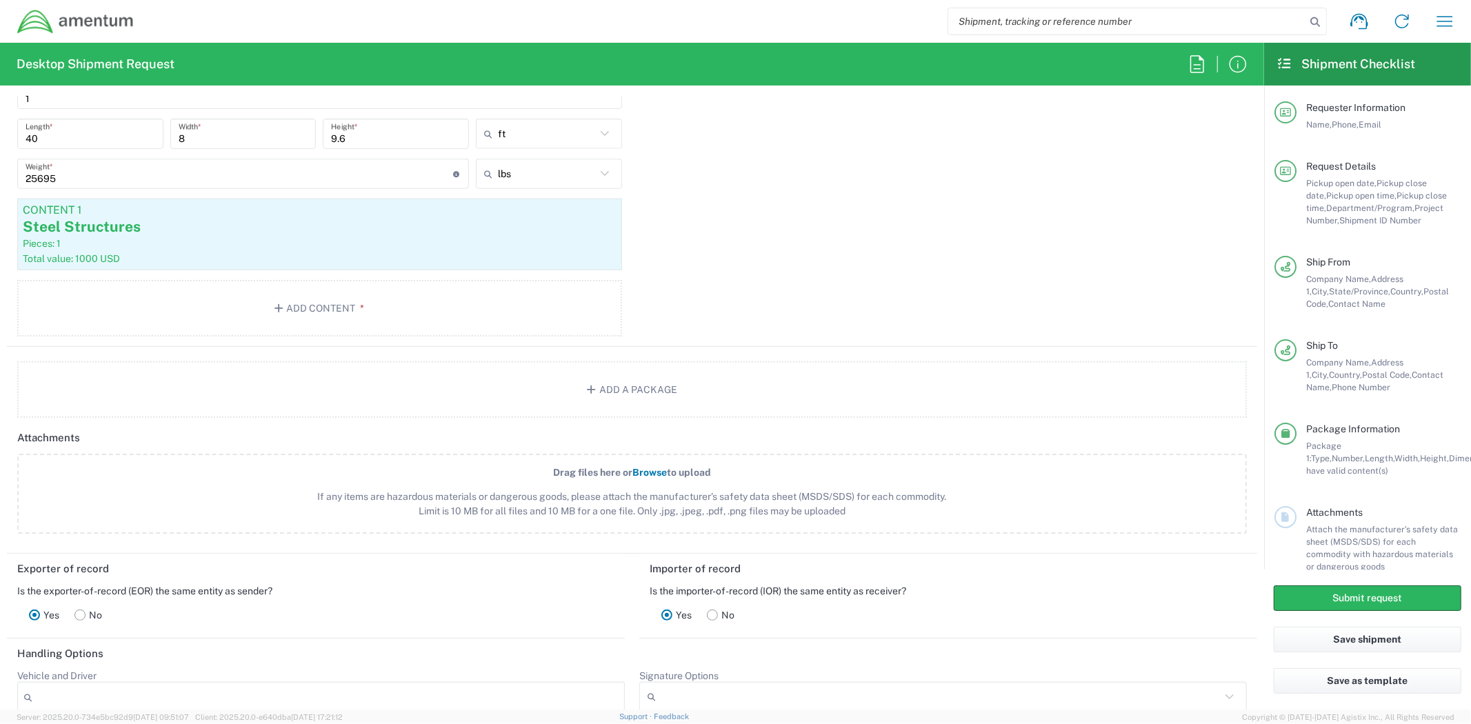
scroll to position [1379, 0]
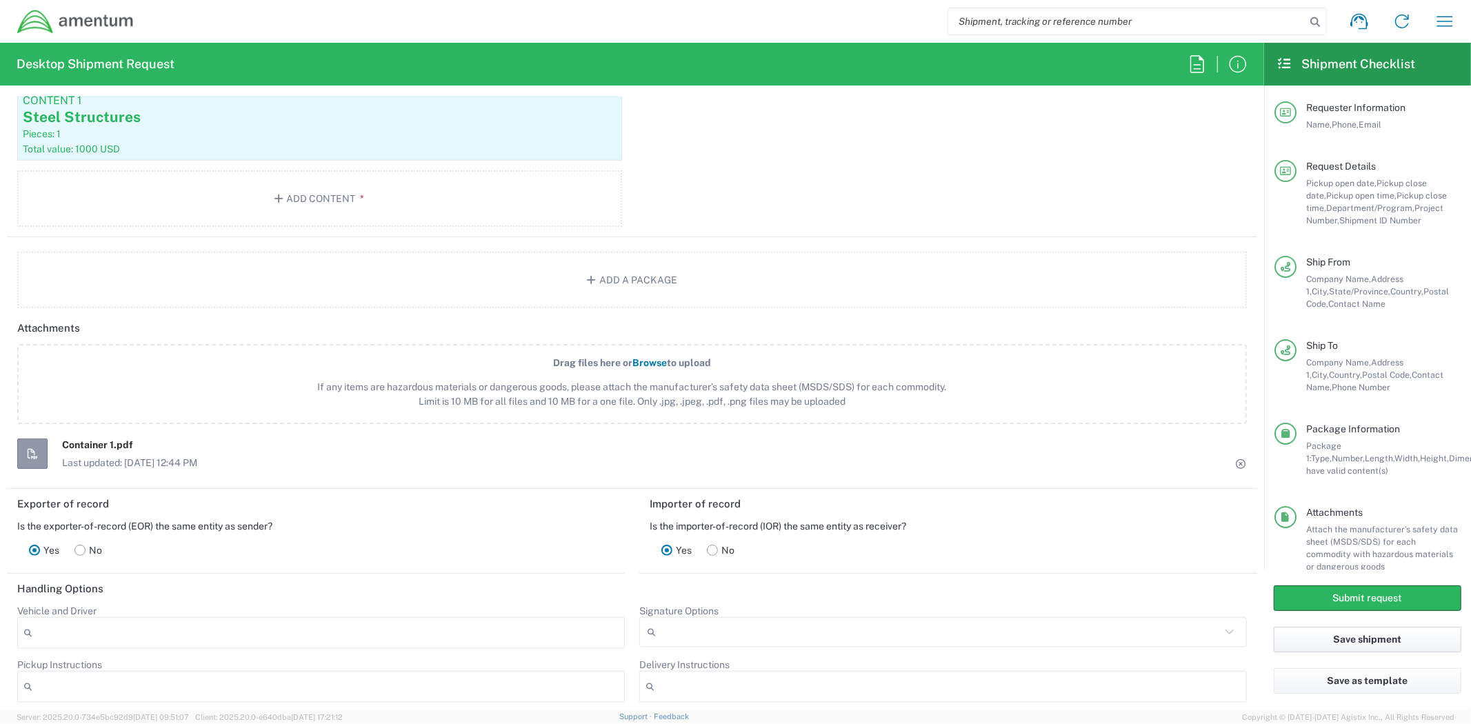
click at [1376, 636] on button "Save shipment" at bounding box center [1368, 640] width 188 height 26
click at [1363, 596] on button "Submit request" at bounding box center [1368, 598] width 188 height 26
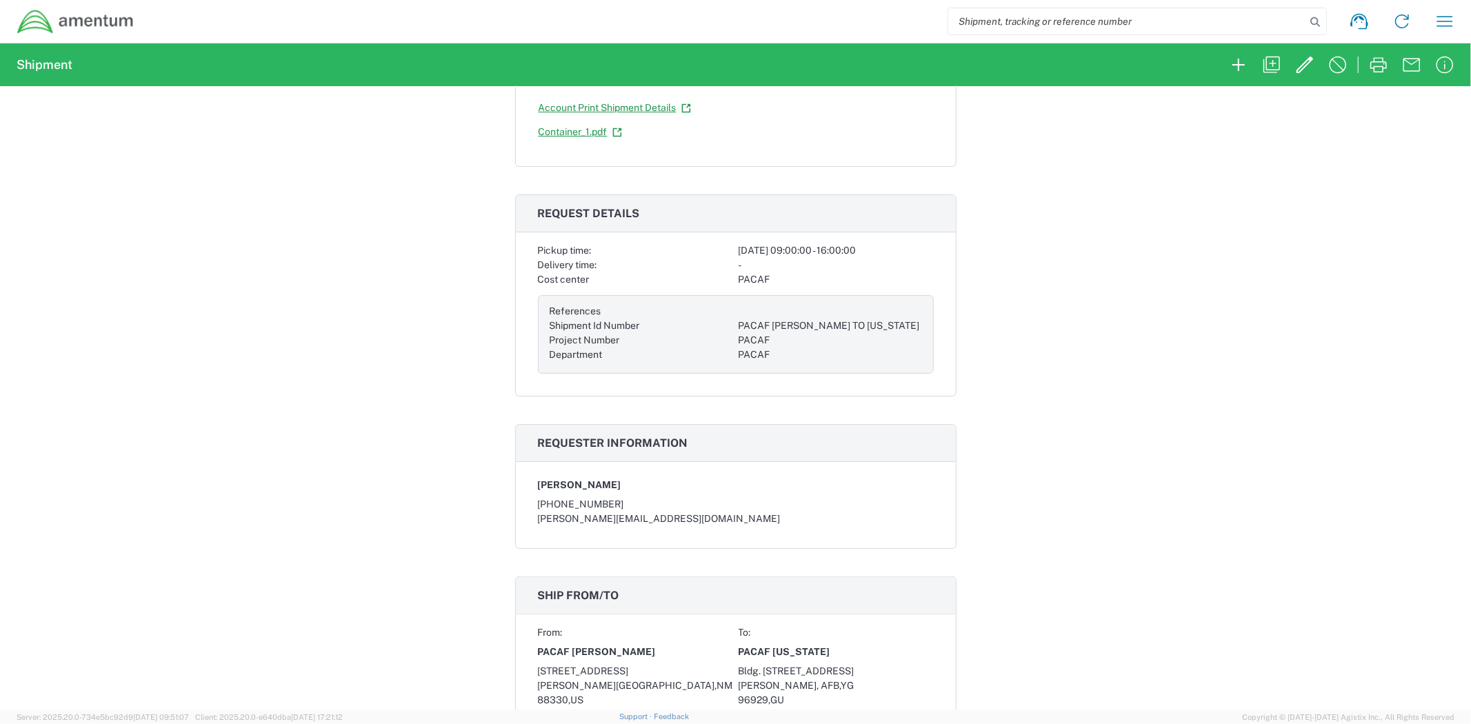
scroll to position [131, 0]
drag, startPoint x: 894, startPoint y: 325, endPoint x: 734, endPoint y: 323, distance: 159.3
click at [739, 323] on div "PACAF [PERSON_NAME] TO [US_STATE]" at bounding box center [830, 327] width 183 height 14
copy div "PACAF [PERSON_NAME] TO [US_STATE]"
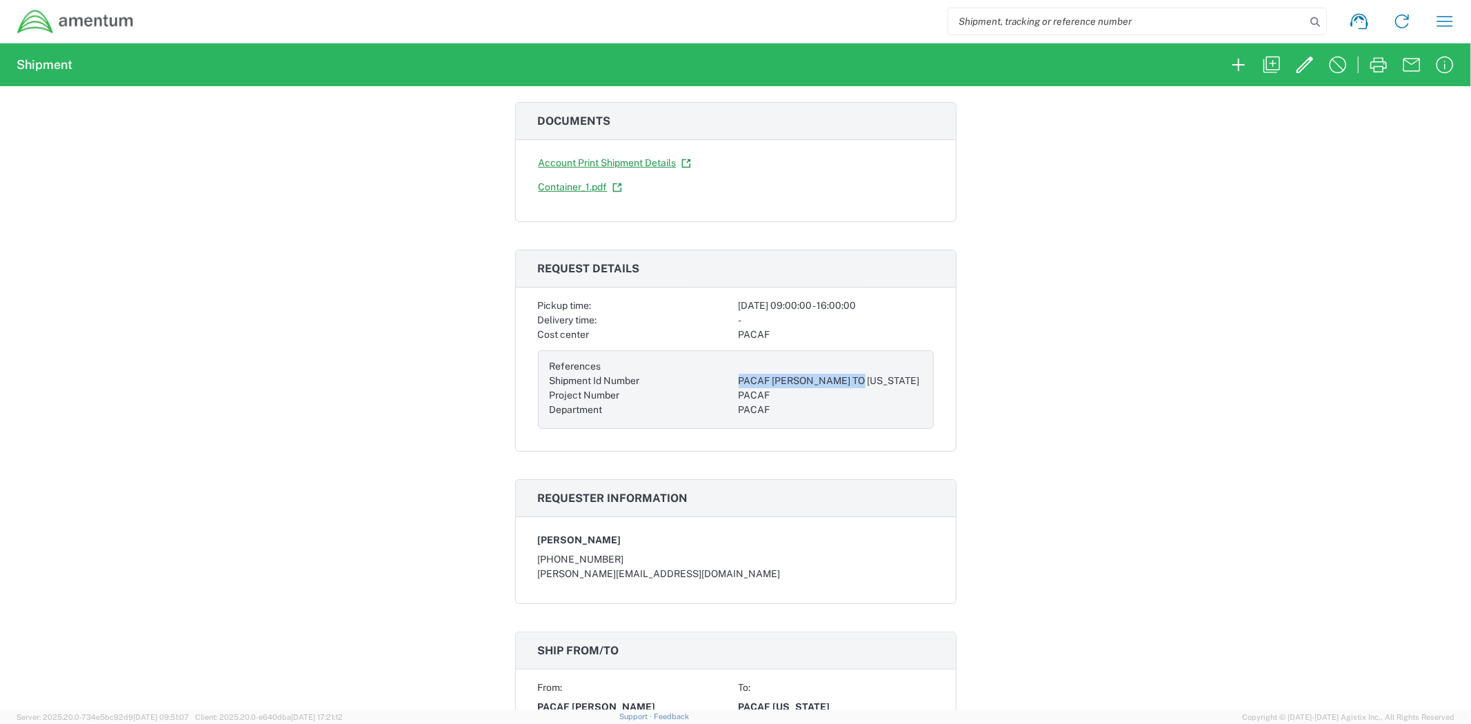
scroll to position [0, 0]
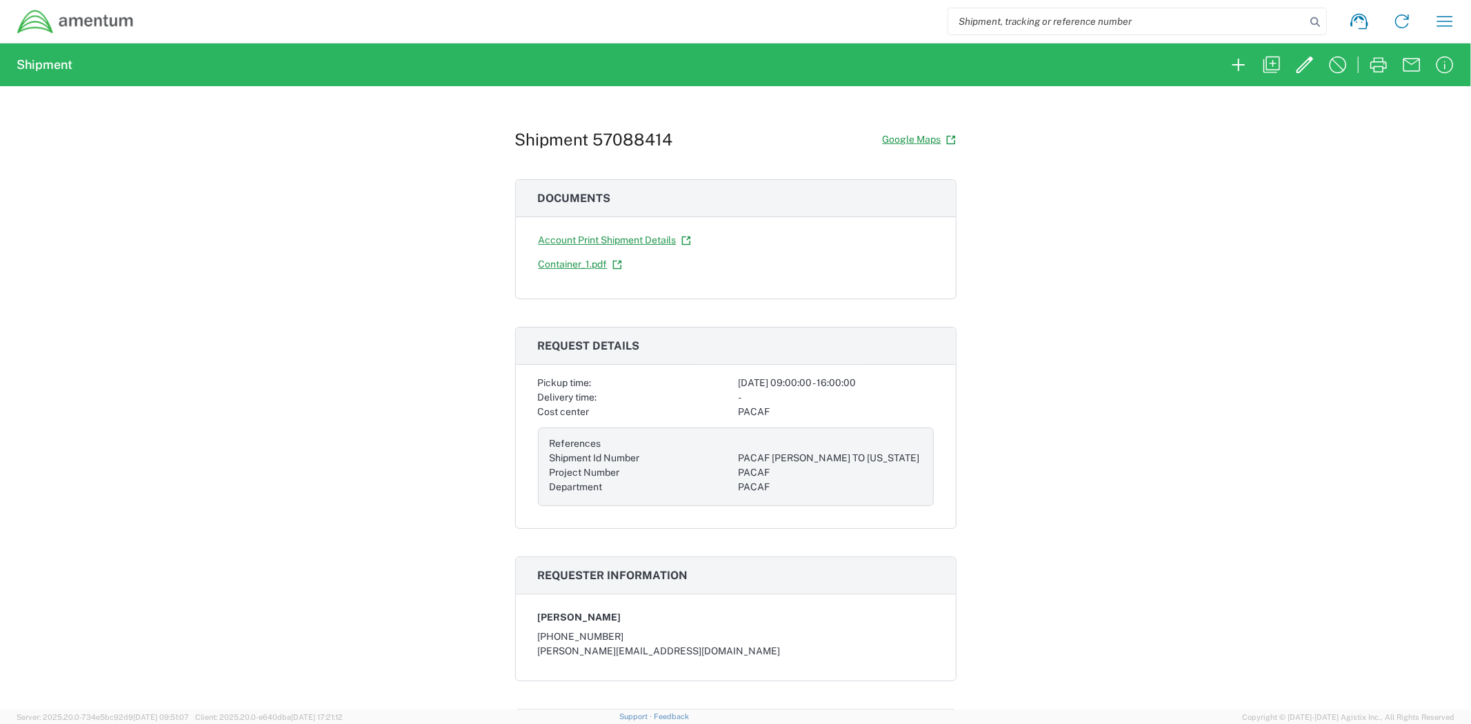
click at [639, 138] on h1 "Shipment 57088414" at bounding box center [594, 140] width 158 height 20
copy h1 "57088414"
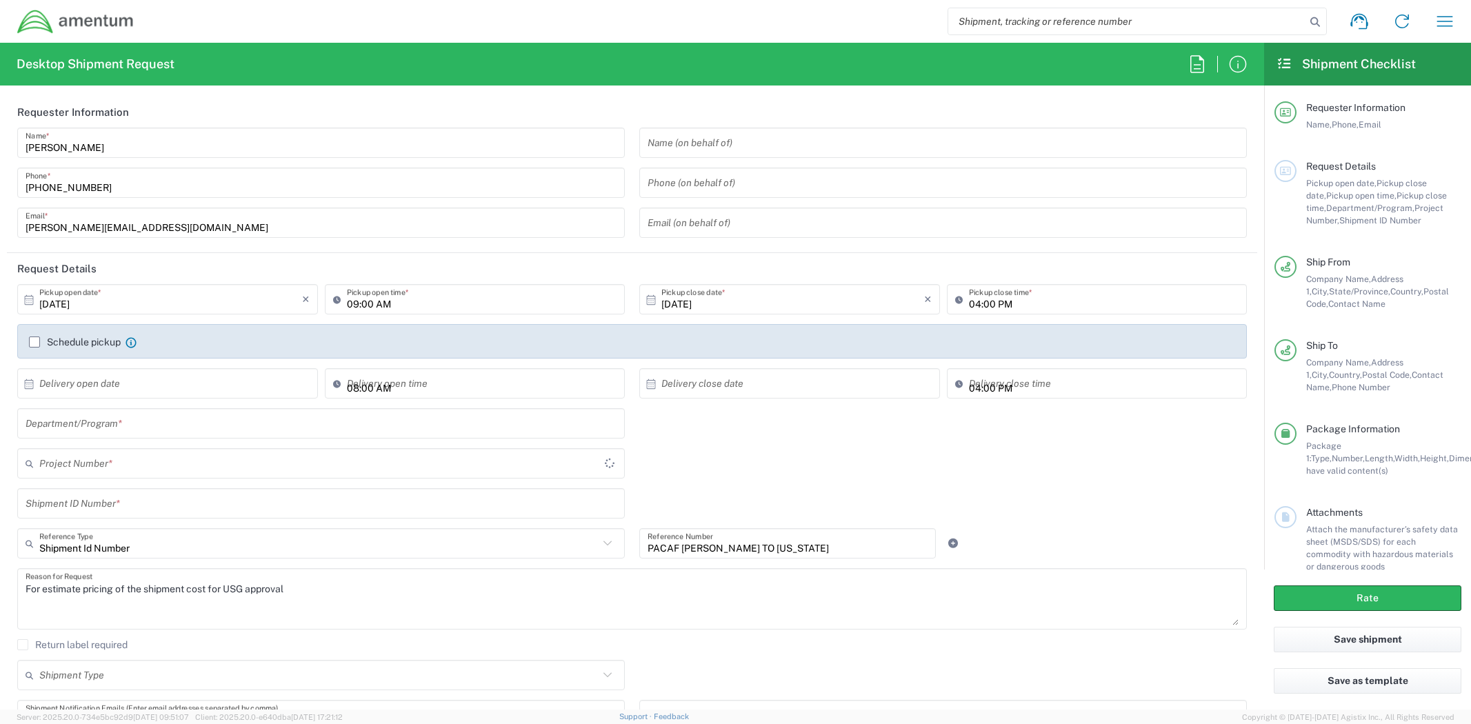
type input "[US_STATE]"
type input "Military Base"
type input "[GEOGRAPHIC_DATA]"
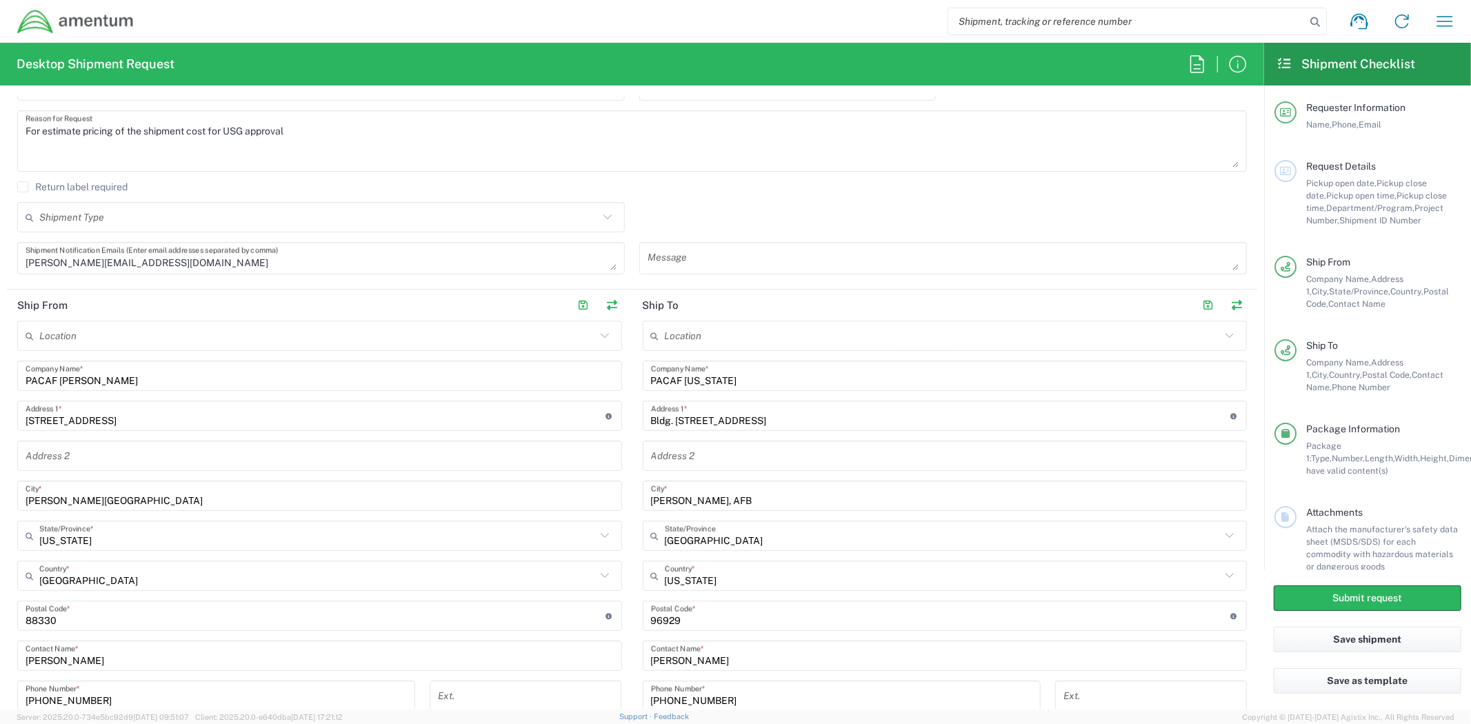
scroll to position [459, 0]
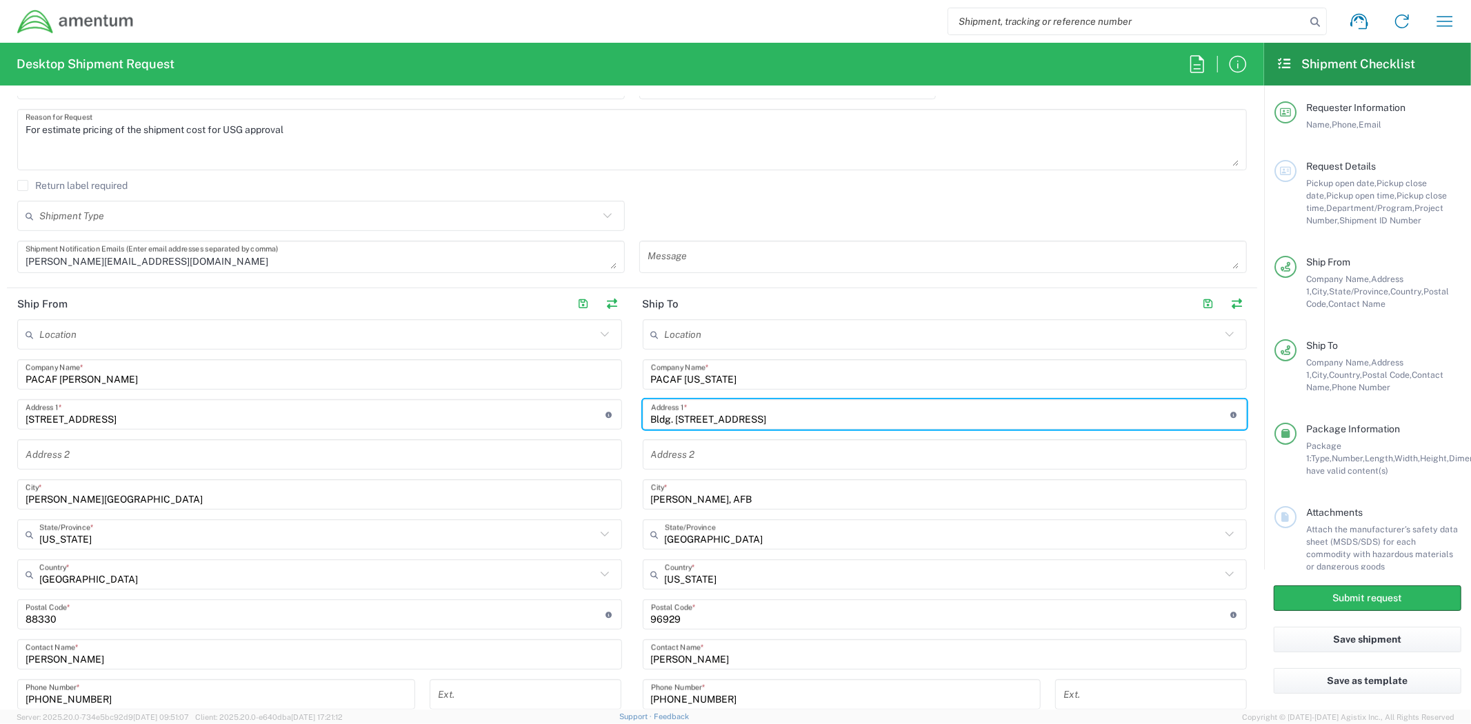
drag, startPoint x: 809, startPoint y: 418, endPoint x: 574, endPoint y: 421, distance: 234.5
click at [574, 421] on div "Ship From Location [PHONE_NUMBER] [PHONE_NUMBER] [PHONE_NUMBER] [PHONE_NUMBER] …" at bounding box center [632, 557] width 1250 height 539
paste input "1534 Trane Office Hirahata 64"
type input "B1534 Trane Office Hirahata 64"
click at [696, 376] on input "PACAF [US_STATE]" at bounding box center [945, 375] width 588 height 24
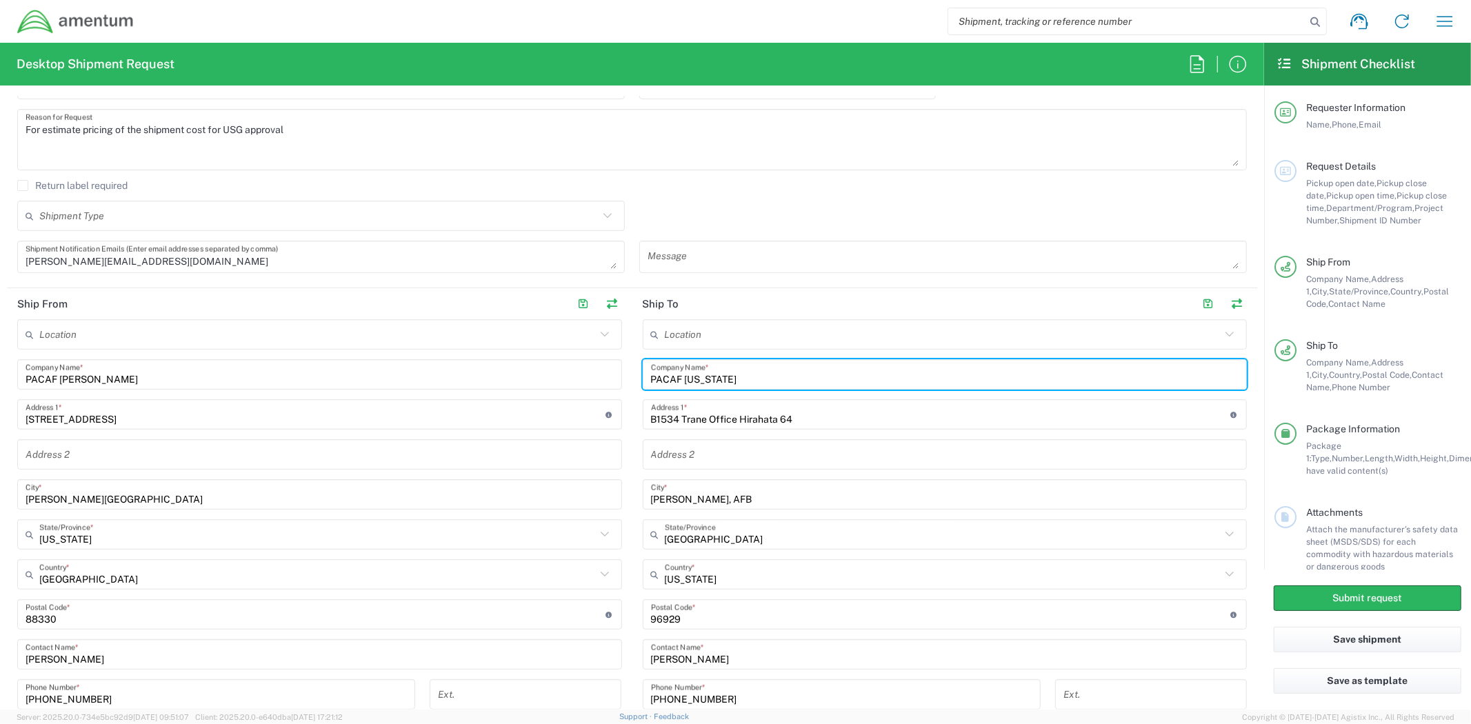
click at [696, 376] on input "PACAF [US_STATE]" at bounding box center [945, 375] width 588 height 24
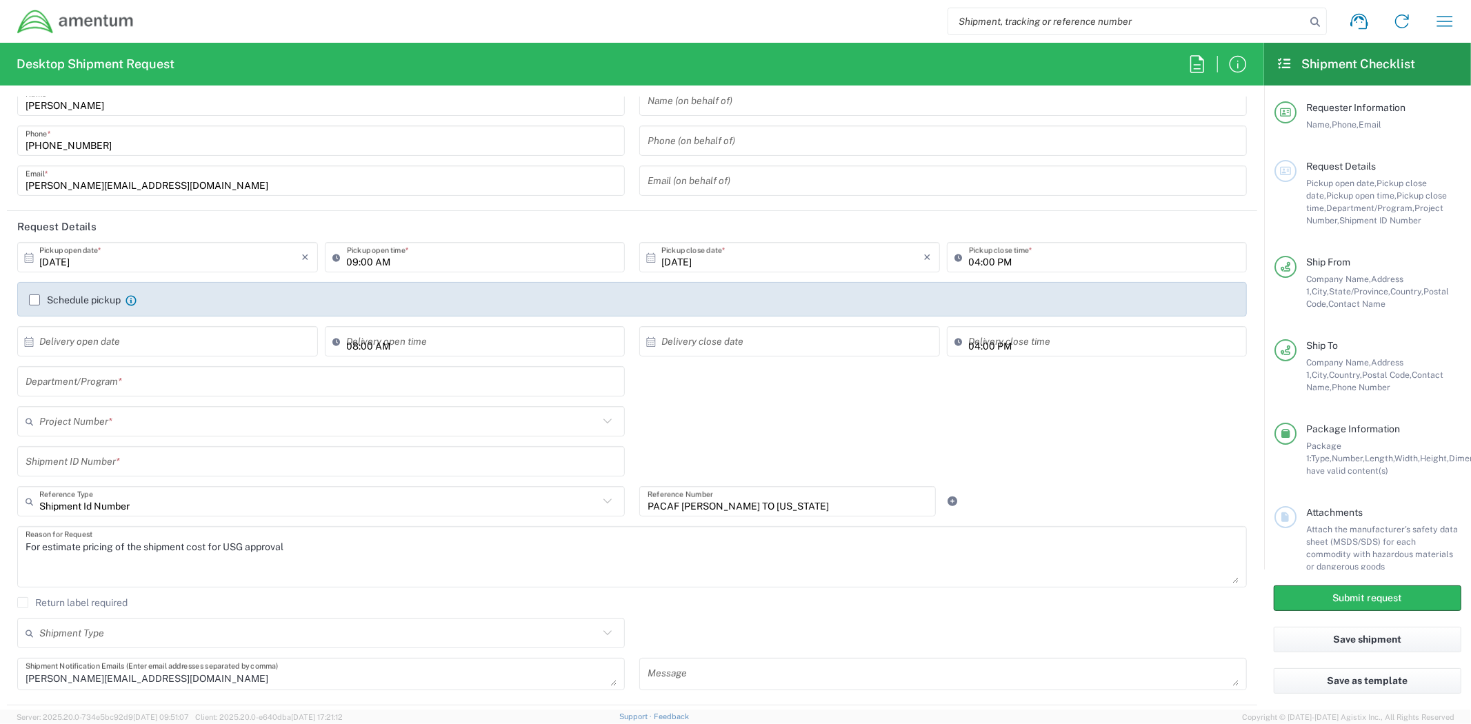
scroll to position [77, 0]
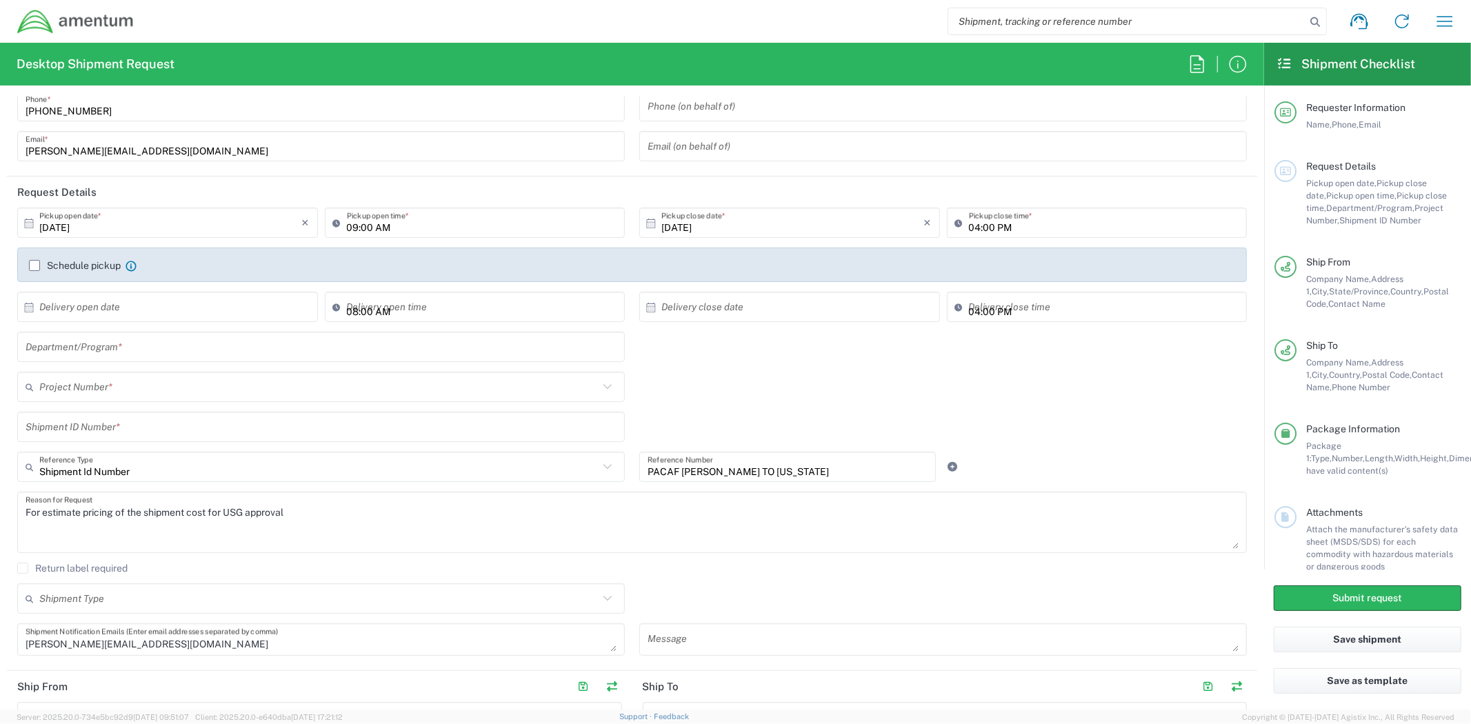
type input "PACAF MISAWA"
click at [241, 353] on input "text" at bounding box center [321, 347] width 591 height 24
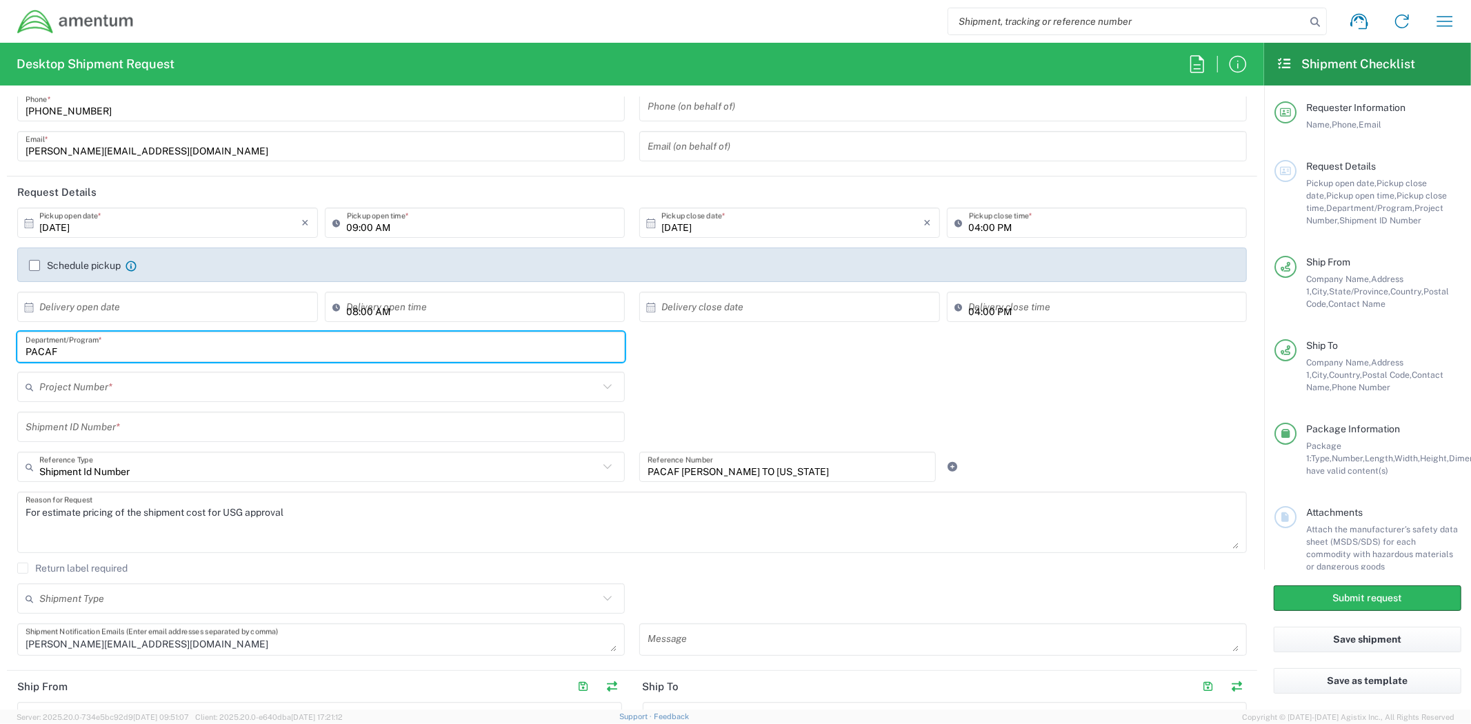
type input "PACAF"
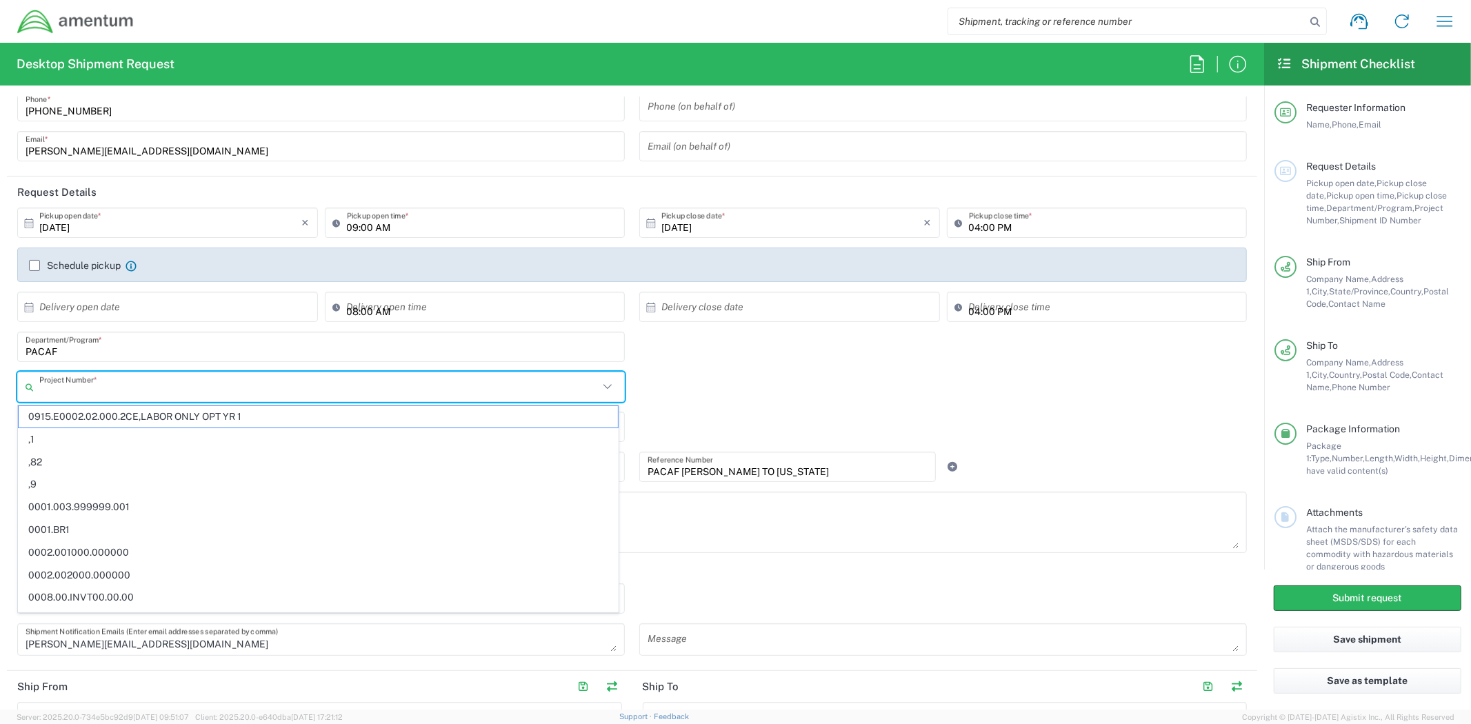
click at [237, 395] on input "text" at bounding box center [318, 387] width 559 height 24
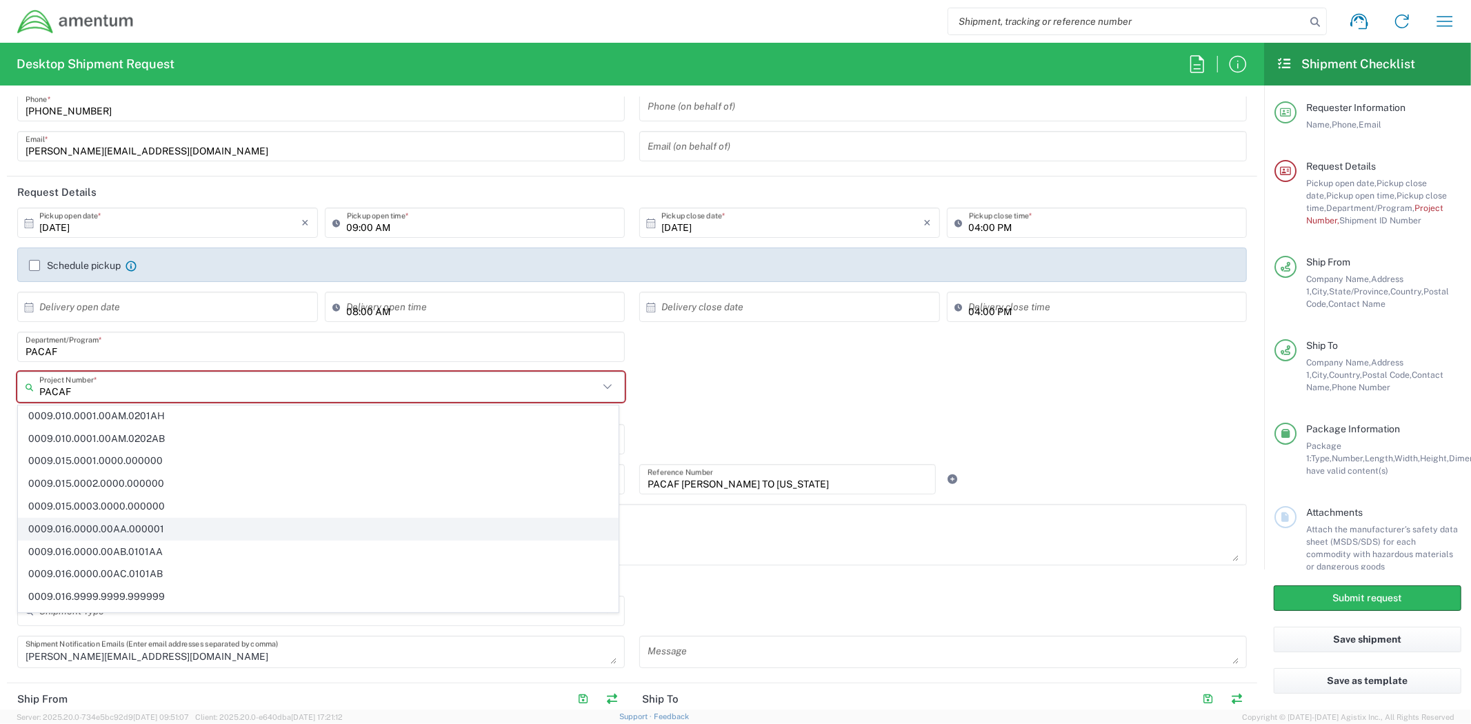
scroll to position [383, 0]
click at [265, 397] on input "PACAF" at bounding box center [318, 387] width 559 height 24
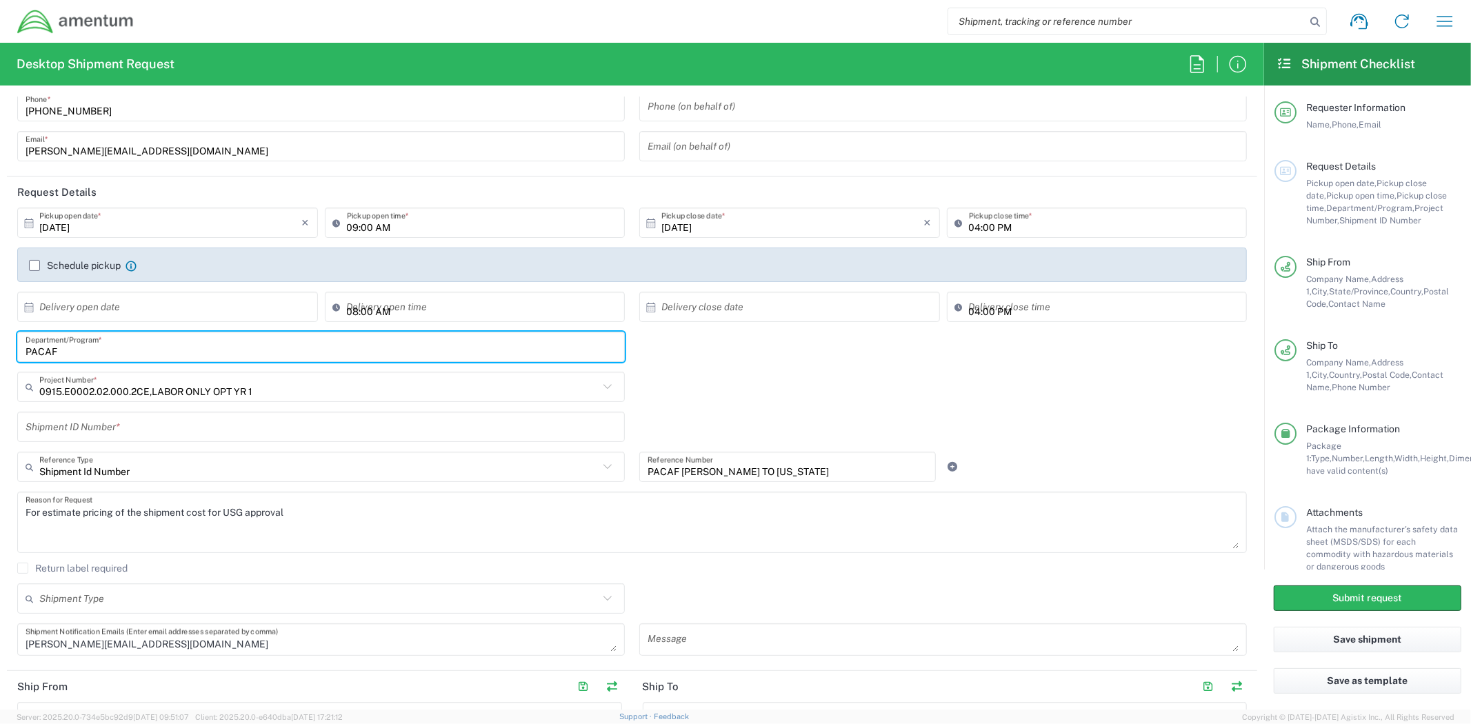
click at [91, 343] on input "PACAF" at bounding box center [321, 347] width 591 height 24
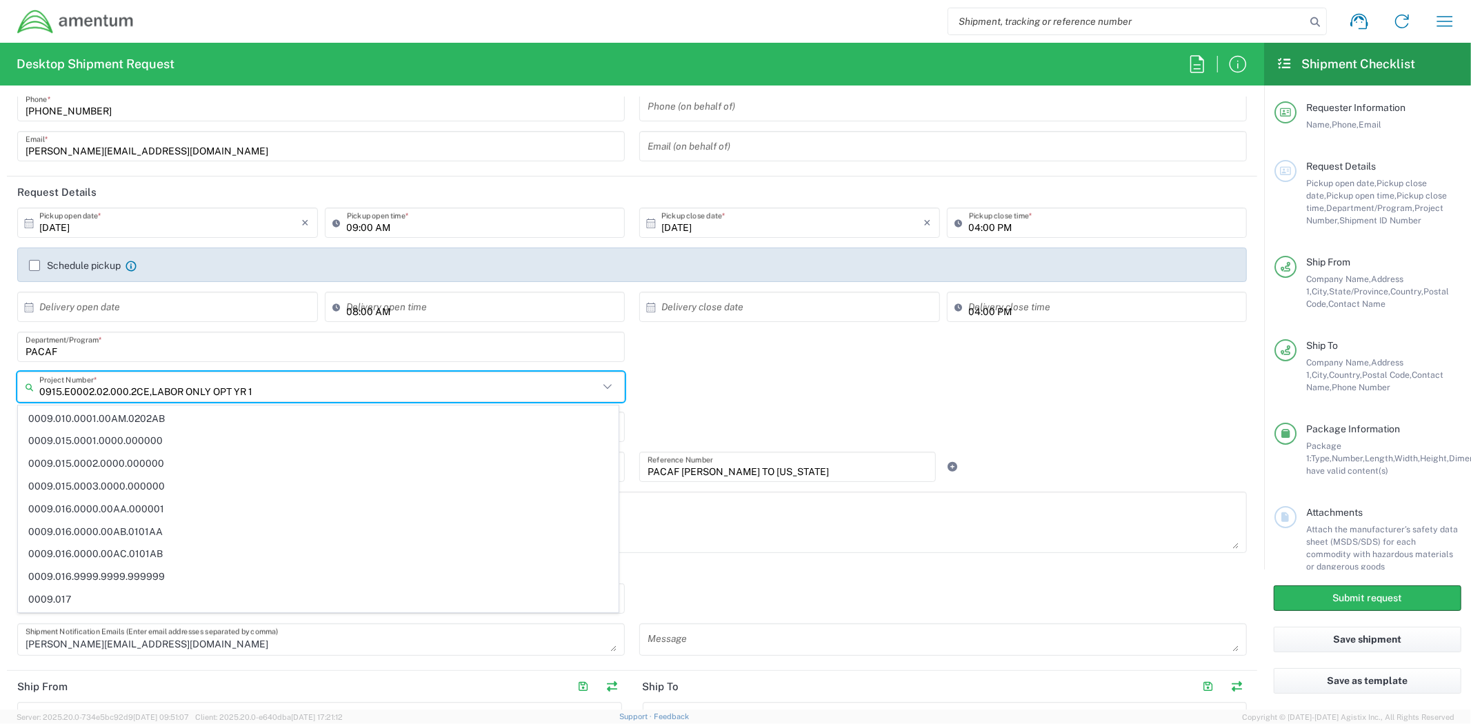
scroll to position [0, 0]
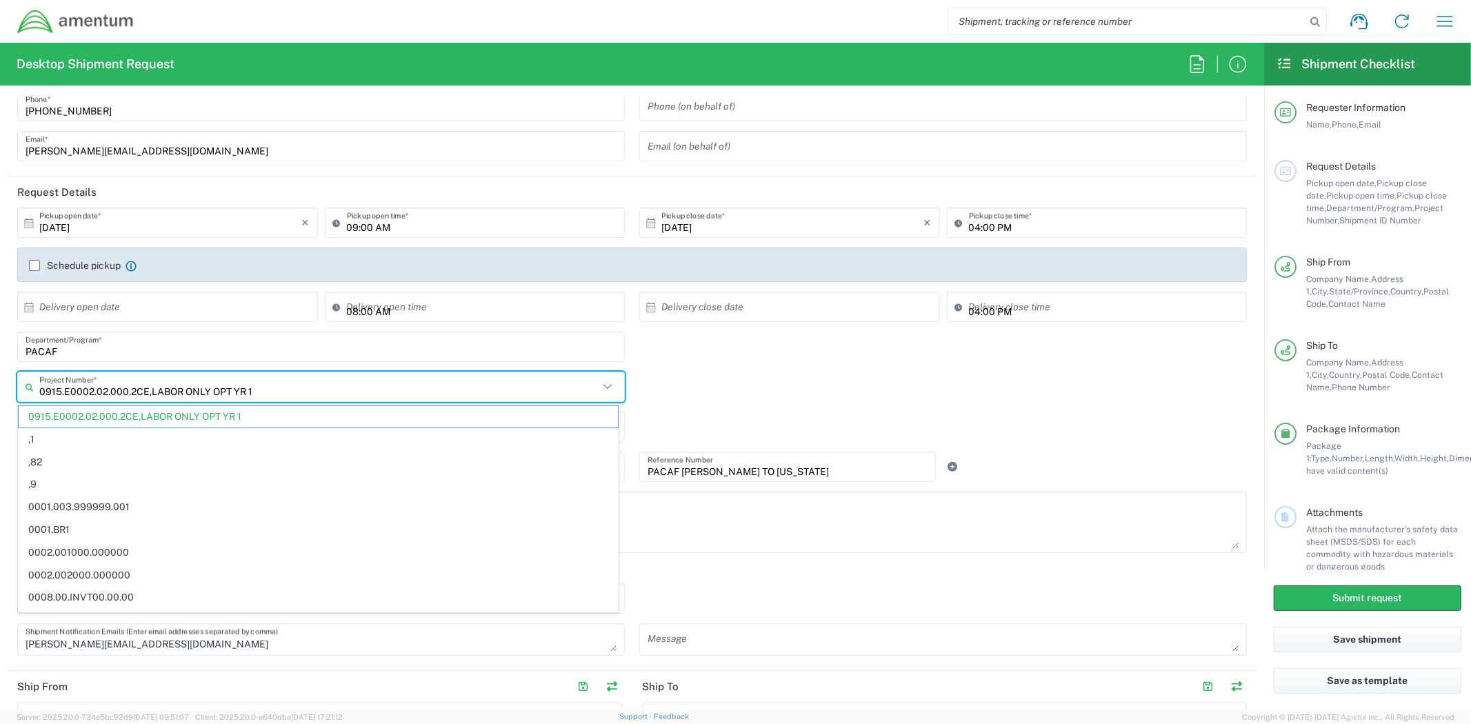
click at [119, 388] on input "0915.E0002.02.000.2CE,LABOR ONLY OPT YR 1" at bounding box center [318, 387] width 559 height 24
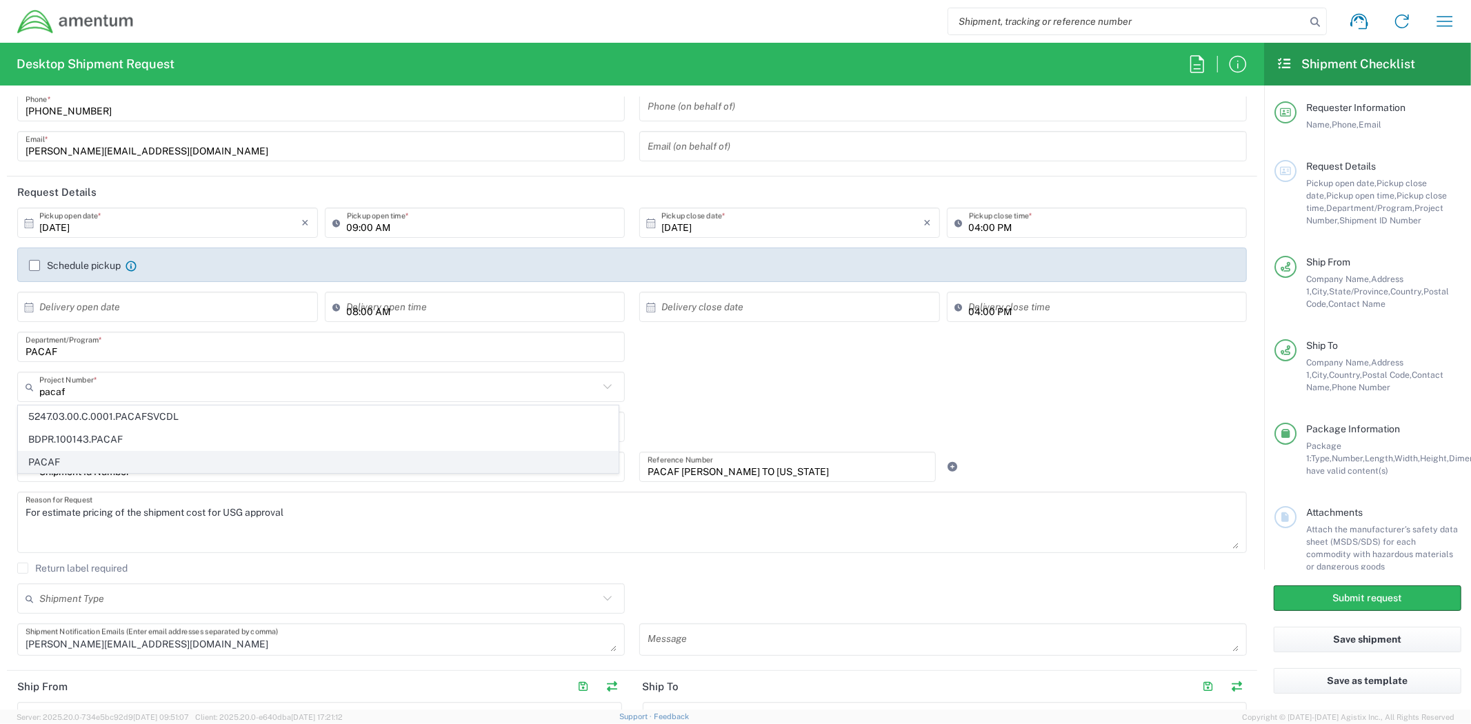
click at [113, 470] on span "PACAF" at bounding box center [318, 462] width 599 height 21
type input "PACAF"
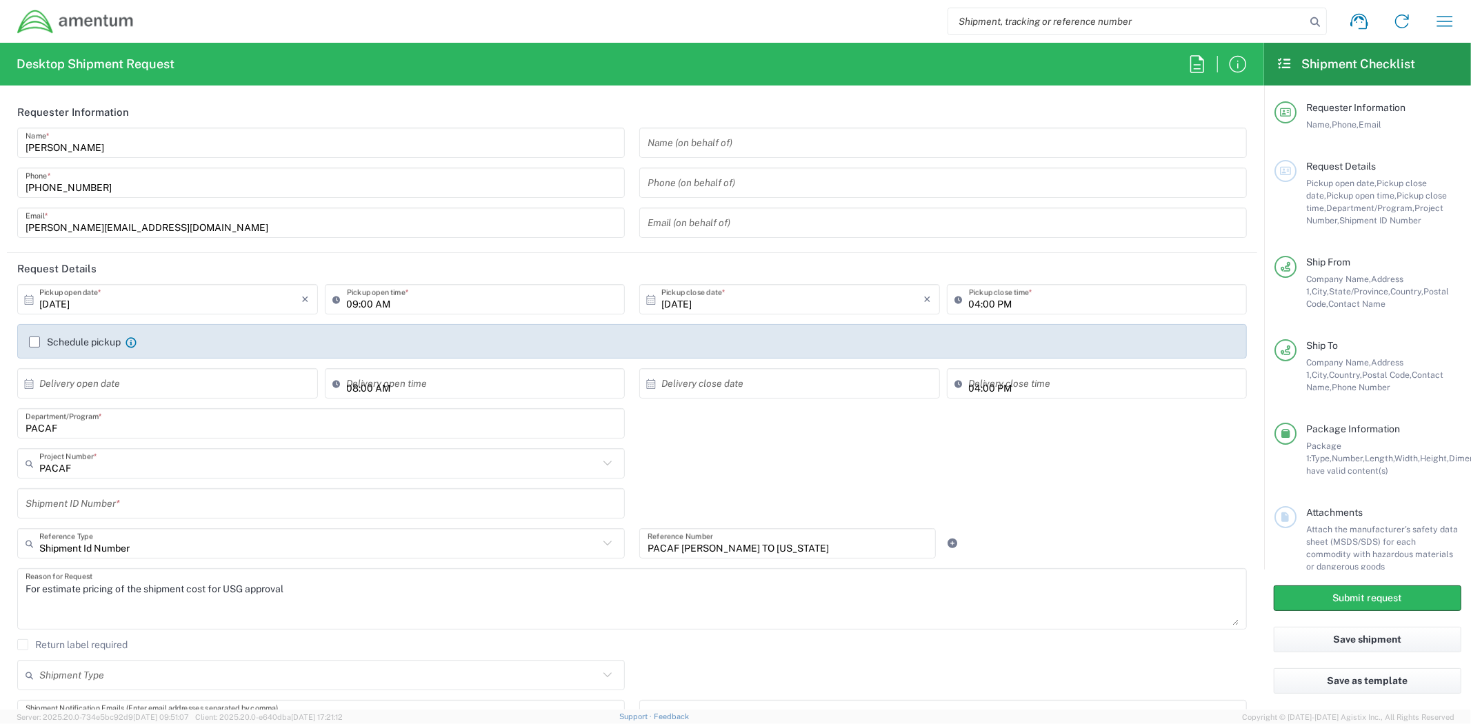
scroll to position [77, 0]
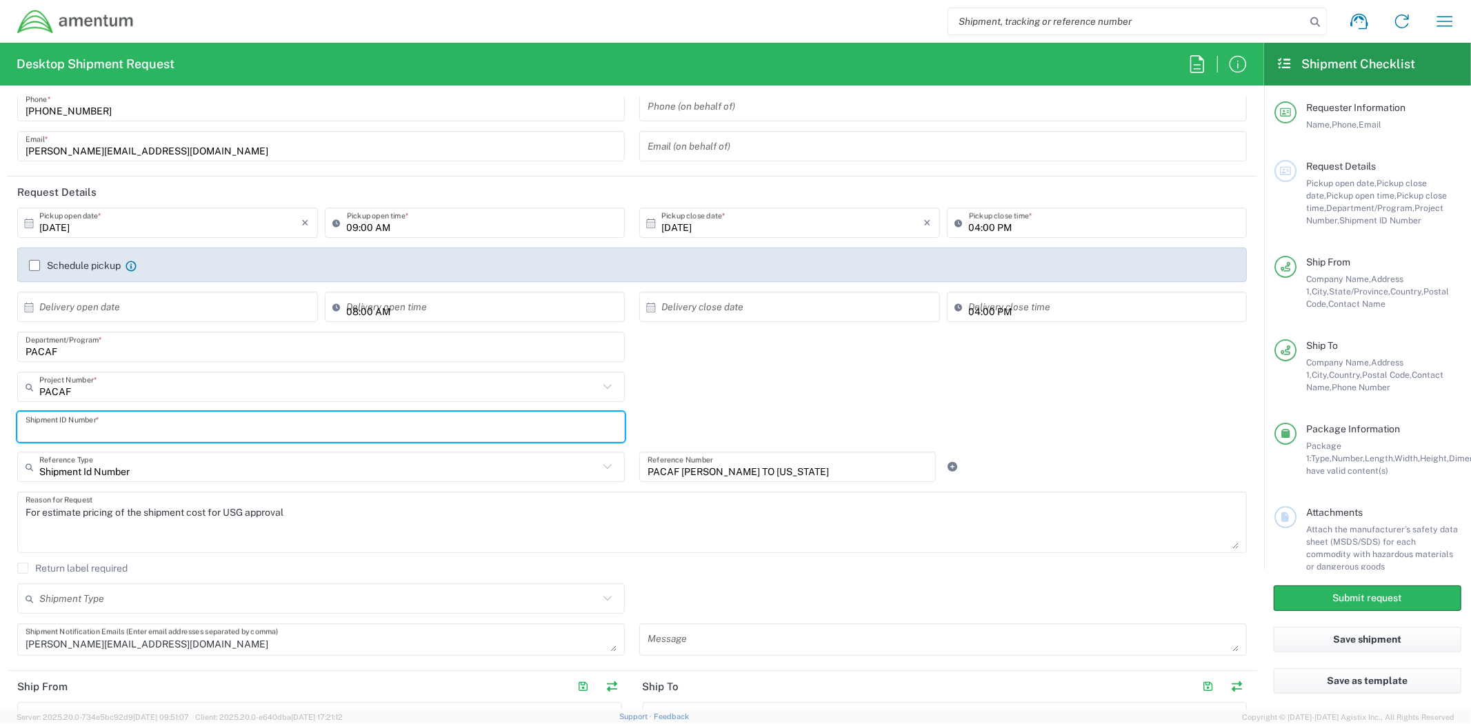
click at [221, 428] on input "text" at bounding box center [321, 427] width 591 height 24
paste input "PACAF [PERSON_NAME] TO [US_STATE]"
click at [143, 435] on input "PACAF [PERSON_NAME] TO [US_STATE]" at bounding box center [321, 427] width 591 height 24
type input "PACAF [PERSON_NAME] TO MISAWA"
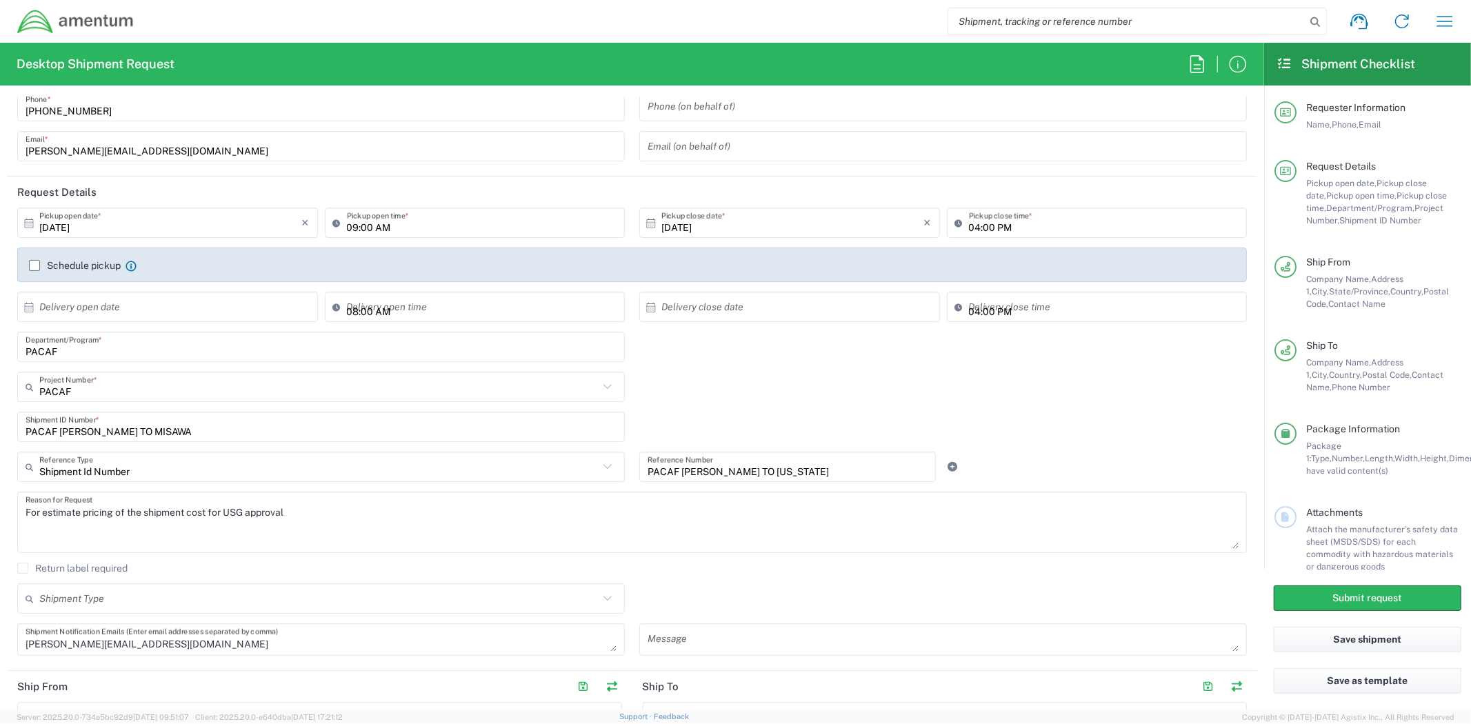
click at [777, 401] on div "PACAF Project Number * 5247.03.00.C.0001.PACAFSVCDL BDPR.100143.PACAF PACAF" at bounding box center [632, 392] width 1244 height 40
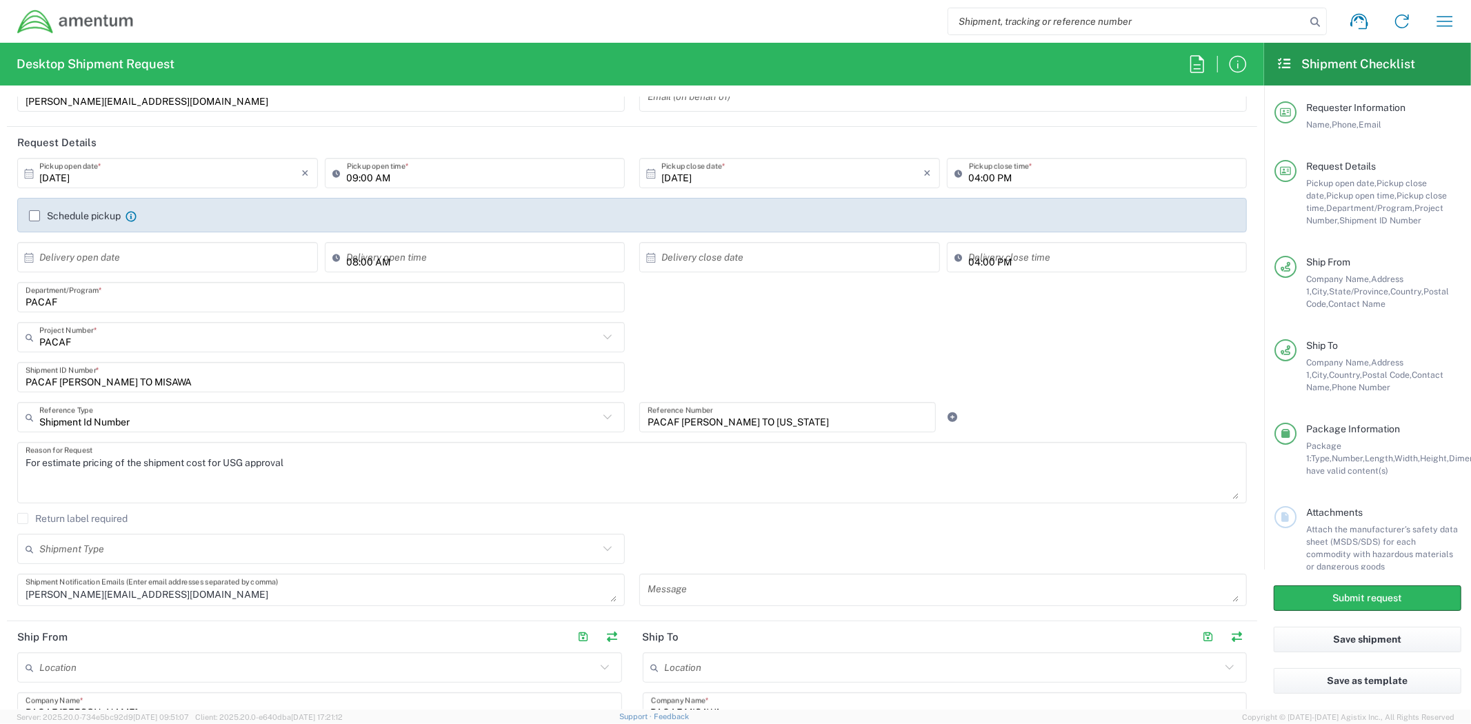
scroll to position [153, 0]
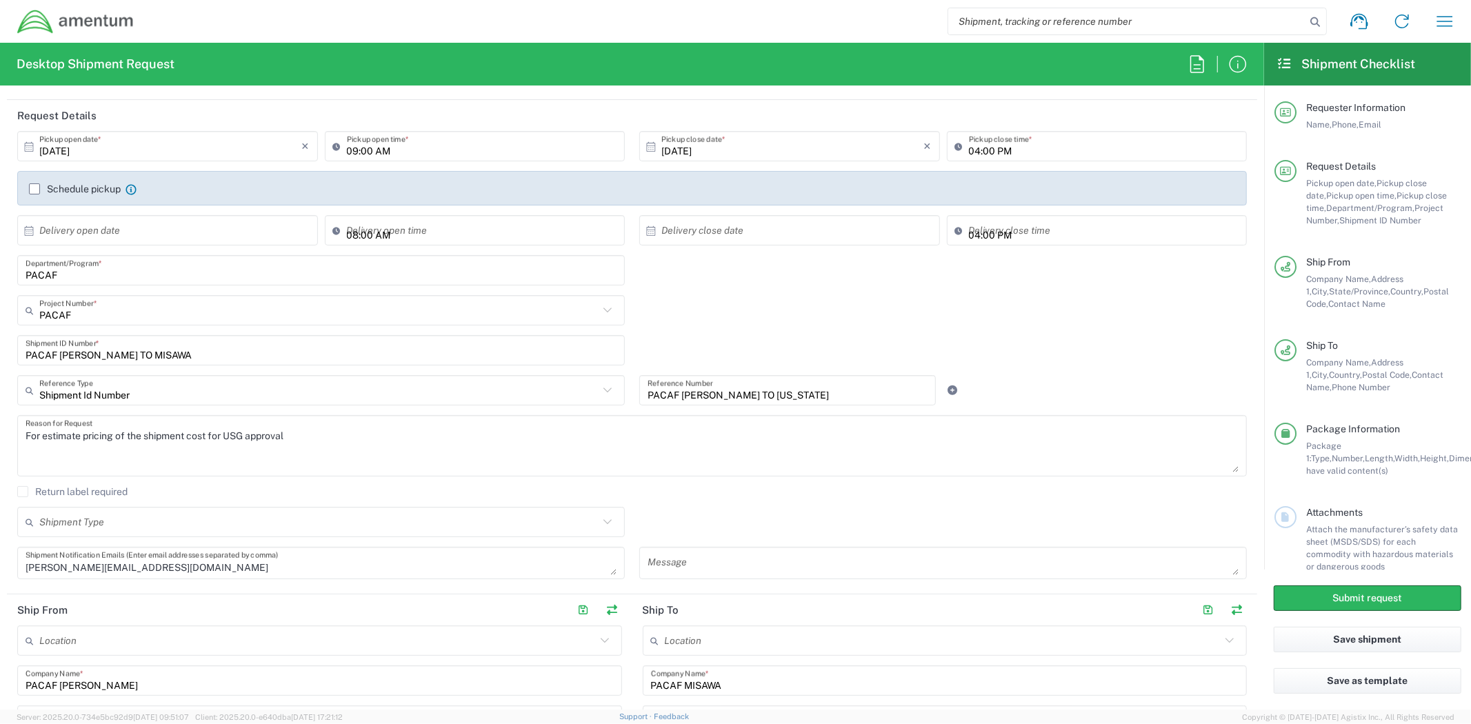
click at [530, 403] on div "Shipment Id Number Reference Type" at bounding box center [321, 390] width 608 height 30
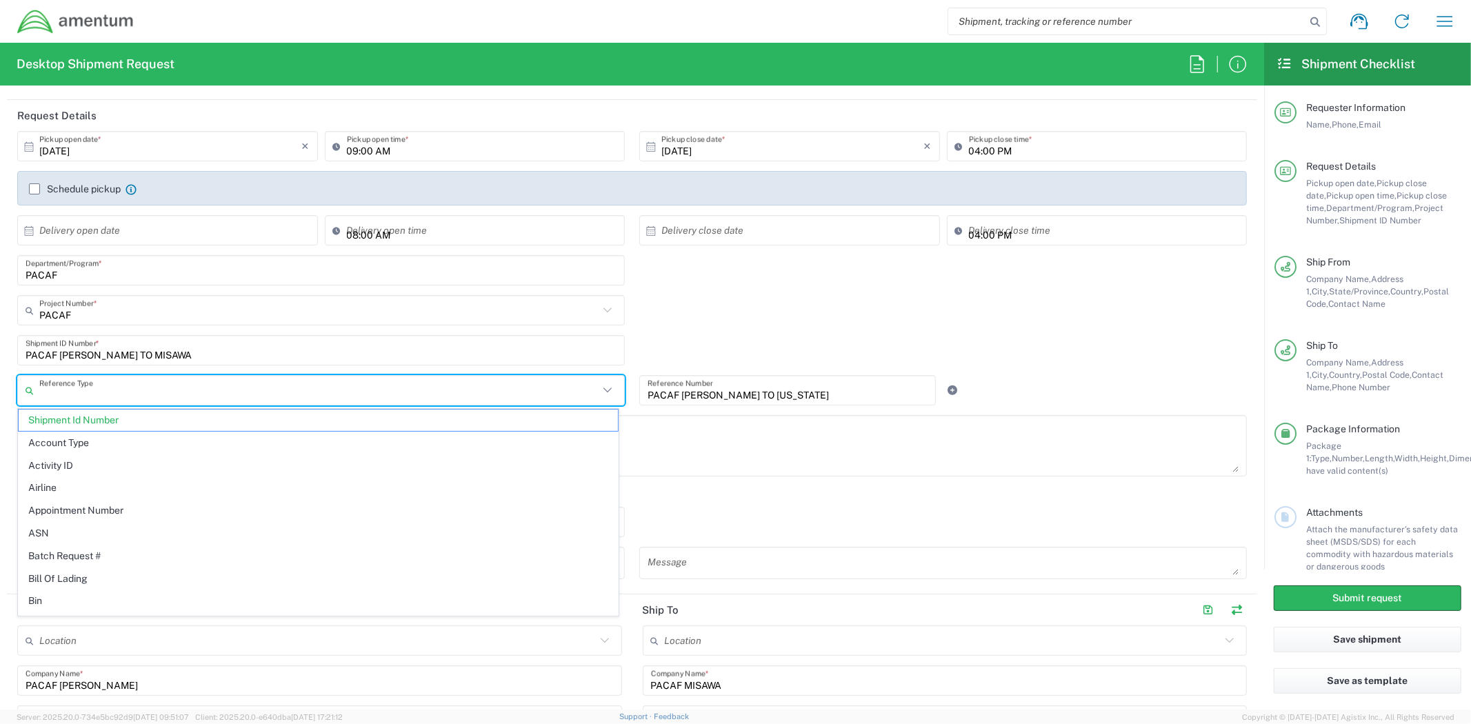
click at [533, 394] on input "text" at bounding box center [318, 391] width 559 height 24
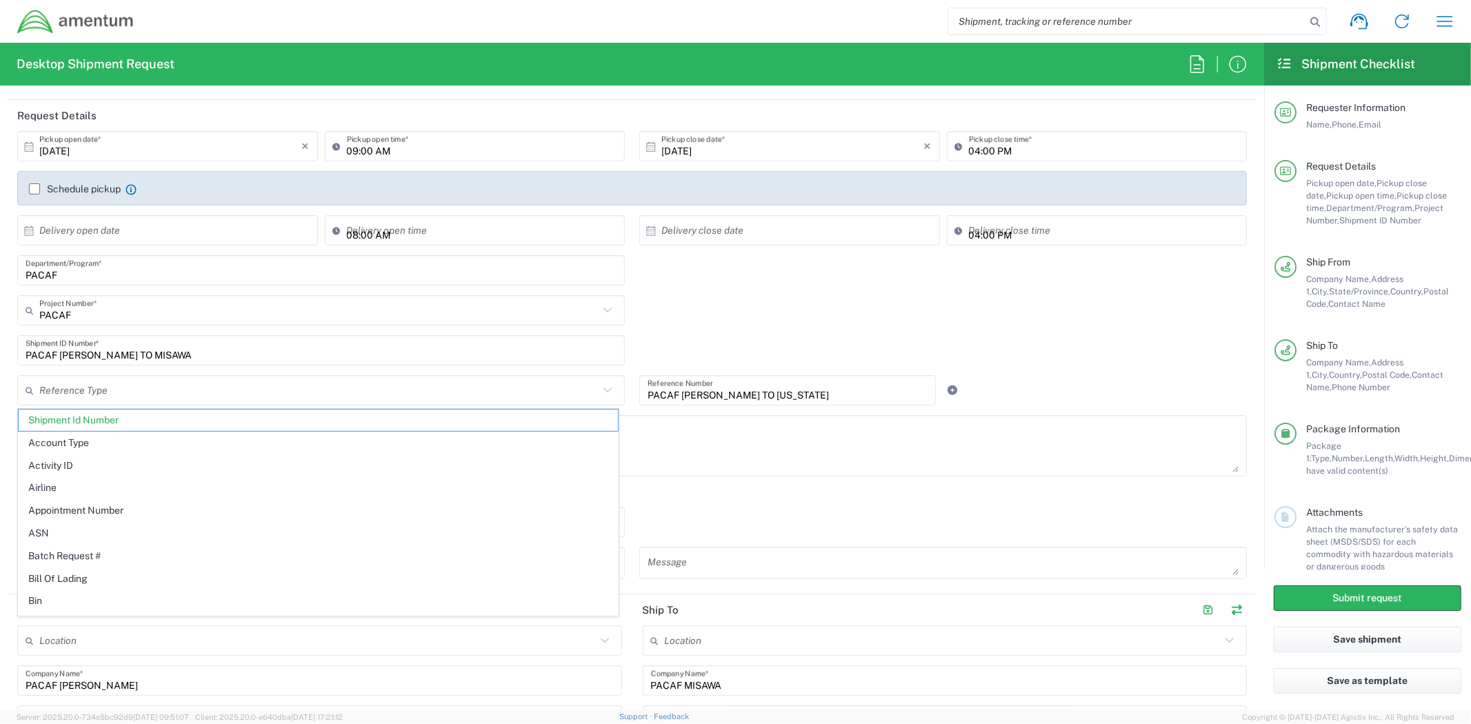
click at [793, 332] on div "PACAF Project Number * 5247.03.00.C.0001.PACAFSVCDL BDPR.100143.PACAF PACAF" at bounding box center [632, 315] width 1244 height 40
type input "Shipment Id Number"
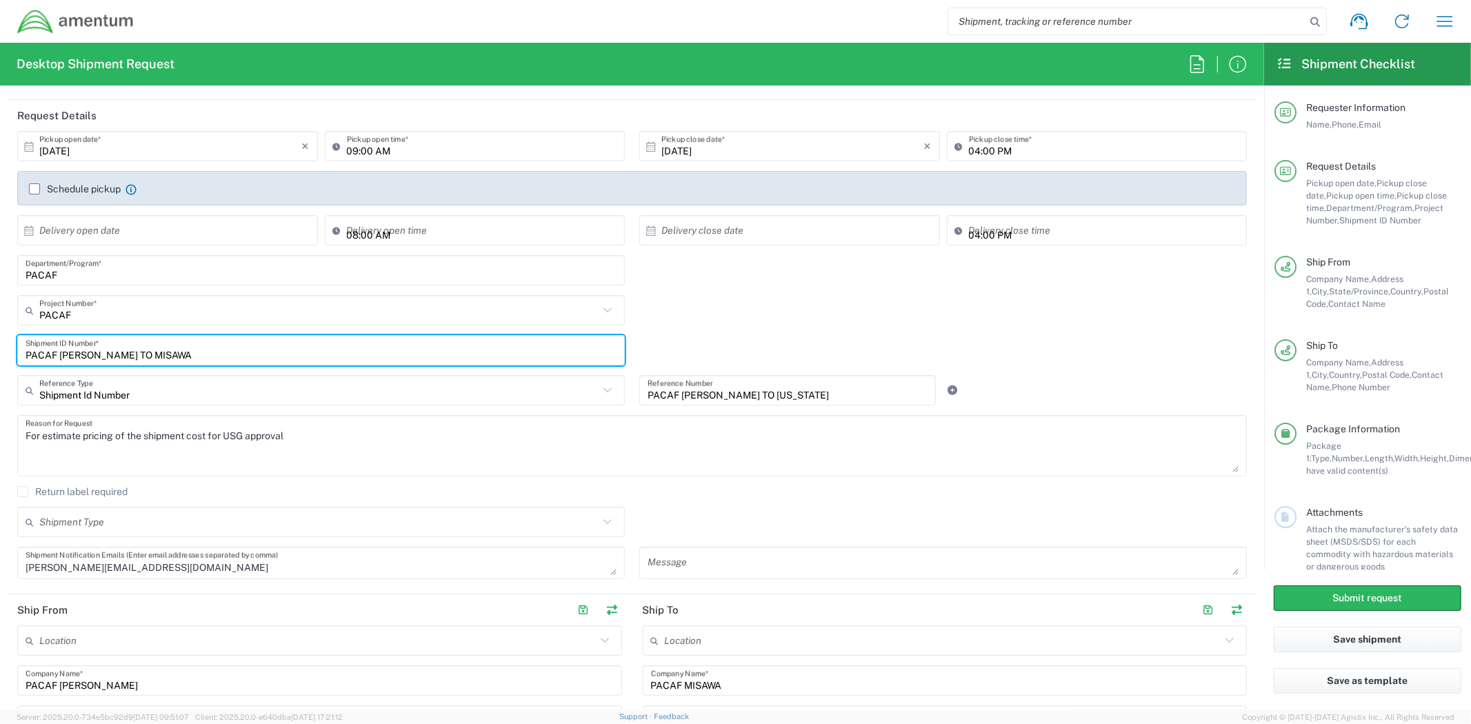
click at [329, 345] on input "PACAF [PERSON_NAME] TO MISAWA" at bounding box center [321, 351] width 591 height 24
click at [328, 345] on input "PACAF [PERSON_NAME] TO MISAWA" at bounding box center [321, 351] width 591 height 24
click at [725, 402] on div "PACAF [PERSON_NAME] TO [US_STATE] Reference Number" at bounding box center [787, 390] width 297 height 30
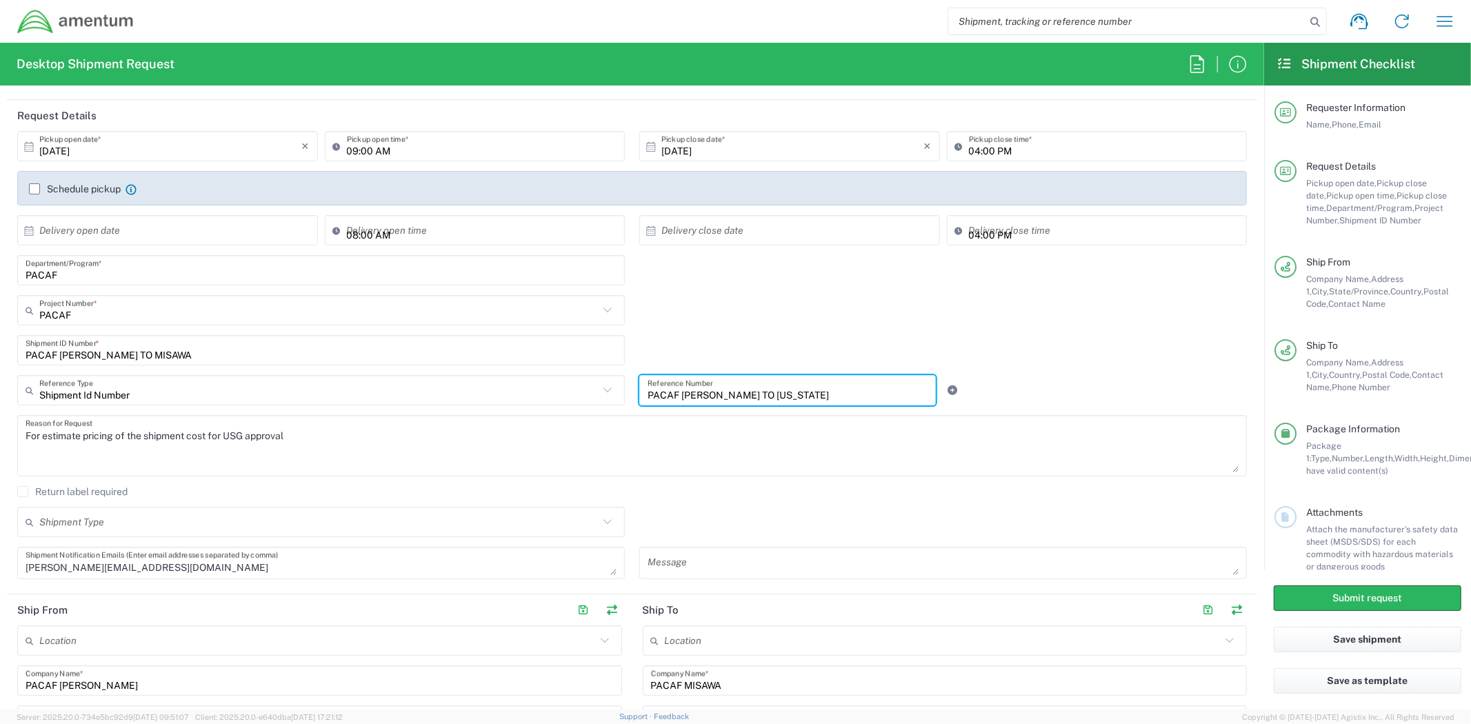
click at [725, 394] on input "PACAF [PERSON_NAME] TO [US_STATE]" at bounding box center [788, 391] width 280 height 24
paste input "MISAWA"
type input "PACAF [PERSON_NAME] TO MISAWA"
click at [763, 332] on div "PACAF Project Number * 5247.03.00.C.0001.PACAFSVCDL BDPR.100143.PACAF PACAF" at bounding box center [632, 315] width 1244 height 40
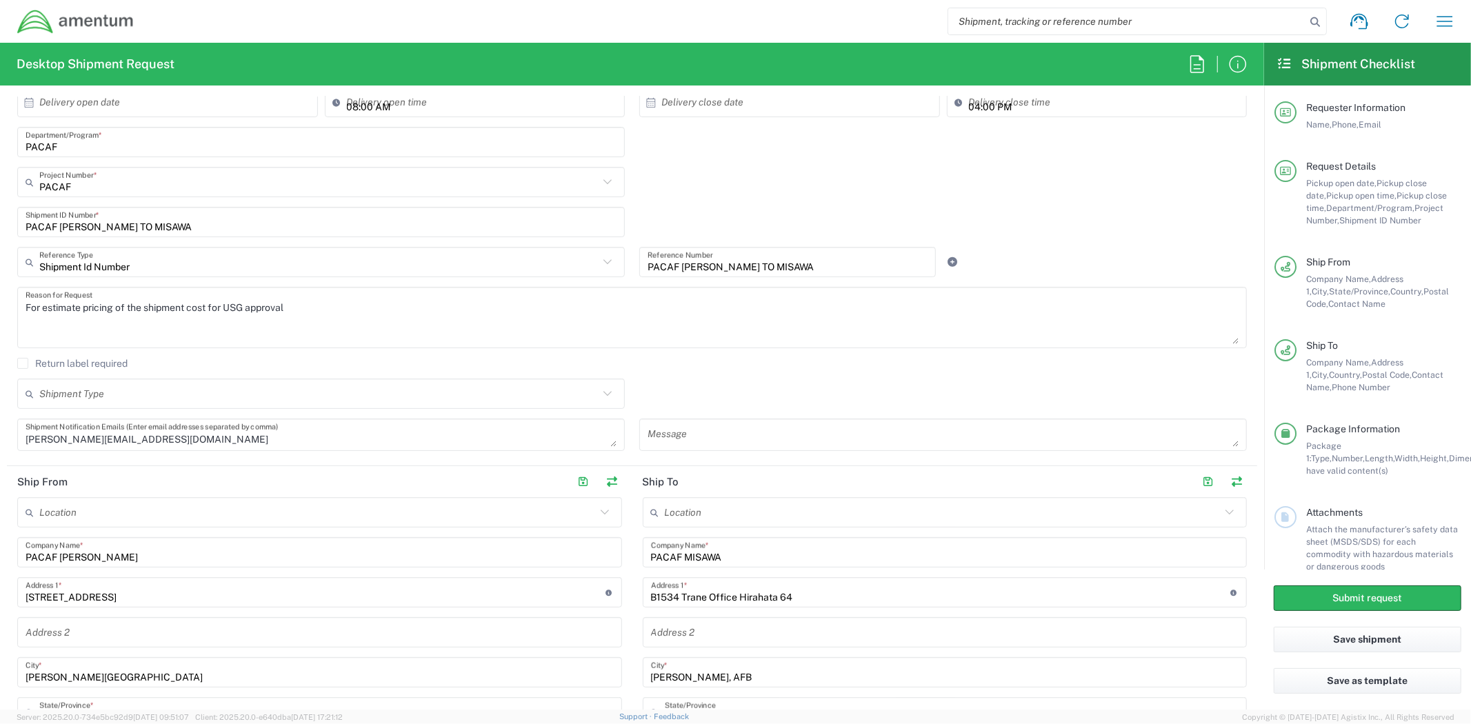
scroll to position [306, 0]
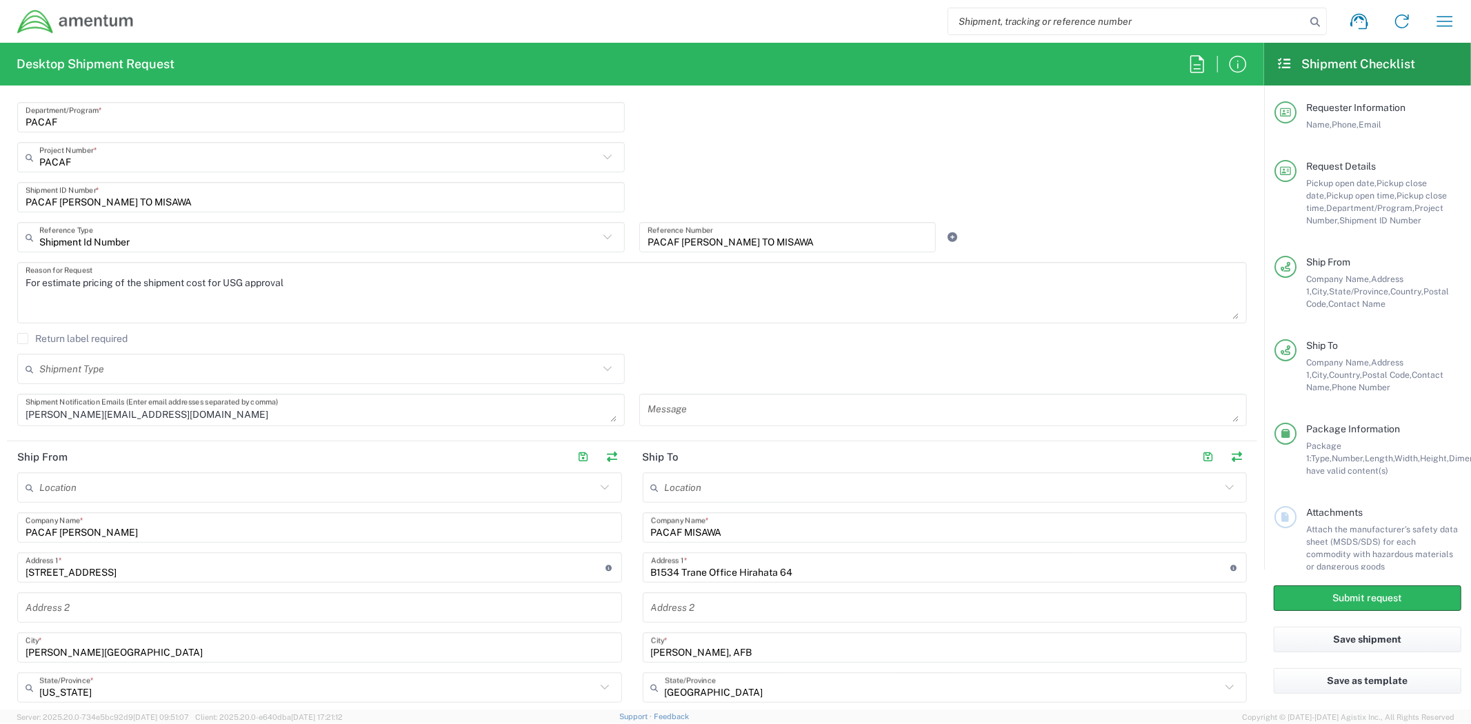
click at [498, 360] on input "text" at bounding box center [318, 369] width 559 height 24
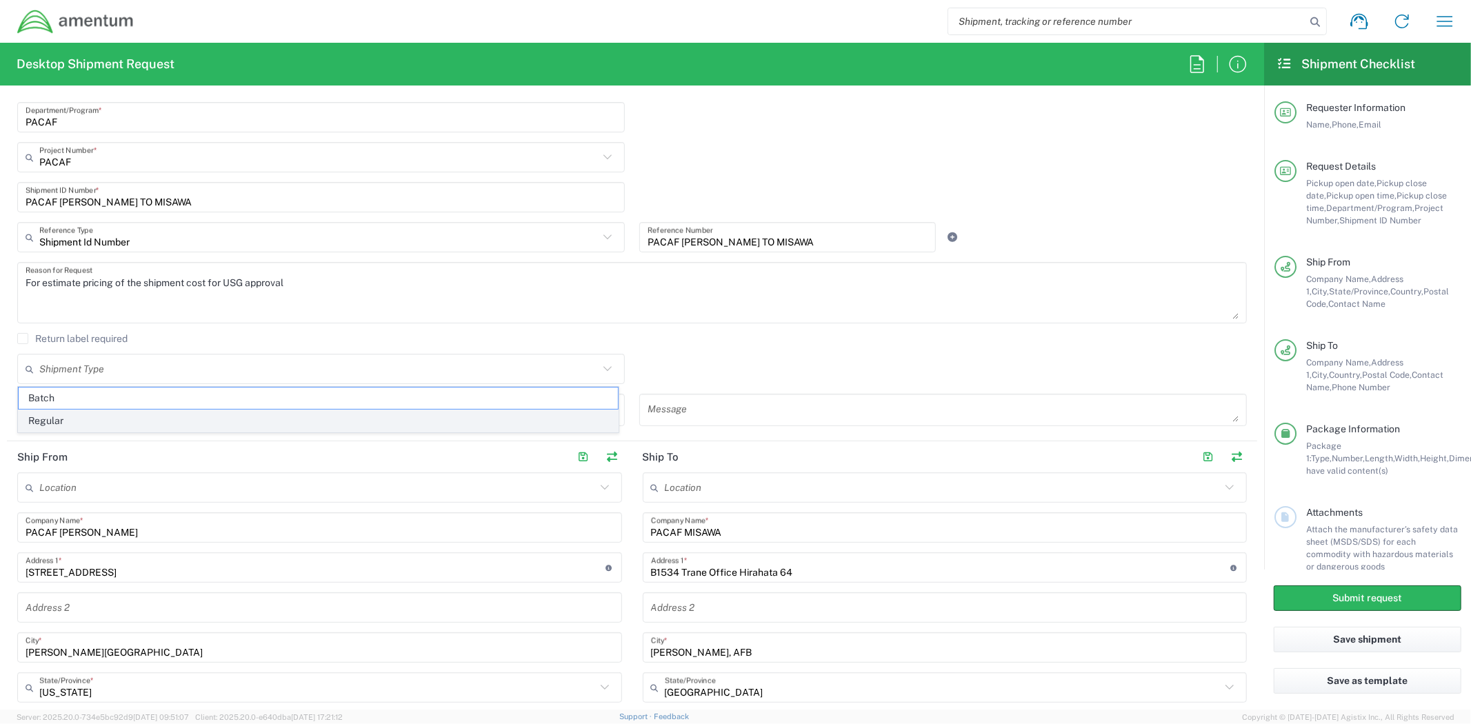
click at [467, 417] on span "Regular" at bounding box center [318, 420] width 599 height 21
type input "Regular"
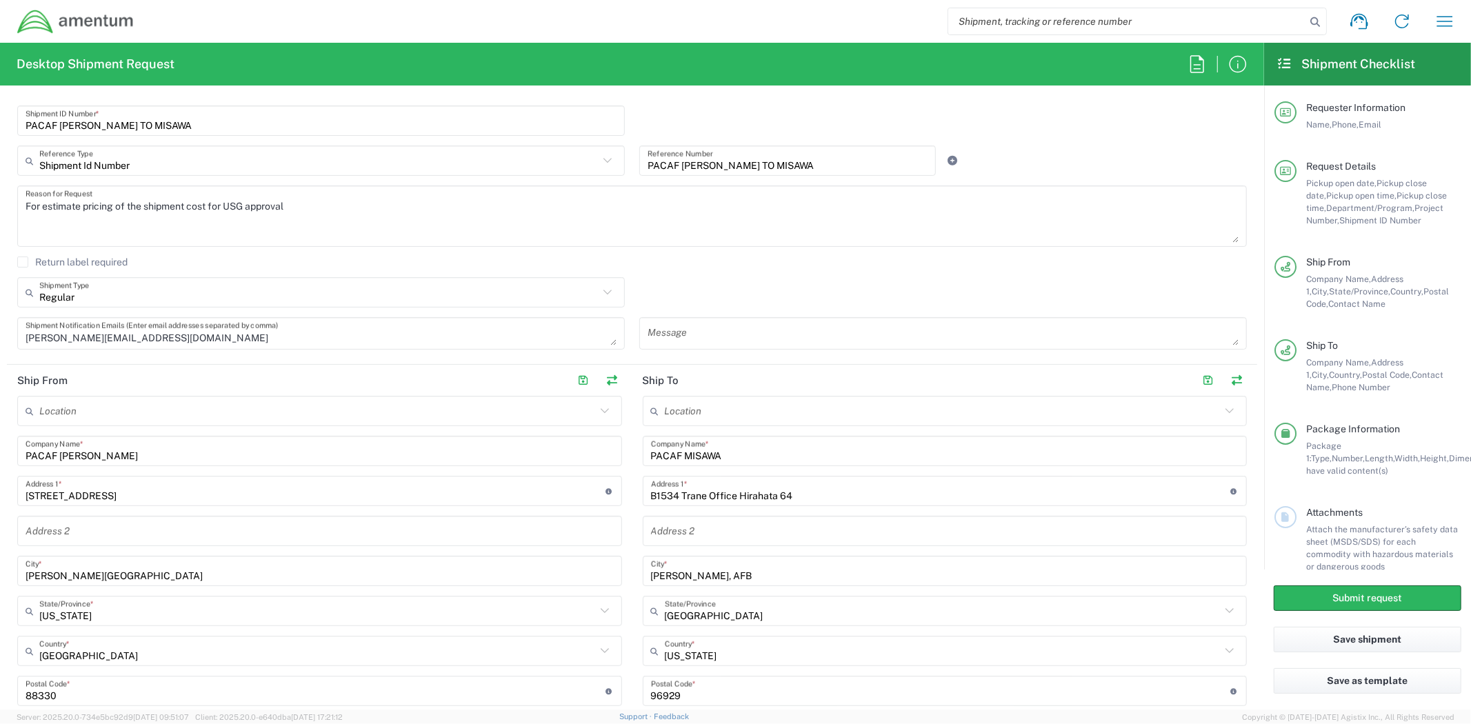
scroll to position [459, 0]
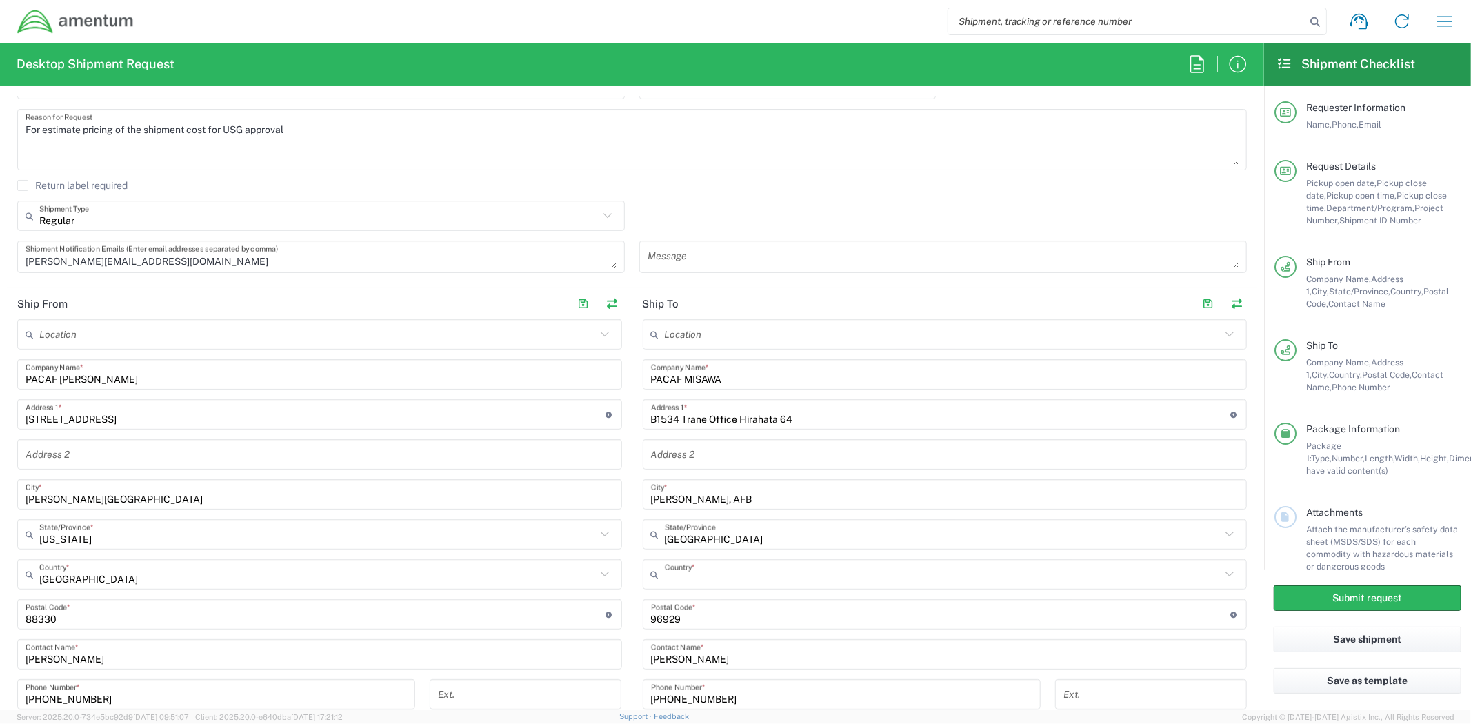
click at [745, 579] on input "text" at bounding box center [943, 575] width 556 height 24
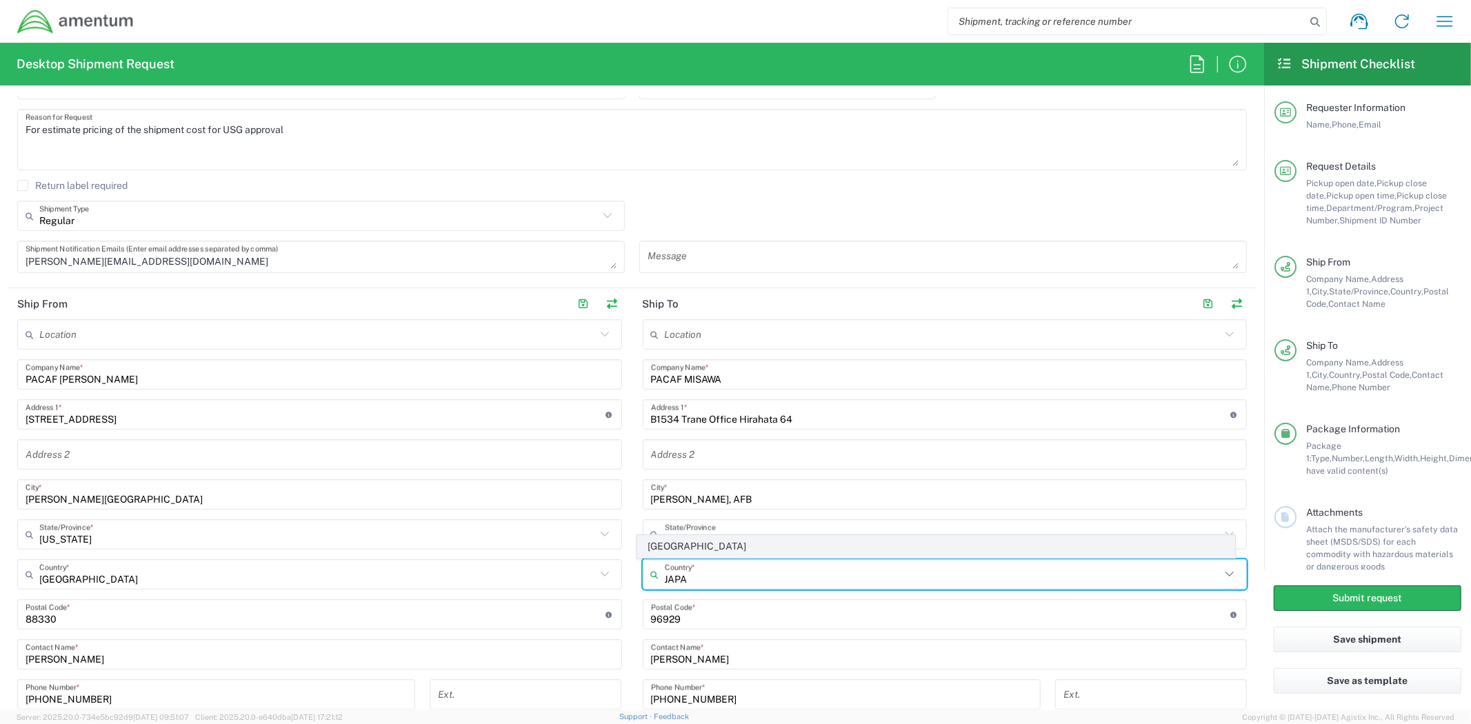
click at [701, 547] on span "[GEOGRAPHIC_DATA]" at bounding box center [936, 546] width 596 height 21
type input "[GEOGRAPHIC_DATA]"
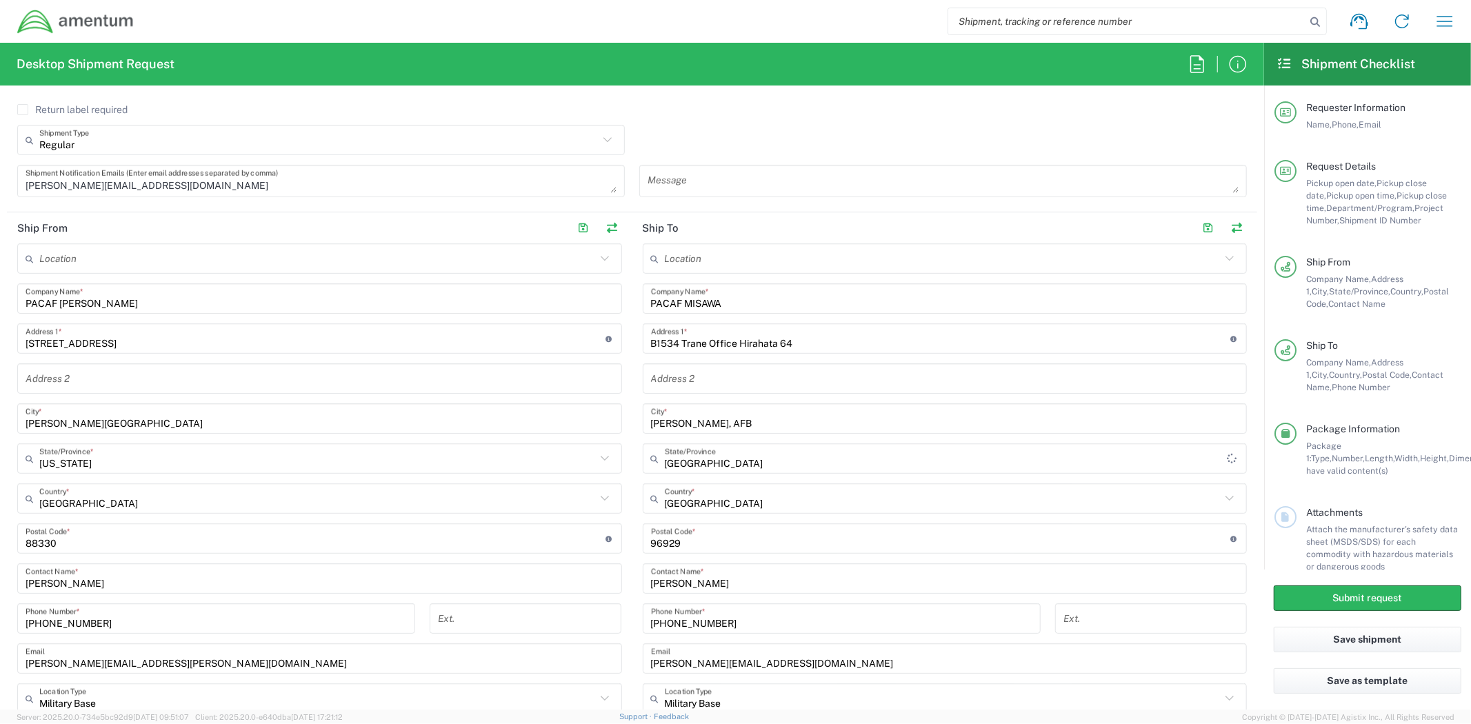
scroll to position [536, 0]
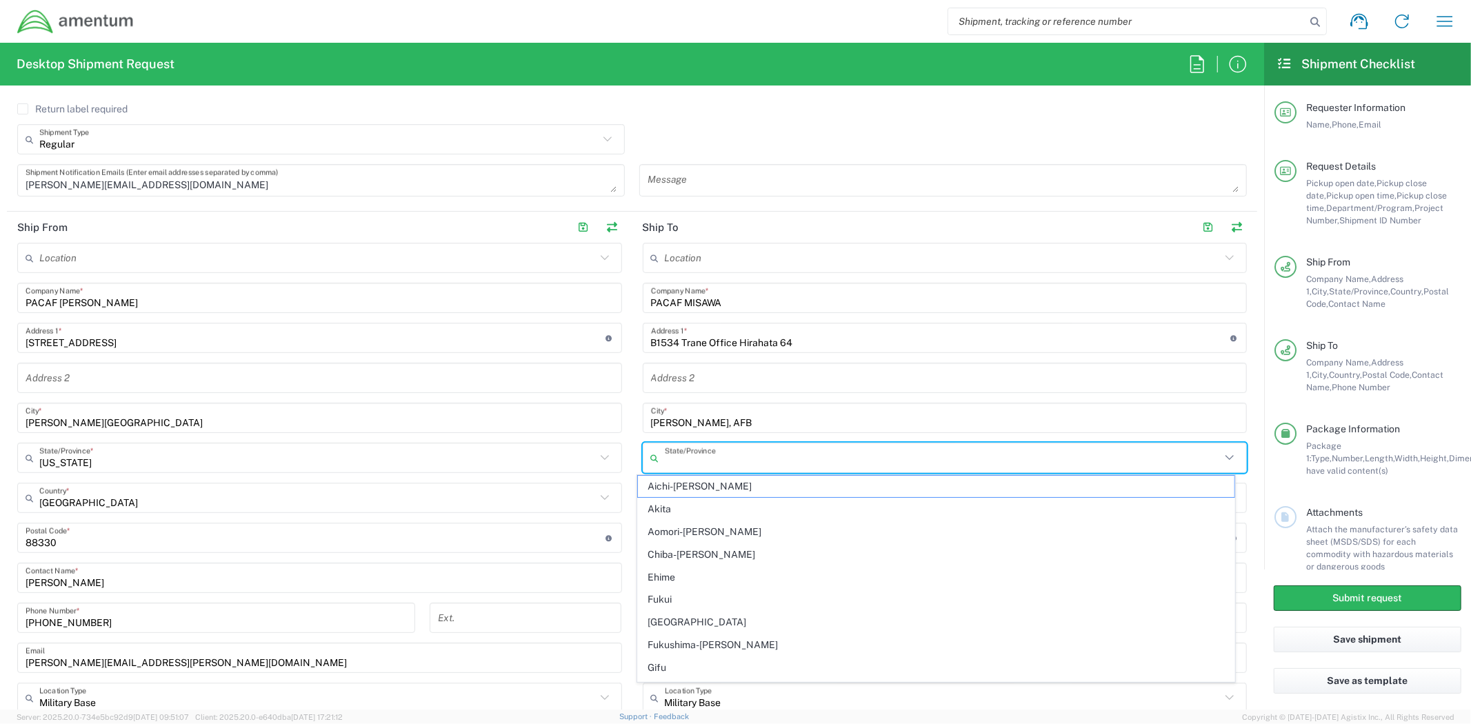
click at [705, 459] on input "text" at bounding box center [943, 458] width 556 height 24
paste input "Misawa-[PERSON_NAME]"
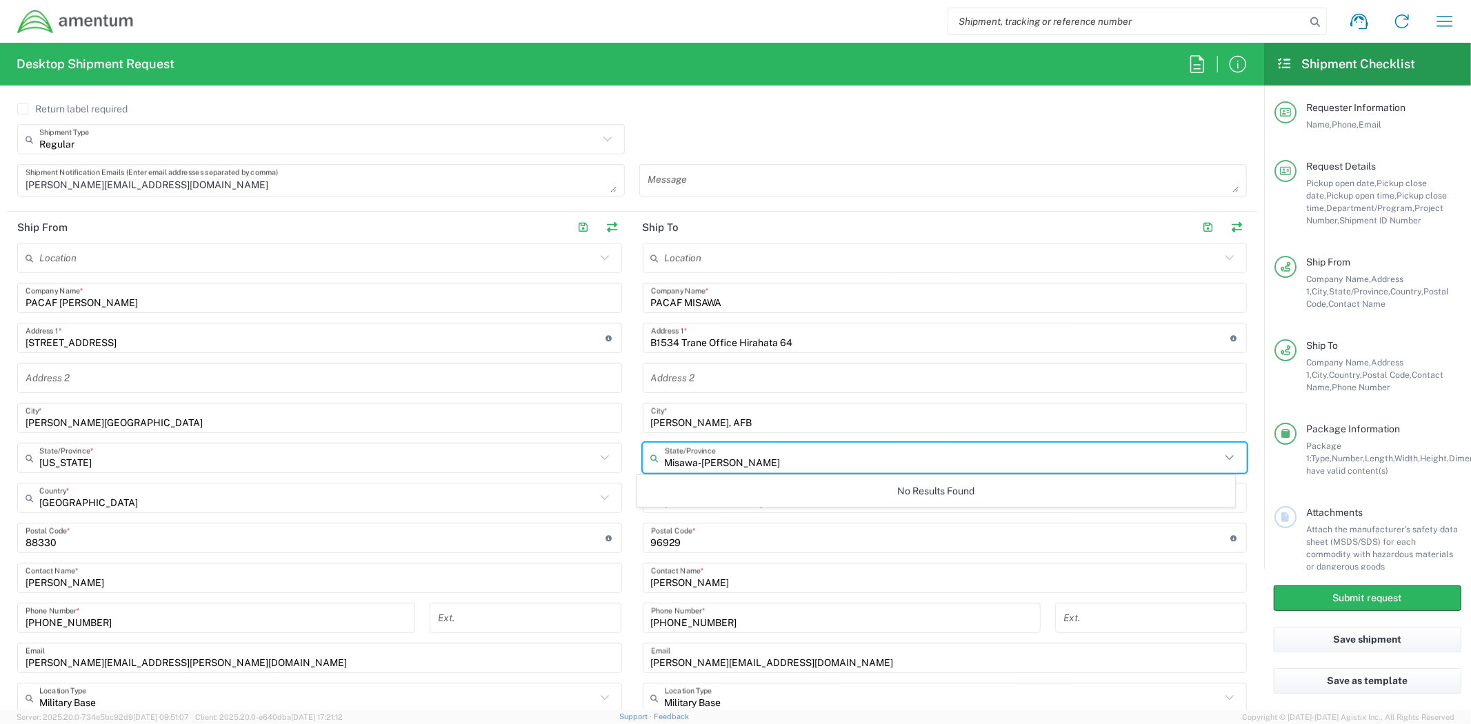
click at [729, 457] on input "Misawa-[PERSON_NAME]" at bounding box center [943, 458] width 556 height 24
click at [729, 460] on input "Misawa-[PERSON_NAME]" at bounding box center [943, 458] width 556 height 24
type input "Misawa"
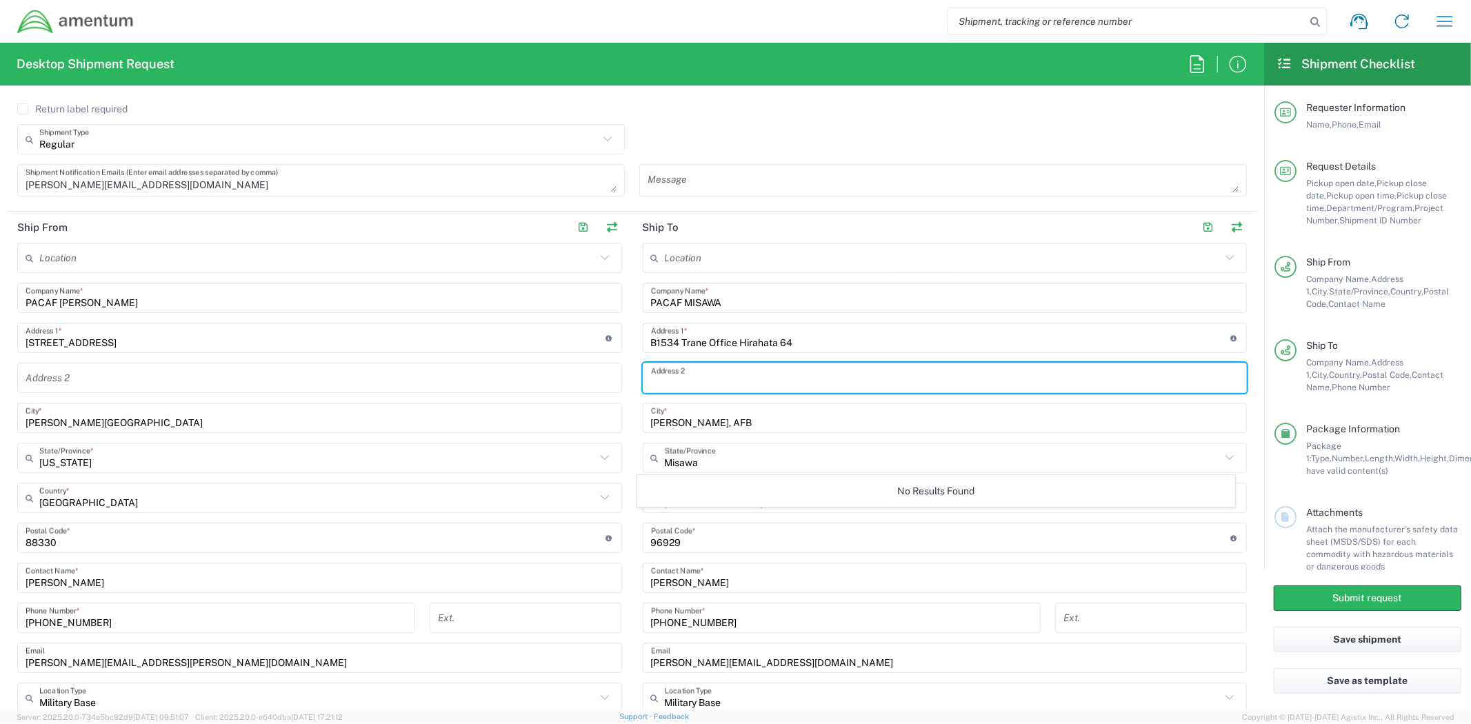
click at [832, 383] on input "text" at bounding box center [945, 378] width 588 height 24
click at [800, 452] on input "text" at bounding box center [943, 458] width 556 height 24
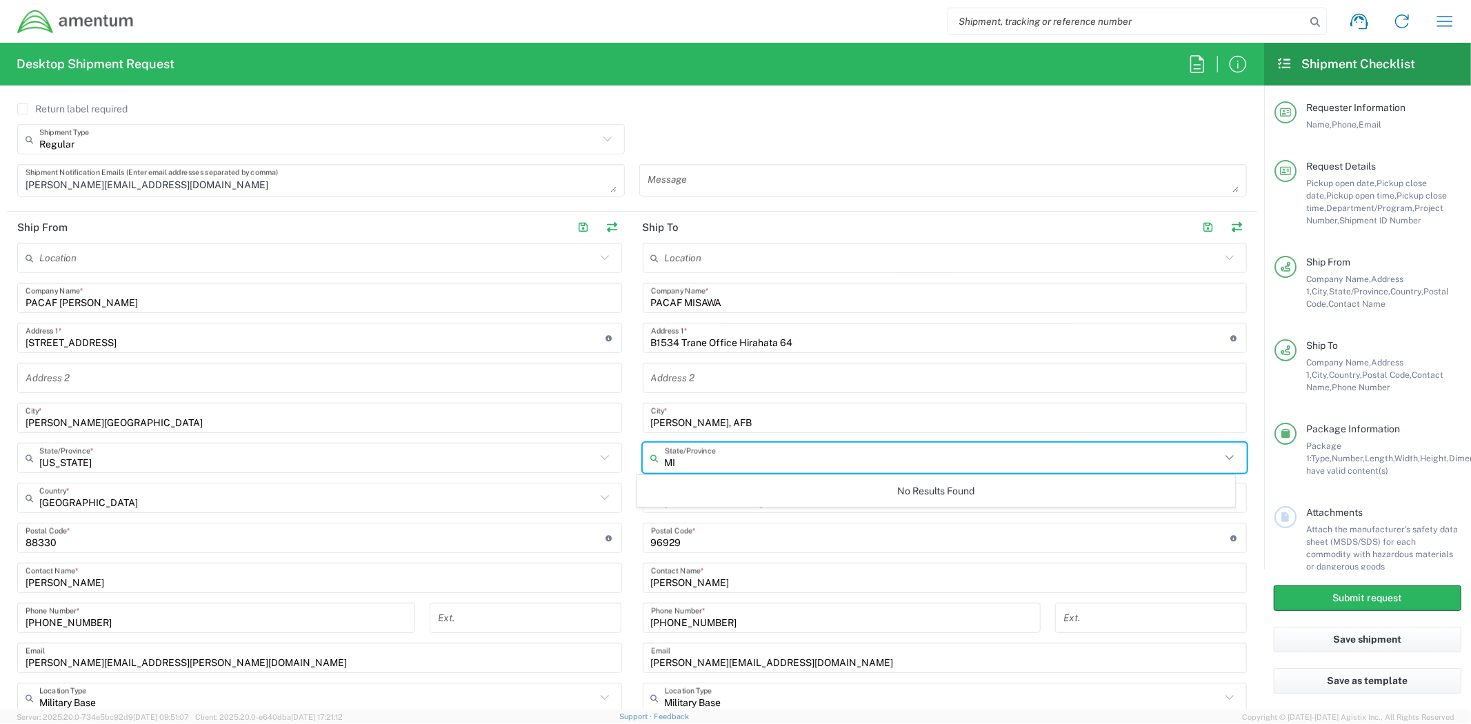
type input "M"
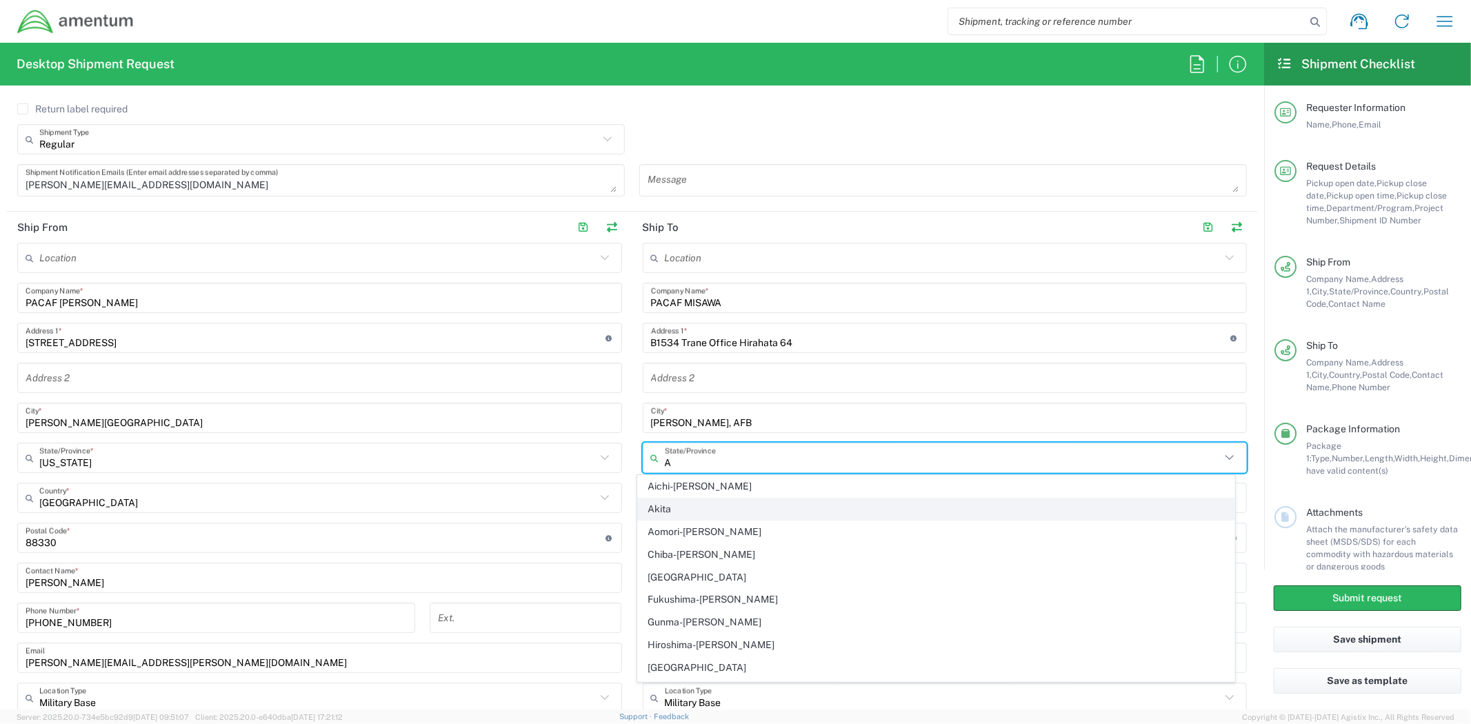
click at [681, 515] on span "Akita" at bounding box center [936, 509] width 596 height 21
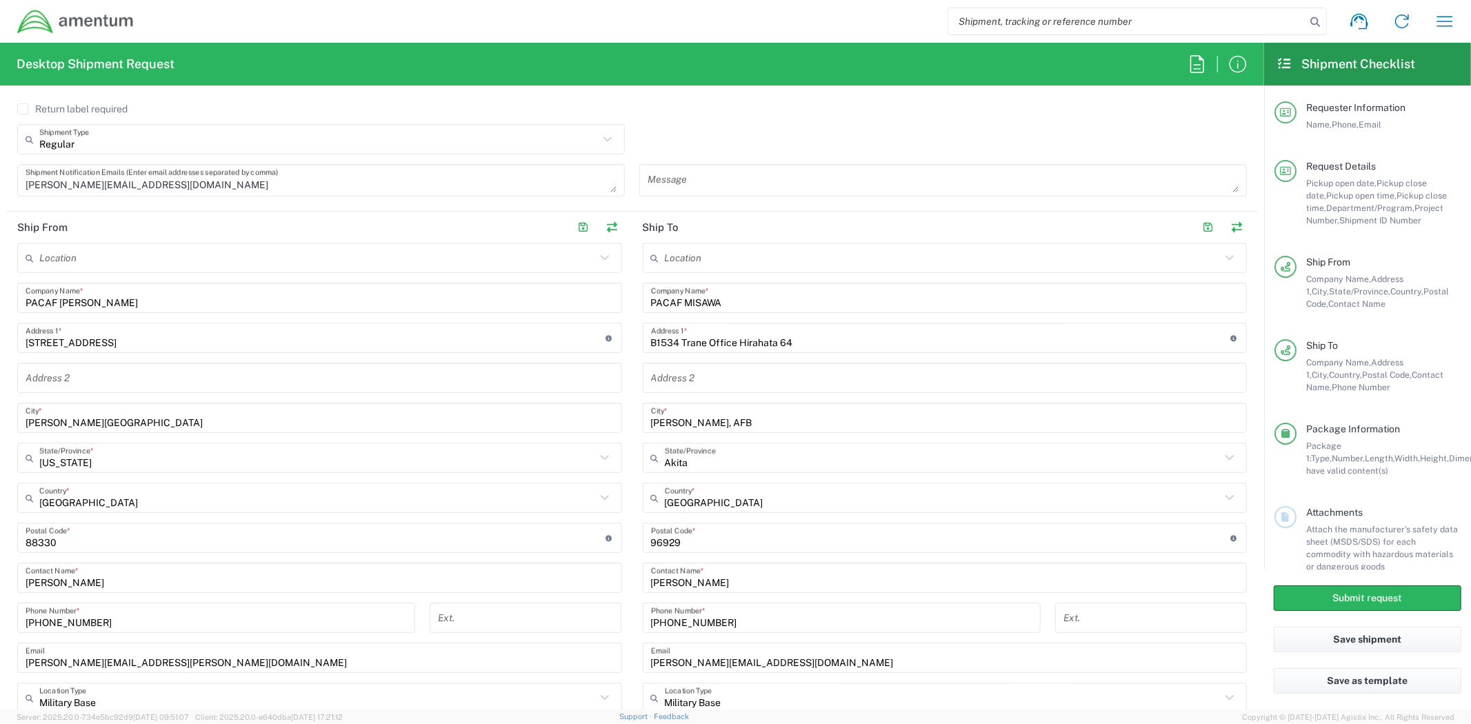
click at [699, 463] on input "Akita" at bounding box center [943, 458] width 556 height 24
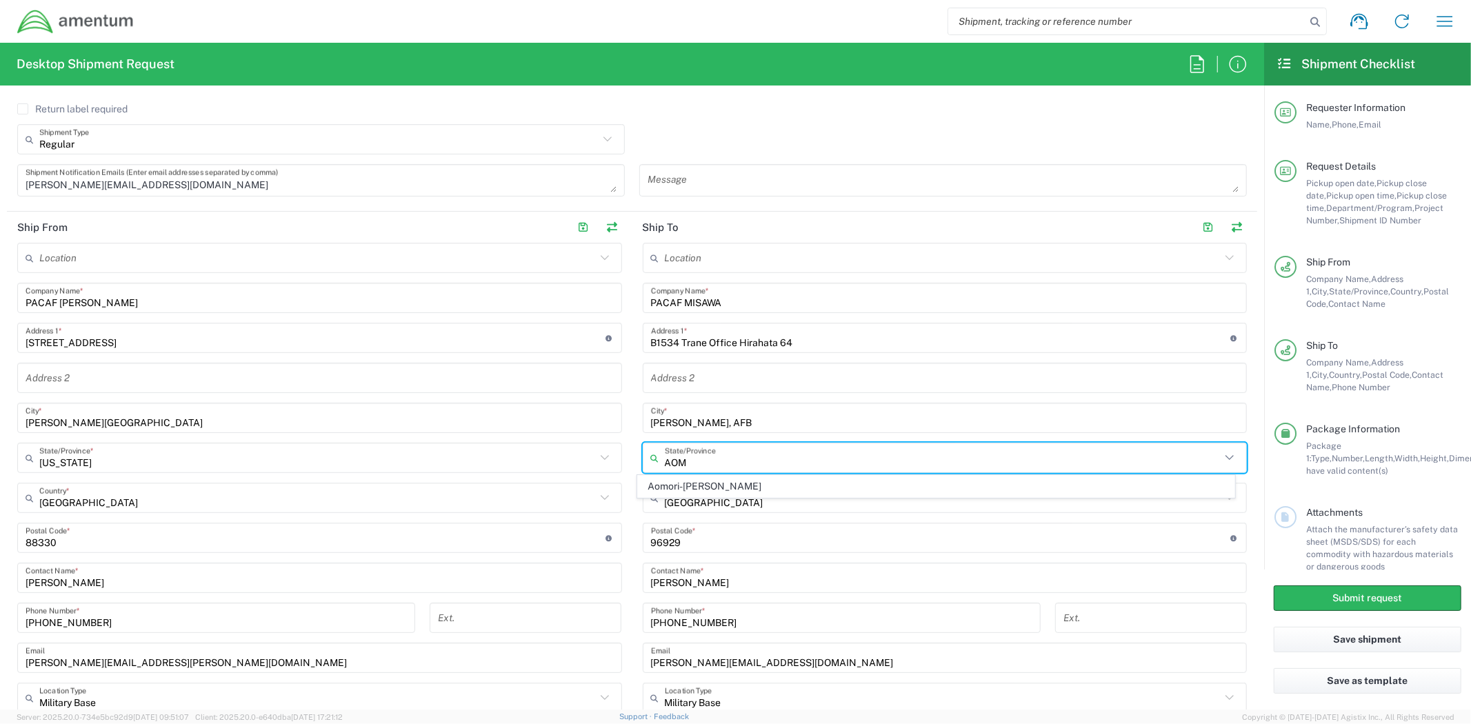
click at [705, 485] on span "Aomori-[PERSON_NAME]" at bounding box center [936, 486] width 596 height 21
type input "Aomori-[PERSON_NAME]"
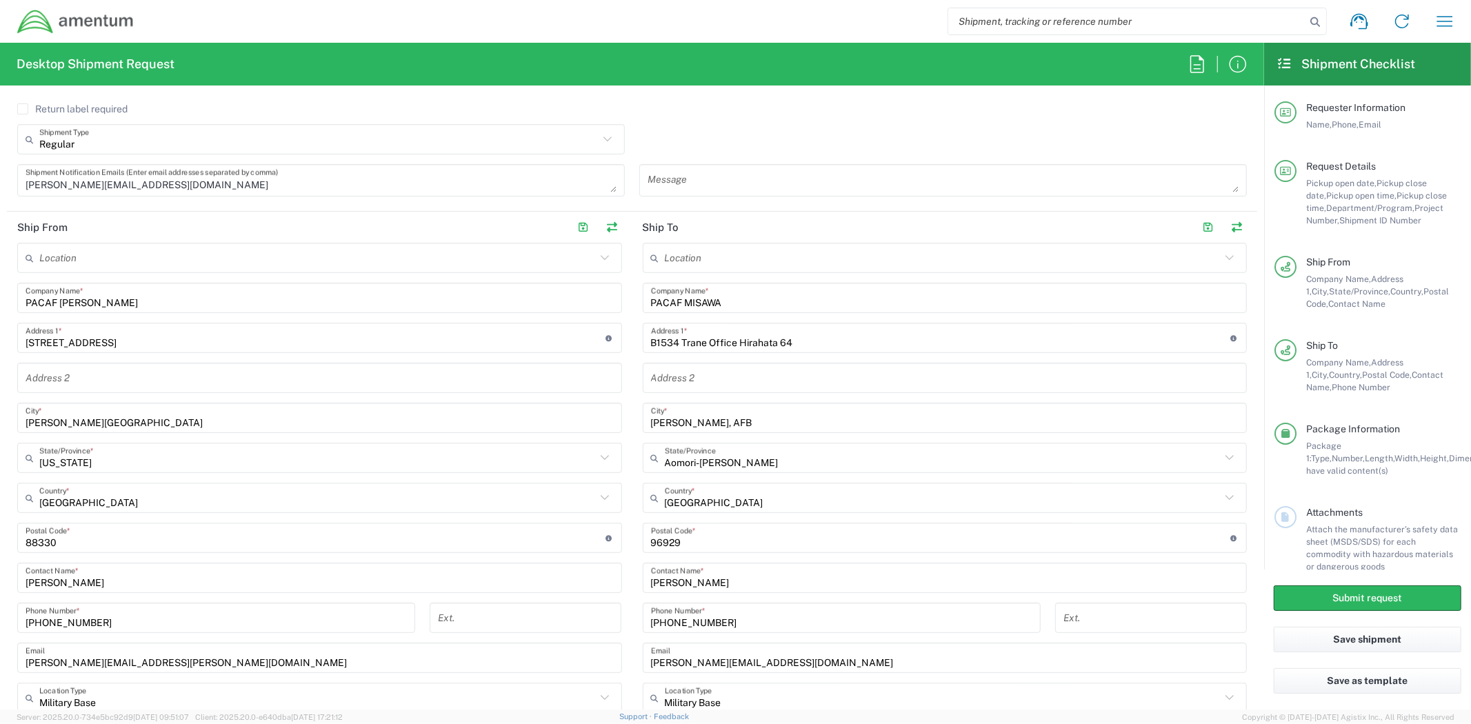
click at [736, 418] on input "[PERSON_NAME], AFB" at bounding box center [945, 418] width 588 height 24
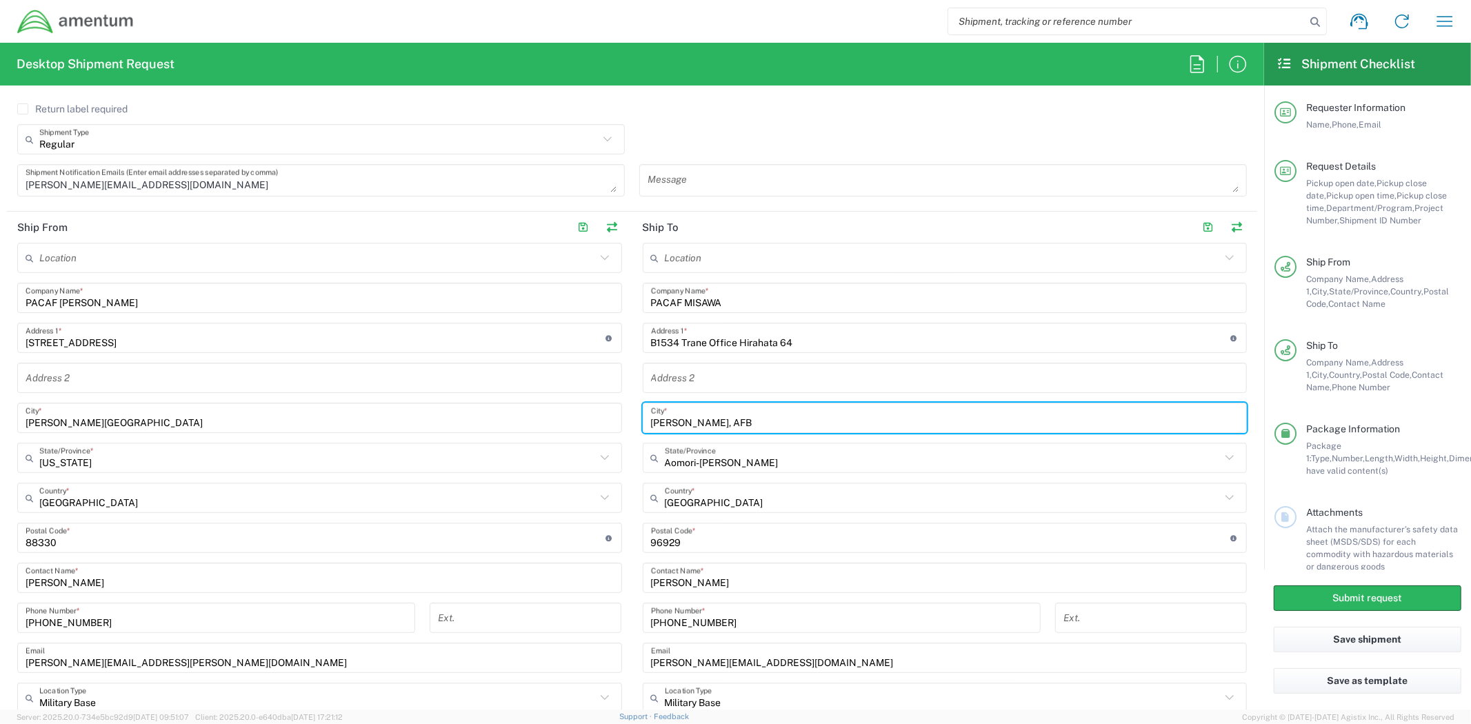
paste input "Misawa-shi"
type input "Misawa-shi"
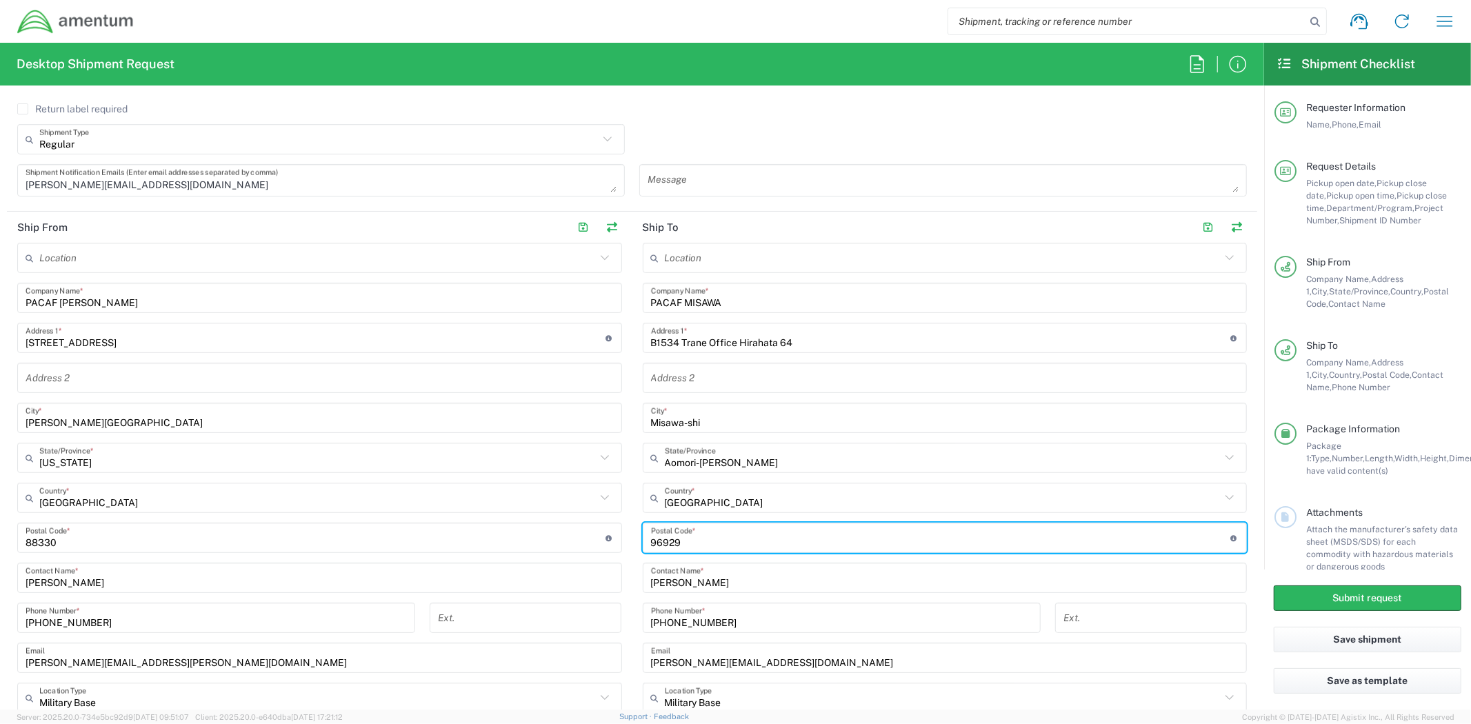
click at [704, 535] on input "undefined" at bounding box center [941, 538] width 580 height 24
drag, startPoint x: 631, startPoint y: 540, endPoint x: 612, endPoint y: 540, distance: 19.3
click at [612, 540] on div "Ship From Location [PHONE_NUMBER] [PHONE_NUMBER] [PHONE_NUMBER] [PHONE_NUMBER] …" at bounding box center [632, 481] width 1250 height 539
paste input "033-0012"
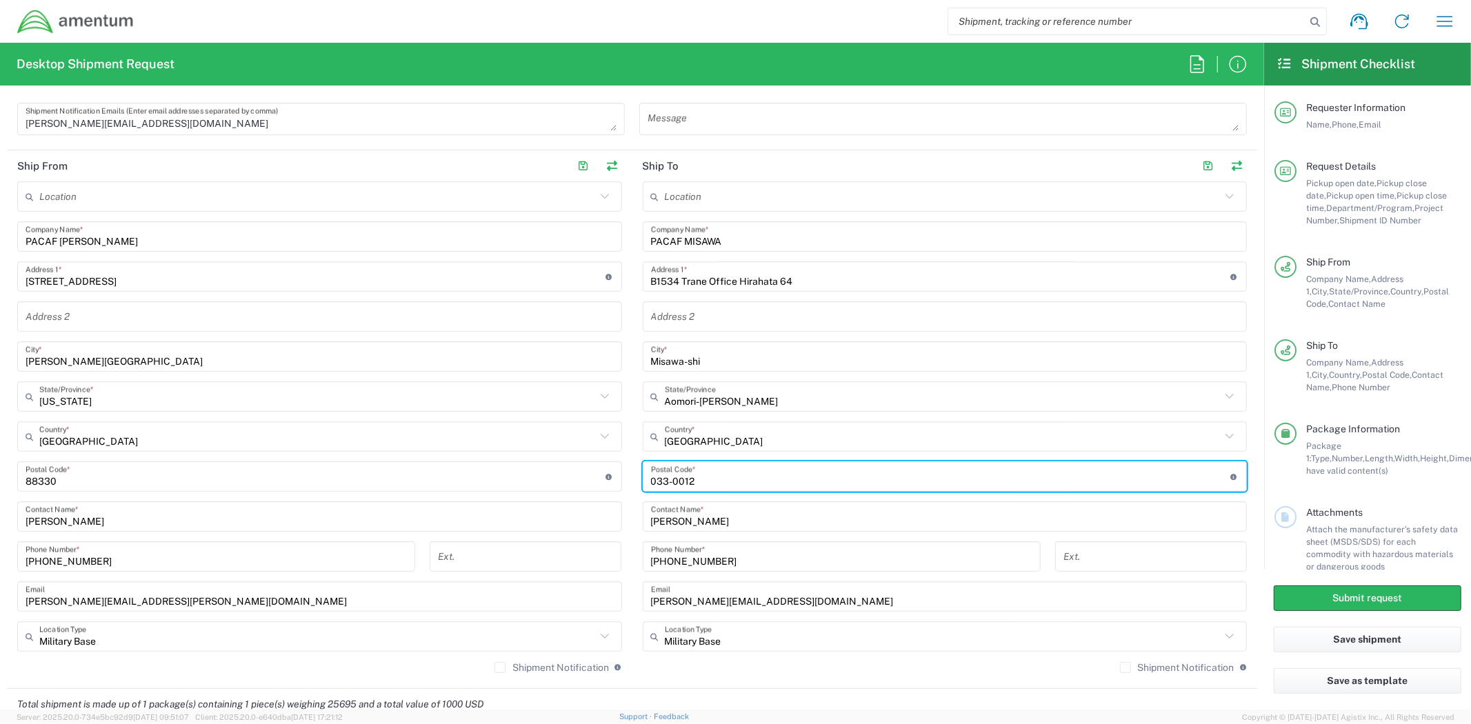
scroll to position [690, 0]
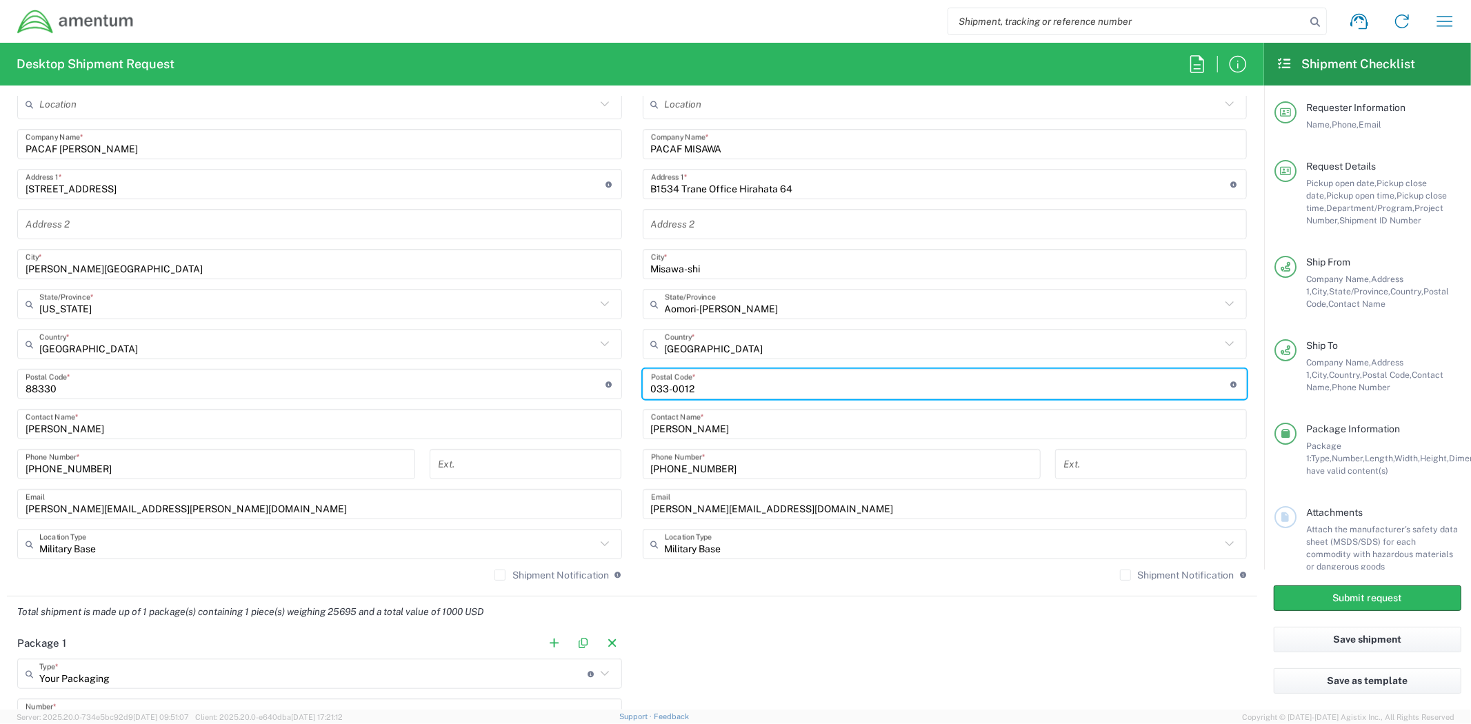
type input "033-0012"
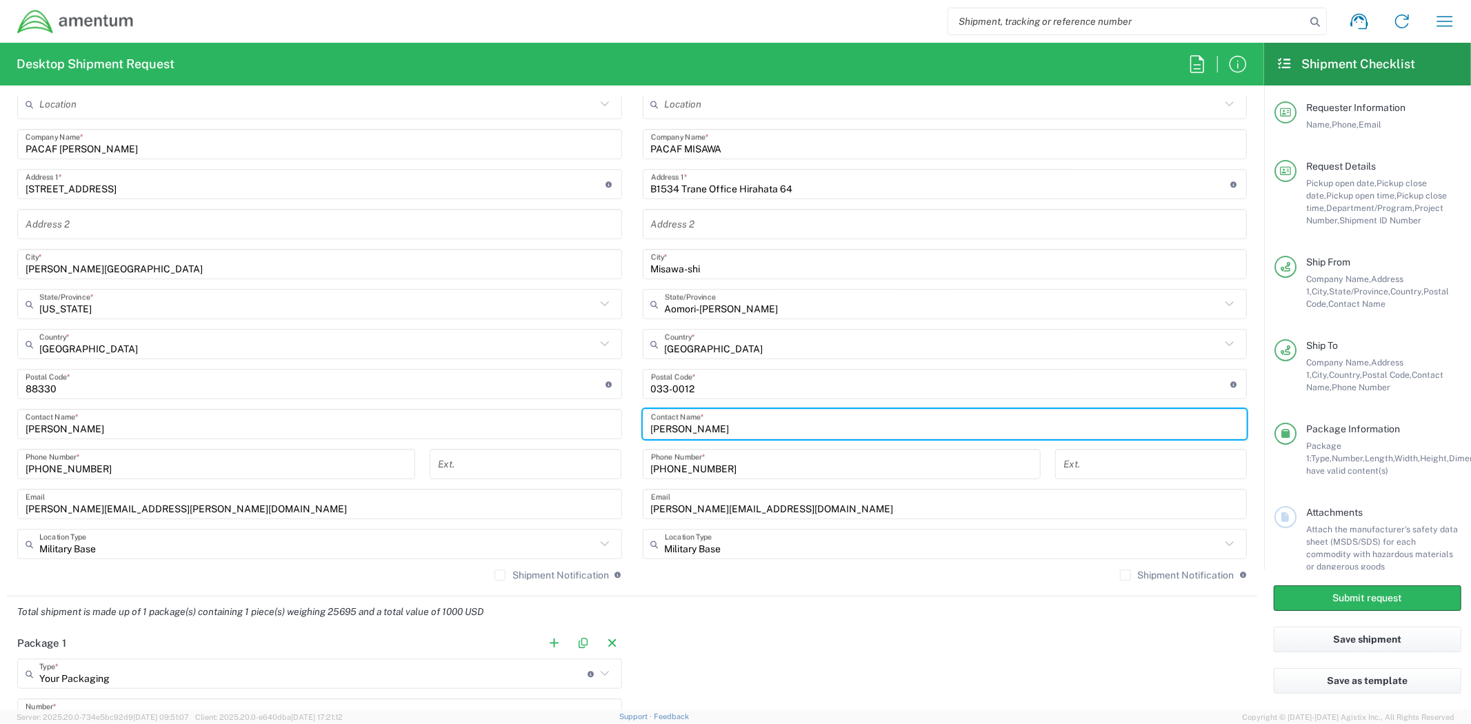
drag, startPoint x: 769, startPoint y: 423, endPoint x: 556, endPoint y: 419, distance: 213.1
click at [556, 419] on div "Ship From Location [PHONE_NUMBER] [PHONE_NUMBER] [PHONE_NUMBER] [PHONE_NUMBER] …" at bounding box center [632, 327] width 1250 height 539
paste input "[PERSON_NAME] ([PERSON_NAME]) [PERSON_NAME]"
type input "[PERSON_NAME] ([PERSON_NAME]) [PERSON_NAME]"
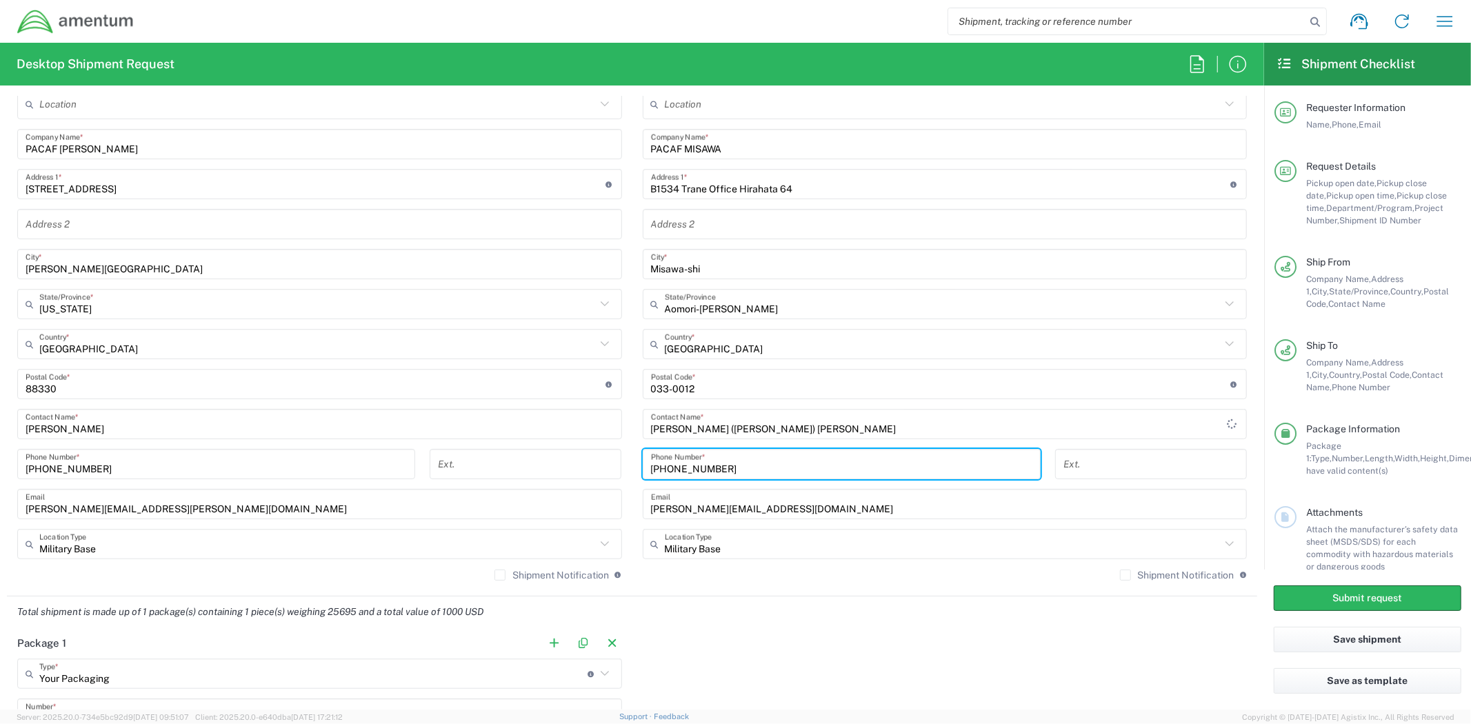
drag, startPoint x: 753, startPoint y: 474, endPoint x: 594, endPoint y: 447, distance: 161.0
click at [594, 447] on div "Ship From Location [PHONE_NUMBER] [PHONE_NUMBER] [PHONE_NUMBER] [PHONE_NUMBER] …" at bounding box center [632, 327] width 1250 height 539
paste input "-486-0137"
type input "[PHONE_NUMBER]"
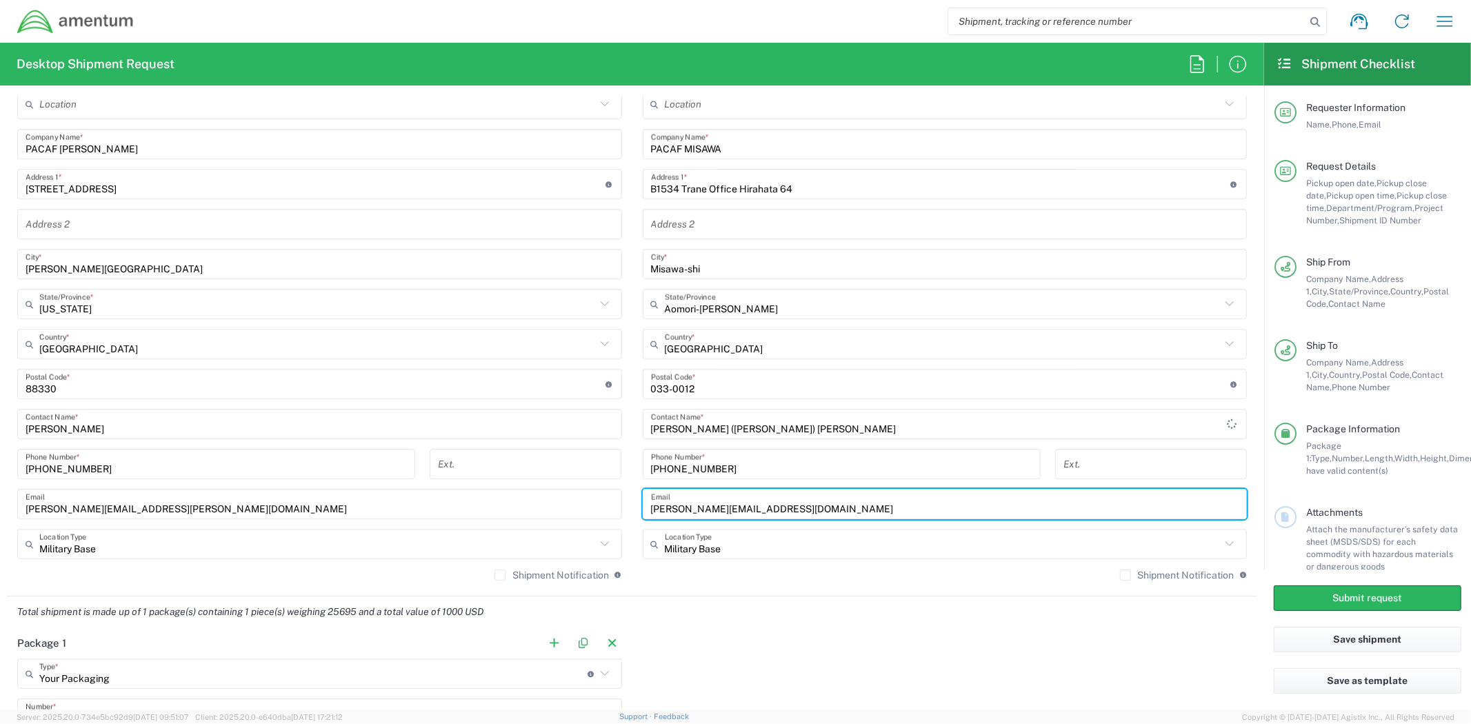
drag, startPoint x: 819, startPoint y: 508, endPoint x: 614, endPoint y: 499, distance: 204.3
click at [616, 498] on div "Ship From Location [PHONE_NUMBER] [PHONE_NUMBER] [PHONE_NUMBER] [PHONE_NUMBER] …" at bounding box center [632, 327] width 1250 height 539
paste input "[PERSON_NAME].[PERSON_NAME]@A"
type input "[PERSON_NAME][EMAIL_ADDRESS][PERSON_NAME][DOMAIN_NAME]"
click at [760, 619] on div "Total shipment is made up of 1 package(s) containing 1 piece(s) weighing 25695 …" at bounding box center [632, 611] width 1265 height 31
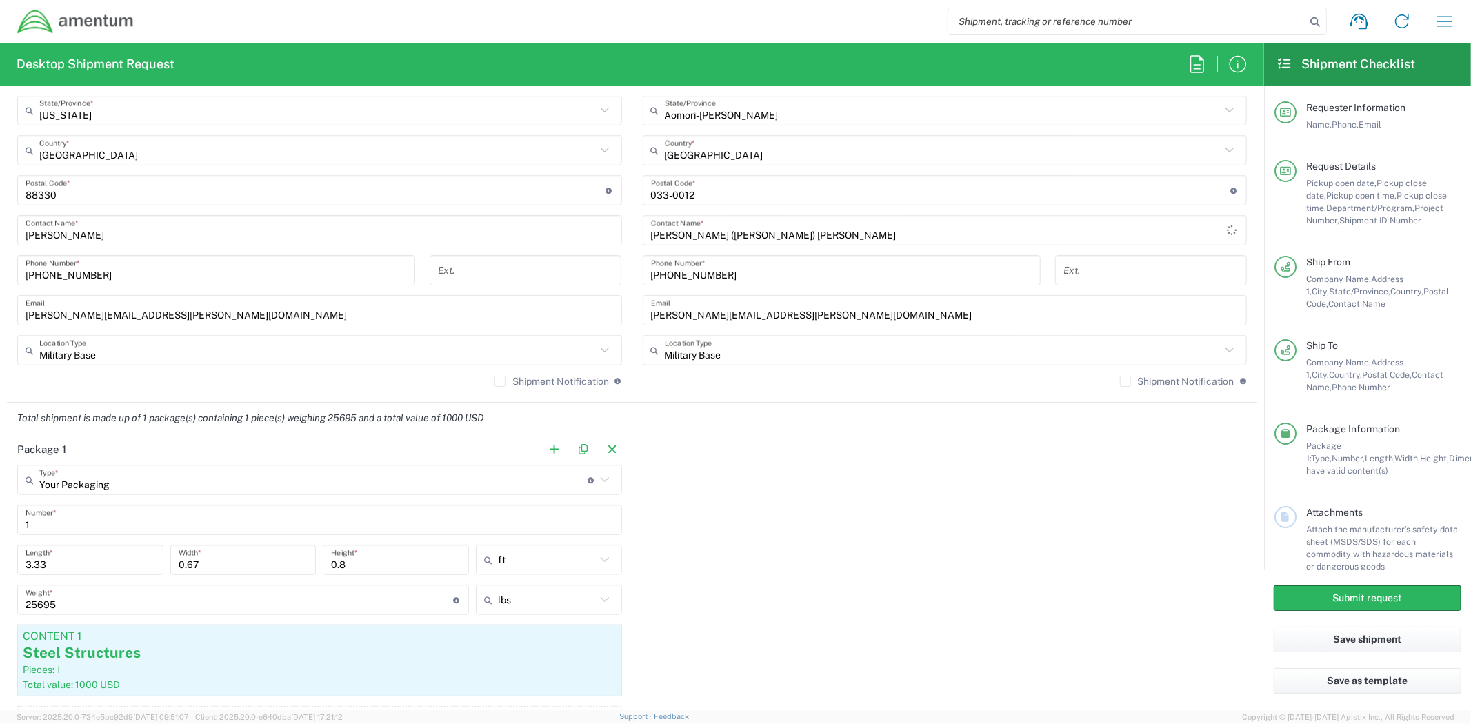
scroll to position [919, 0]
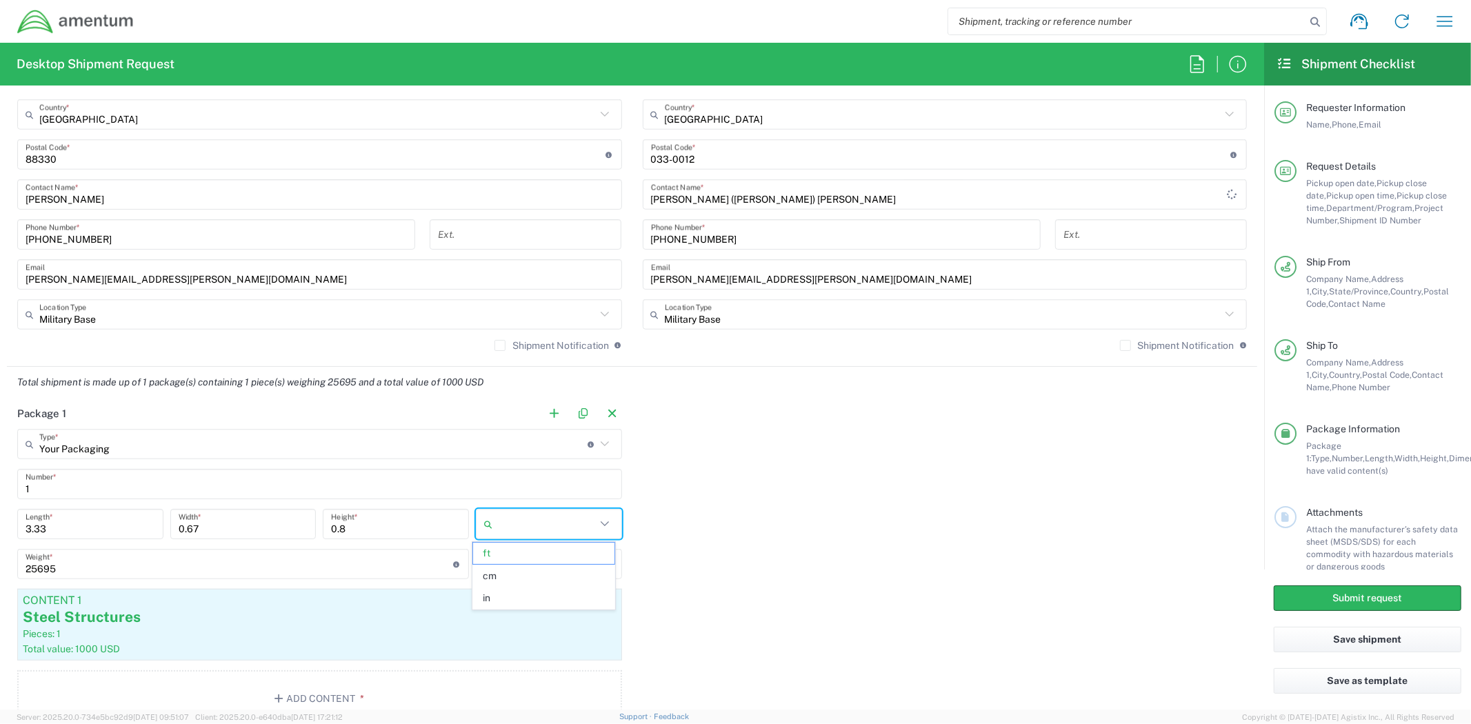
click at [576, 518] on input "text" at bounding box center [547, 524] width 98 height 22
click at [815, 516] on div "Package 1 Your Packaging Type * Material used to package goods Your Packaging C…" at bounding box center [632, 567] width 1250 height 339
type input "ft"
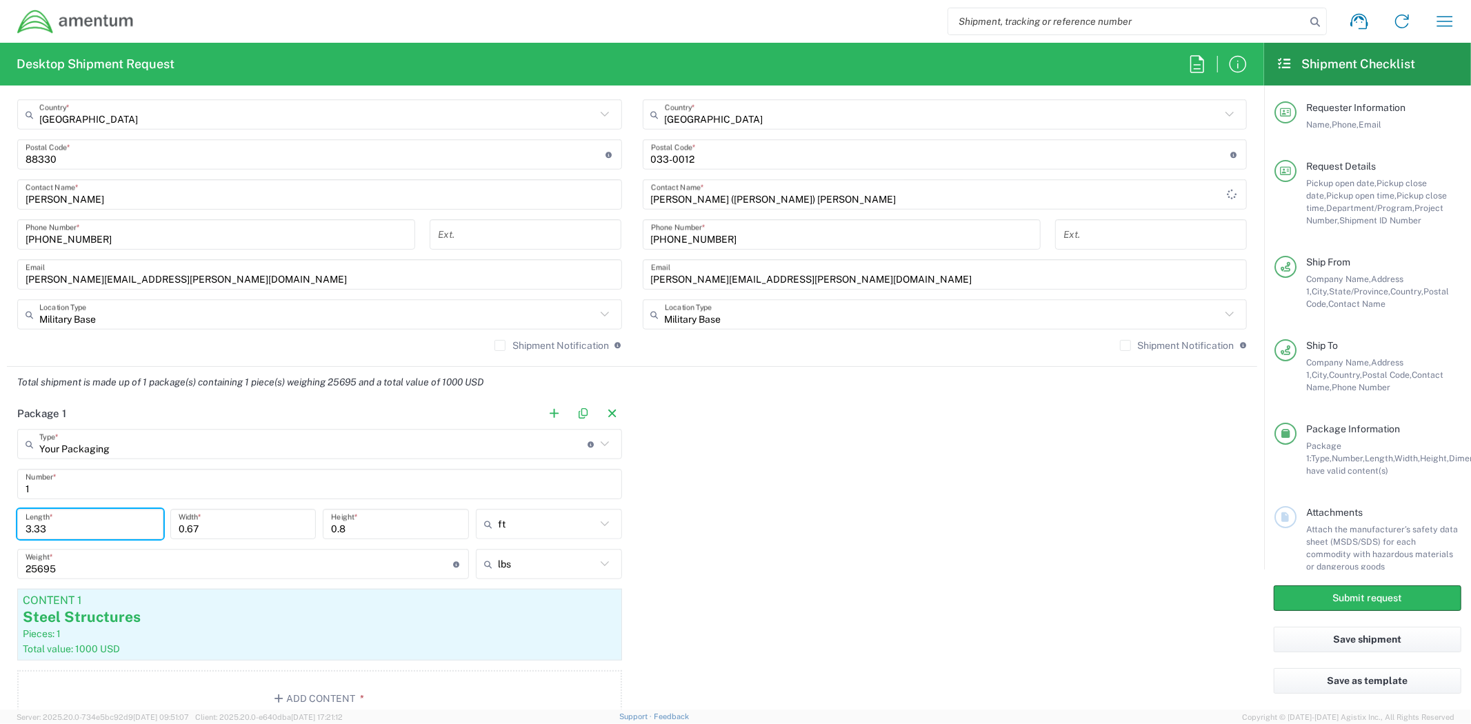
click at [106, 526] on input "3.33" at bounding box center [91, 524] width 130 height 24
type input "40"
type input "8"
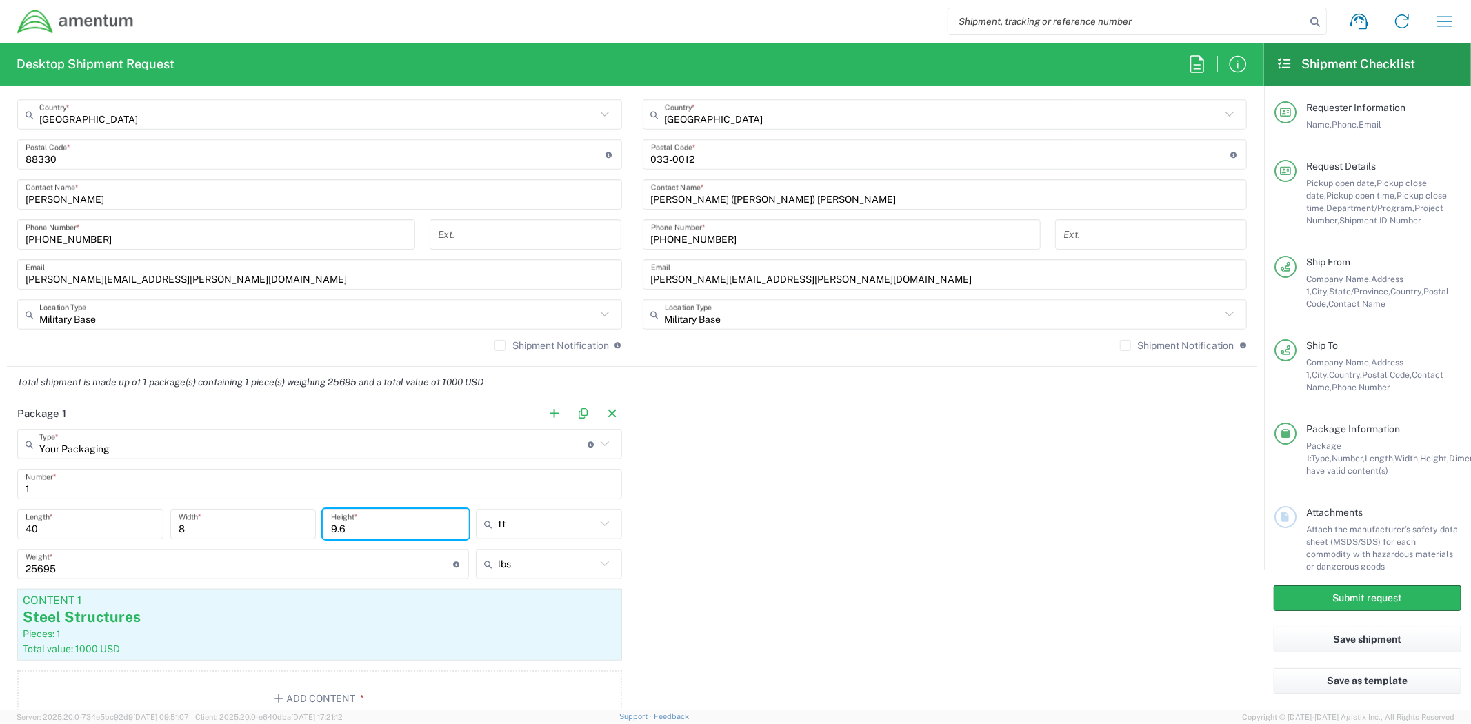
type input "9.6"
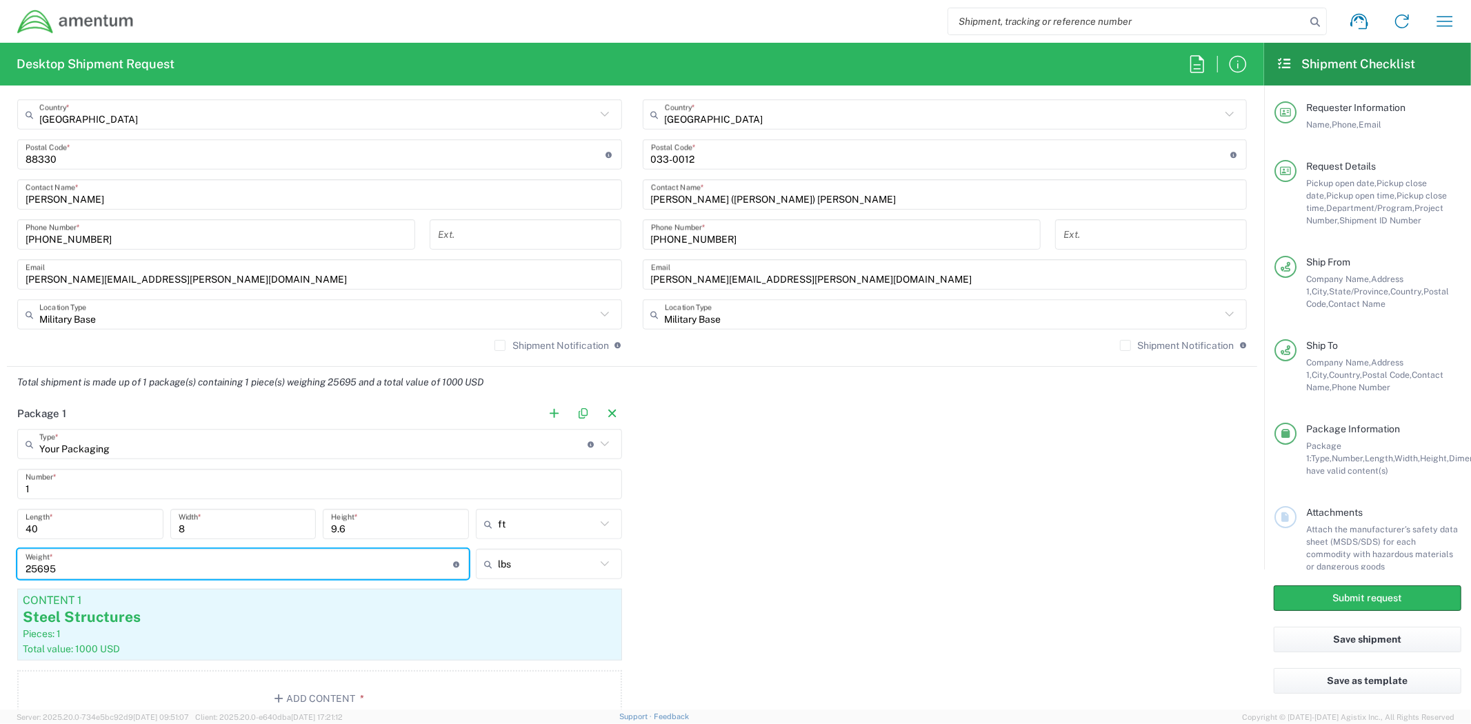
drag, startPoint x: 99, startPoint y: 570, endPoint x: 0, endPoint y: 550, distance: 101.4
click at [0, 550] on form "Requester Information [PERSON_NAME] Name * [PHONE_NUMBER] Phone * [PERSON_NAME]…" at bounding box center [632, 403] width 1264 height 613
type input "29476"
click at [968, 501] on div "Package 1 Your Packaging Type * Material used to package goods Your Packaging C…" at bounding box center [632, 567] width 1250 height 339
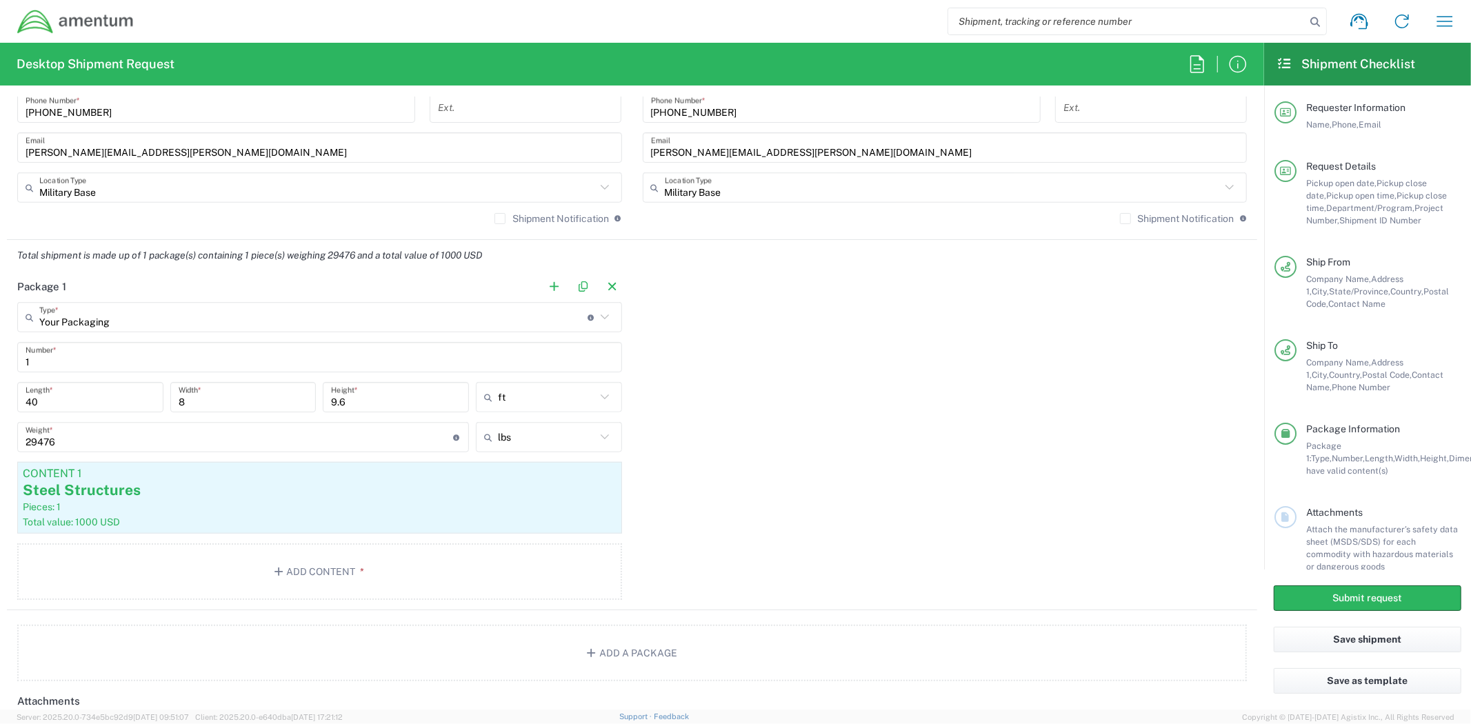
scroll to position [1072, 0]
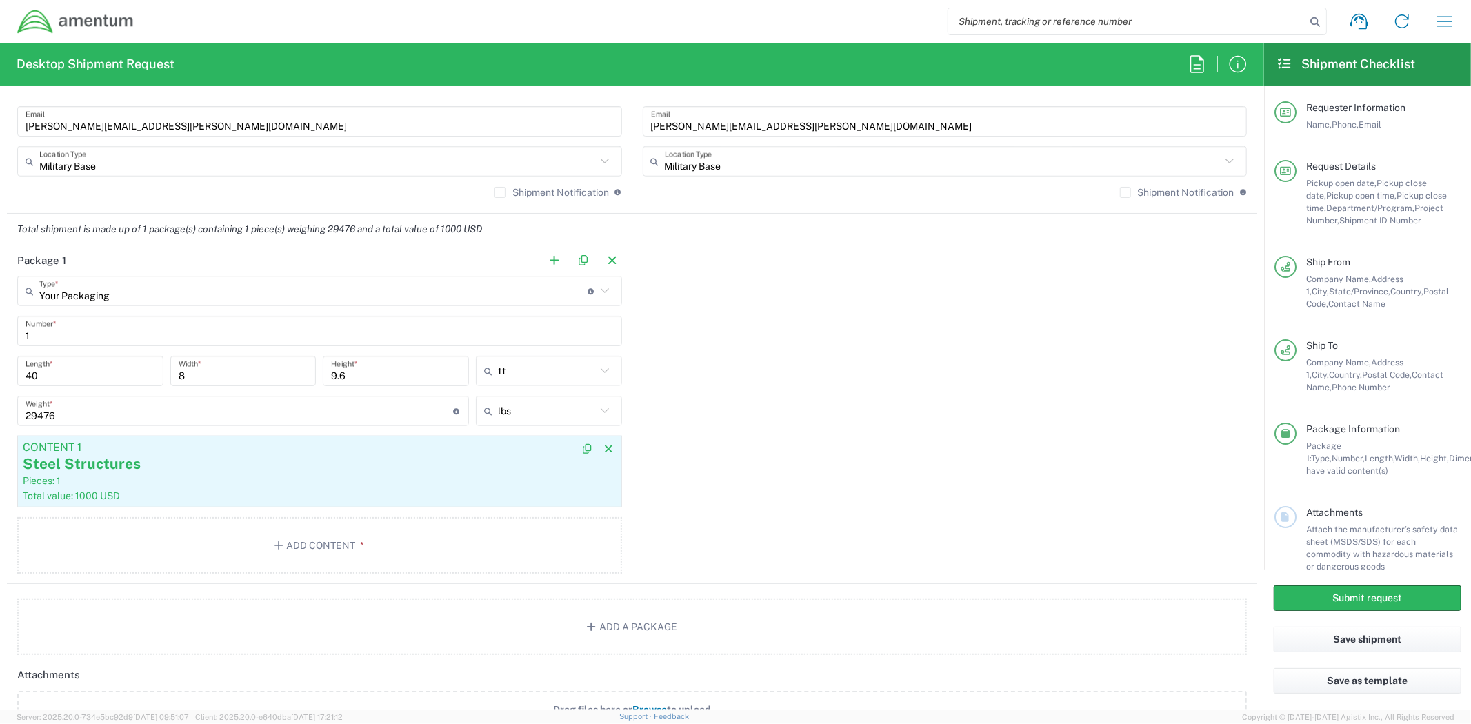
click at [502, 491] on div "Total value: 1000 USD" at bounding box center [320, 496] width 594 height 12
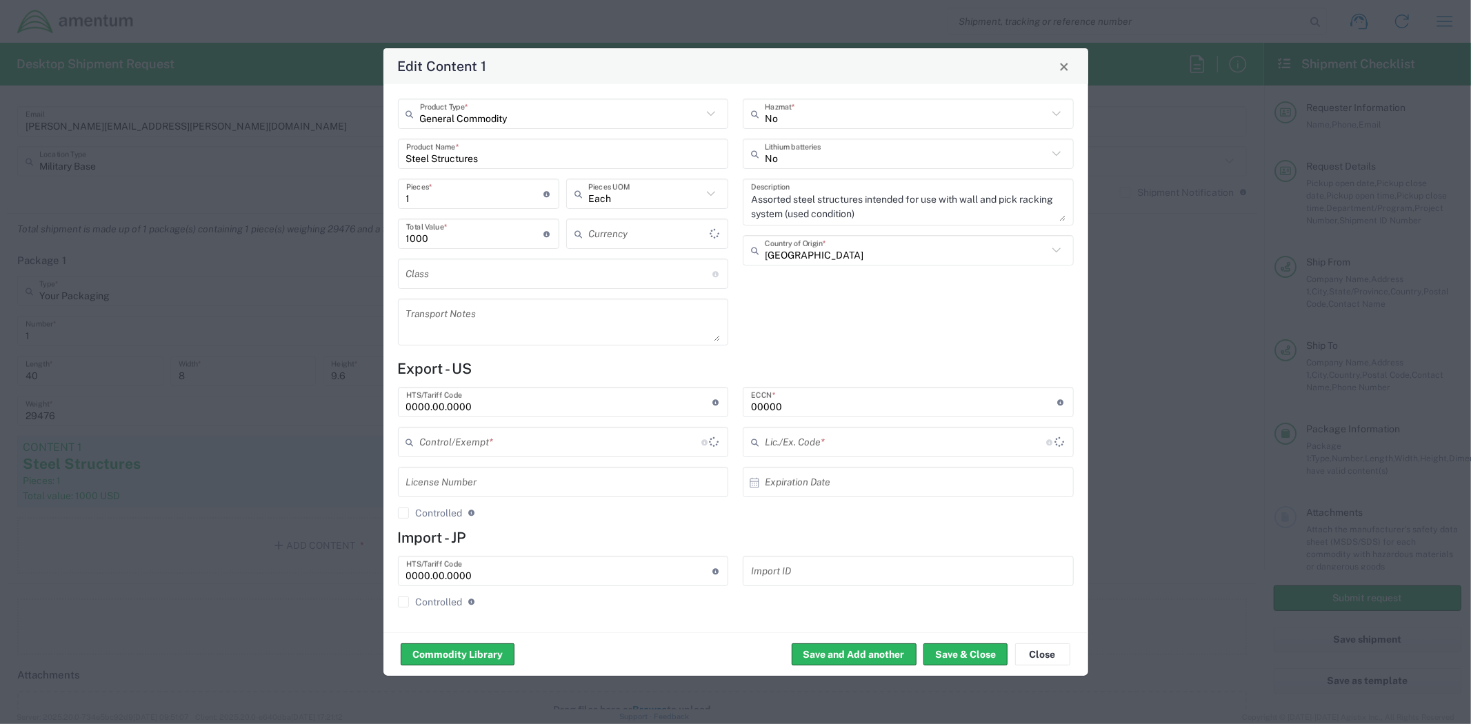
type input "US Dollar"
type input "BIS"
type input "NLR - No License Required"
click at [1063, 66] on span "Close" at bounding box center [1064, 67] width 10 height 10
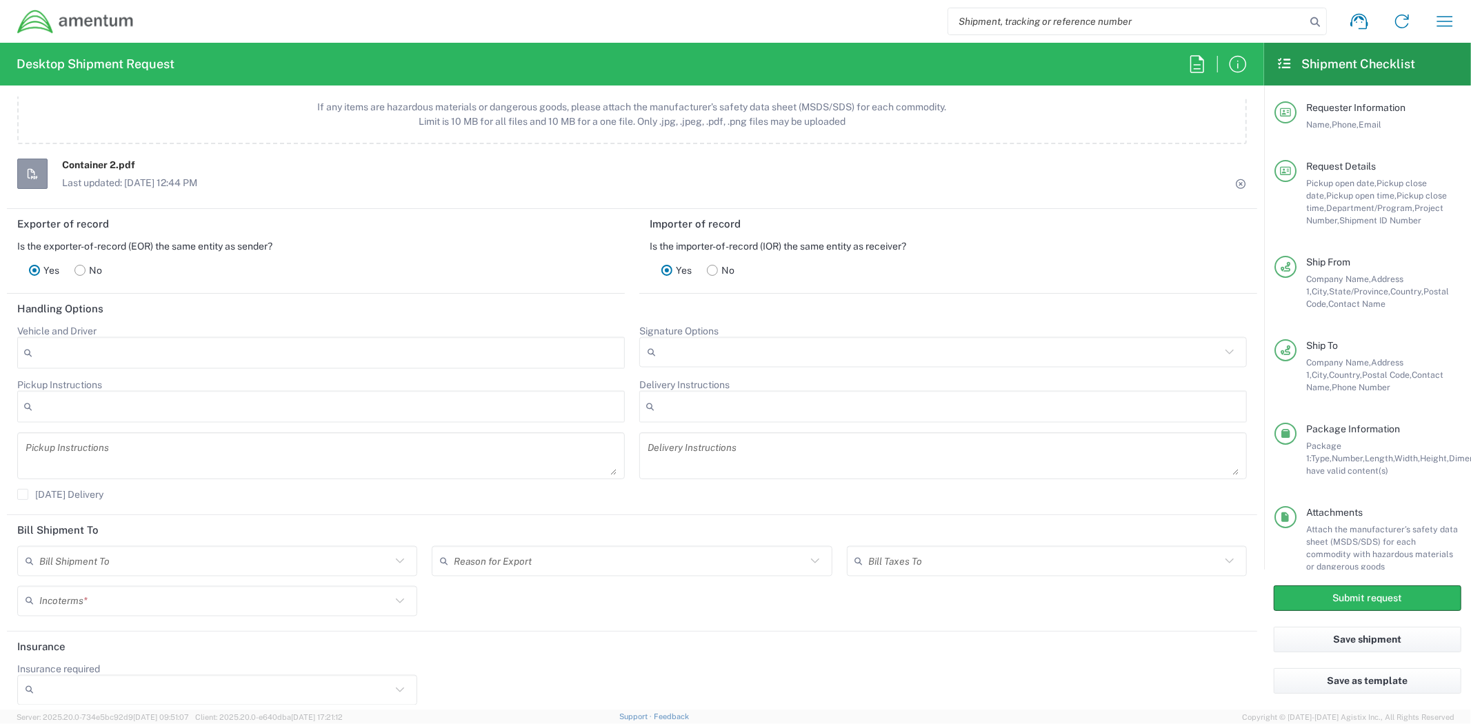
scroll to position [1706, 0]
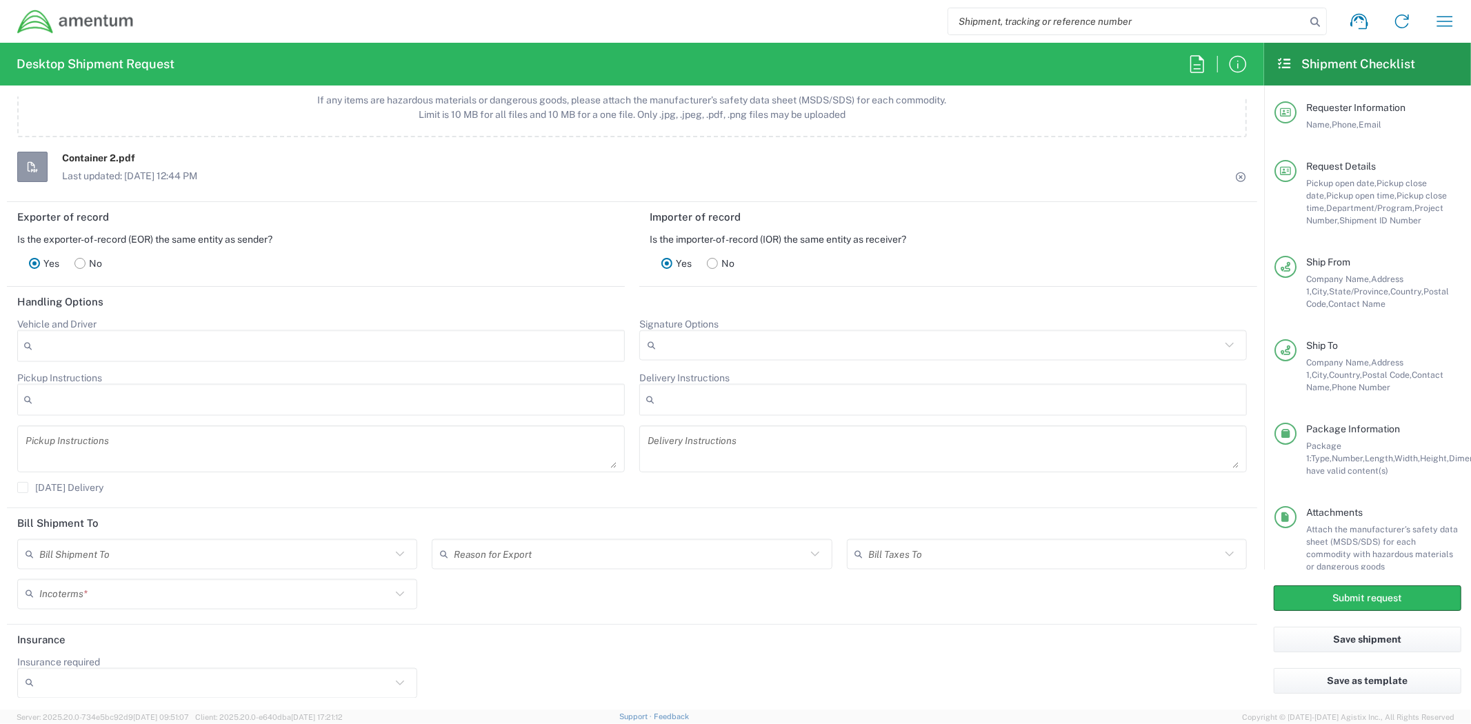
click at [407, 540] on div "Bill Shipment To" at bounding box center [217, 554] width 400 height 30
click at [370, 554] on input "text" at bounding box center [215, 554] width 352 height 24
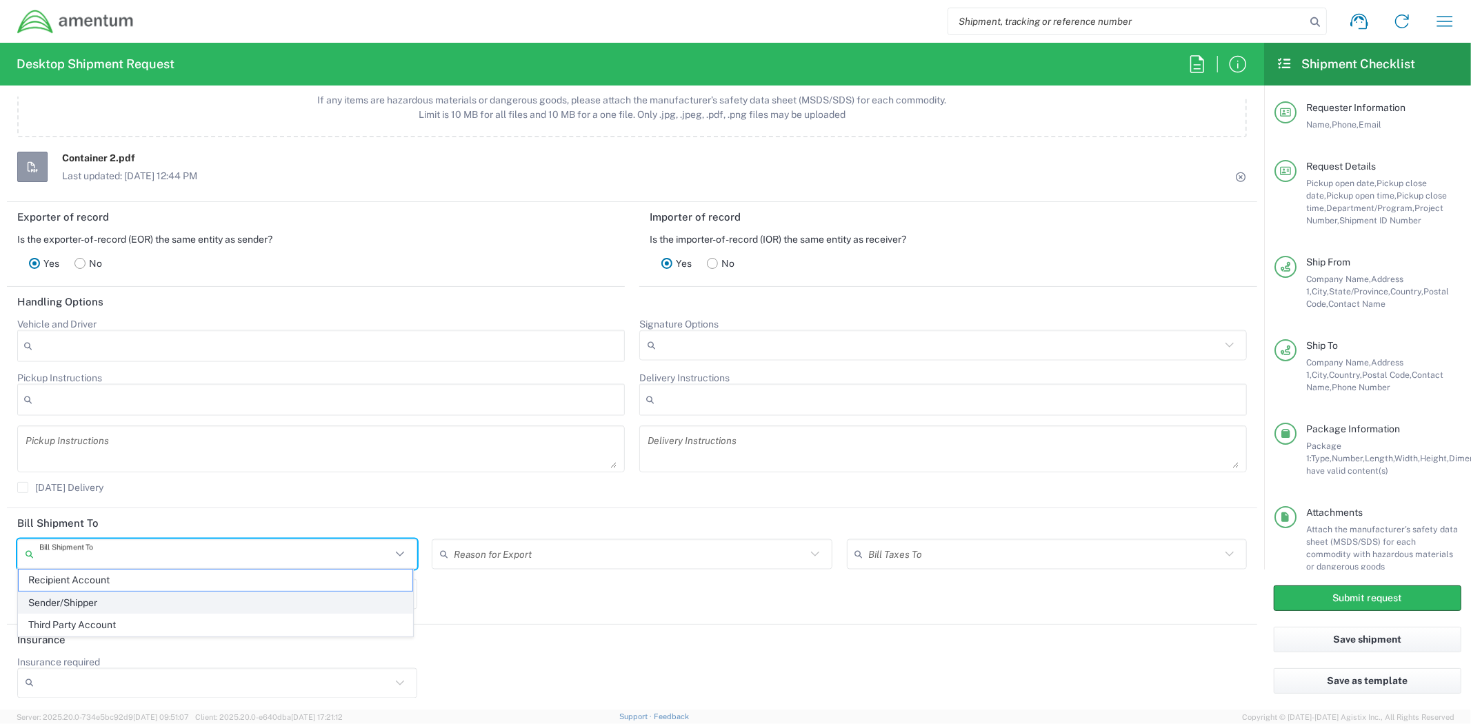
click at [343, 605] on span "Sender/Shipper" at bounding box center [216, 602] width 394 height 21
type input "Sender/Shipper"
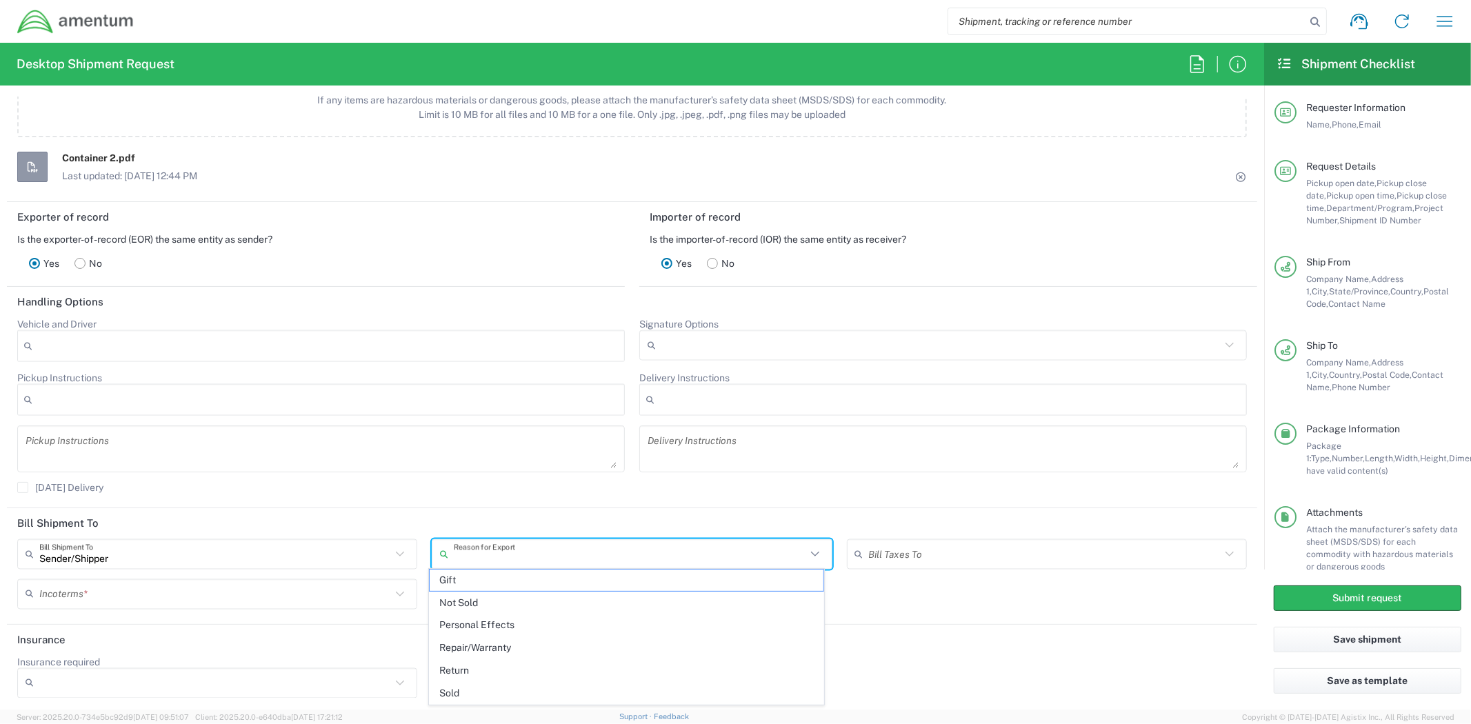
click at [612, 545] on input "text" at bounding box center [630, 554] width 352 height 24
click at [599, 598] on span "Not Sold" at bounding box center [627, 602] width 394 height 21
type input "Not Sold"
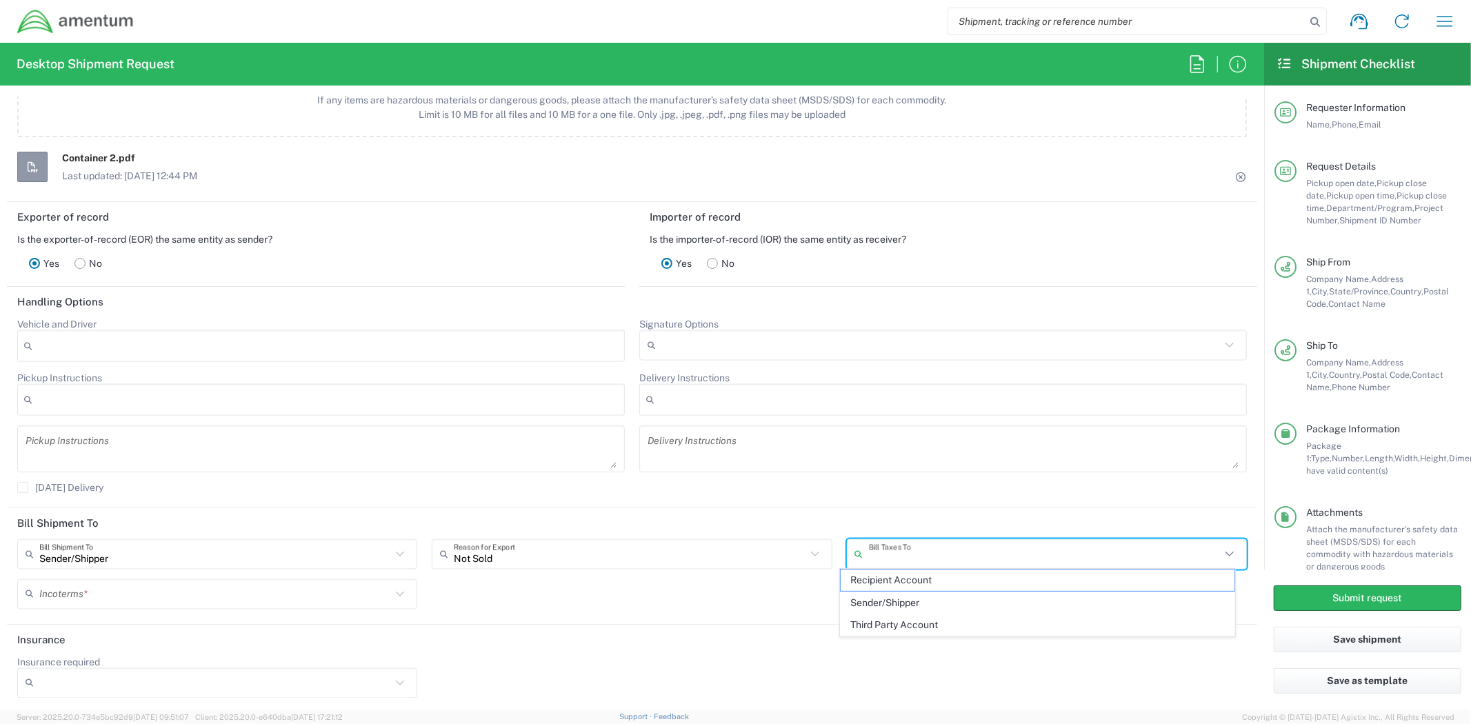
click at [914, 556] on input "text" at bounding box center [1045, 554] width 352 height 24
click at [925, 594] on span "Sender/Shipper" at bounding box center [1038, 602] width 394 height 21
type input "Sender/Shipper"
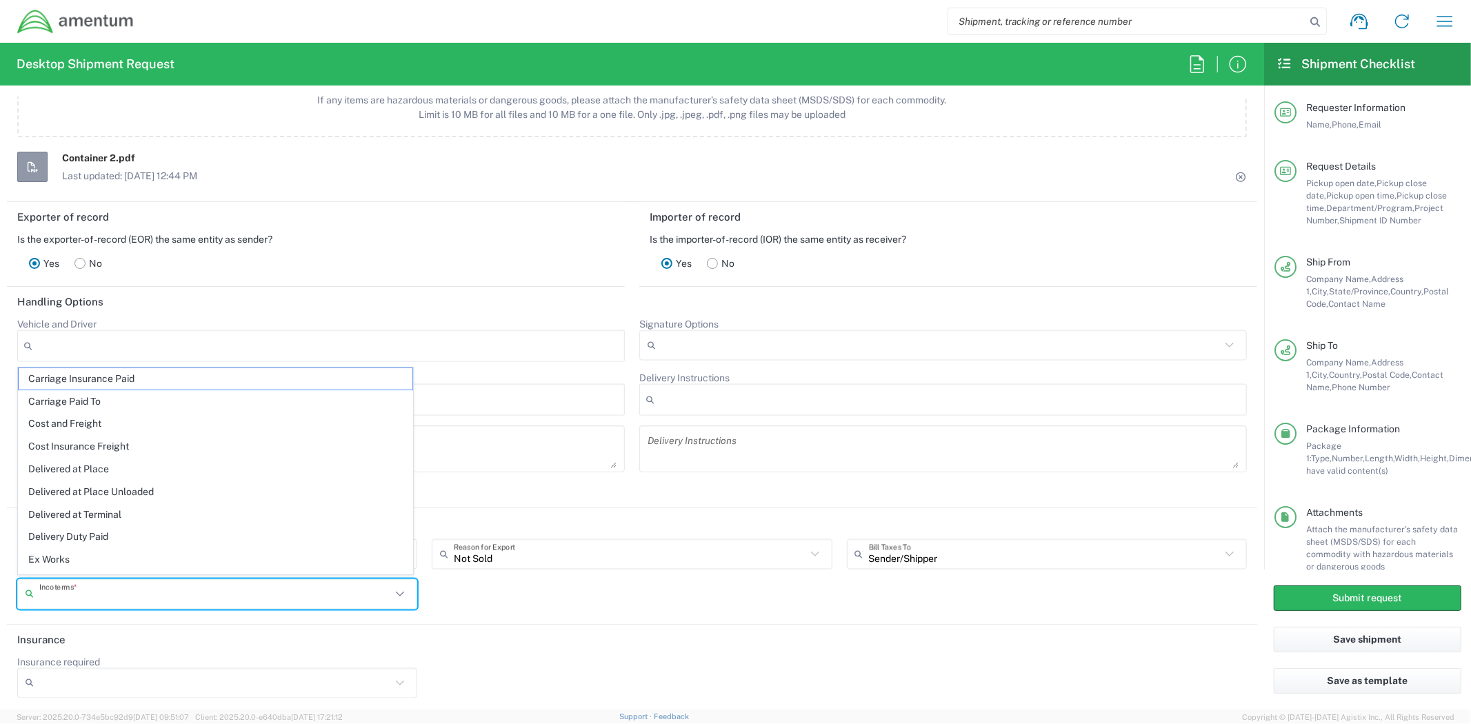
click at [330, 594] on input "text" at bounding box center [215, 594] width 352 height 24
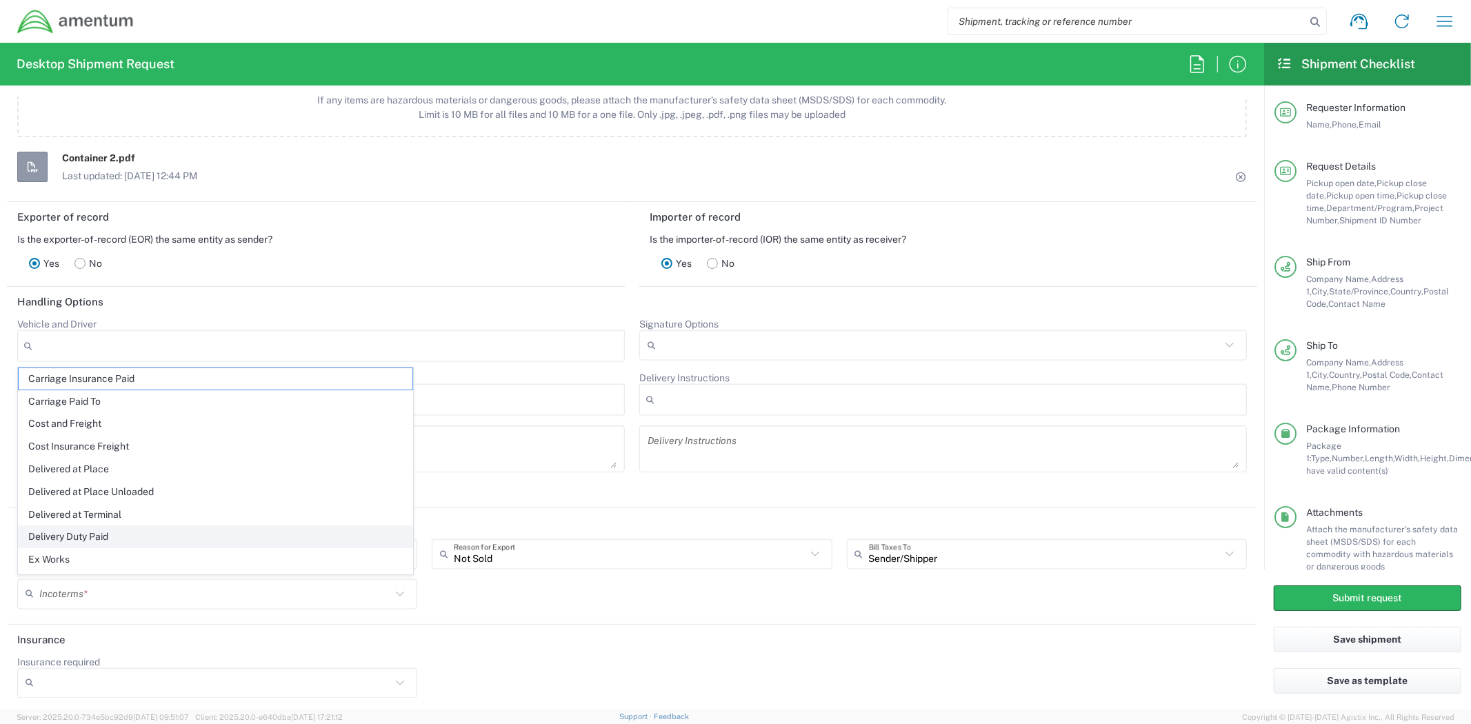
click at [244, 531] on span "Delivery Duty Paid" at bounding box center [216, 536] width 394 height 21
type input "Sender/Shipper"
type input "Delivery Duty Paid"
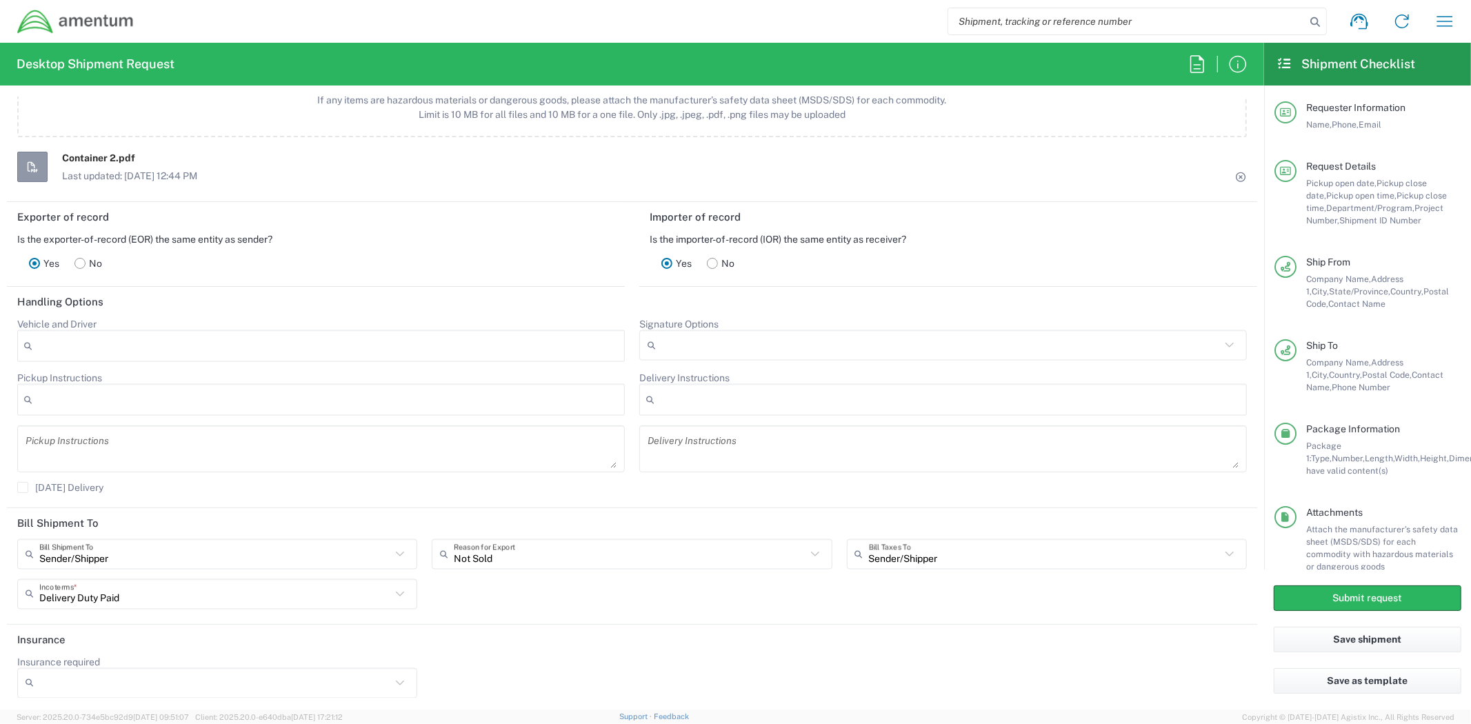
click at [645, 656] on div "Insurance required No Yes" at bounding box center [632, 682] width 1244 height 52
click at [1315, 596] on button "Submit request" at bounding box center [1368, 598] width 188 height 26
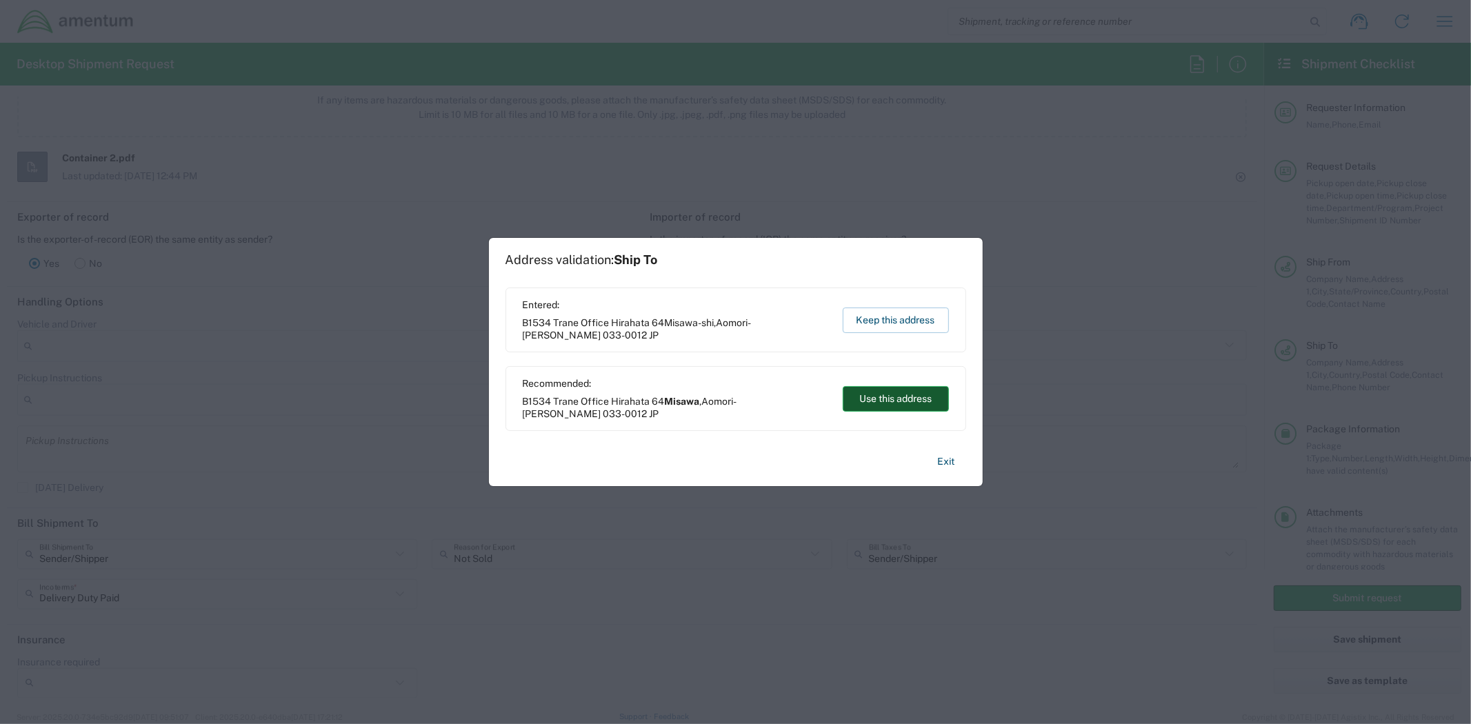
click at [923, 408] on button "Use this address" at bounding box center [896, 399] width 106 height 26
type input "Misawa"
type input "Aomori-[PERSON_NAME]"
type input "[GEOGRAPHIC_DATA]"
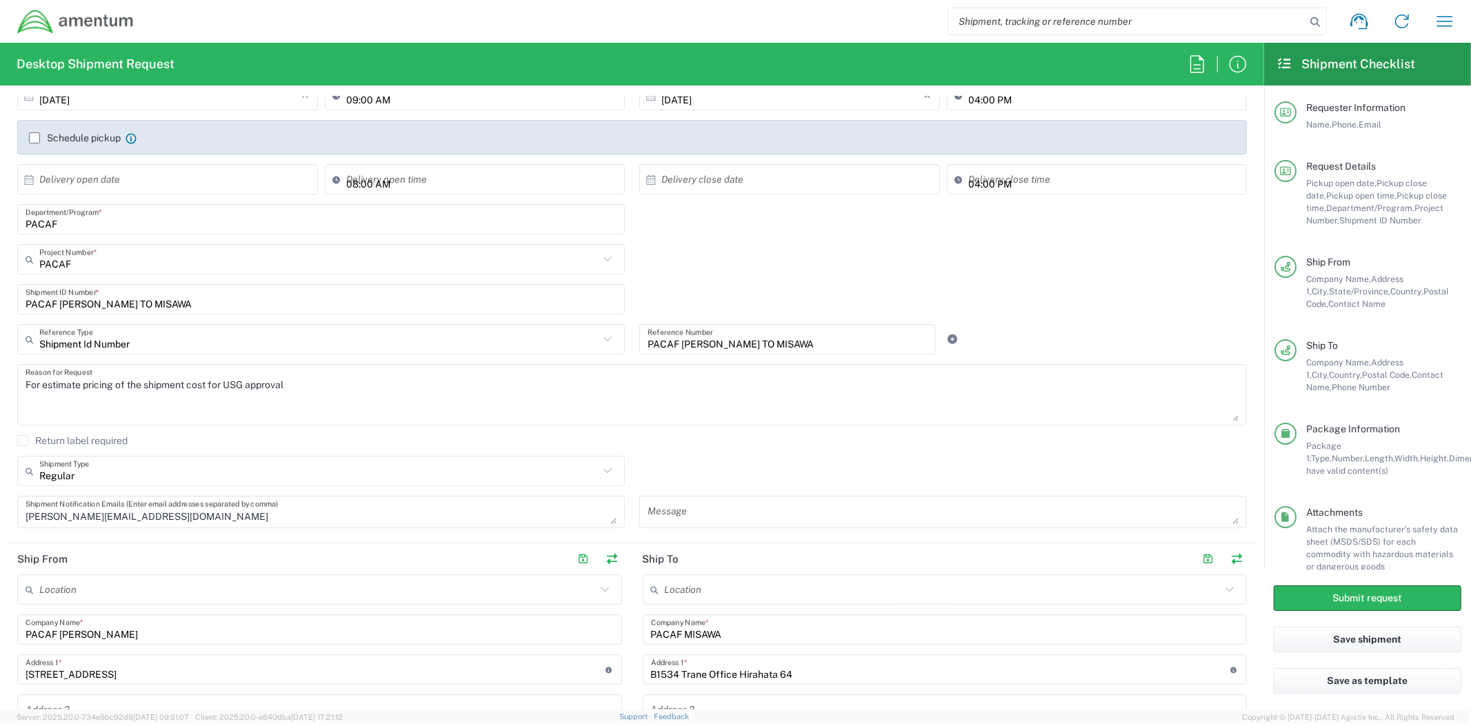
scroll to position [0, 0]
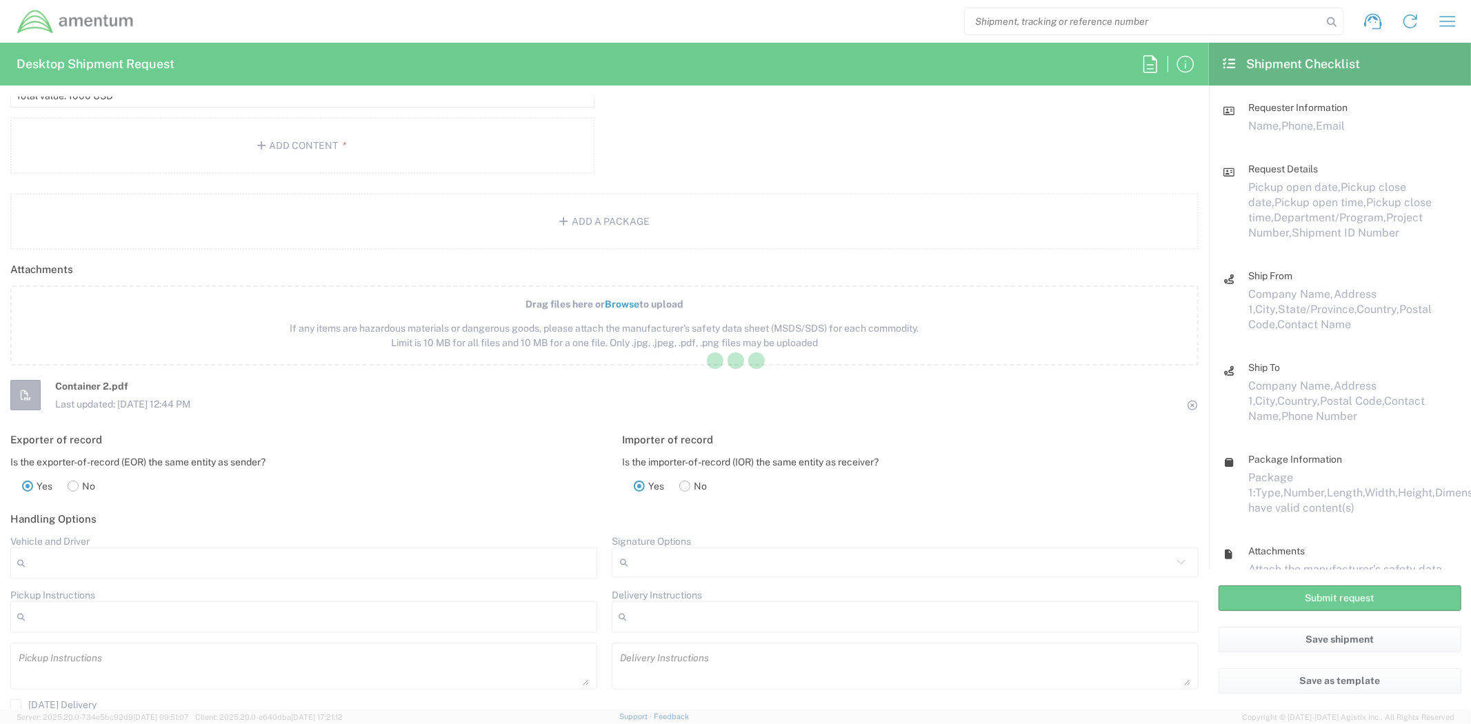
scroll to position [1656, 0]
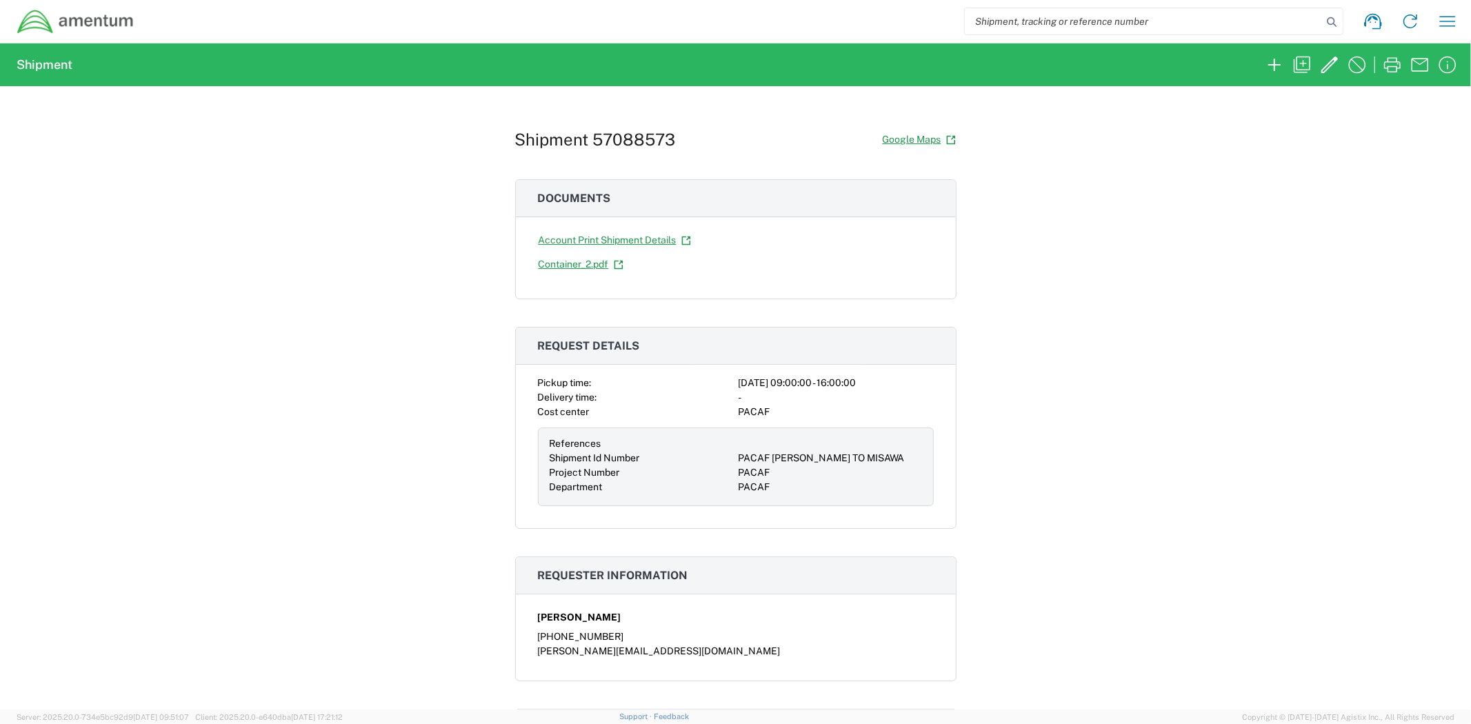
click at [642, 139] on h1 "Shipment 57088573" at bounding box center [595, 140] width 161 height 20
copy h1 "57088573"
